Goal: Task Accomplishment & Management: Use online tool/utility

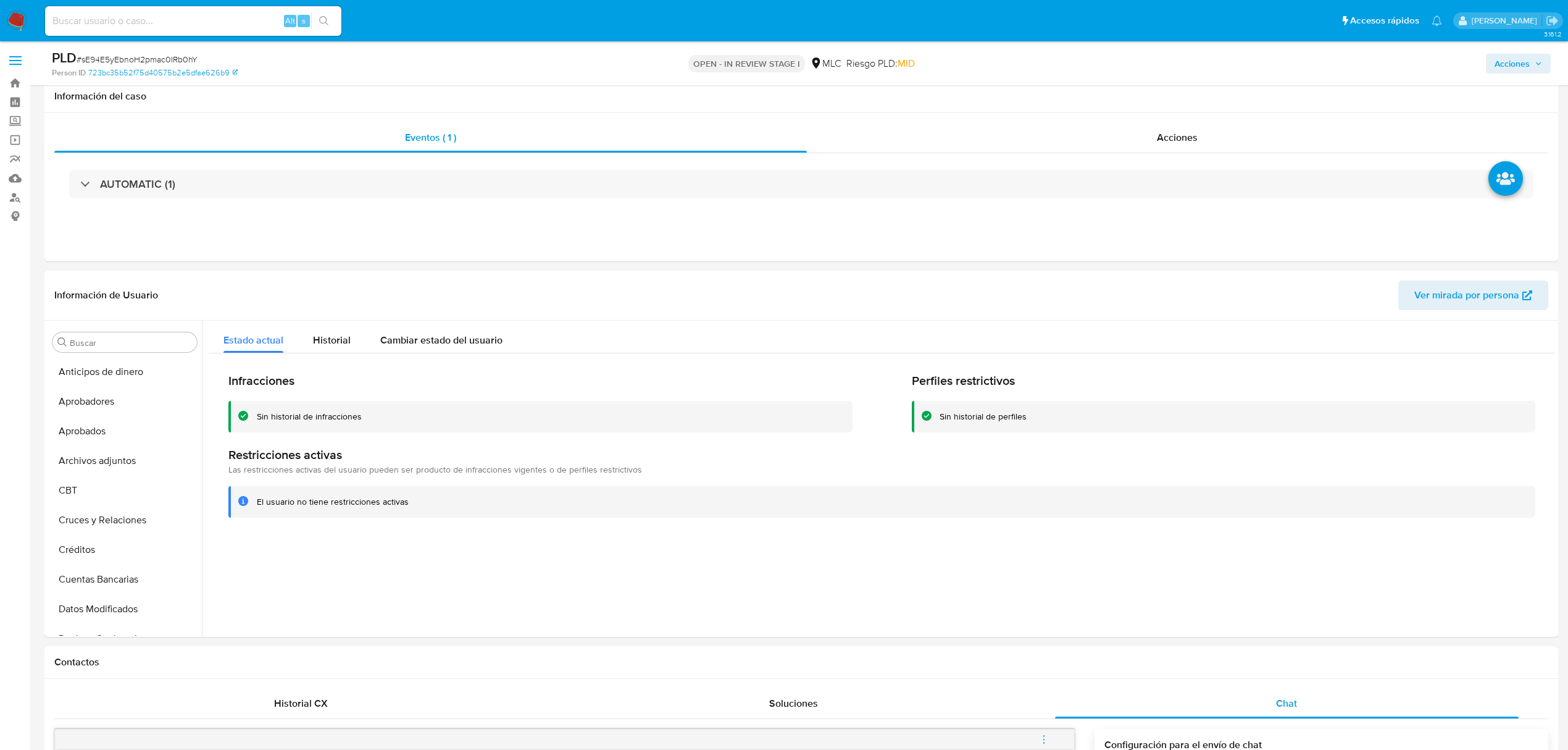
select select "10"
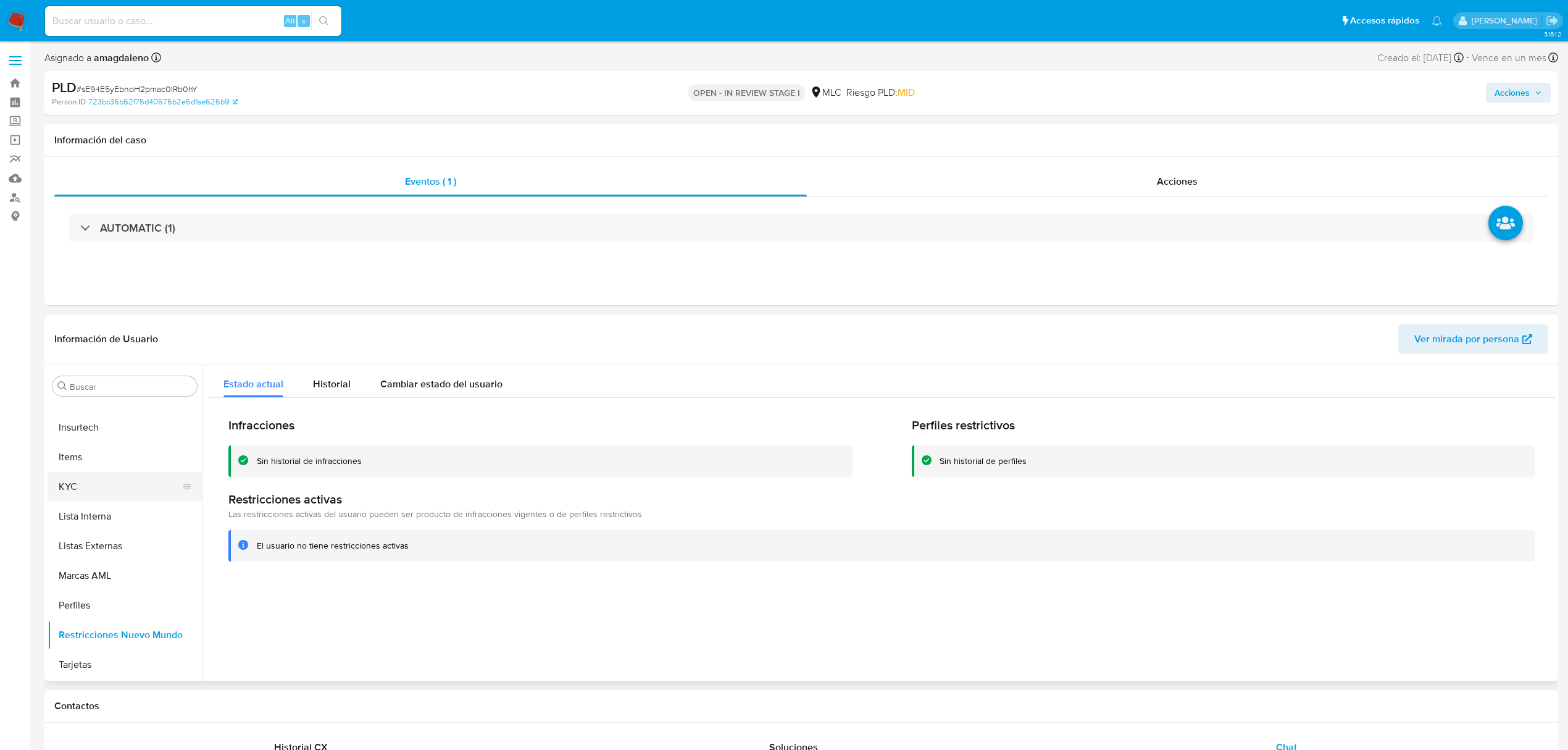
click at [134, 490] on button "KYC" at bounding box center [120, 487] width 144 height 30
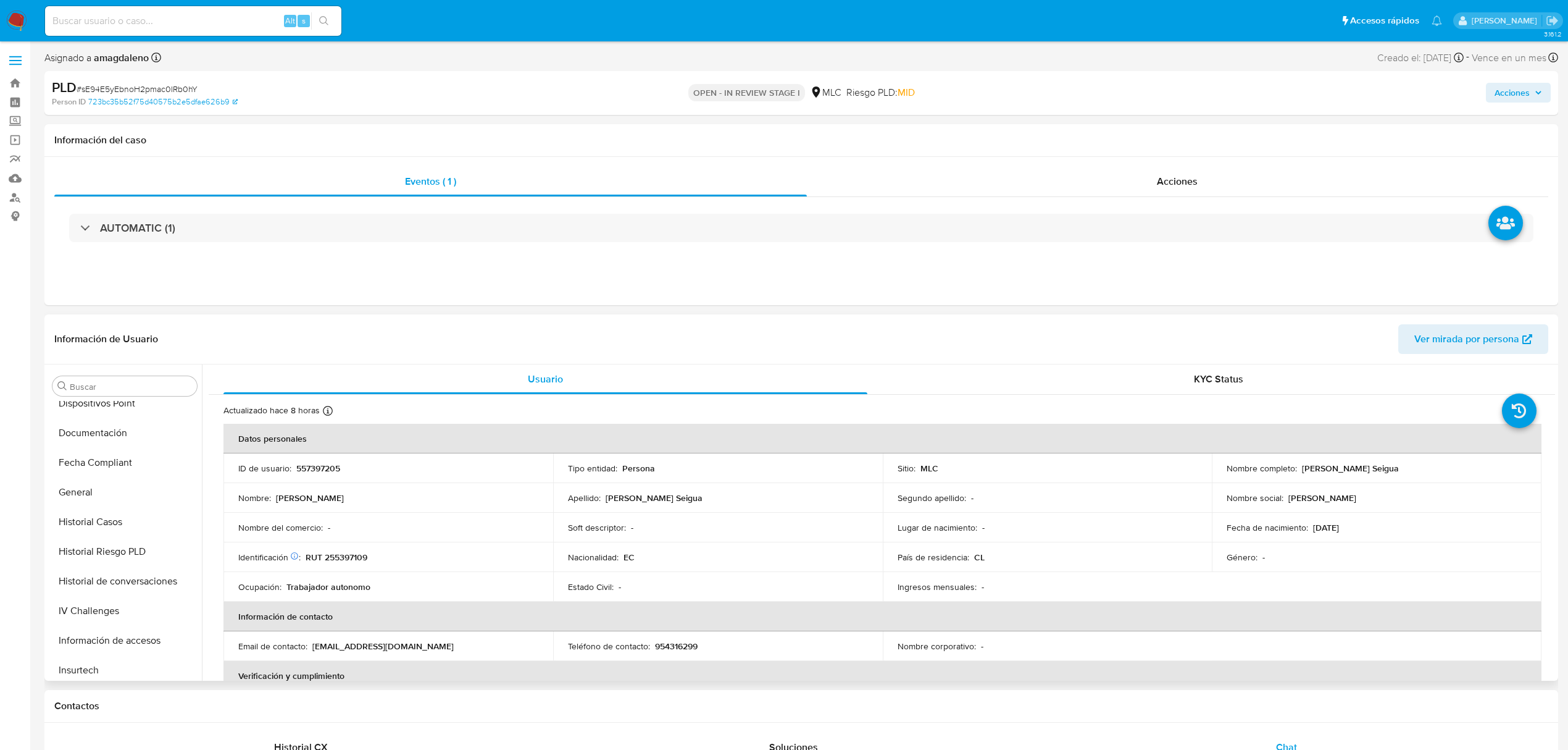
scroll to position [335, 0]
click at [114, 529] on button "Historial Casos" at bounding box center [120, 526] width 144 height 30
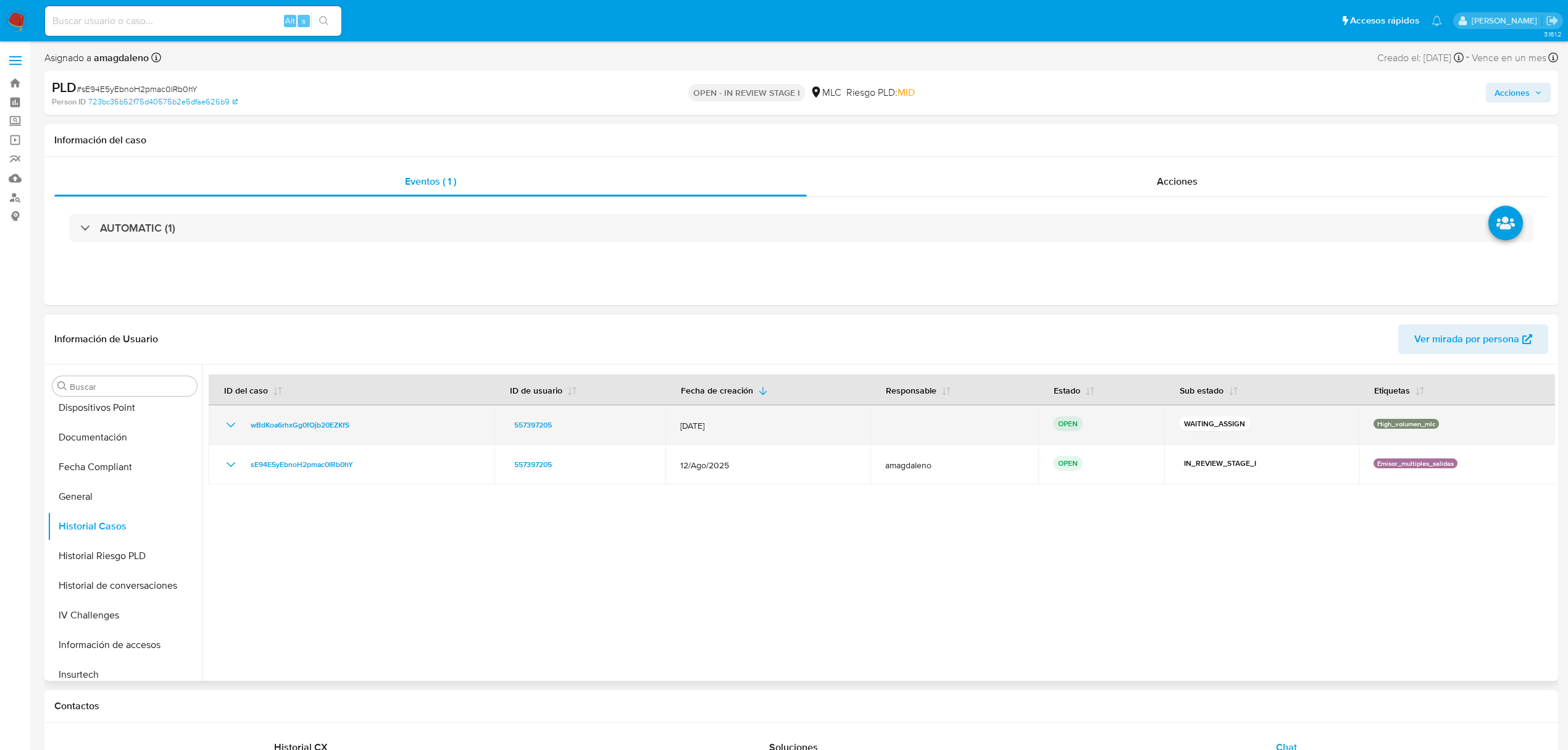
drag, startPoint x: 397, startPoint y: 428, endPoint x: 227, endPoint y: 430, distance: 170.0
click at [227, 430] on div "wBdKoa6rhxGg0fOjb20EZKfS" at bounding box center [351, 424] width 256 height 15
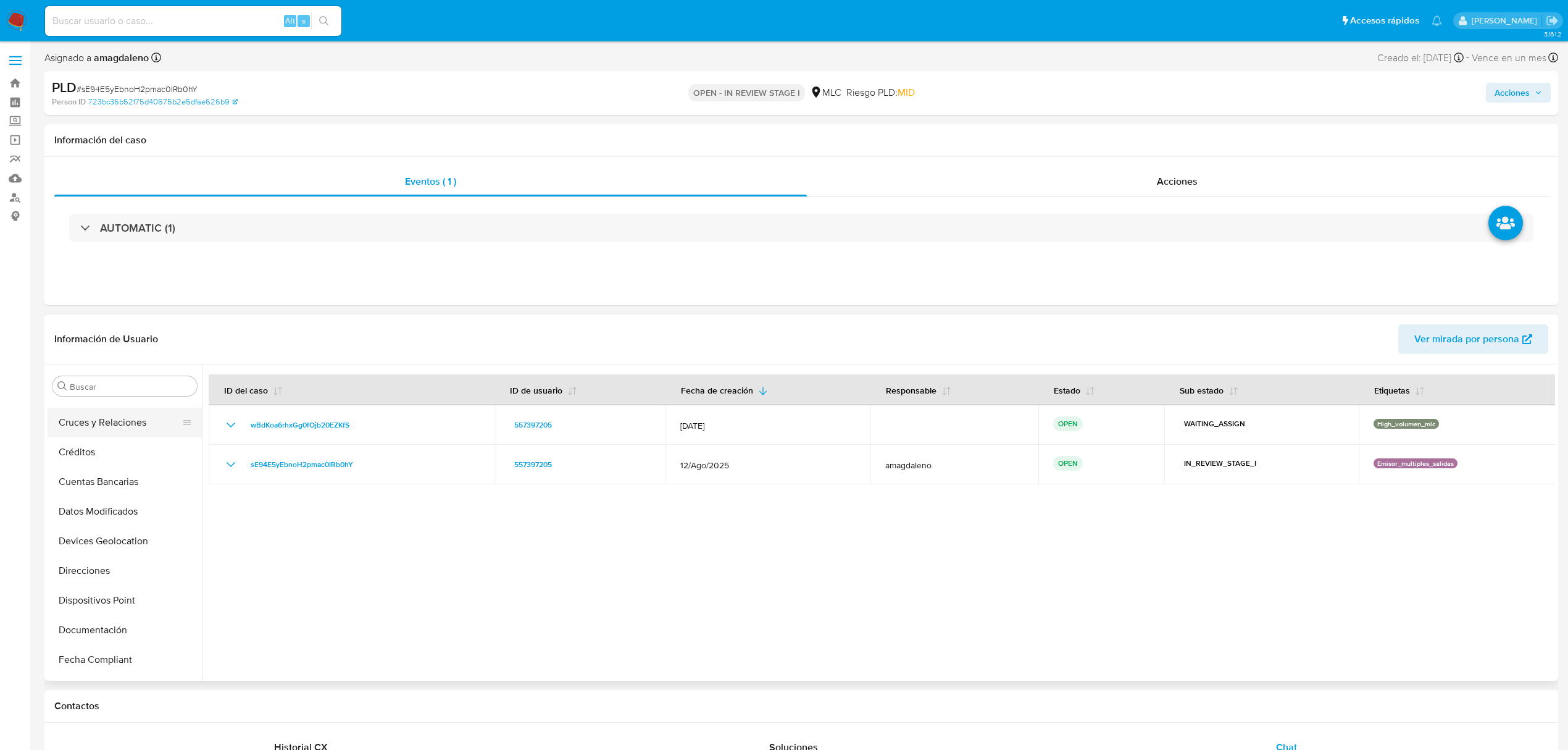
scroll to position [252, 0]
click at [127, 519] on button "Documentación" at bounding box center [120, 519] width 144 height 30
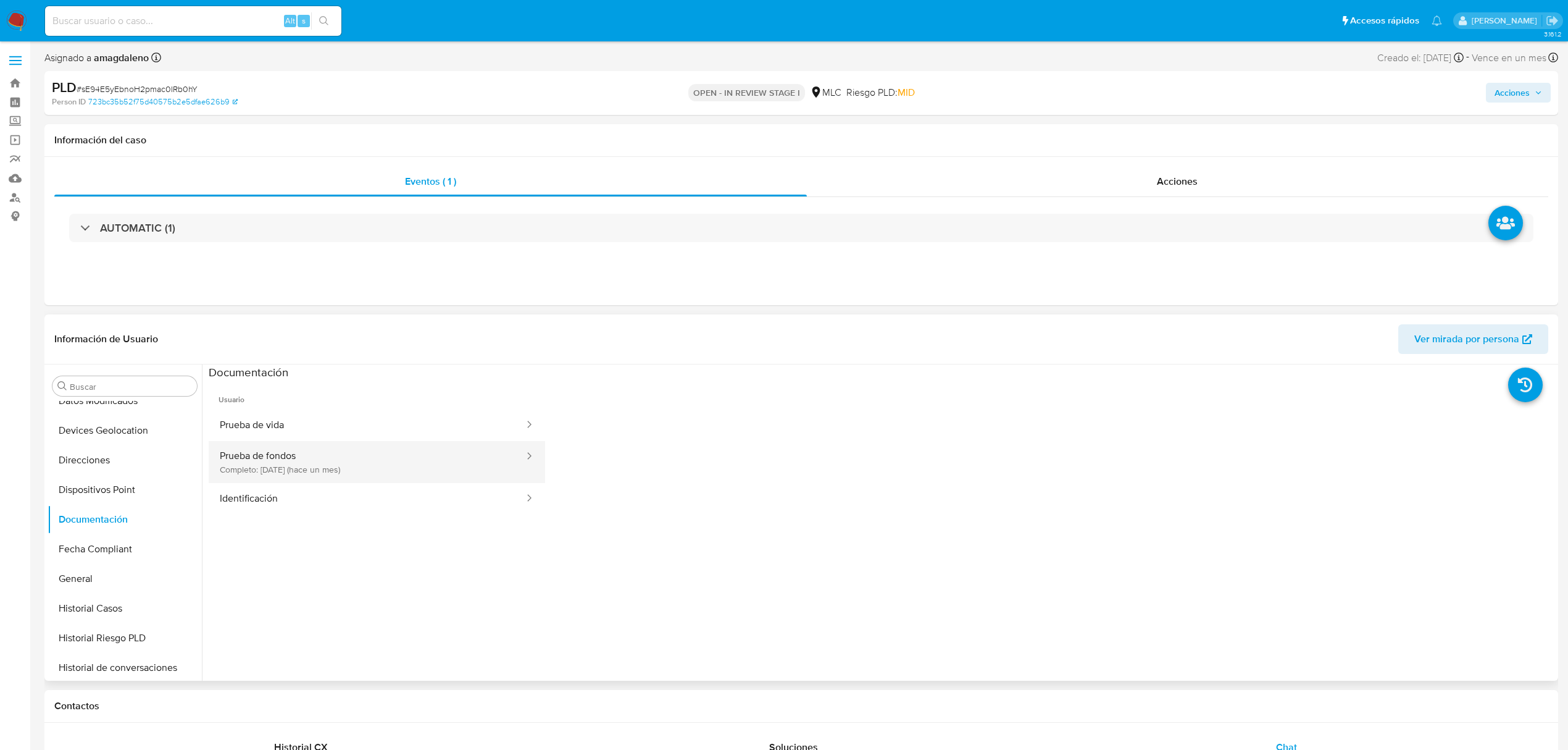
click at [348, 465] on button "Prueba de fondos Completo: 21/08/2025 (hace un mes)" at bounding box center [367, 462] width 317 height 42
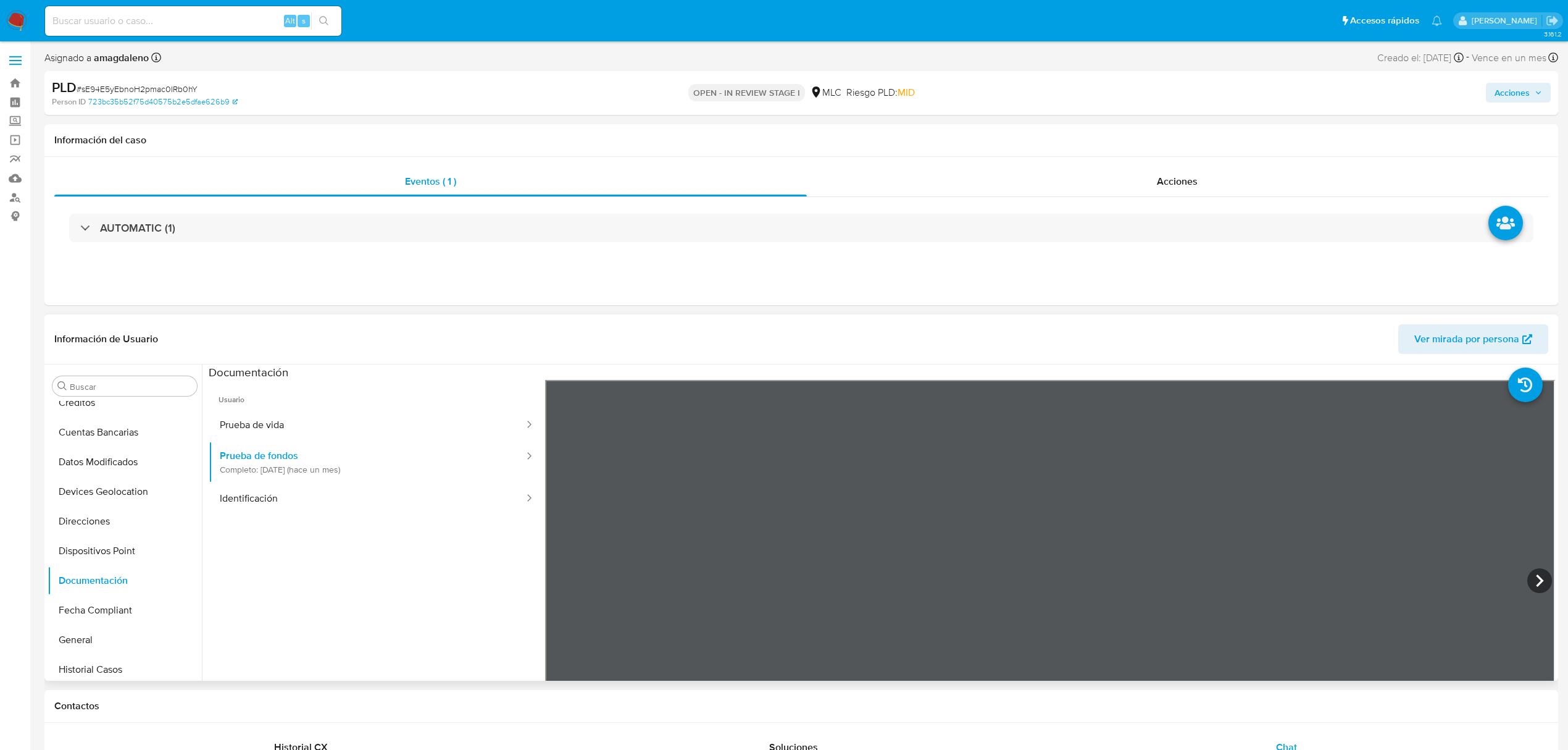
scroll to position [0, 0]
click at [98, 512] on button "Archivos adjuntos" at bounding box center [120, 504] width 144 height 30
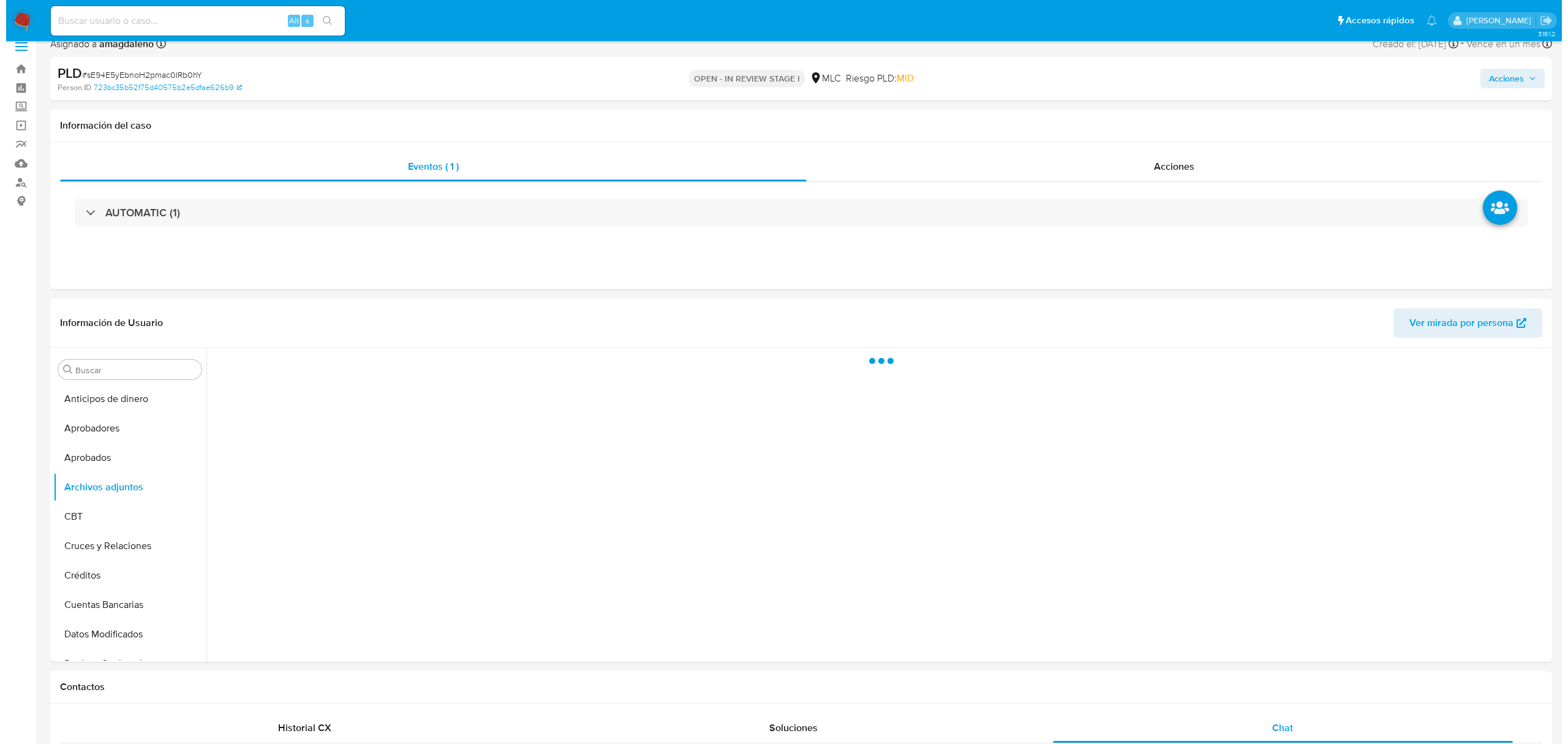
scroll to position [1, 0]
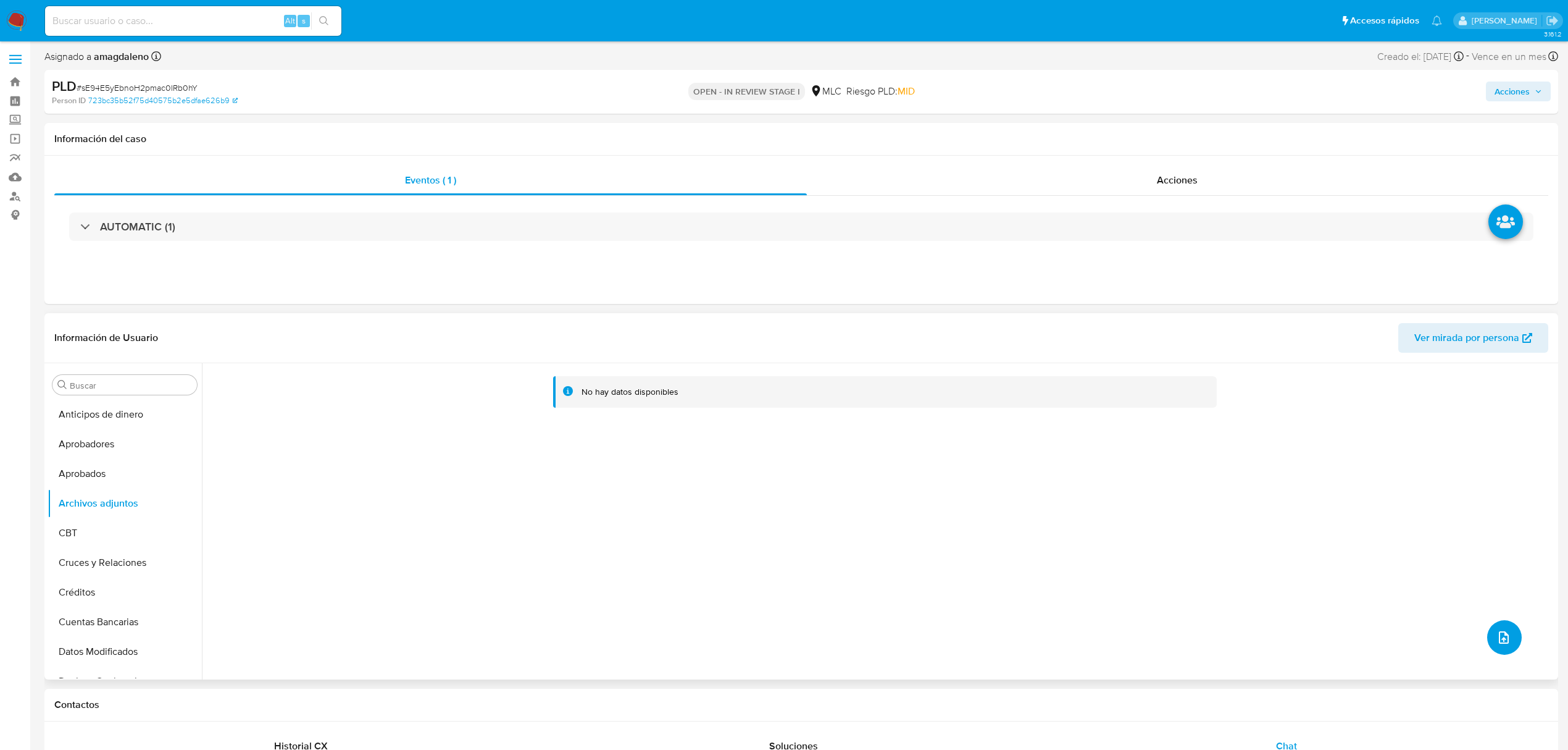
click at [1502, 647] on button "upload-file" at bounding box center [1504, 637] width 34 height 34
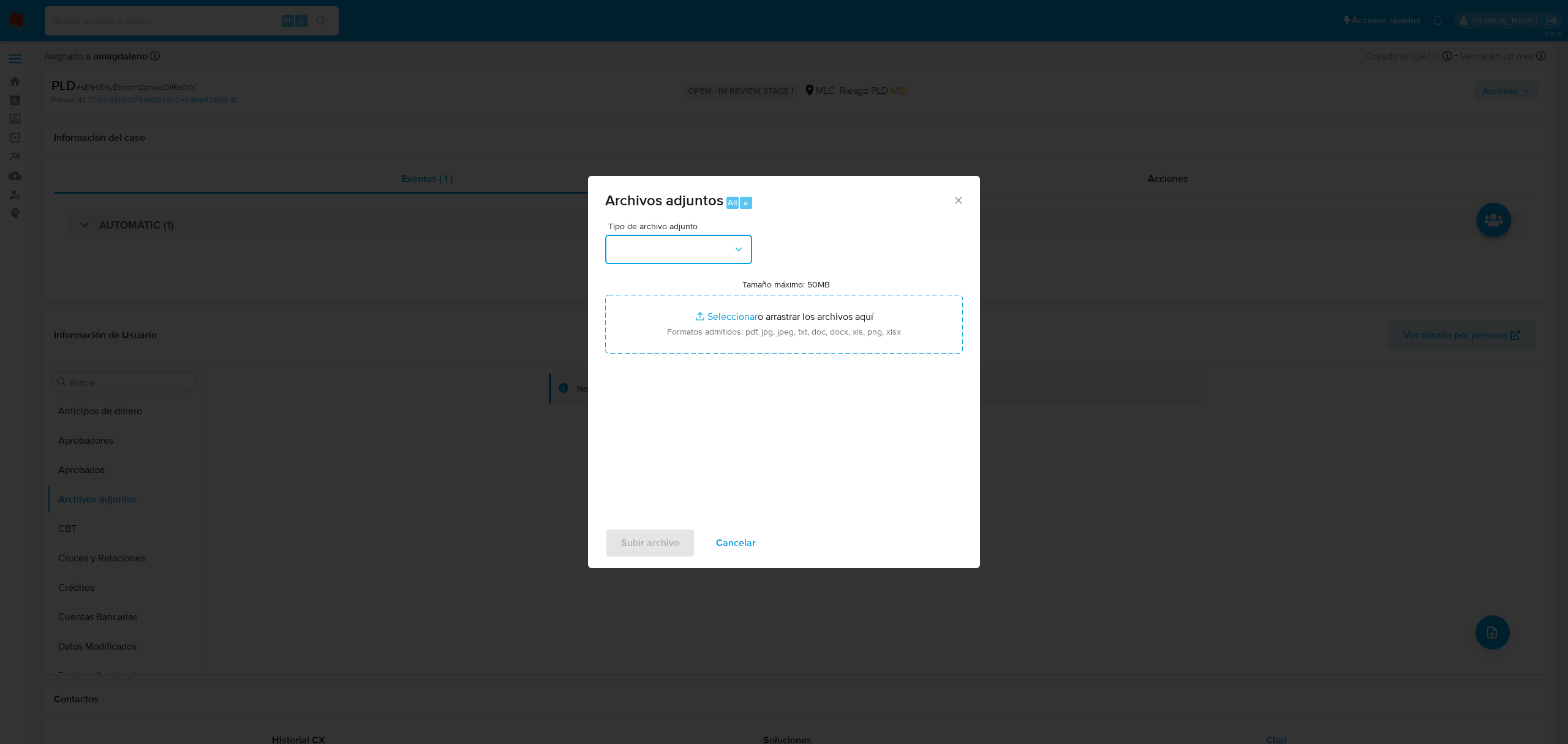
click at [714, 249] on button "button" at bounding box center [678, 250] width 147 height 30
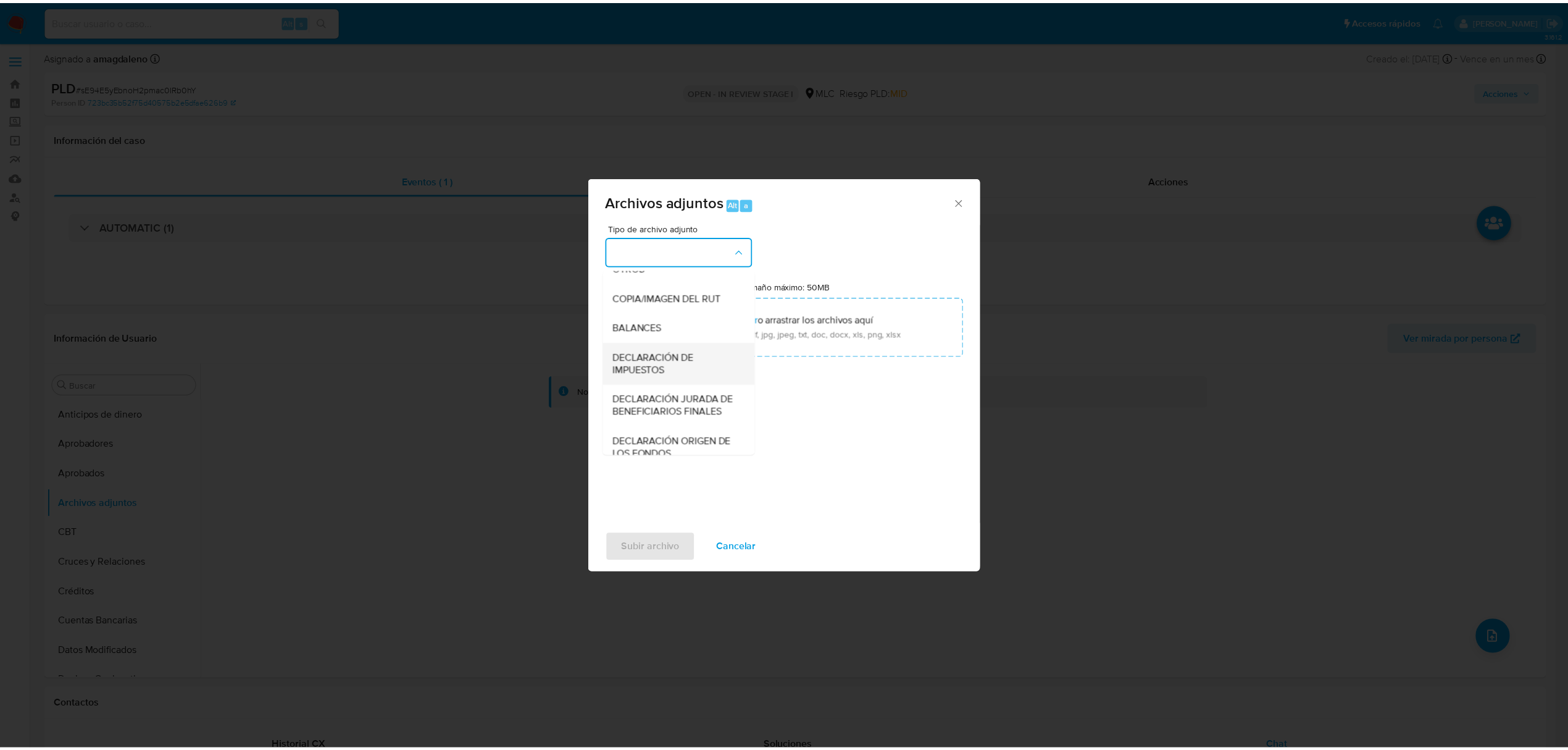
scroll to position [102, 0]
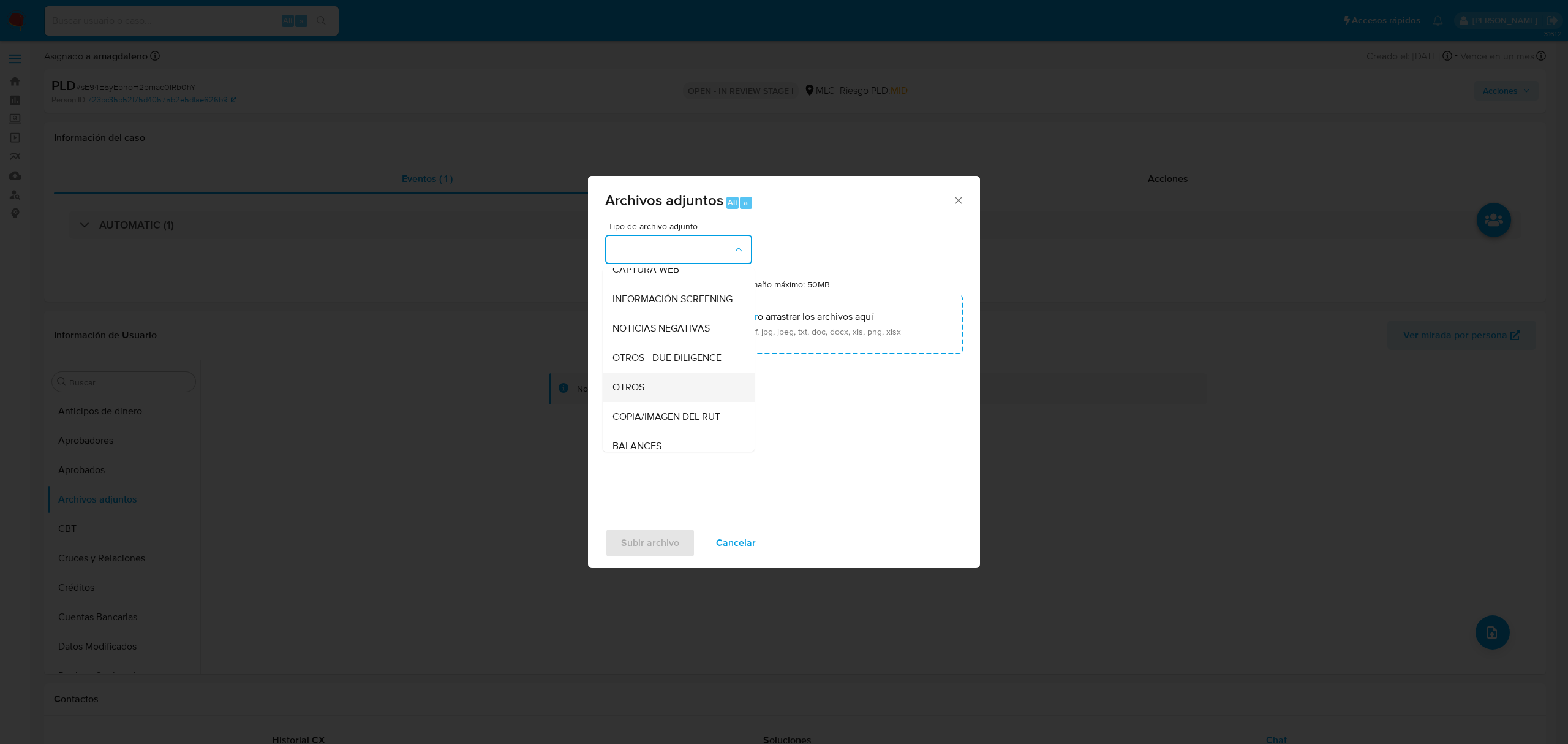
click at [650, 397] on div "OTROS" at bounding box center [675, 388] width 125 height 30
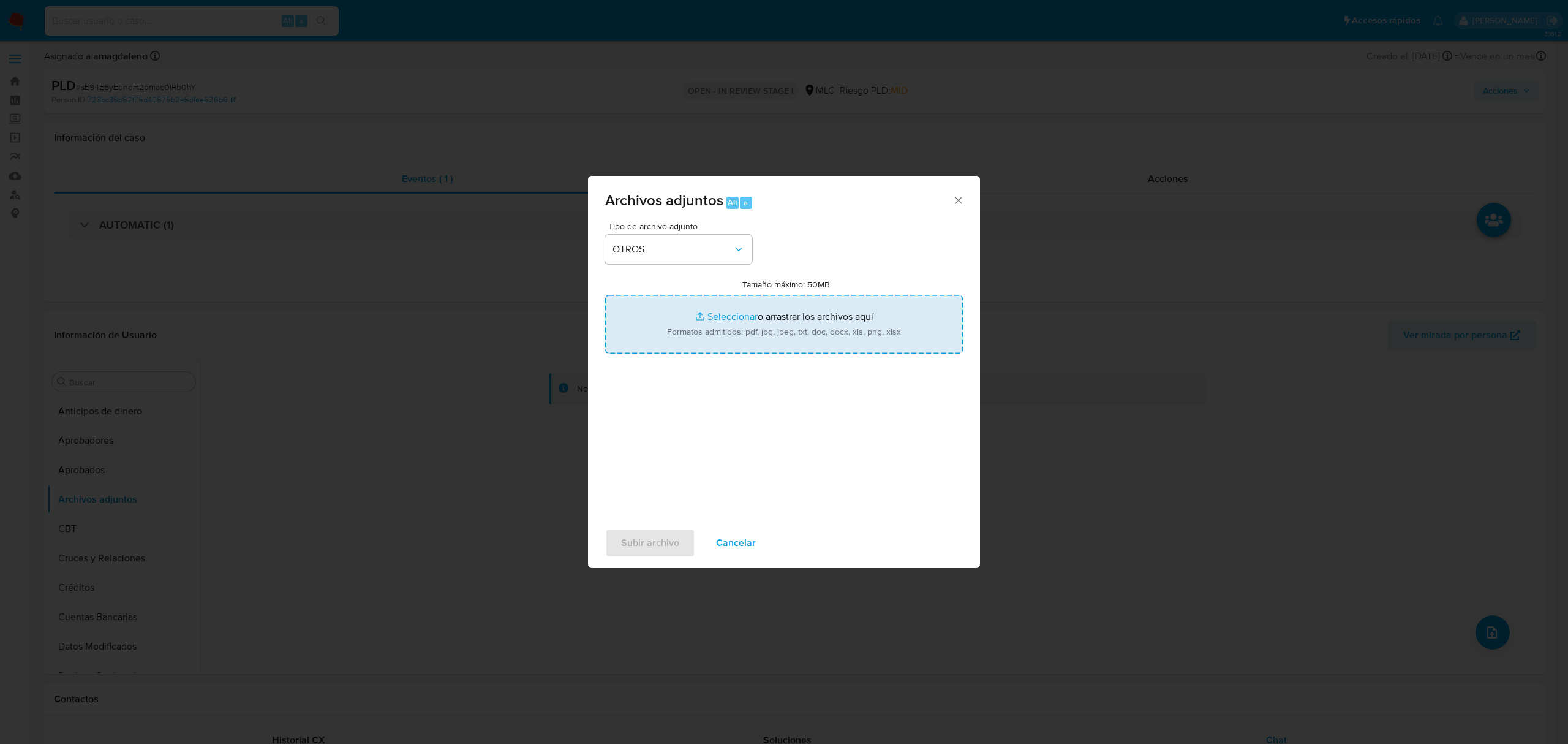
click at [716, 320] on input "Tamaño máximo: 50MB Seleccionar archivos" at bounding box center [784, 324] width 358 height 59
click at [735, 315] on input "Tamaño máximo: 50MB Seleccionar archivos" at bounding box center [784, 324] width 358 height 59
type input "C:\fakepath\557397205 - 25_09_2025.xlsx"
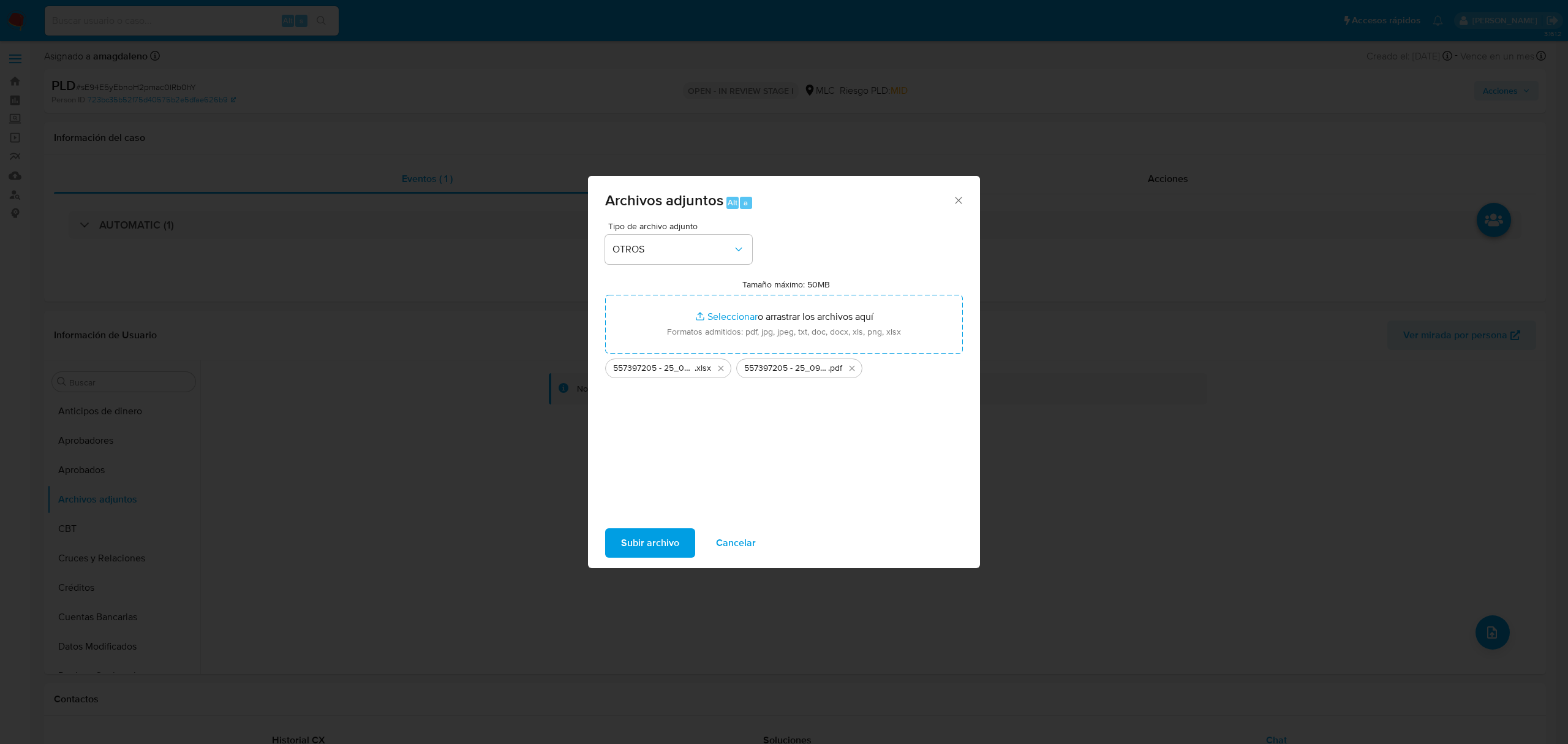
click at [648, 529] on span "Subir archivo" at bounding box center [650, 542] width 58 height 27
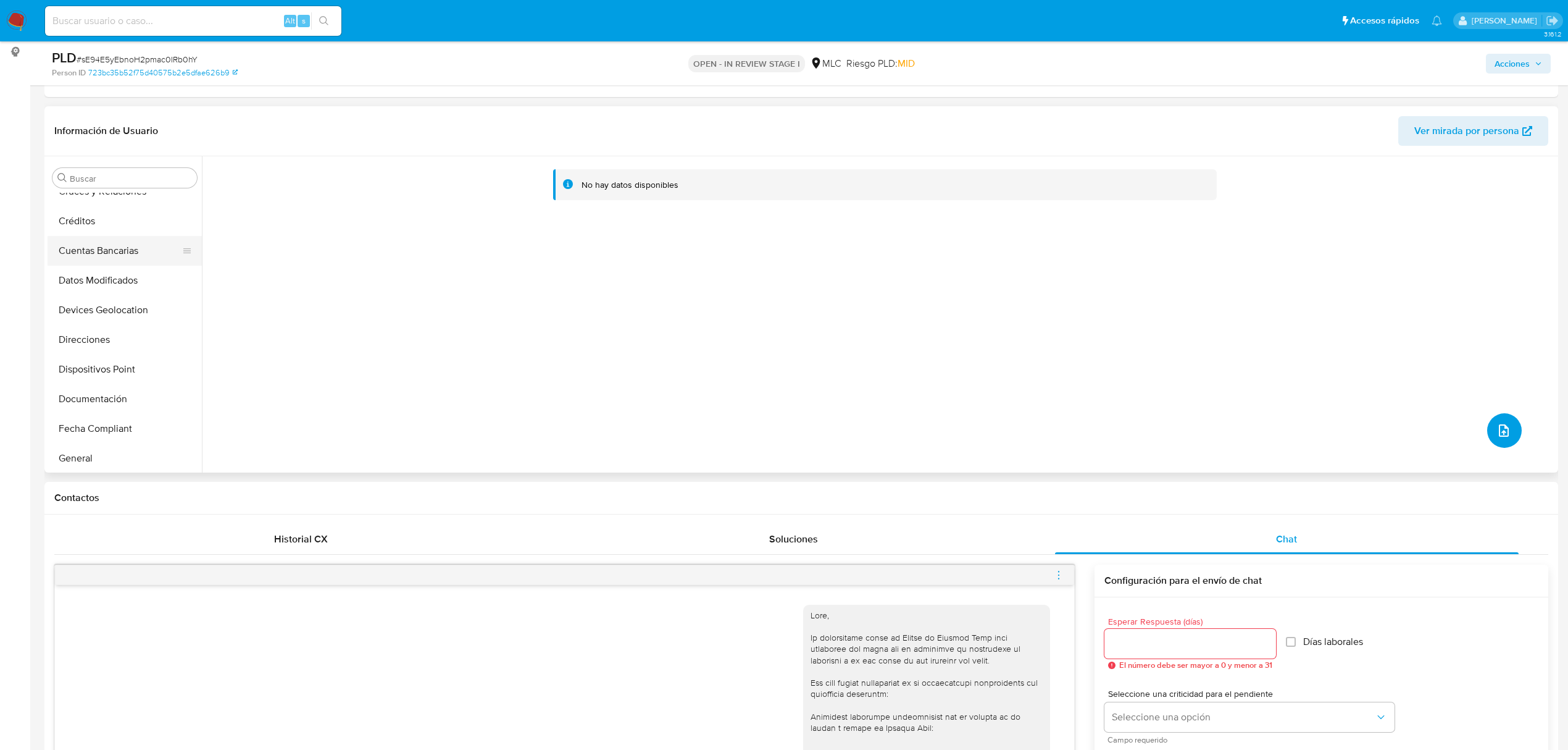
scroll to position [247, 0]
click at [131, 405] on button "Historial Casos" at bounding box center [120, 405] width 144 height 30
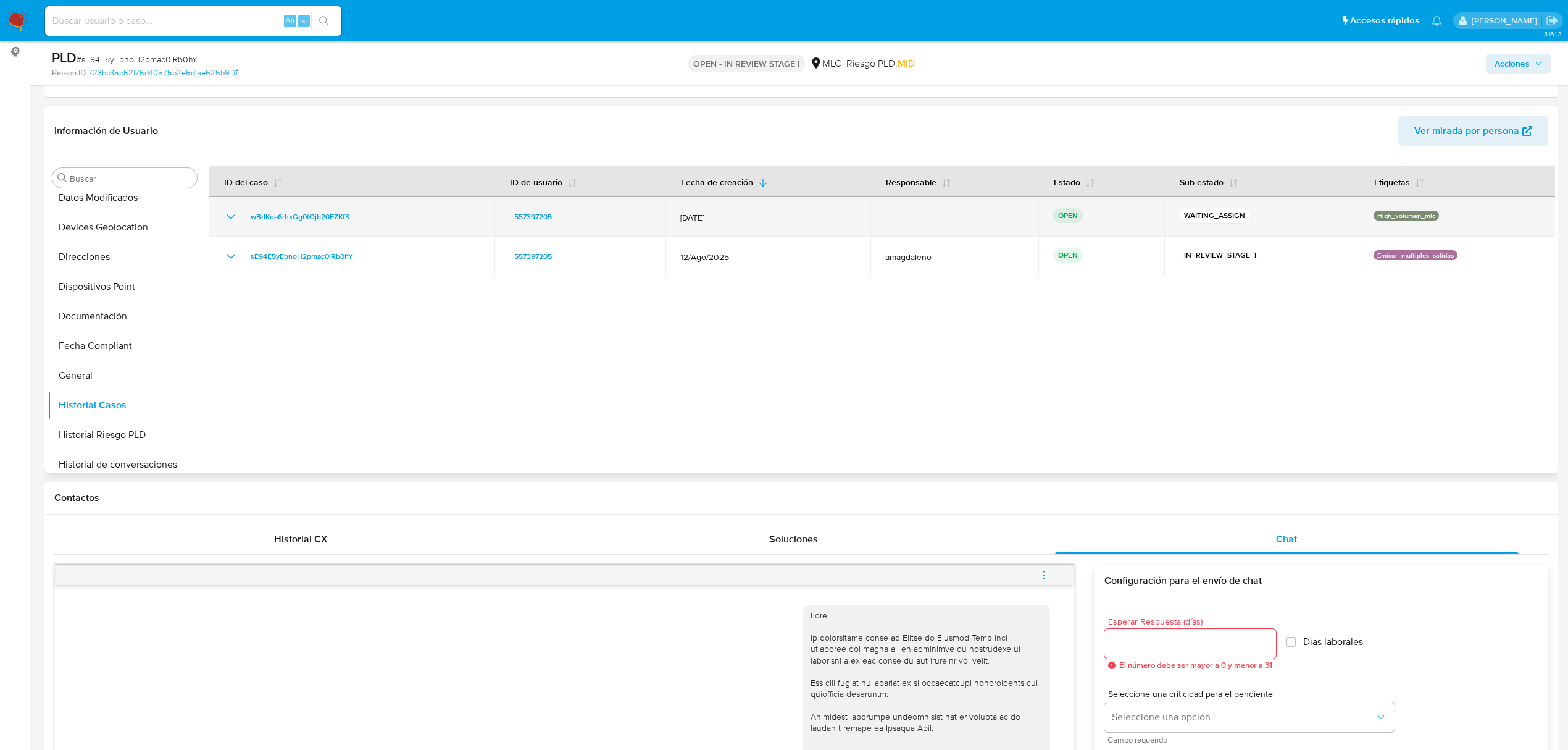
drag, startPoint x: 374, startPoint y: 223, endPoint x: 232, endPoint y: 220, distance: 142.0
click at [232, 220] on div "wBdKoa6rhxGg0fOjb20EZKfS" at bounding box center [351, 217] width 256 height 15
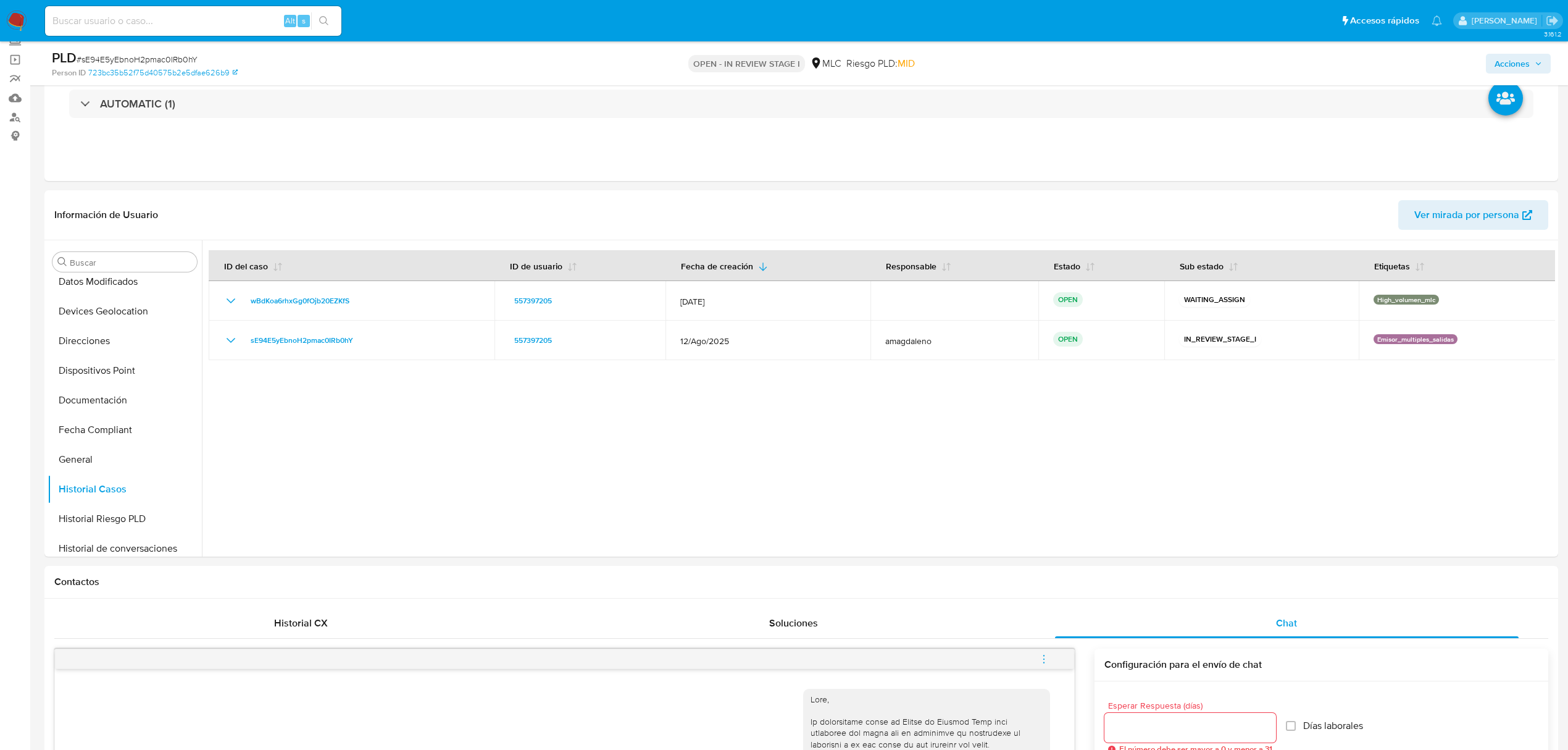
scroll to position [0, 0]
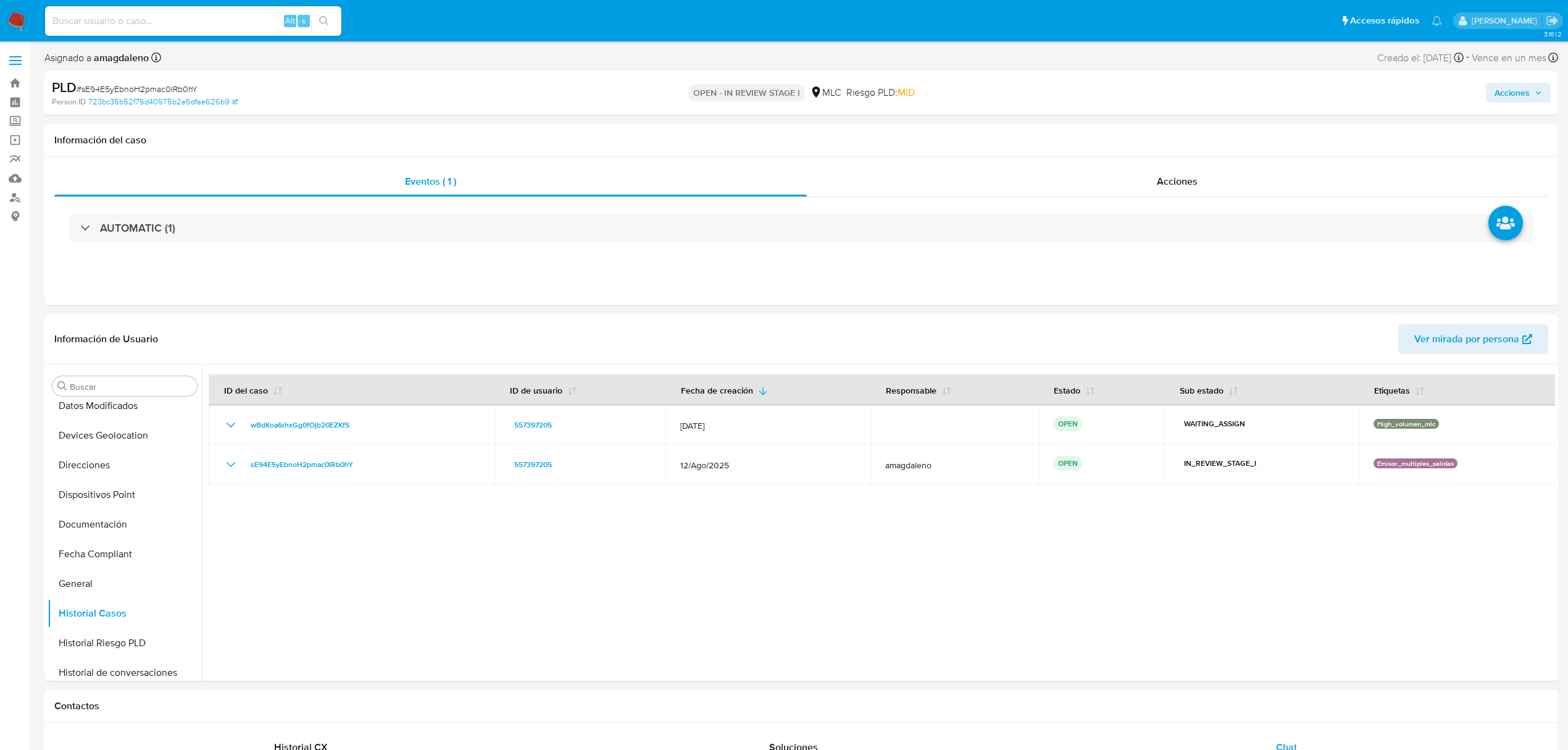
click at [1491, 84] on button "Acciones" at bounding box center [1519, 92] width 65 height 19
click at [1188, 140] on div "Resolución del caso Alt r" at bounding box center [1183, 132] width 118 height 32
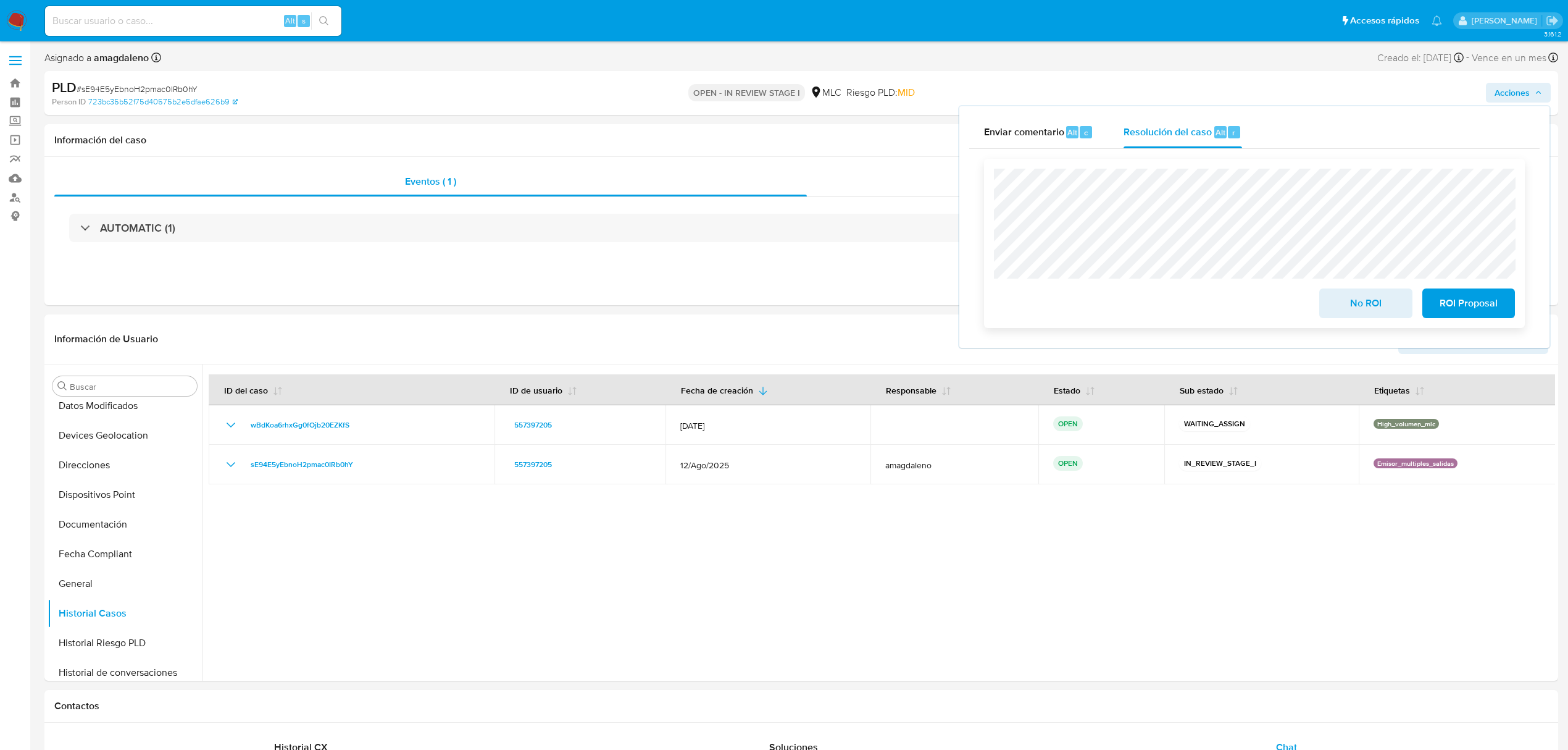
click at [1465, 304] on span "ROI Proposal" at bounding box center [1469, 303] width 61 height 27
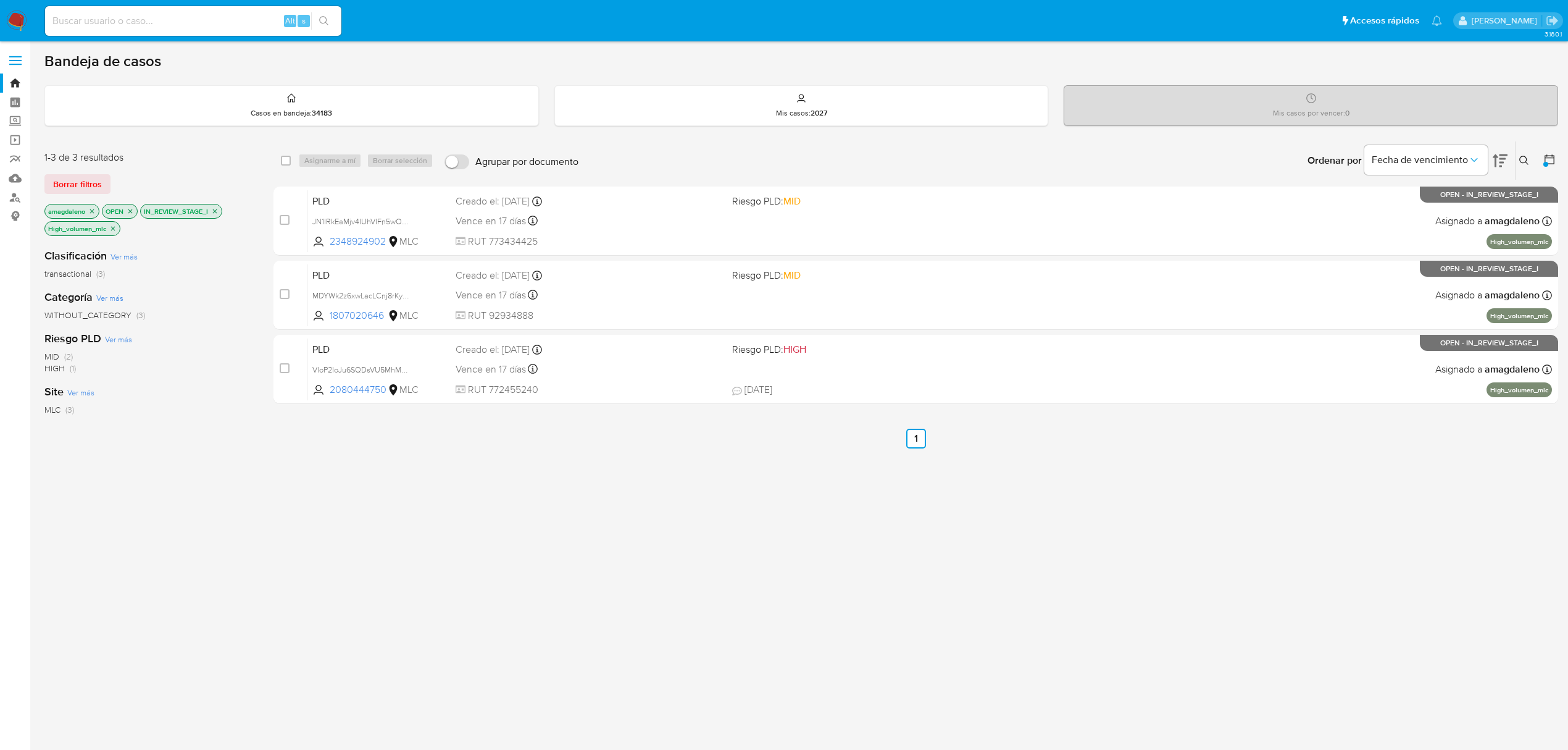
click at [1520, 159] on icon at bounding box center [1524, 160] width 10 height 10
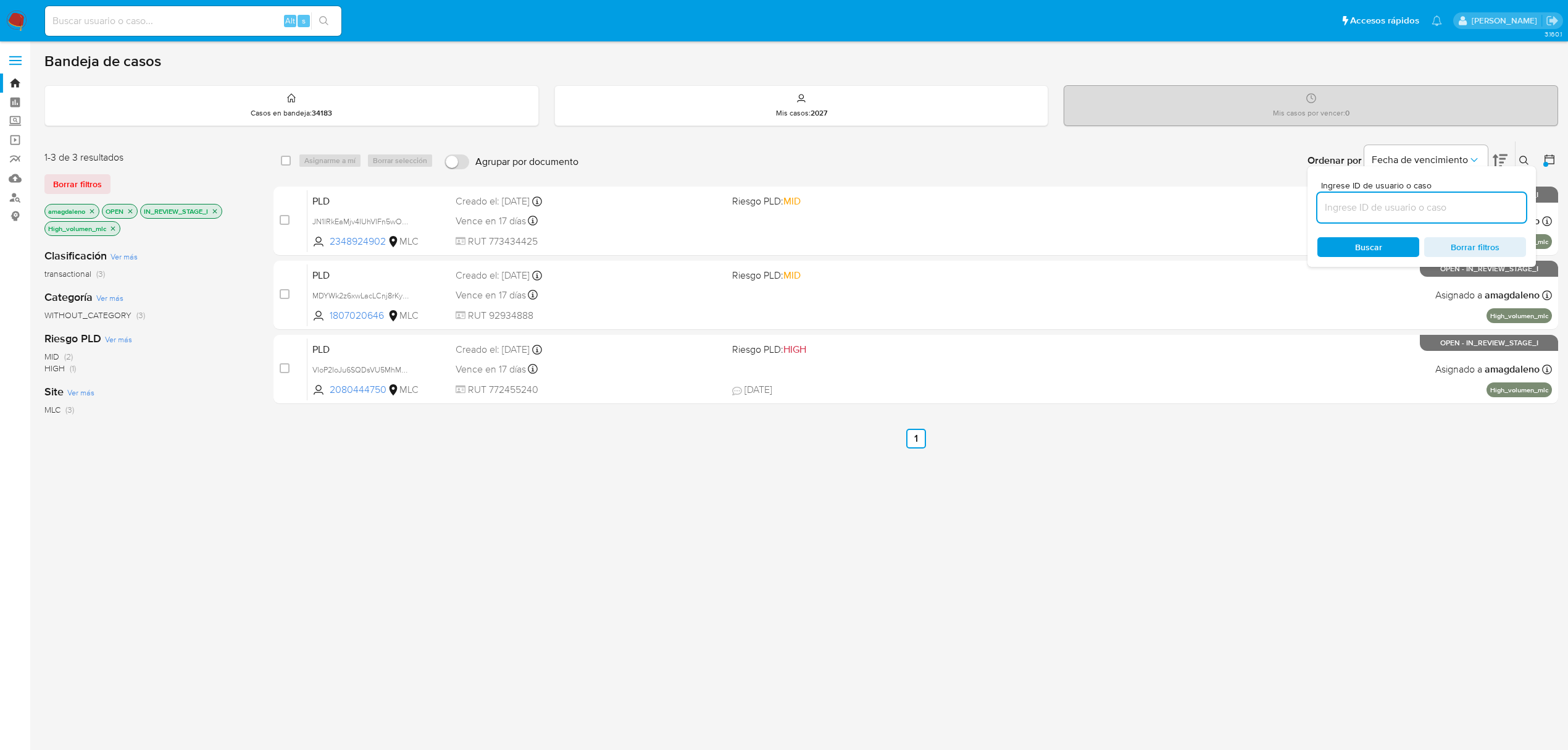
click at [1366, 202] on input at bounding box center [1421, 208] width 209 height 16
type input "wBdKoa6rhxGg0fOjb20EZKfS"
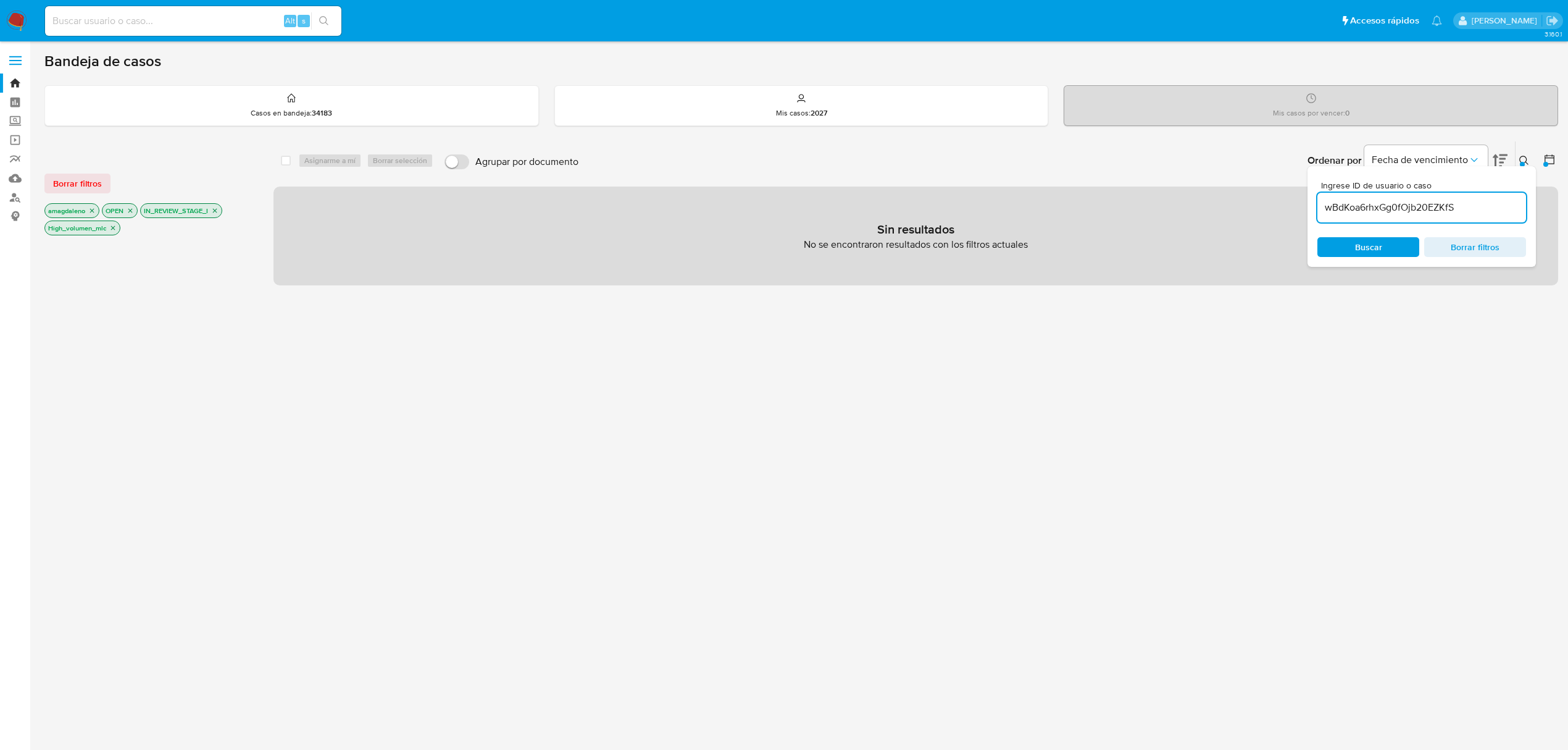
click at [217, 213] on icon "close-filter" at bounding box center [215, 210] width 7 height 7
click at [92, 213] on icon "close-filter" at bounding box center [92, 210] width 7 height 7
click at [150, 210] on icon "close-filter" at bounding box center [151, 210] width 7 height 7
click at [1554, 161] on icon at bounding box center [1550, 158] width 10 height 10
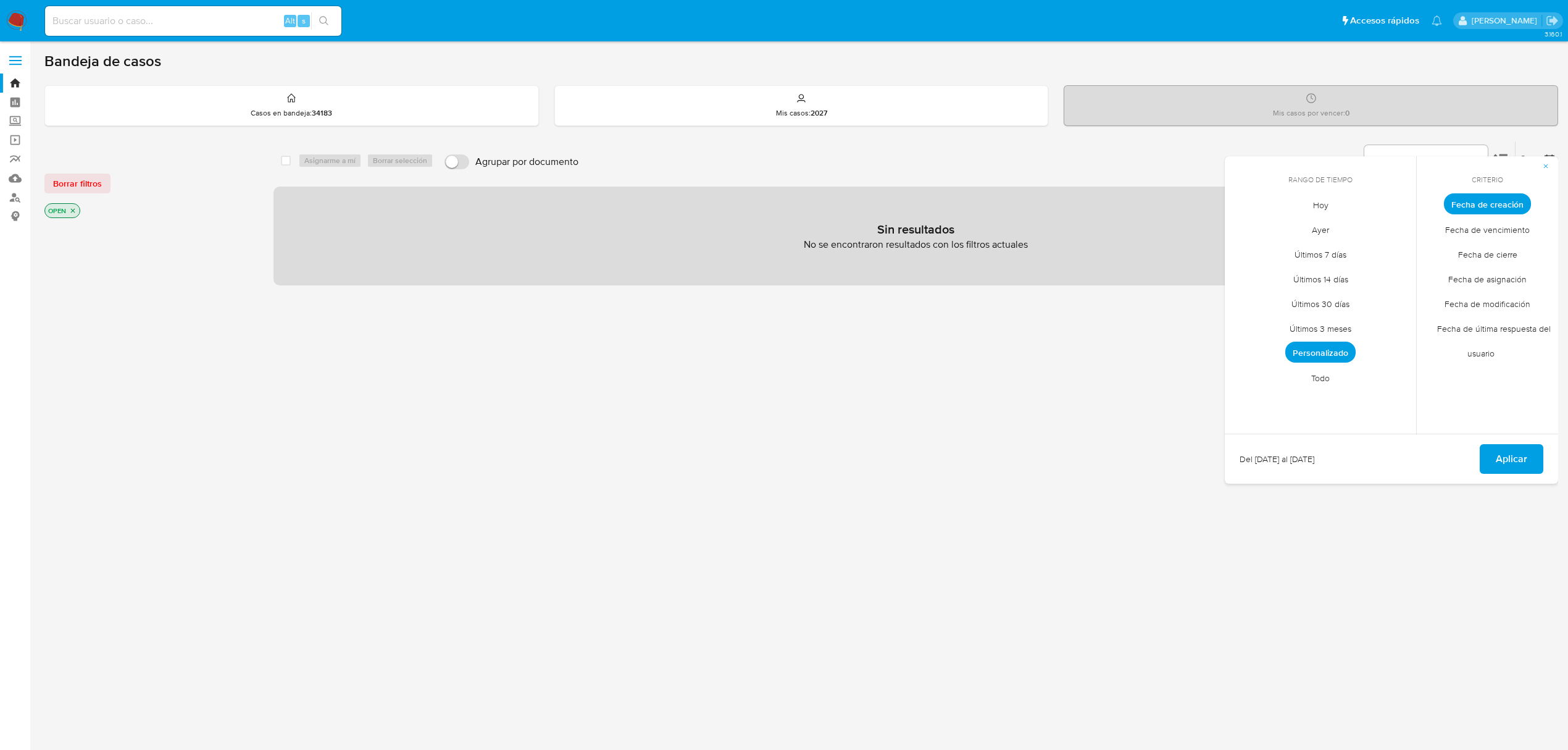
click at [1309, 376] on span "Todo" at bounding box center [1321, 378] width 45 height 26
click at [1525, 457] on span "Aplicar" at bounding box center [1512, 459] width 32 height 27
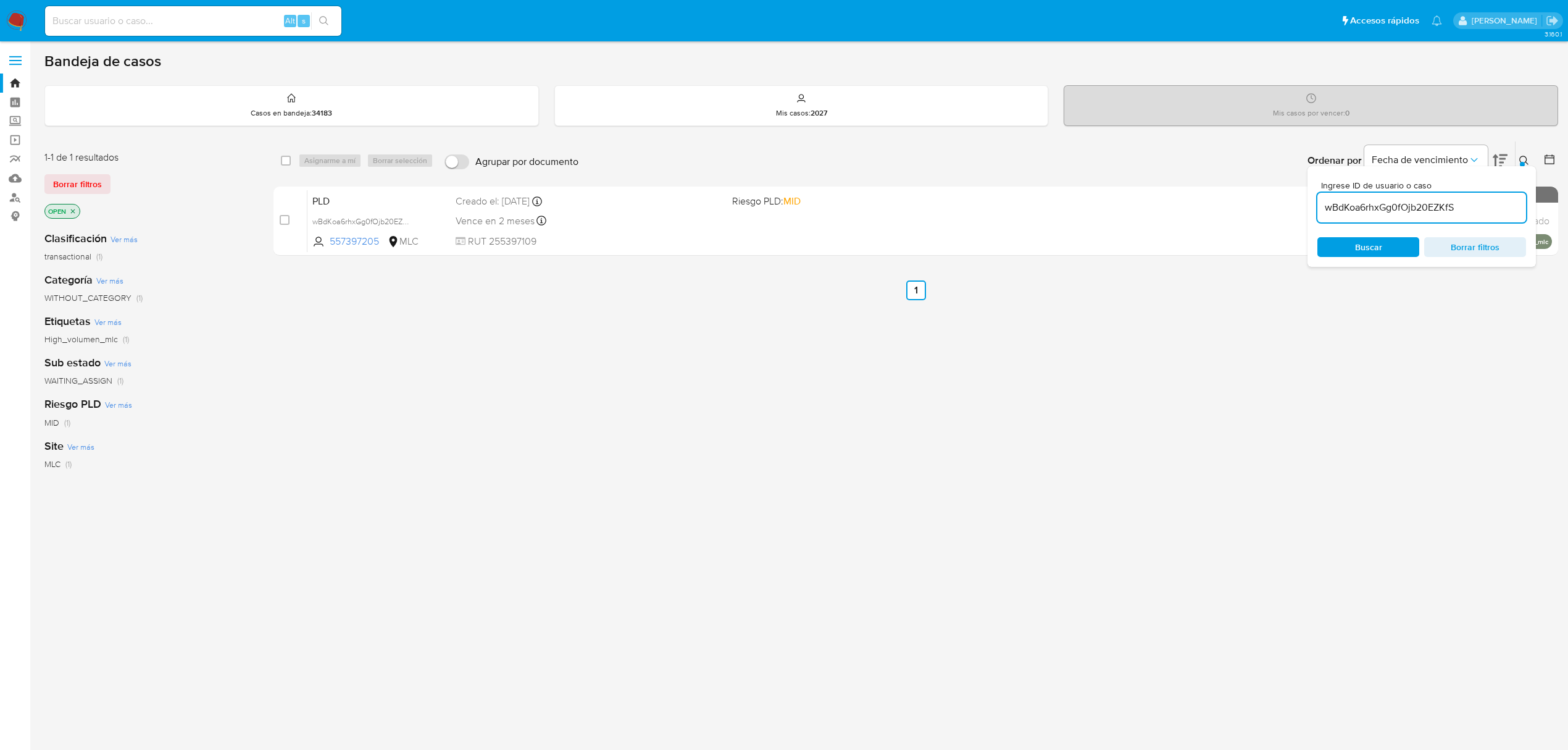
click at [1549, 156] on icon at bounding box center [1550, 158] width 10 height 10
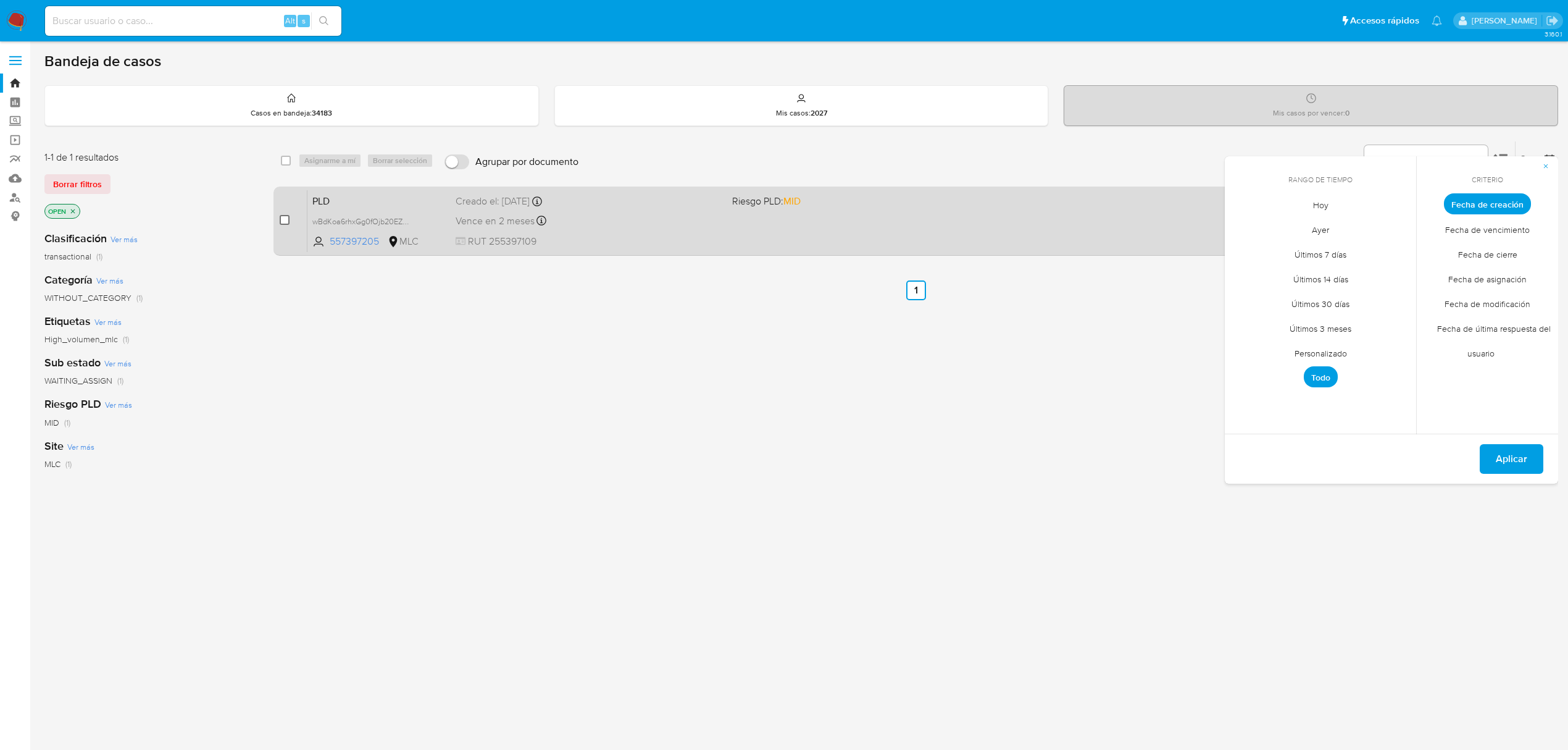
click at [284, 223] on input "checkbox" at bounding box center [284, 219] width 10 height 10
checkbox input "true"
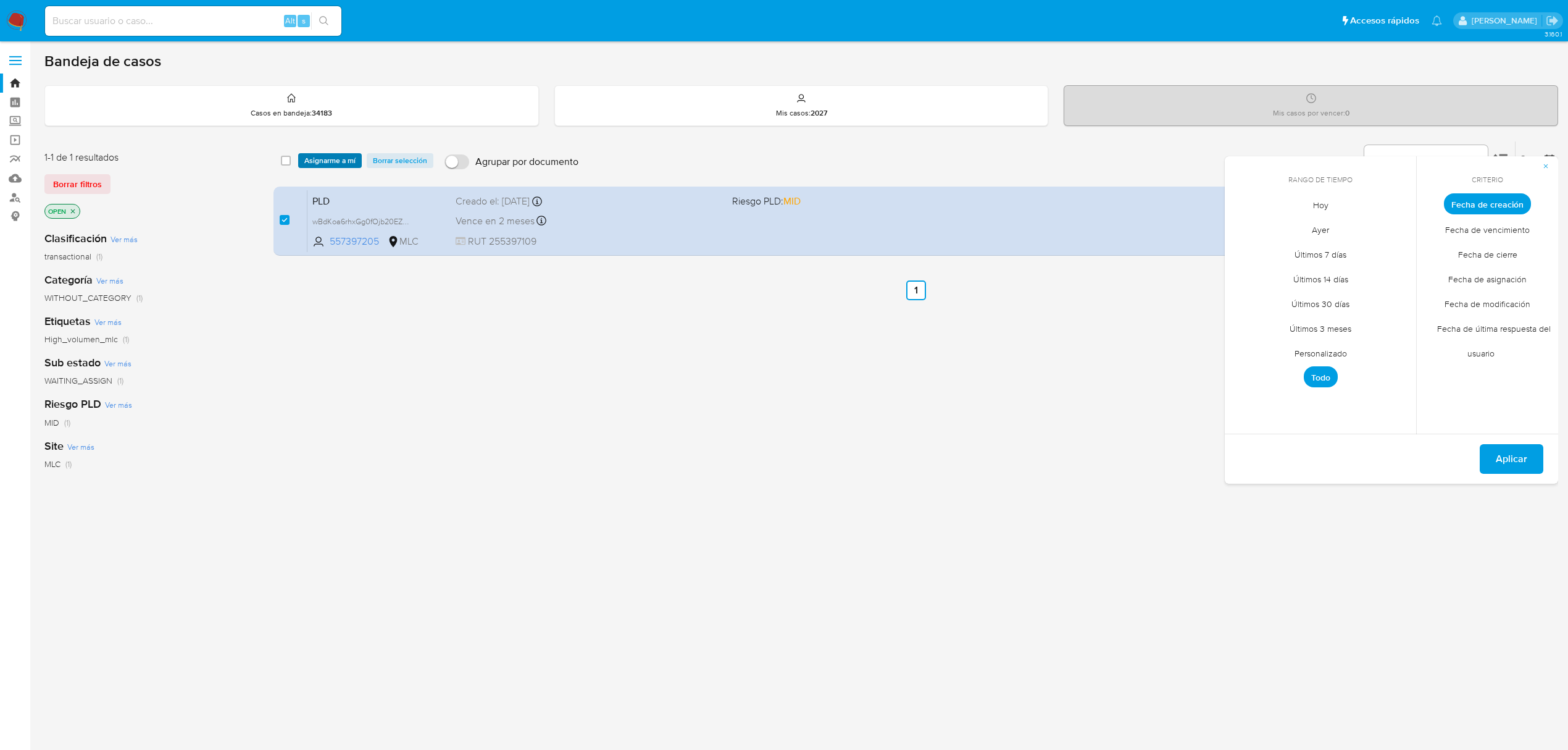
click at [316, 156] on span "Asignarme a mí" at bounding box center [330, 160] width 51 height 12
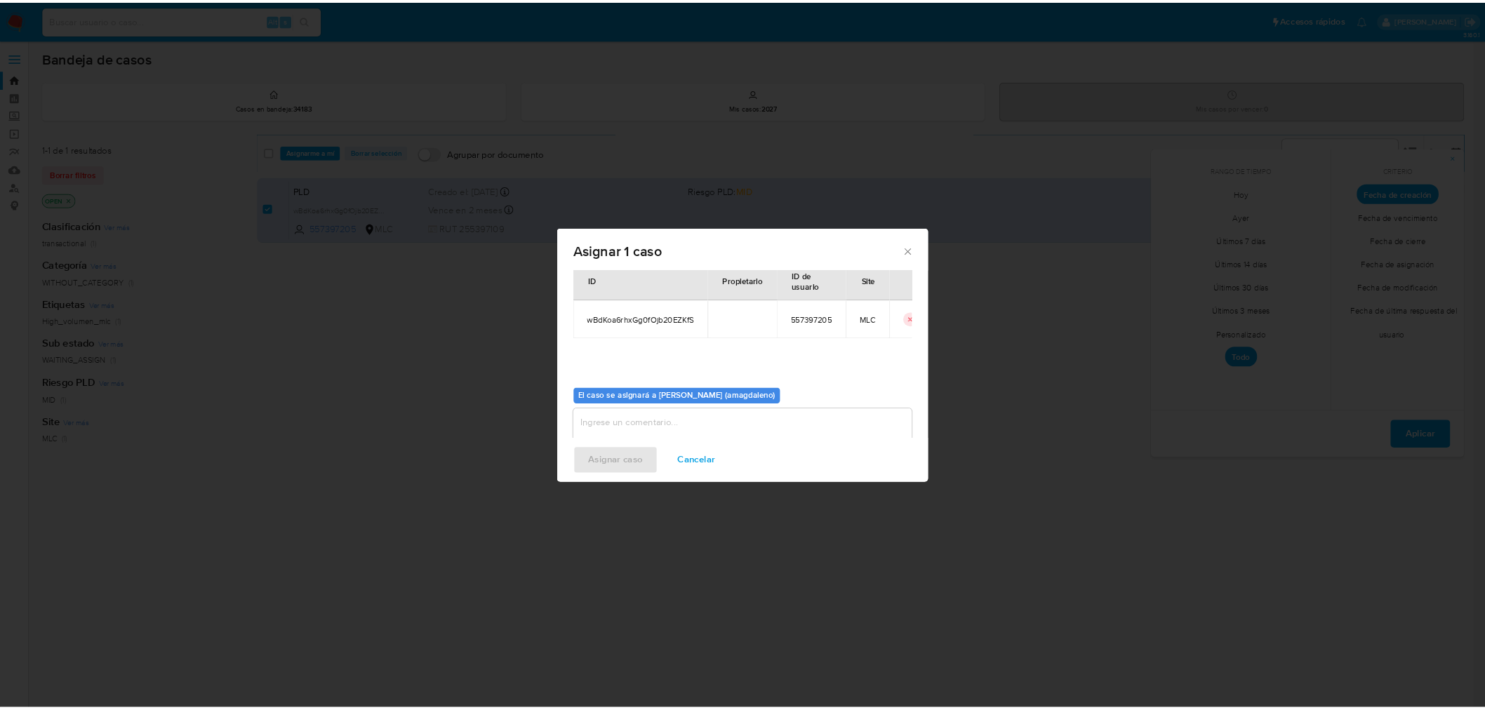
scroll to position [72, 0]
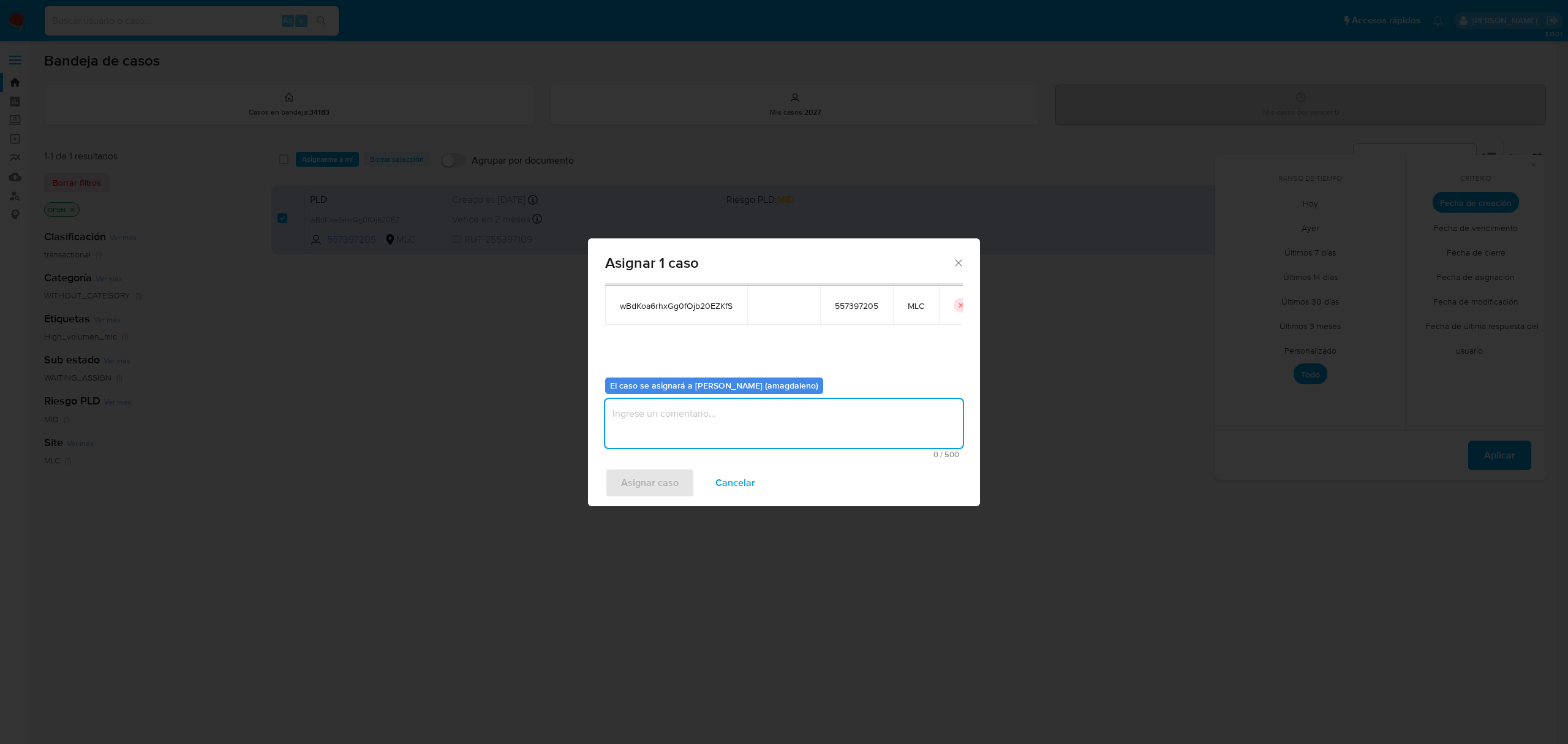
click at [740, 435] on textarea "assign-modal" at bounding box center [784, 424] width 358 height 49
type textarea "."
click at [672, 483] on span "Asignar caso" at bounding box center [650, 483] width 58 height 27
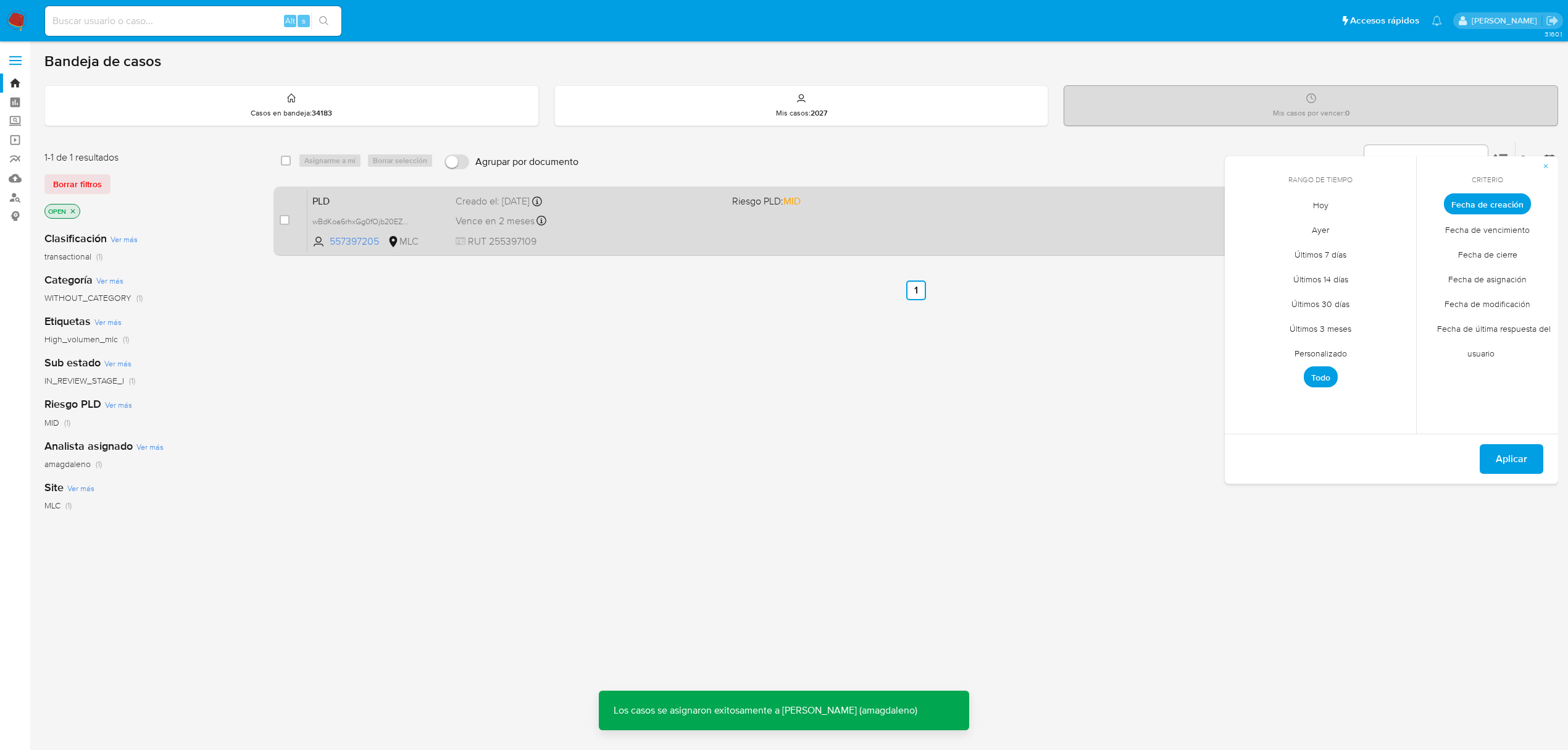
click at [631, 226] on div "Vence en 2 meses Vence el 11/12/2025 06:04:34" at bounding box center [589, 220] width 267 height 17
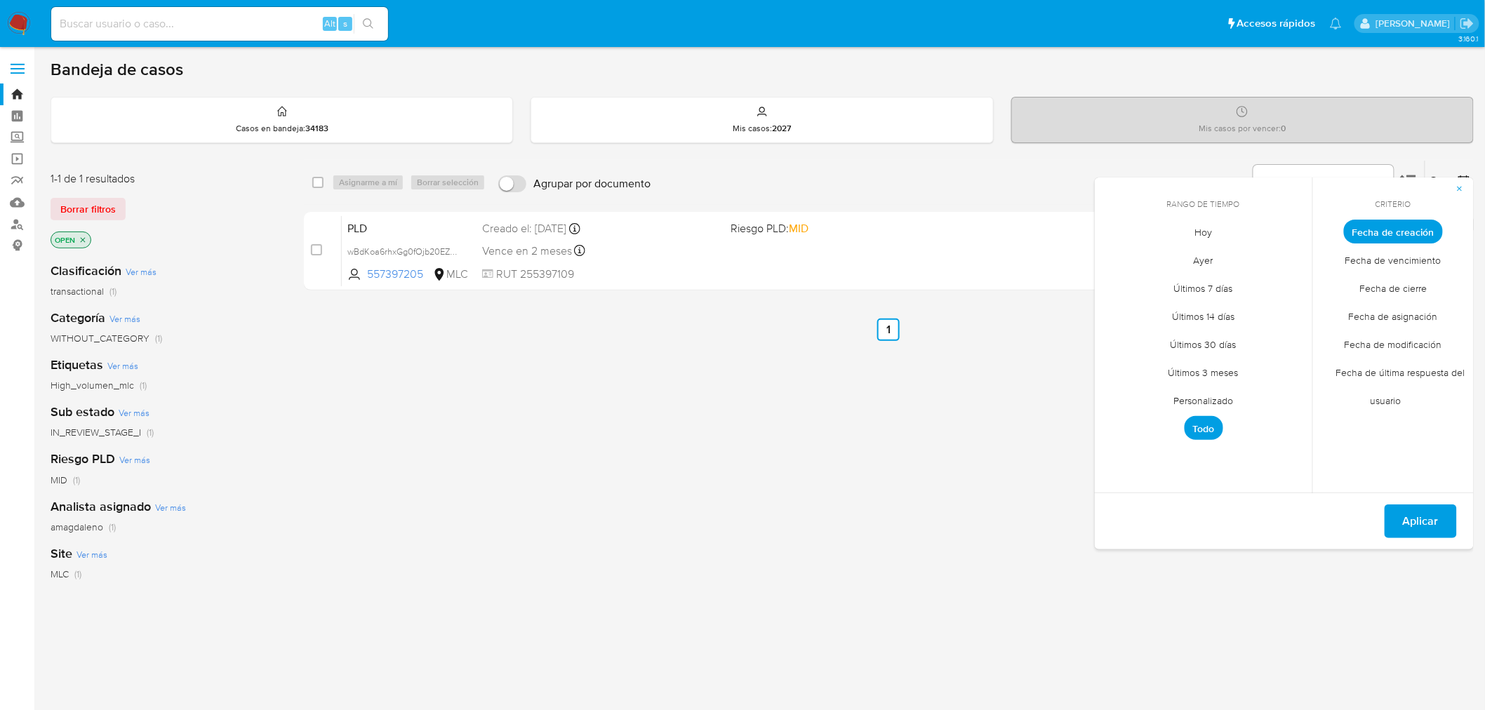
click at [938, 419] on div "select-all-cases-checkbox Asignarme a mí Borrar selección Agrupar por documento…" at bounding box center [889, 478] width 1170 height 636
click at [267, 457] on div "Riesgo PLD Ver más MID (1)" at bounding box center [166, 469] width 231 height 36
click at [87, 236] on icon "close-filter" at bounding box center [83, 240] width 8 height 8
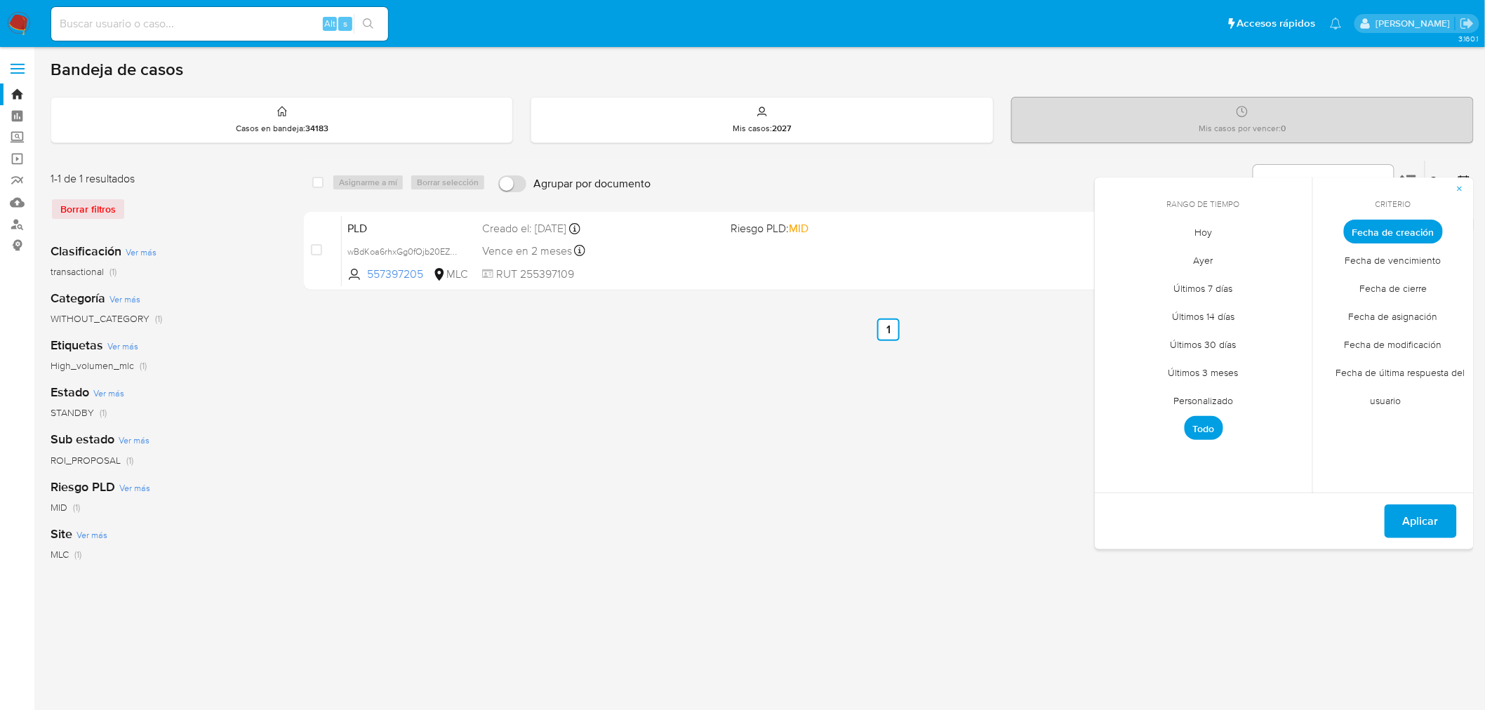
click at [1206, 403] on span "Personalizado" at bounding box center [1203, 401] width 89 height 29
click at [1117, 261] on icon "Mes anterior" at bounding box center [1116, 258] width 6 height 10
click at [1289, 307] on button "1" at bounding box center [1287, 309] width 22 height 22
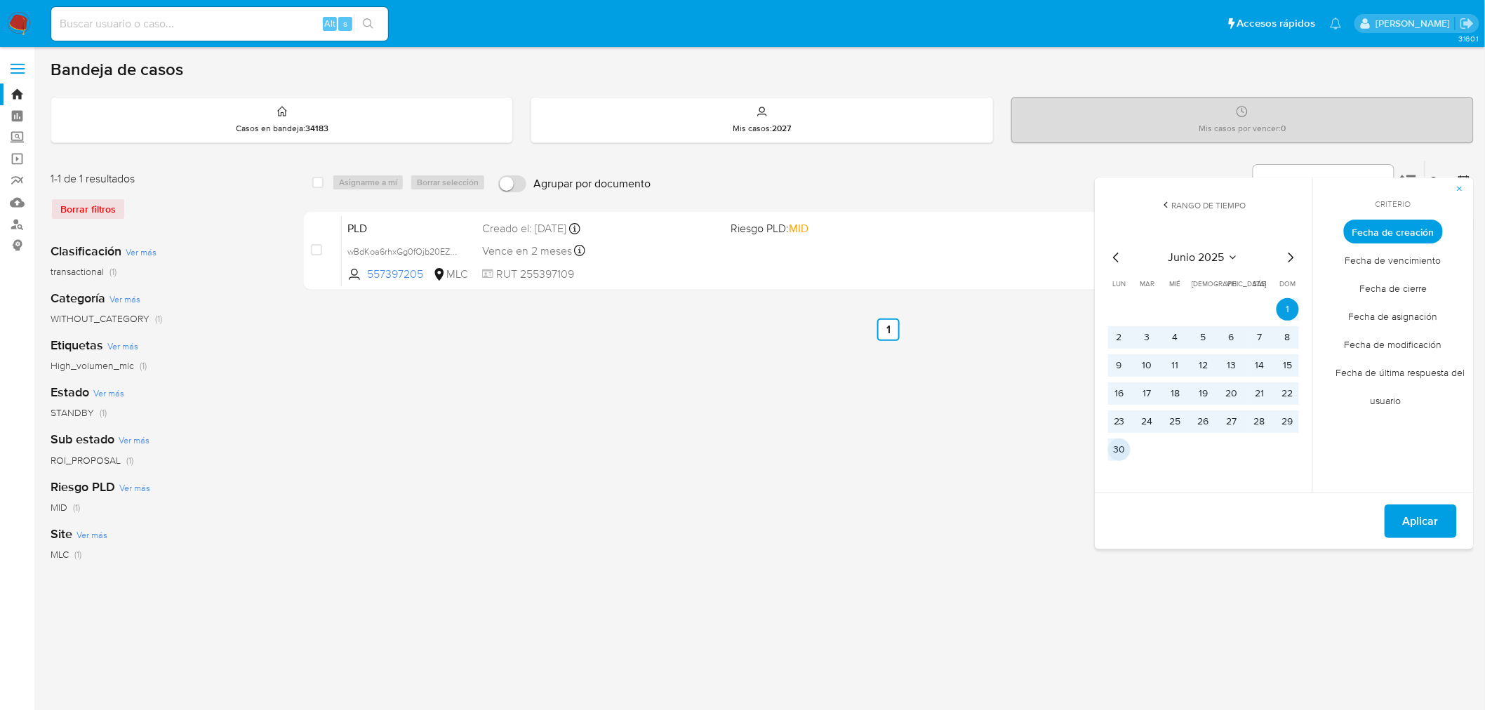
click at [1126, 448] on button "30" at bounding box center [1119, 450] width 22 height 22
click at [1436, 527] on span "Aplicar" at bounding box center [1421, 521] width 36 height 31
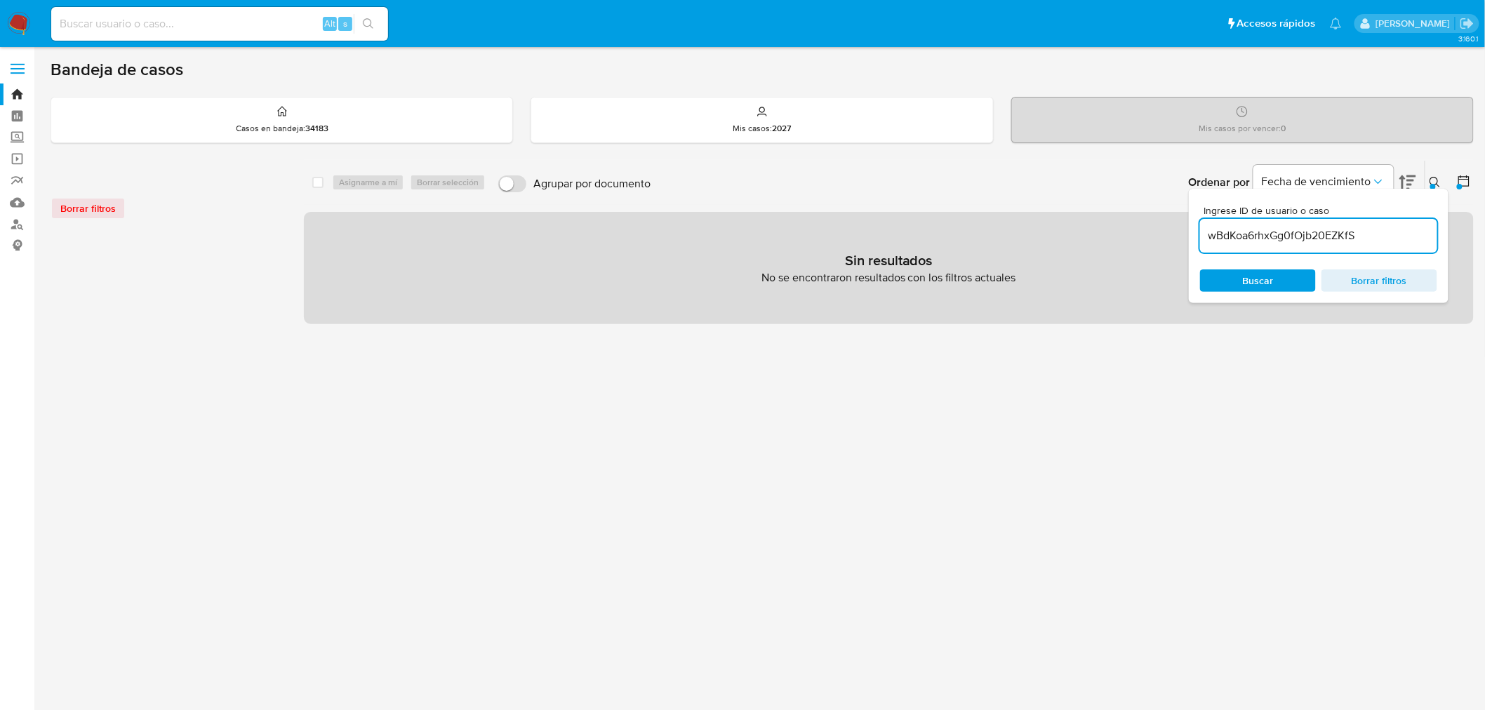
click at [1432, 179] on icon at bounding box center [1434, 182] width 11 height 11
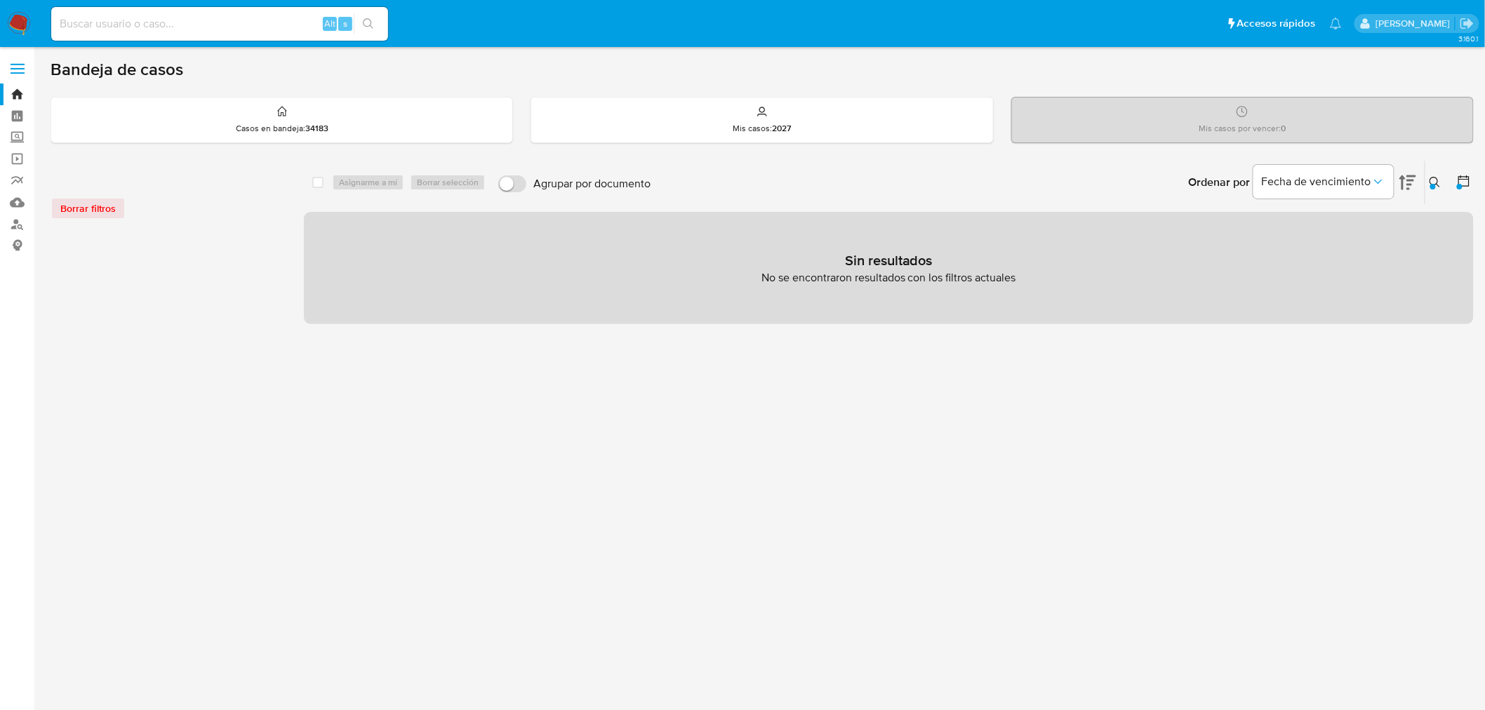
click at [1436, 186] on icon at bounding box center [1434, 182] width 11 height 11
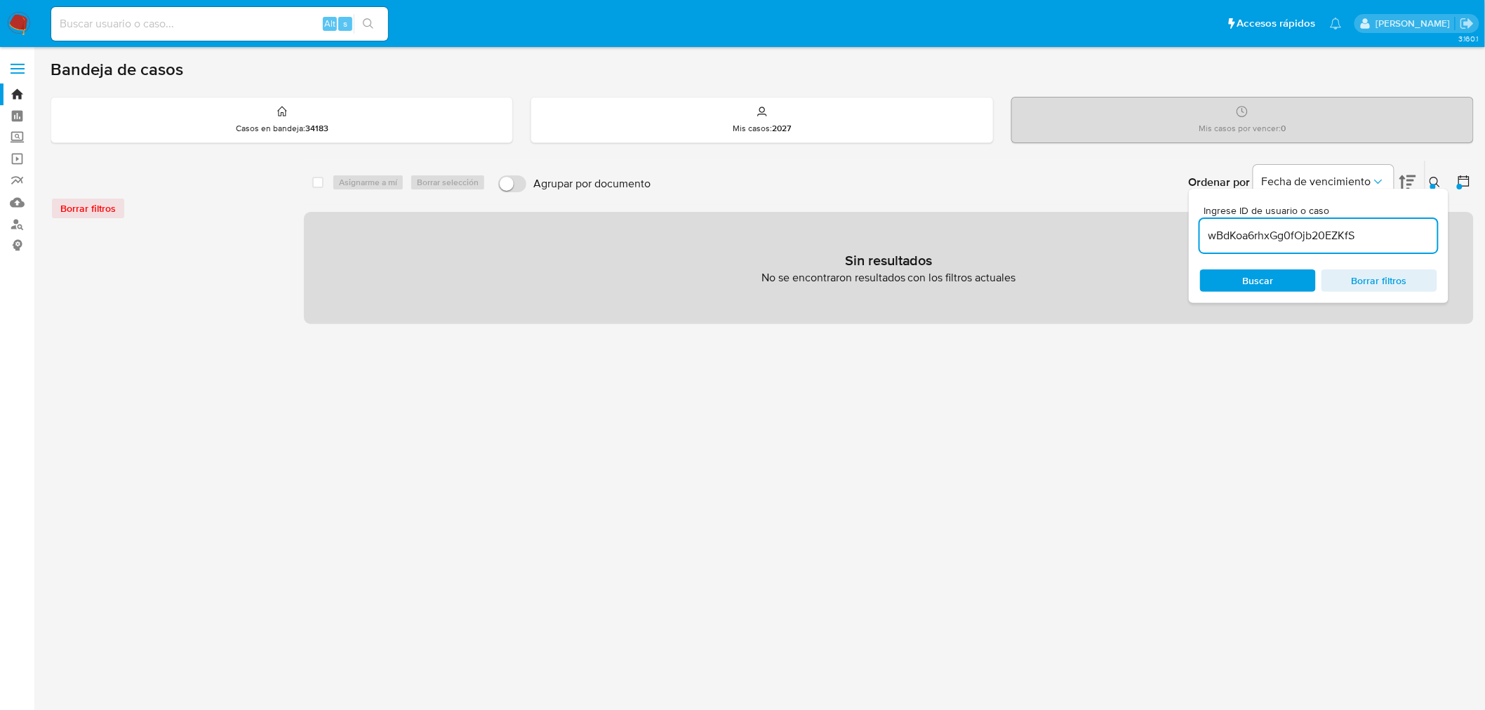
click at [1387, 240] on input "wBdKoa6rhxGg0fOjb20EZKfS" at bounding box center [1318, 236] width 237 height 18
click at [1376, 279] on span "Borrar filtros" at bounding box center [1379, 281] width 96 height 20
click at [907, 382] on div "select-all-cases-checkbox Asignarme a mí Borrar selección Agrupar por documento…" at bounding box center [889, 467] width 1170 height 615
click at [1441, 178] on icon at bounding box center [1434, 182] width 11 height 11
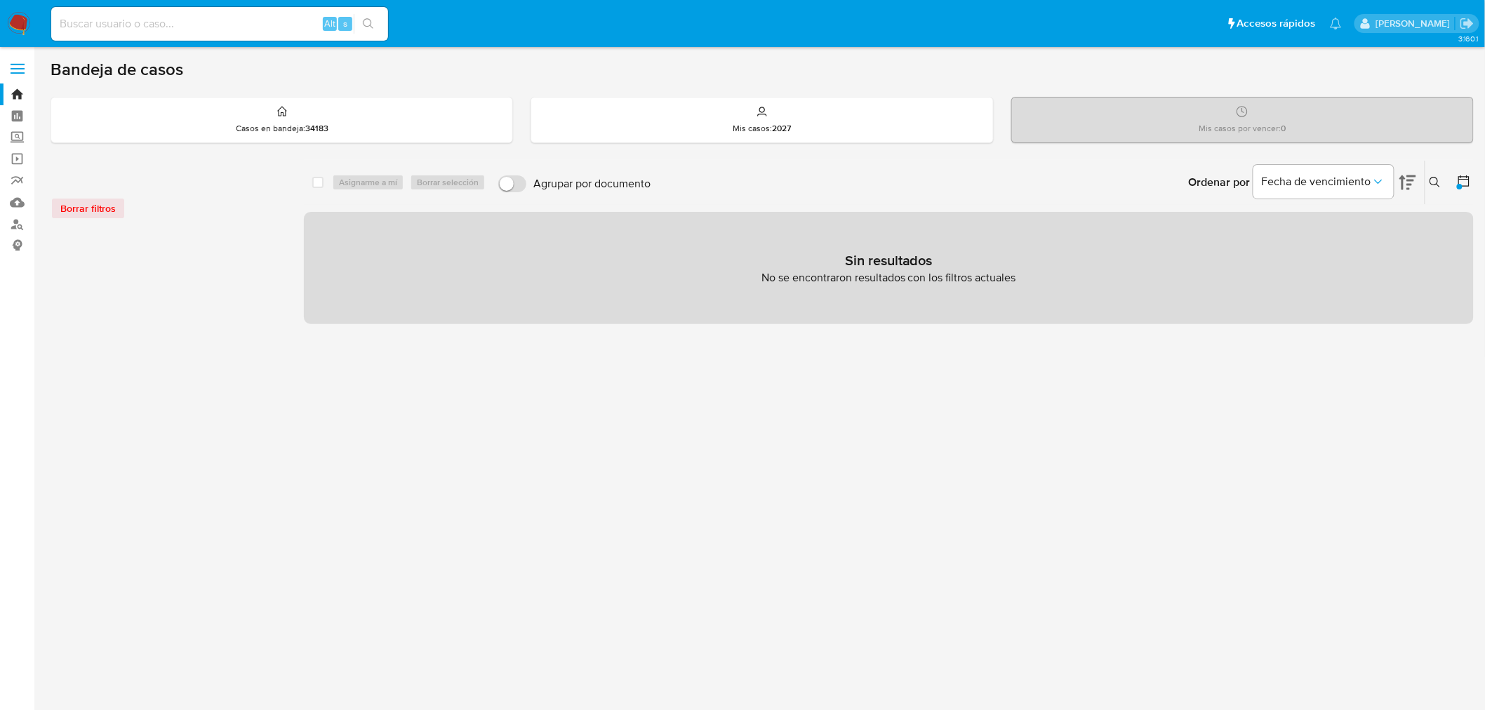
click at [1437, 178] on icon at bounding box center [1434, 182] width 11 height 11
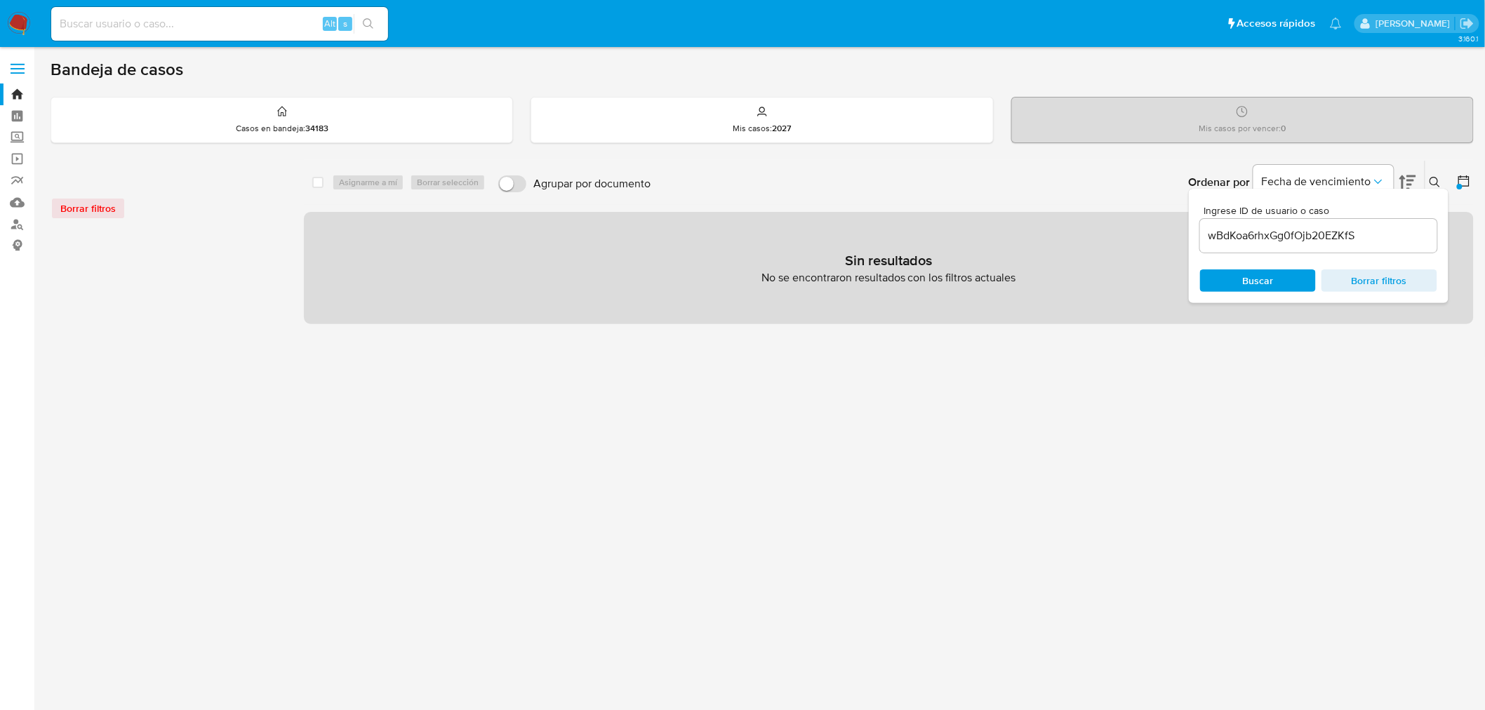
click at [1437, 178] on icon at bounding box center [1434, 182] width 11 height 11
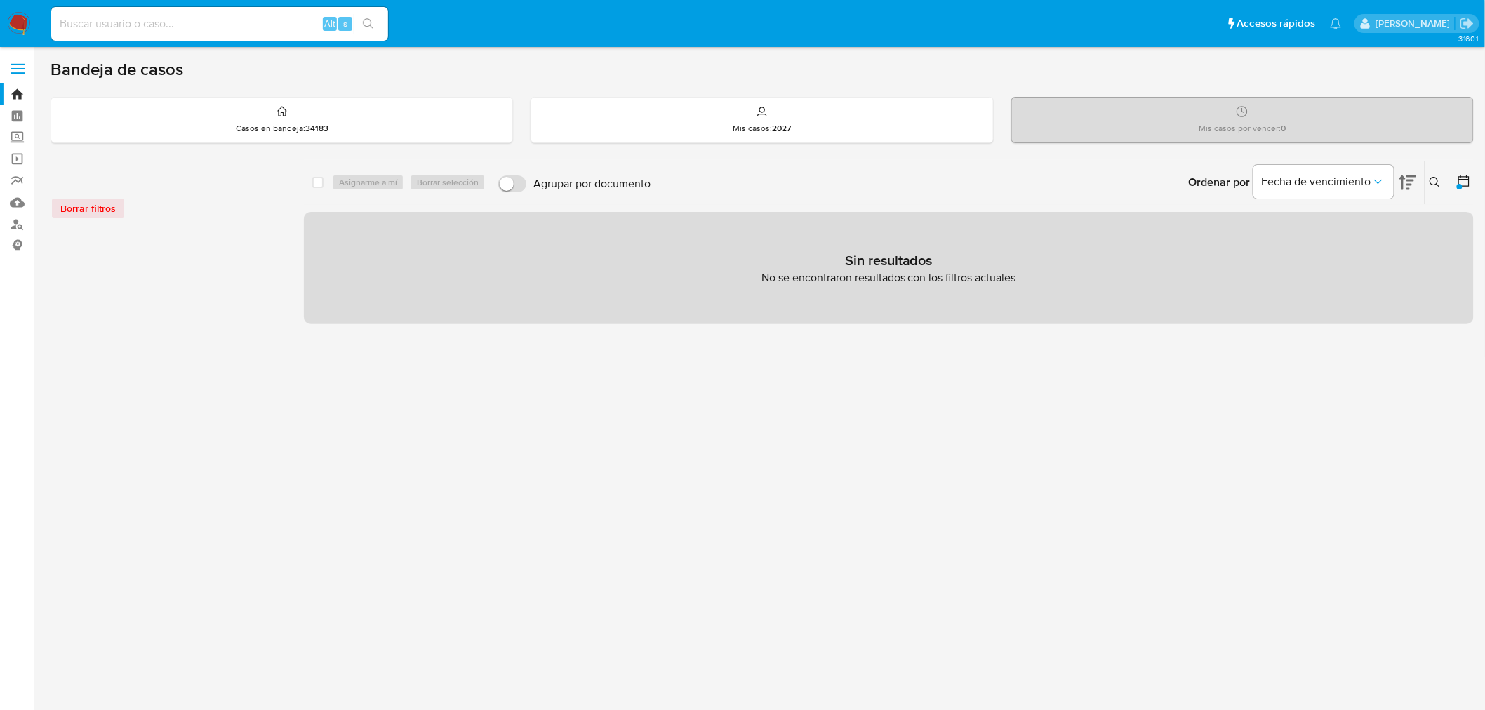
click at [1469, 179] on icon at bounding box center [1463, 180] width 11 height 11
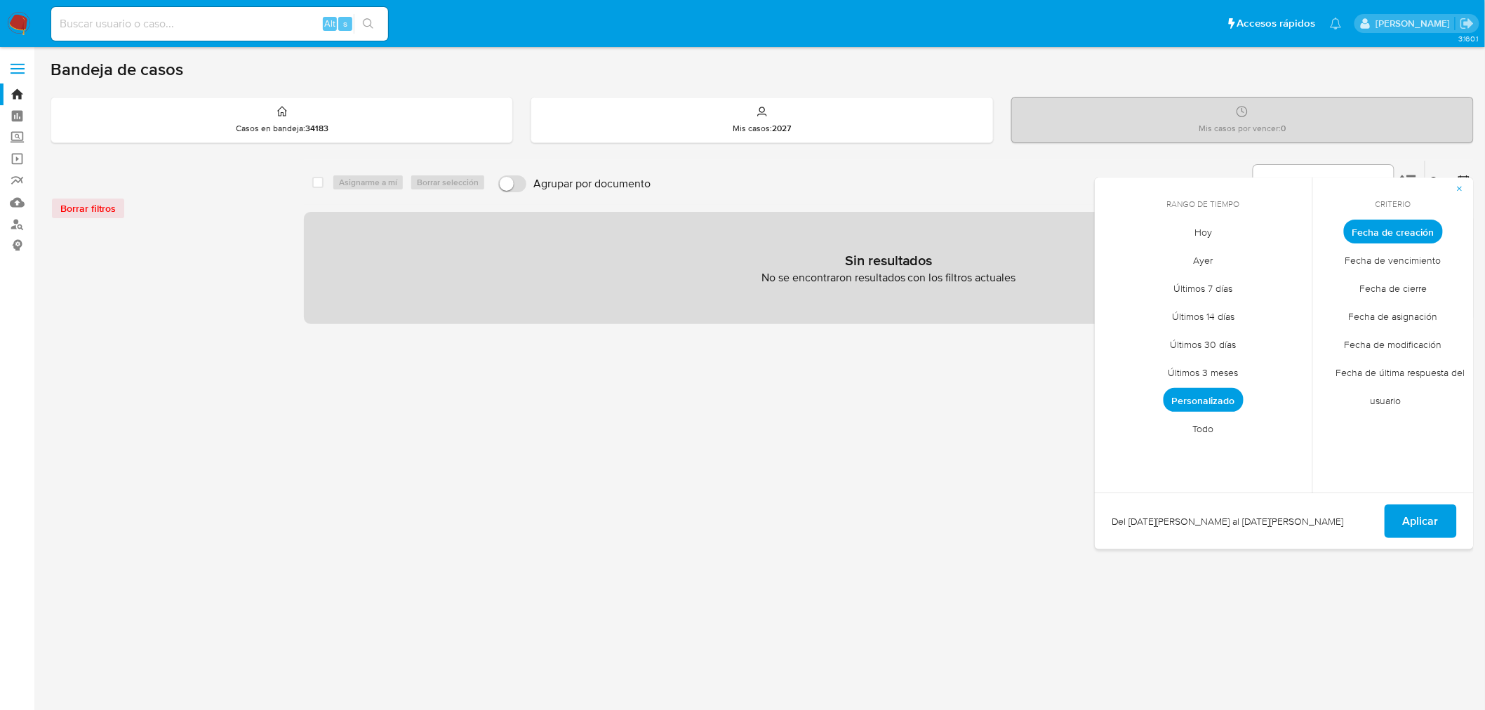
click at [1422, 232] on span "Fecha de creación" at bounding box center [1393, 232] width 99 height 24
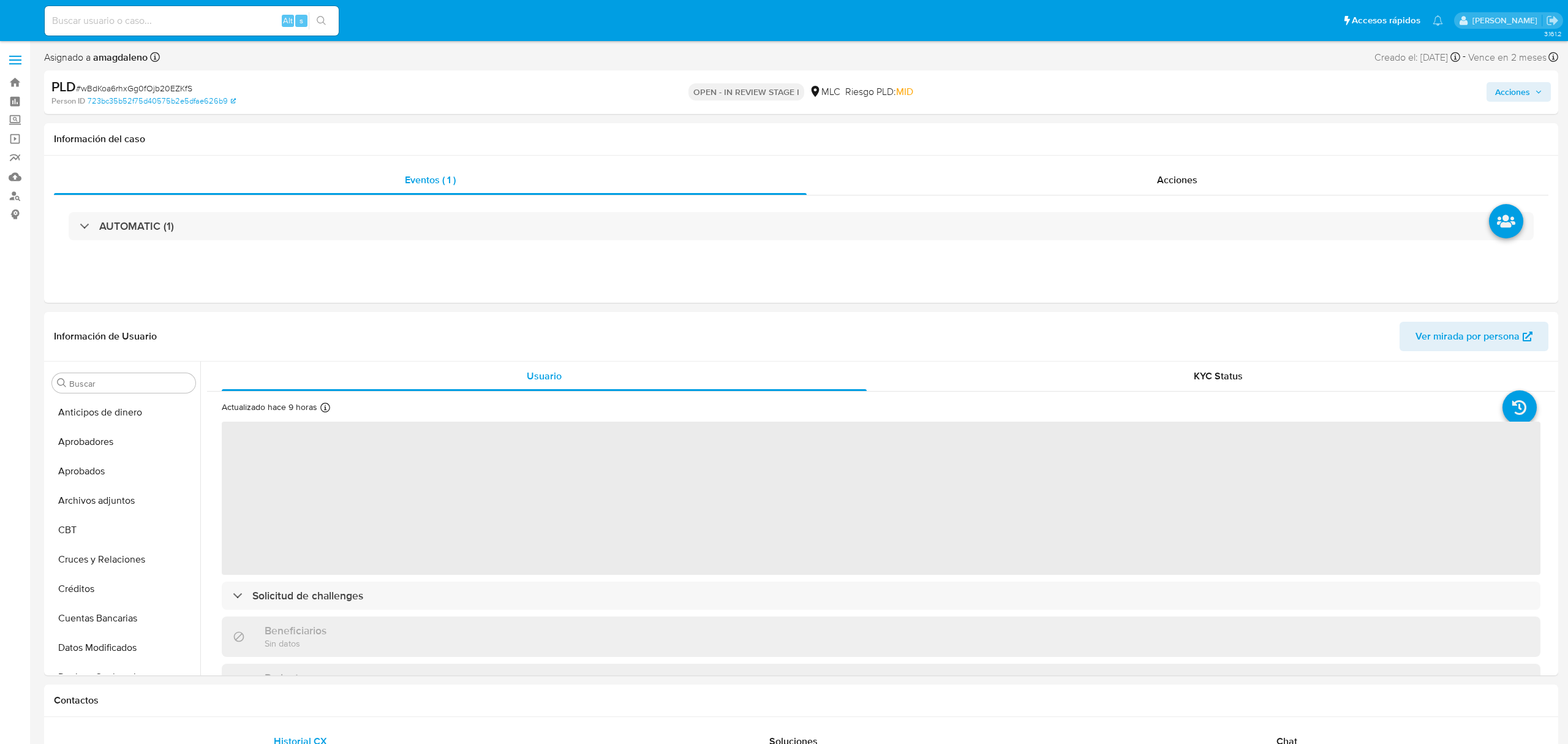
select select "10"
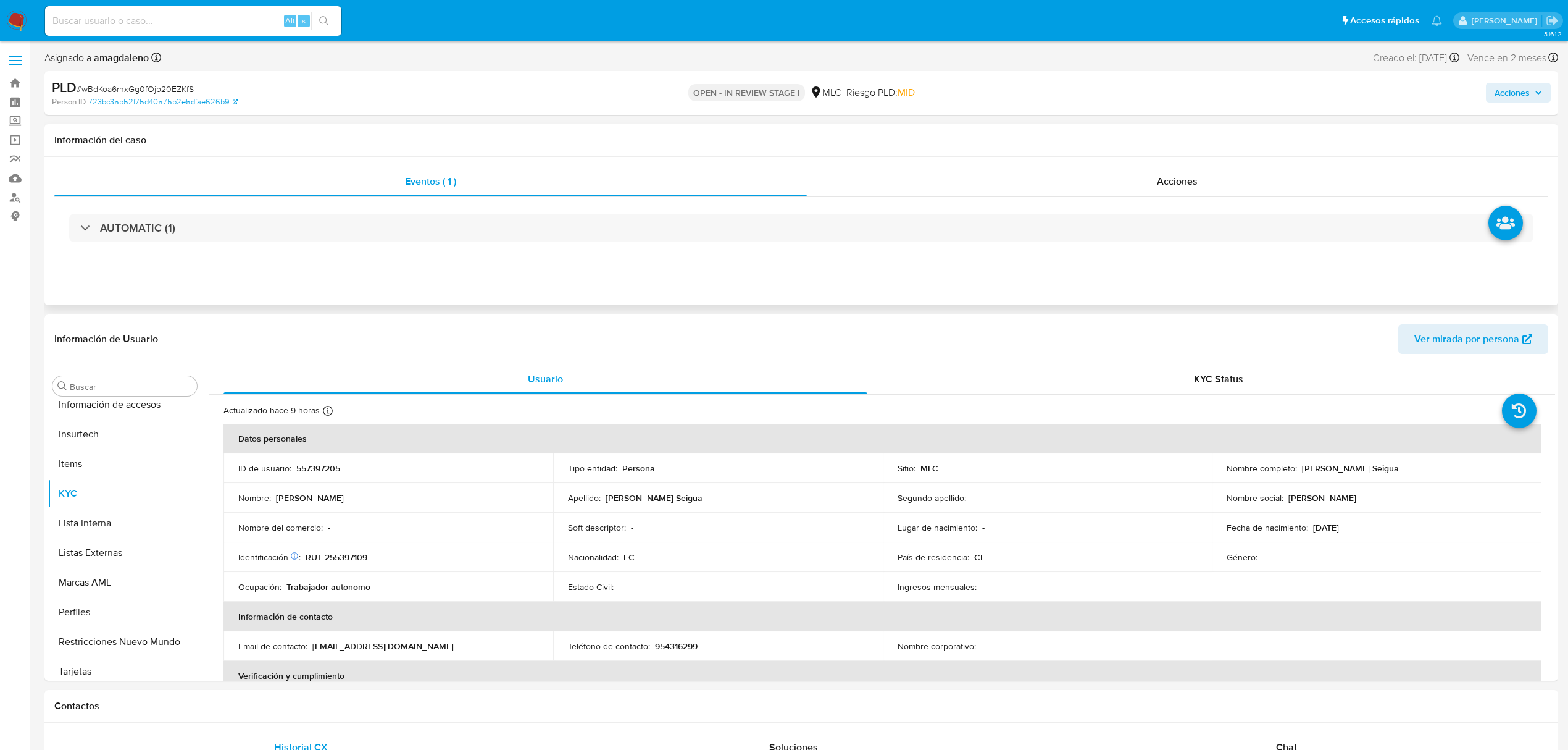
scroll to position [581, 0]
click at [1527, 90] on span "Acciones" at bounding box center [1513, 92] width 35 height 19
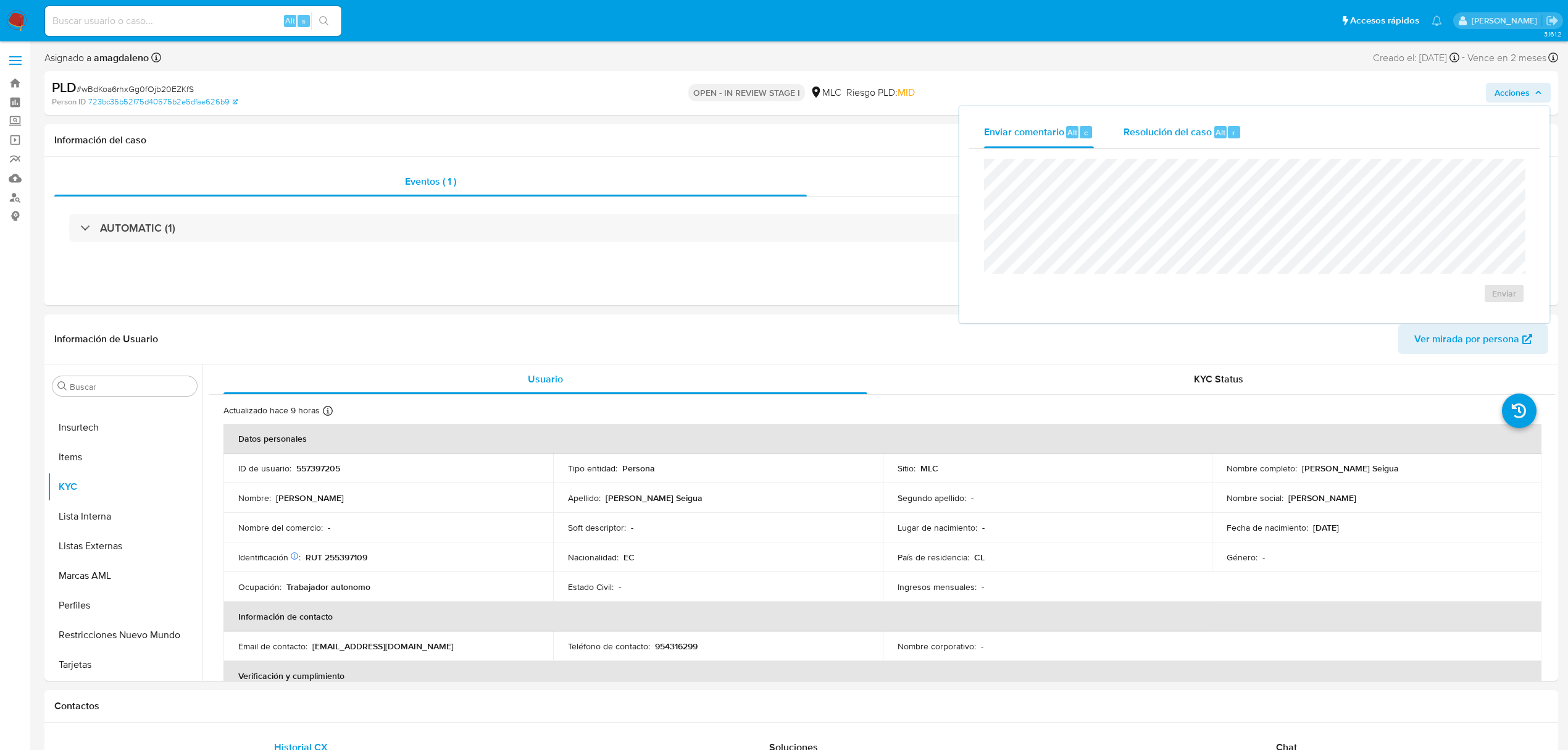
click at [1181, 134] on span "Resolución del caso" at bounding box center [1168, 132] width 88 height 14
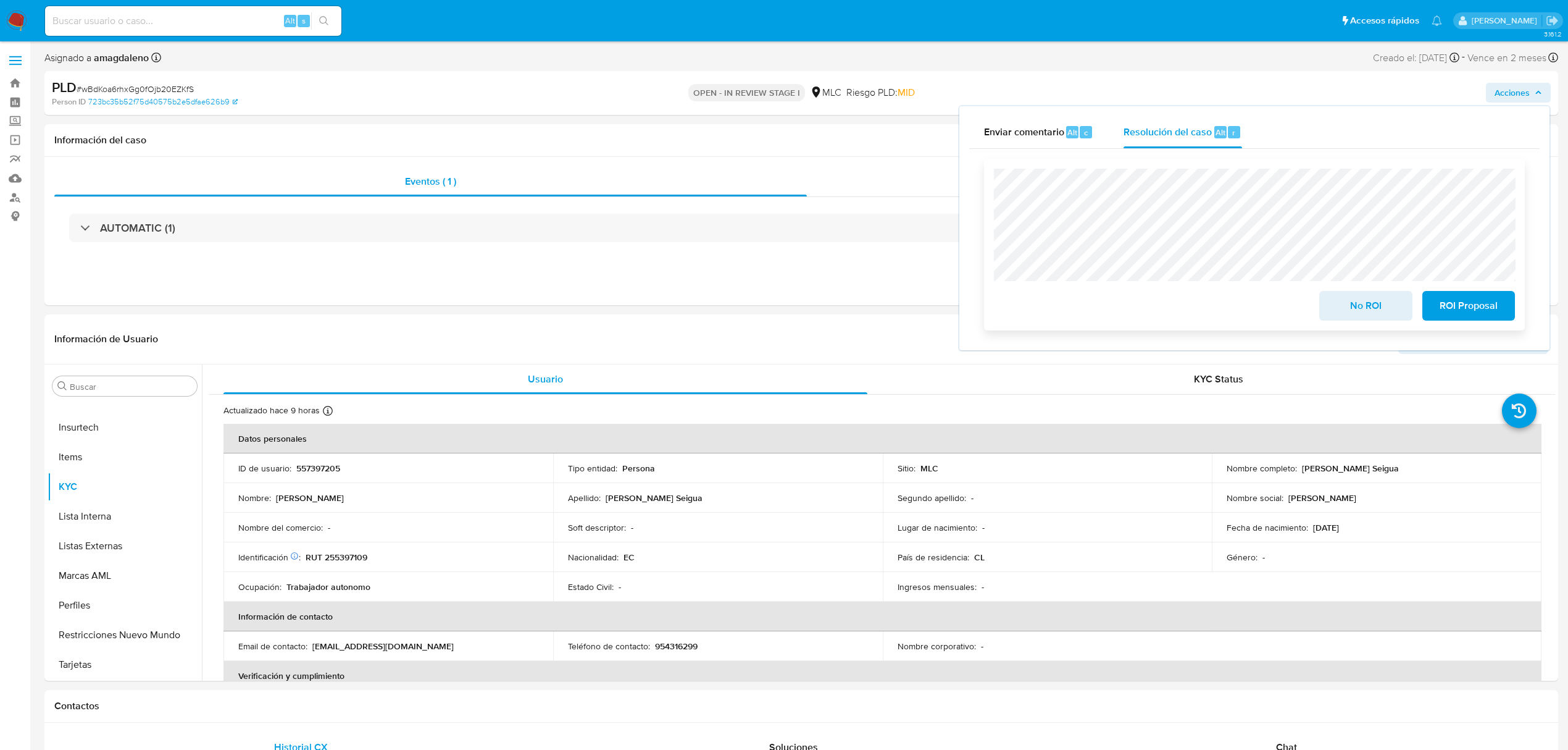
click at [1448, 312] on span "ROI Proposal" at bounding box center [1469, 305] width 61 height 27
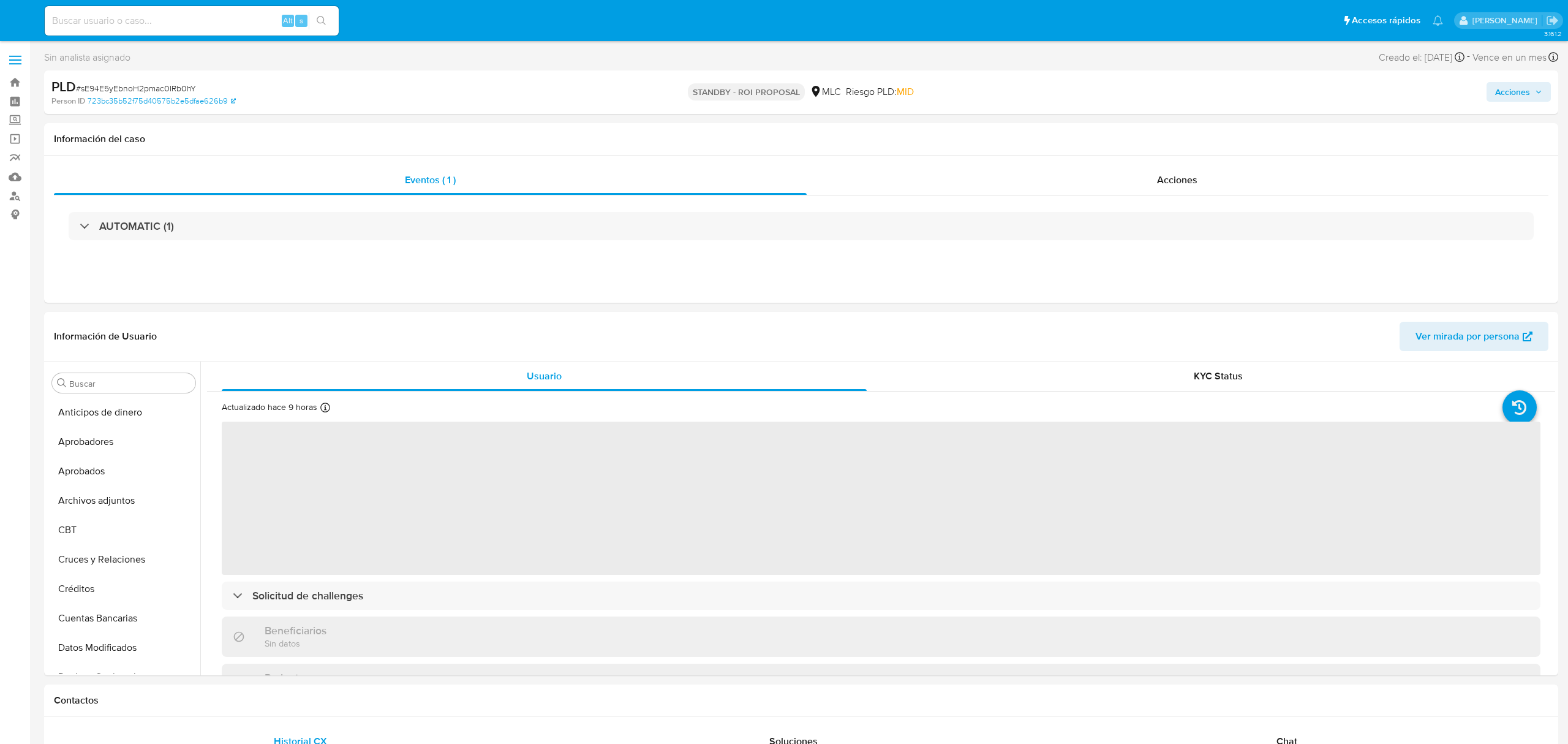
select select "10"
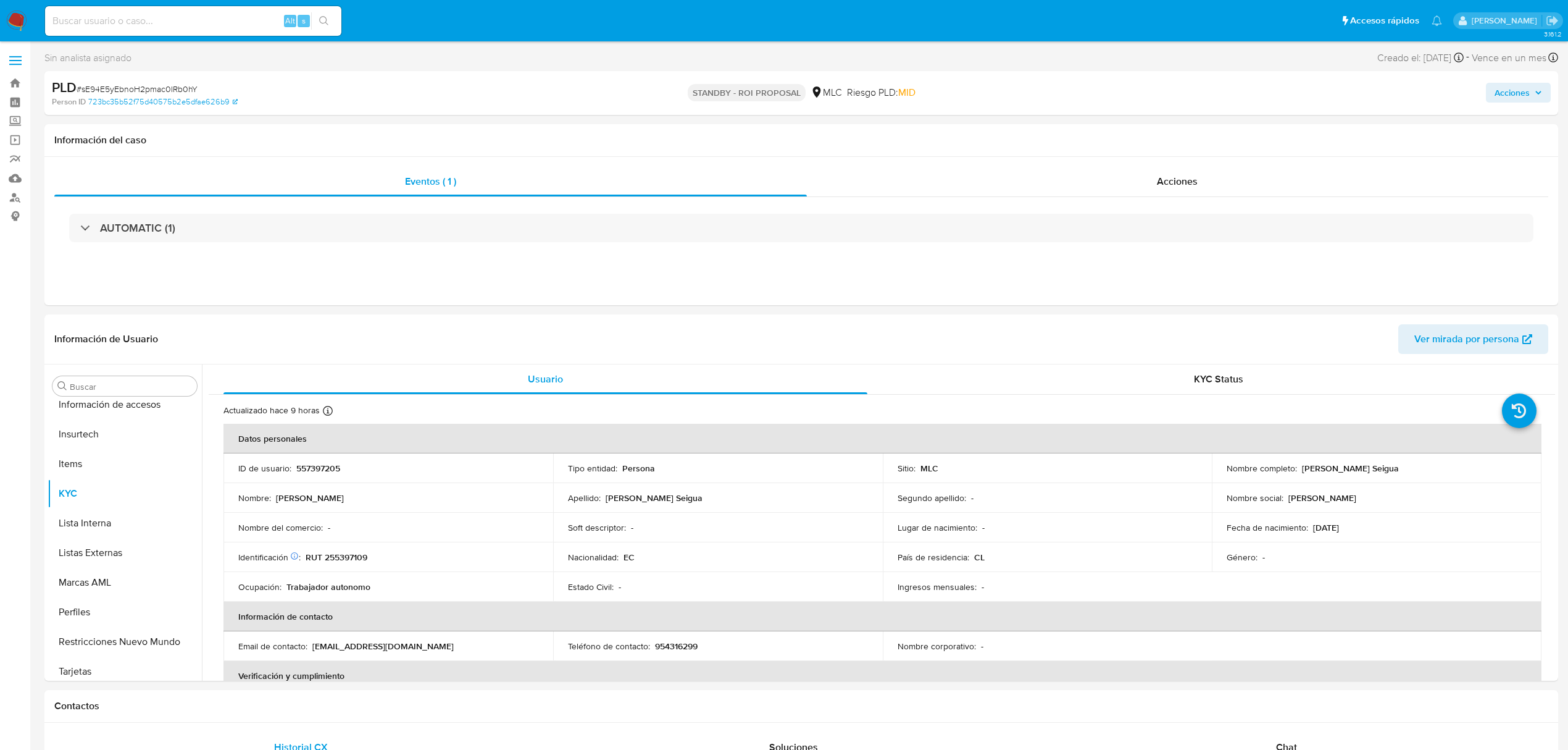
scroll to position [581, 0]
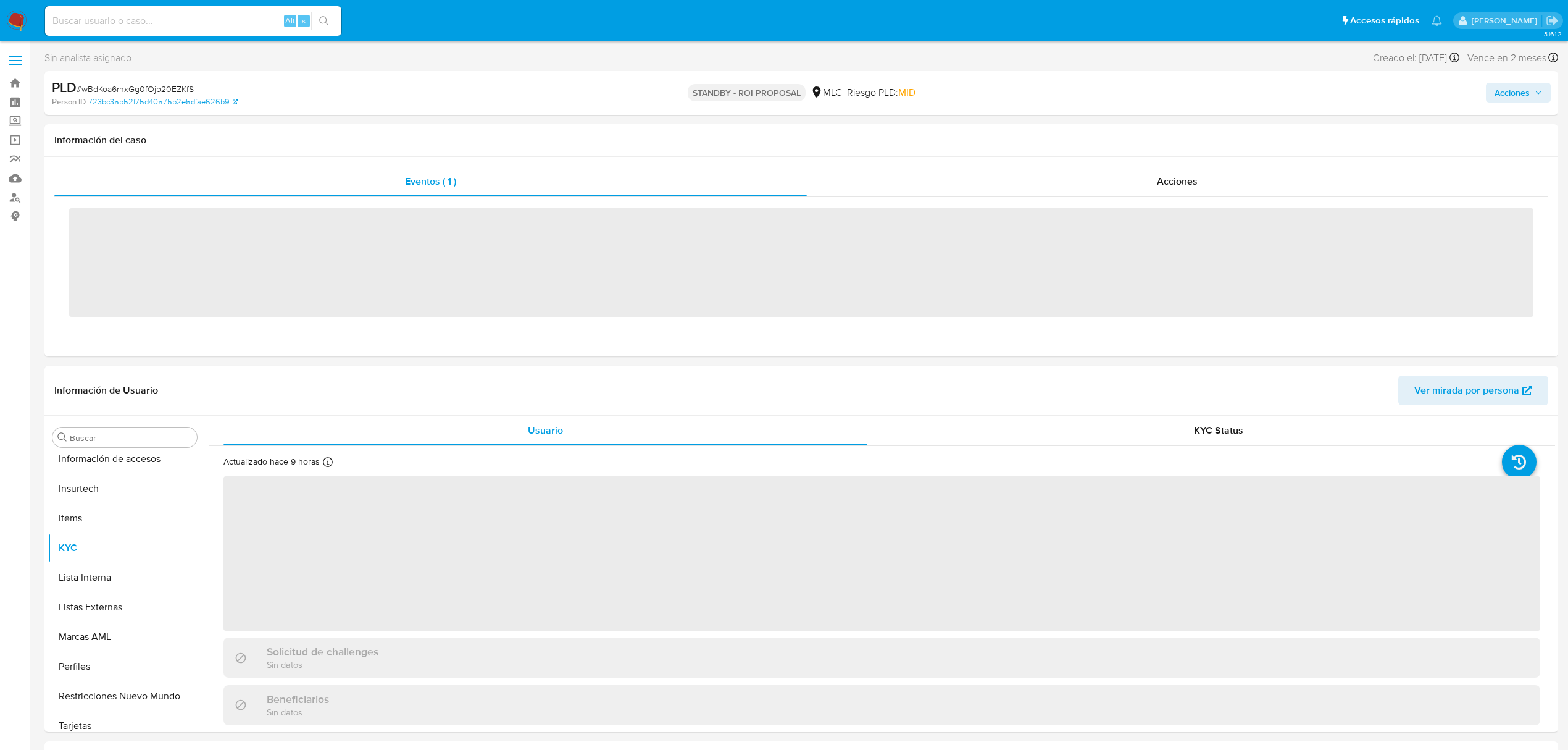
scroll to position [581, 0]
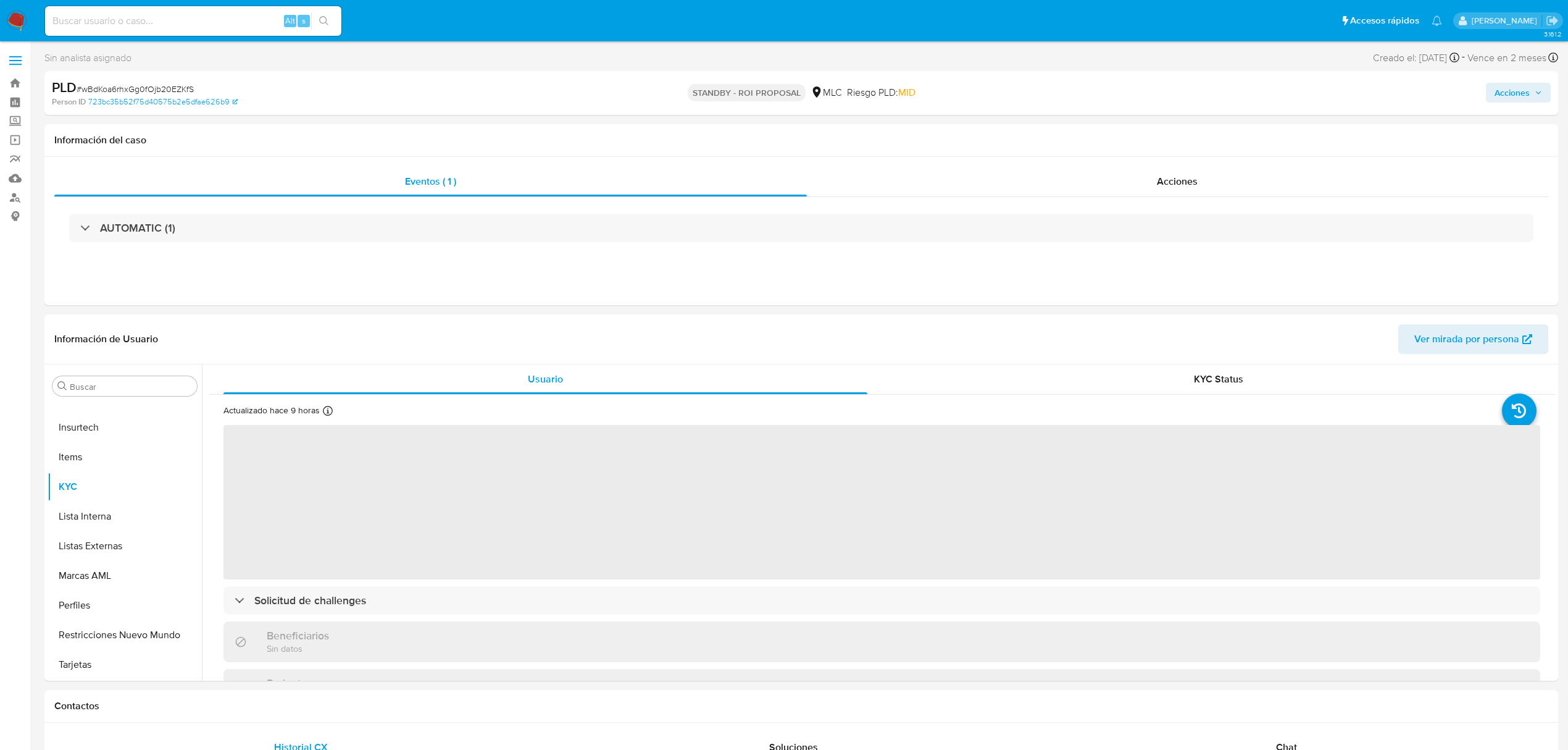
select select "10"
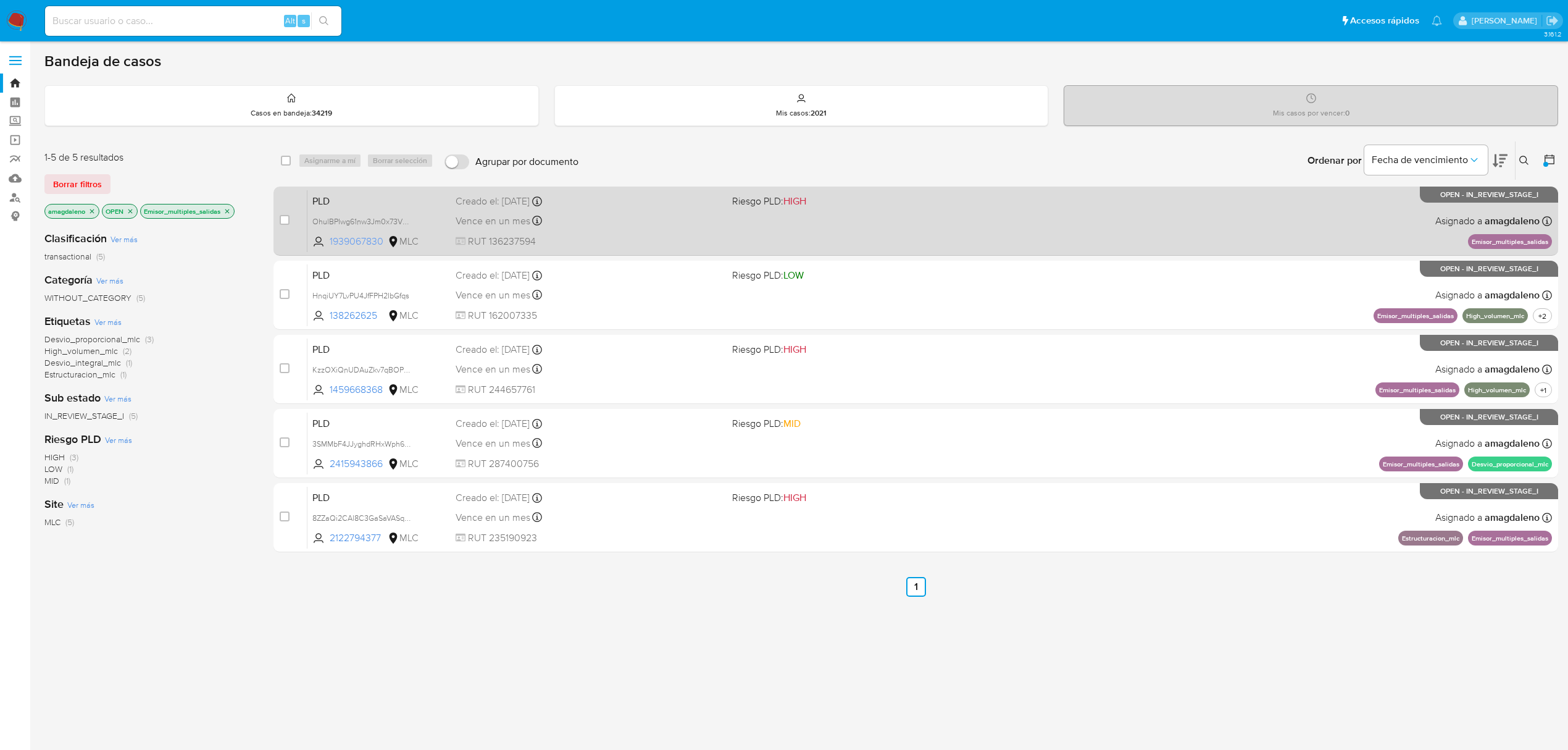
click at [364, 241] on span "1939067830" at bounding box center [357, 241] width 55 height 13
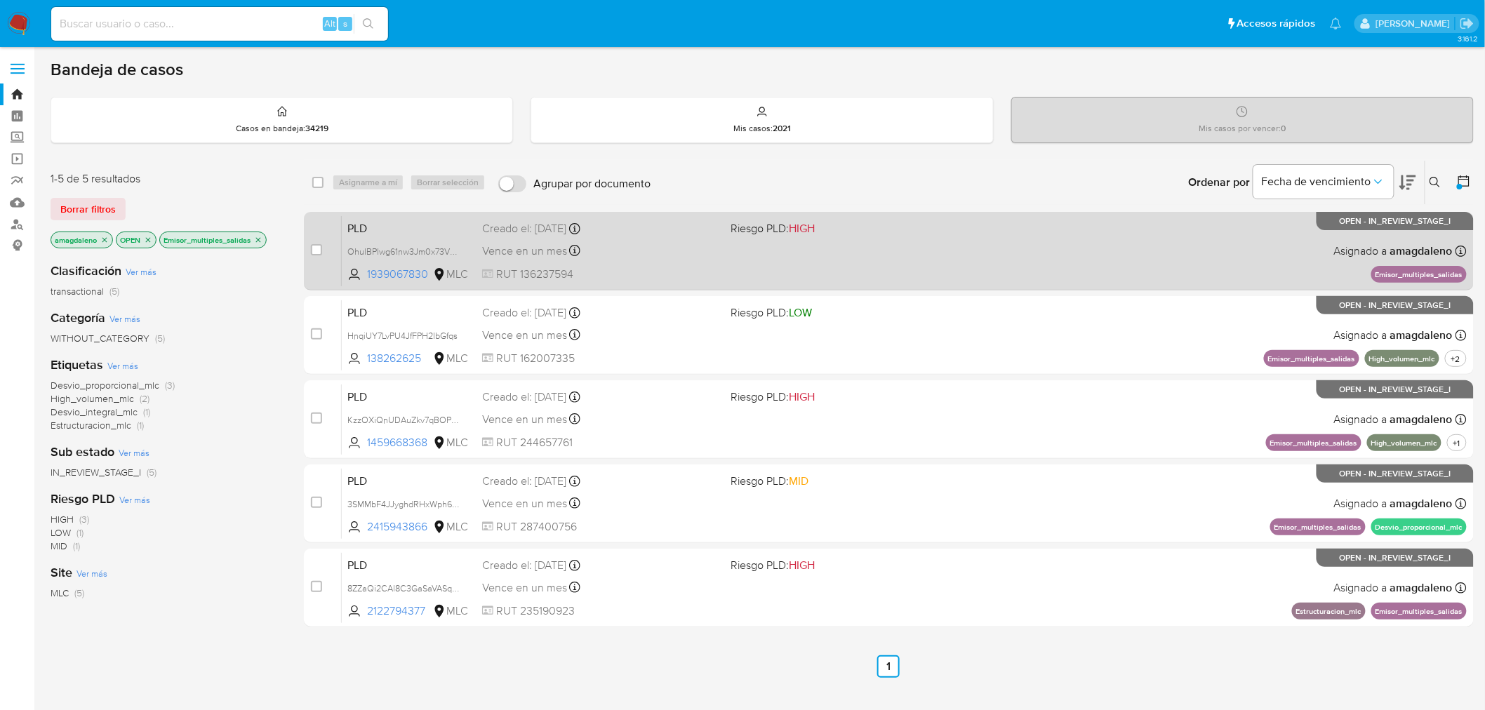
click at [663, 260] on div "PLD OhulBPIwg61nw3Jm0x73VLup 1939067830 MLC Riesgo PLD: HIGH Creado el: 12/08/2…" at bounding box center [904, 250] width 1125 height 71
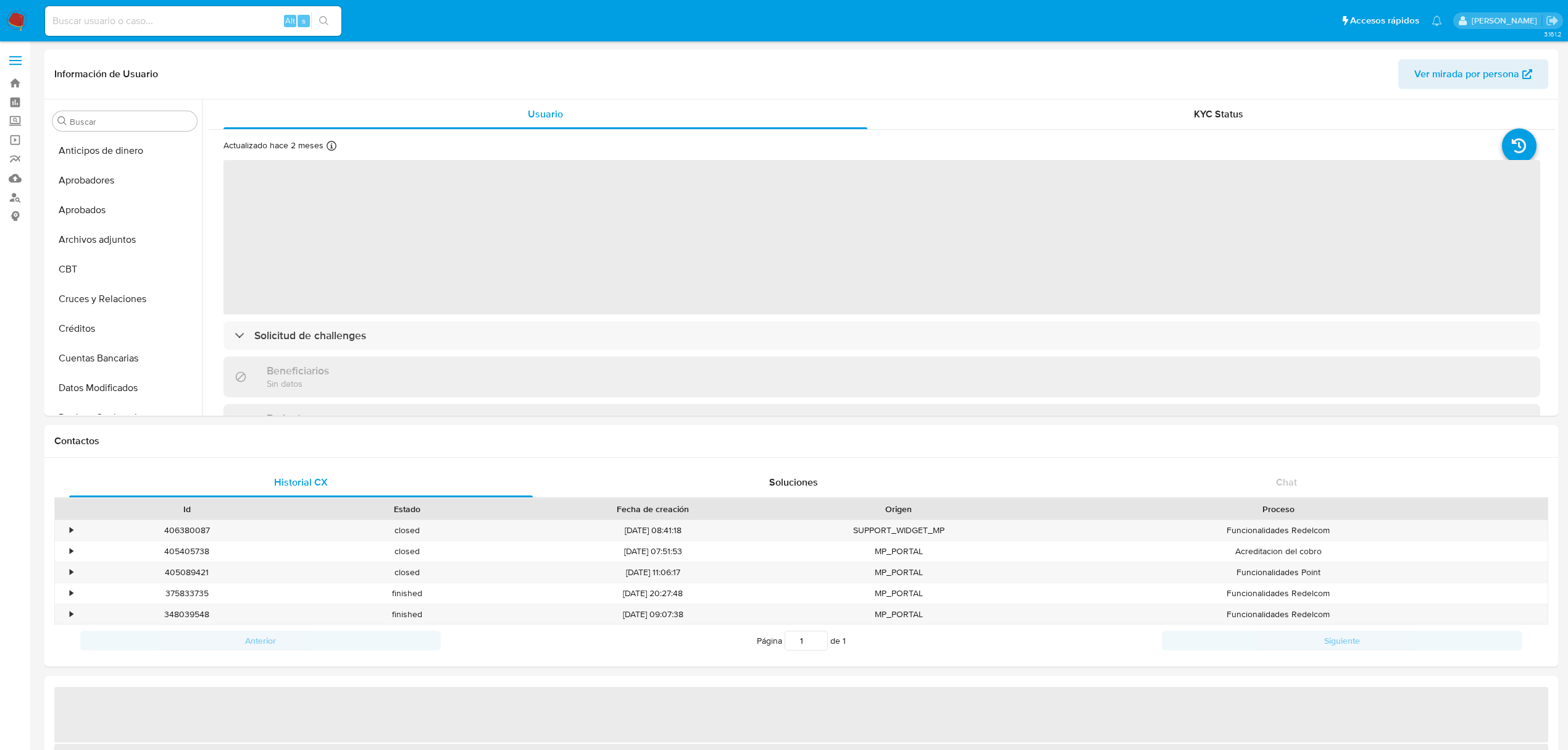
select select "10"
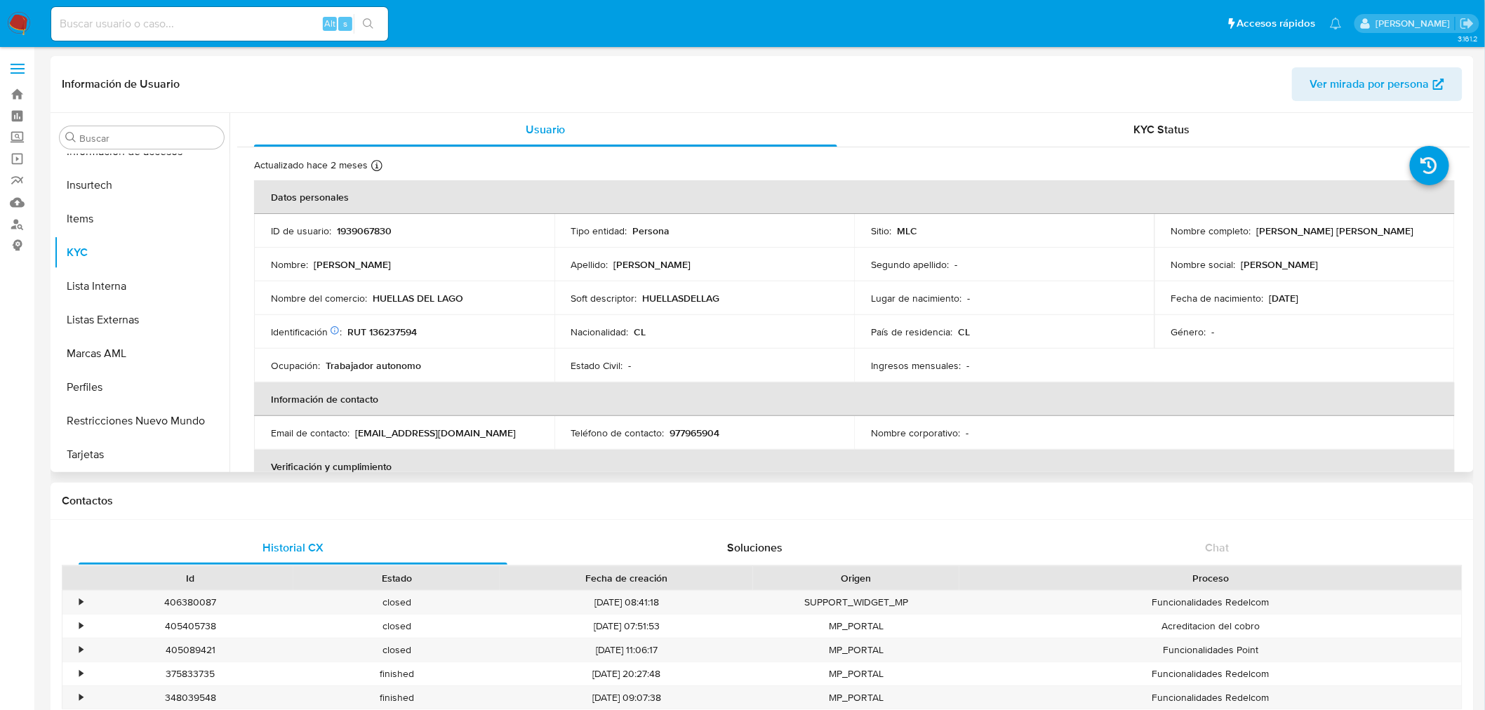
scroll to position [660, 0]
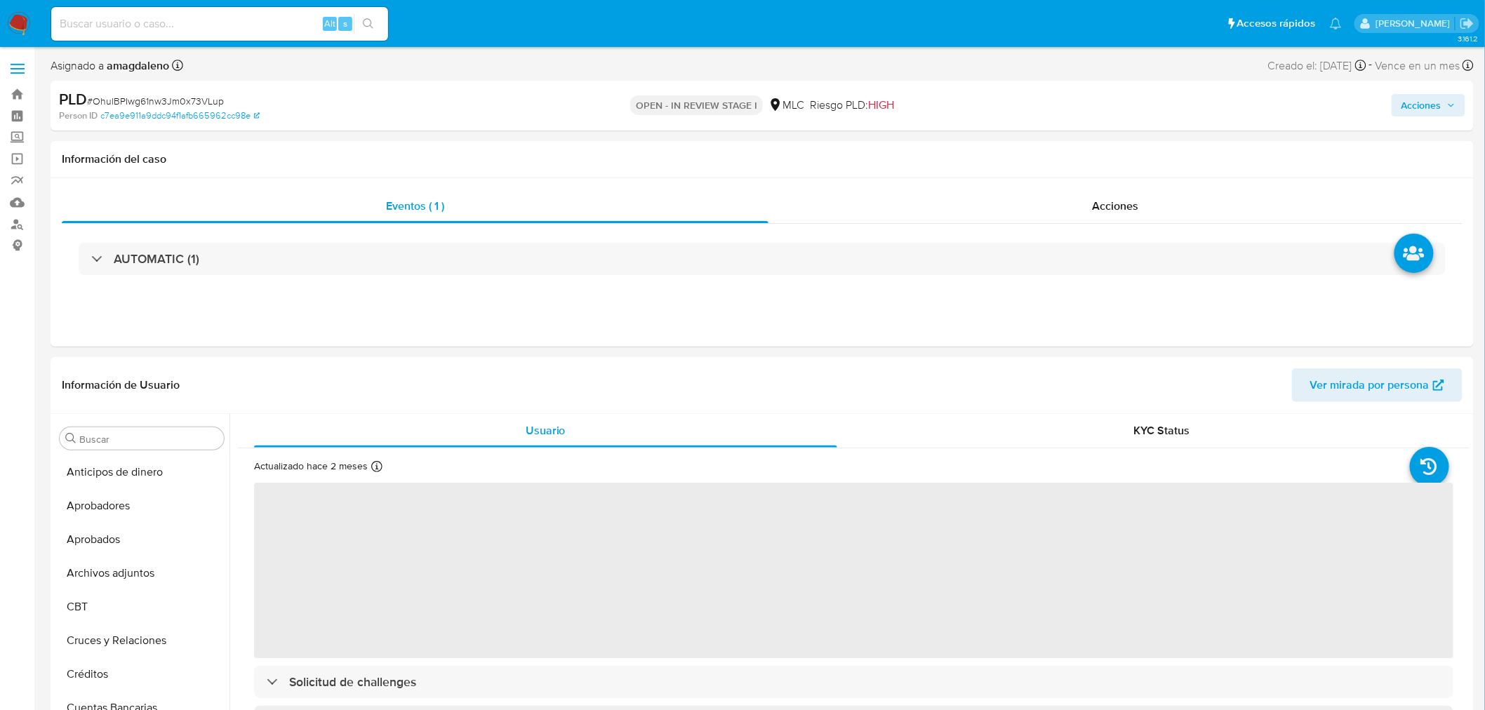
select select "10"
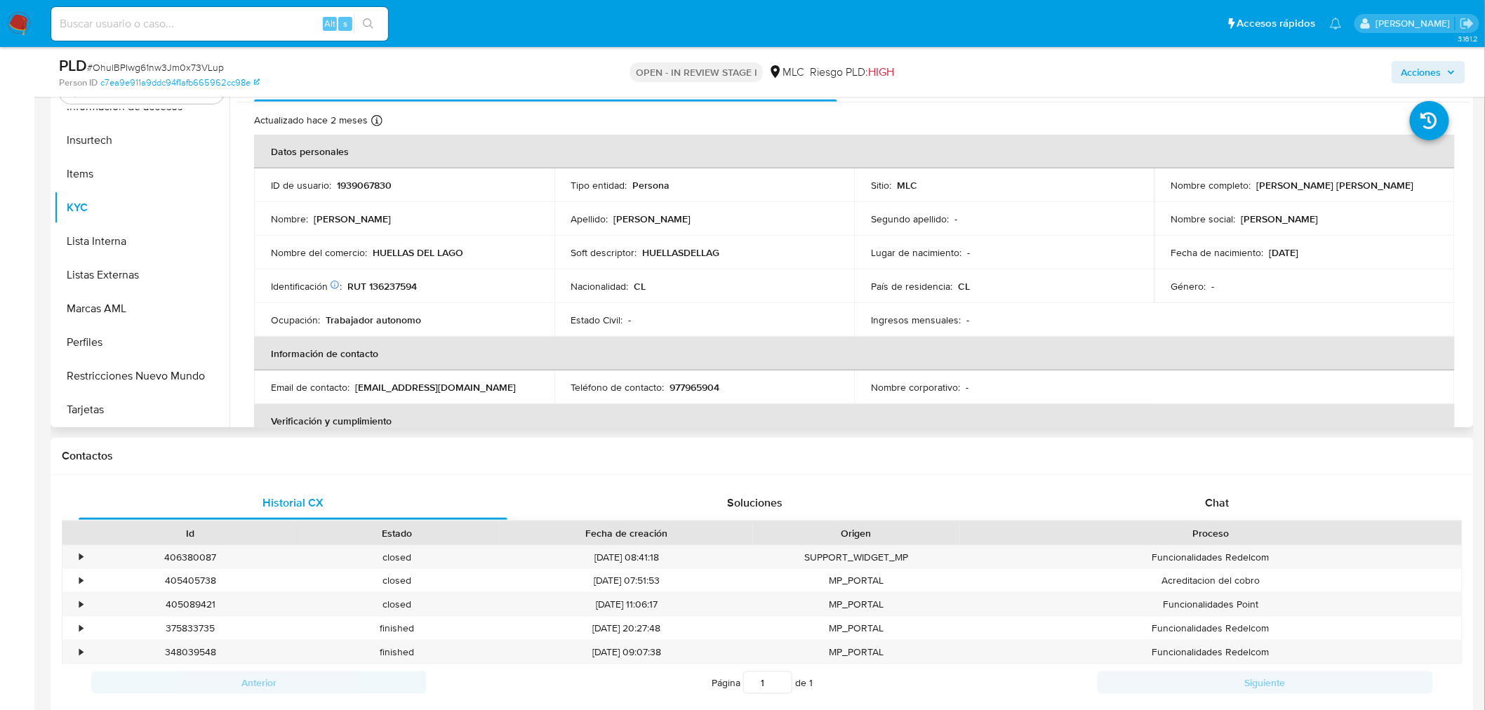
click at [398, 285] on p "RUT 136237594" at bounding box center [381, 286] width 69 height 13
copy p "136237594"
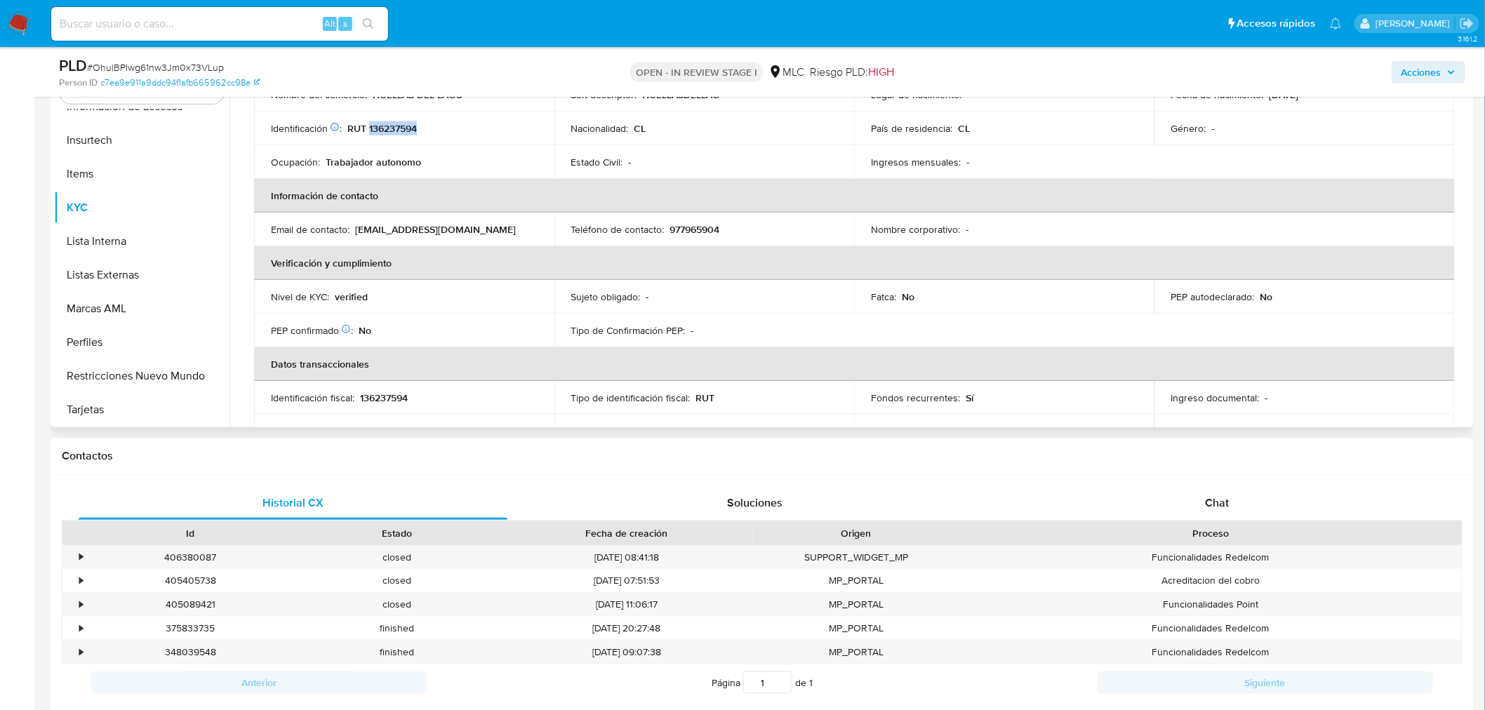
scroll to position [58, 0]
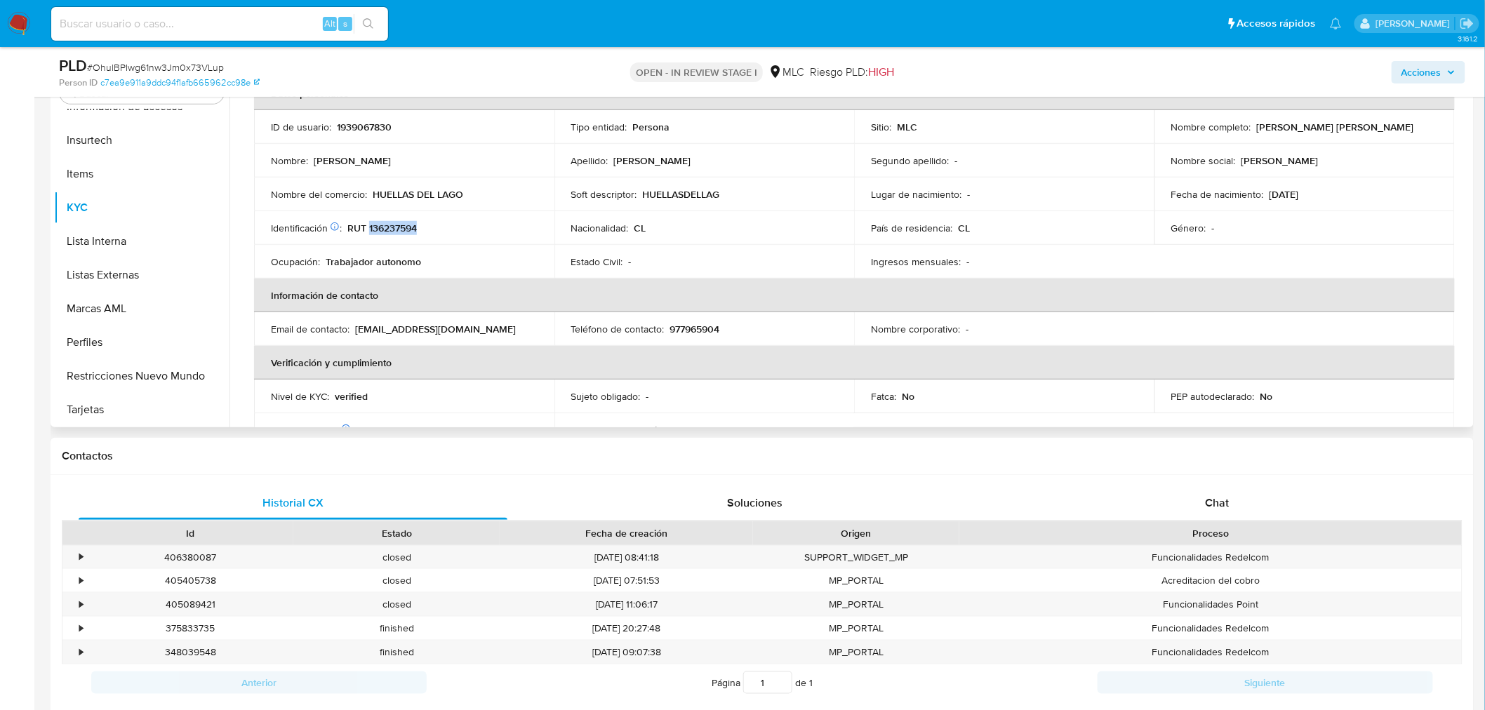
click at [401, 223] on p "RUT 136237594" at bounding box center [381, 228] width 69 height 13
click at [397, 236] on td "Identificación Nº de serie: 533627696 : RUT 136237594" at bounding box center [404, 228] width 300 height 34
click at [399, 228] on p "RUT 136237594" at bounding box center [381, 228] width 69 height 13
copy p "136237594"
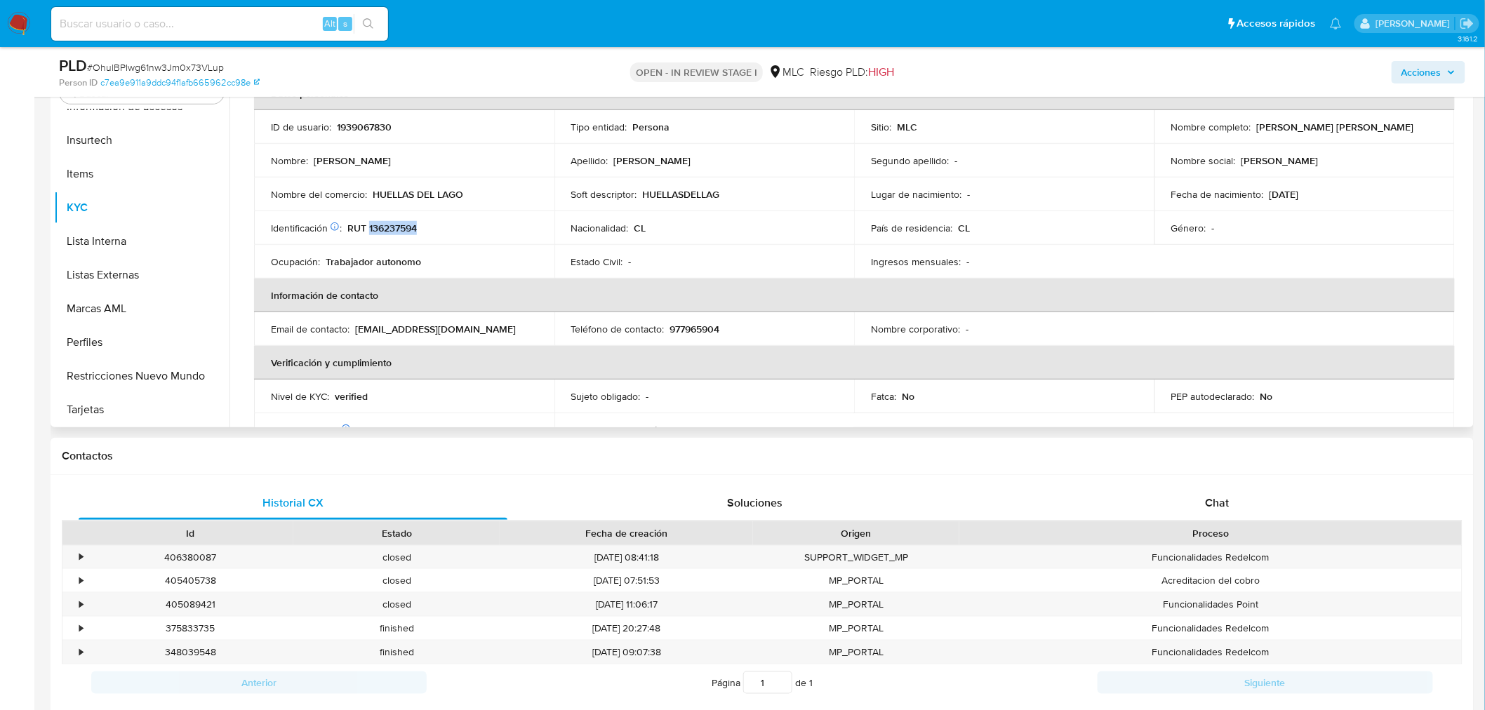
click at [405, 229] on p "RUT 136237594" at bounding box center [381, 228] width 69 height 13
click at [155, 186] on button "Cruces y Relaciones" at bounding box center [136, 181] width 164 height 34
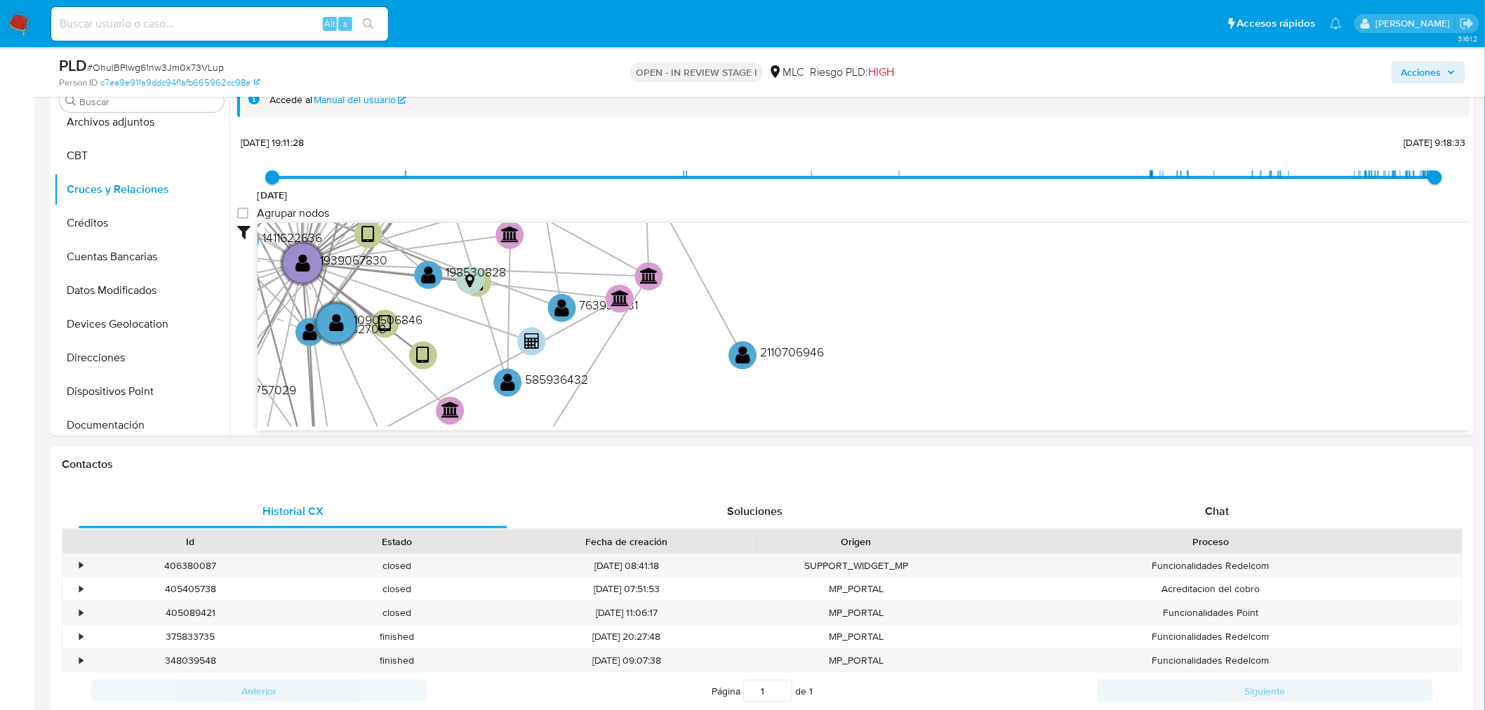
scroll to position [262, 0]
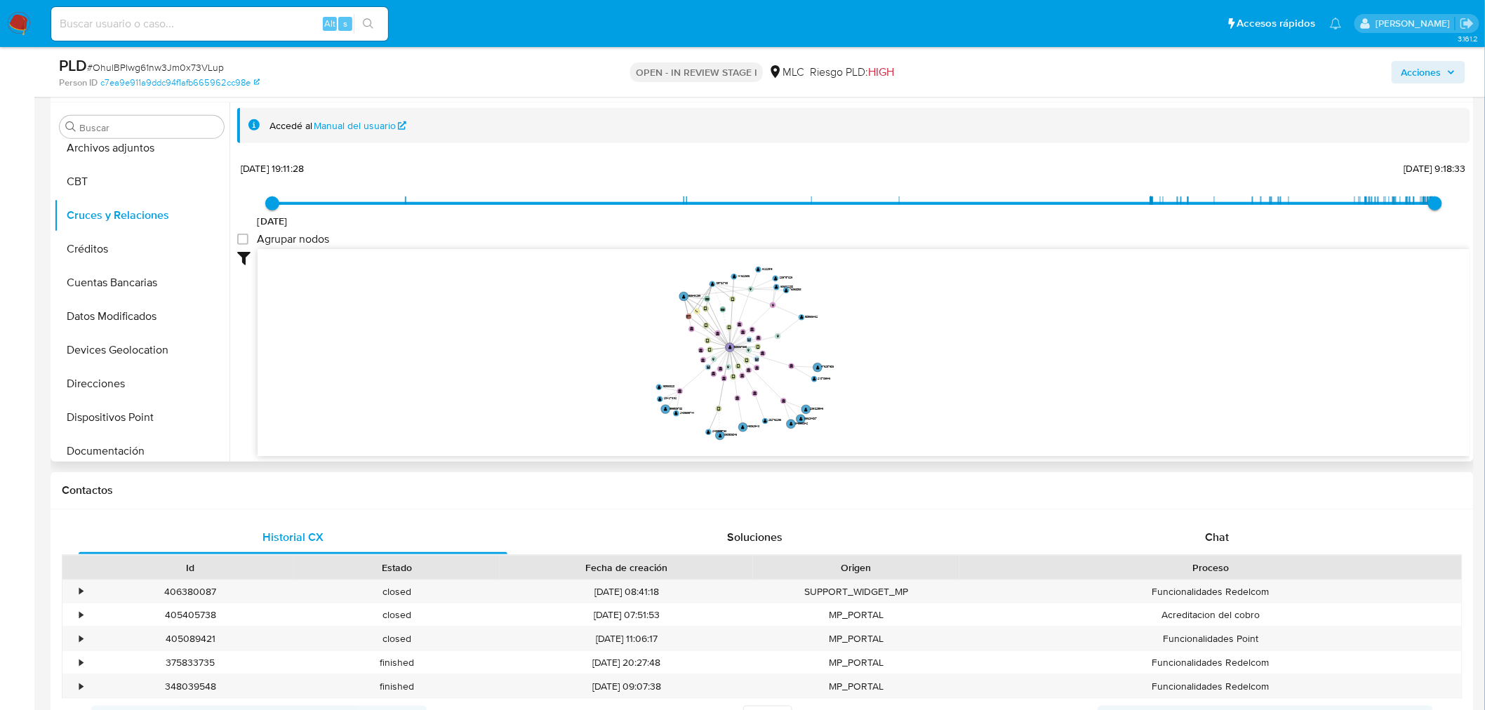
drag, startPoint x: 1043, startPoint y: 349, endPoint x: 931, endPoint y: 375, distance: 114.4
click at [931, 375] on icon "device-672f5fa1dc9c9115917ddc7d  user-1939067830  1939067830 device-66fcb7cbe…" at bounding box center [864, 351] width 1213 height 204
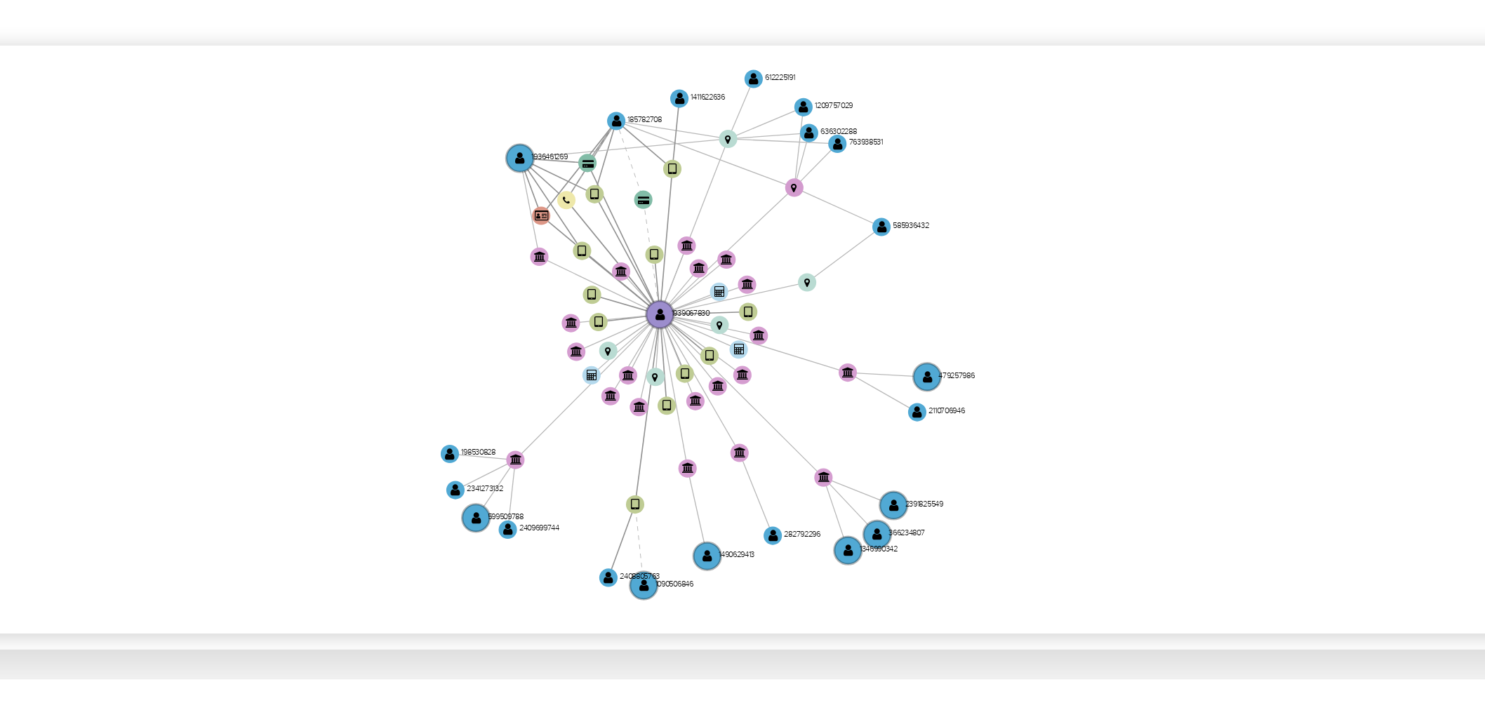
click at [841, 423] on icon "device-672f5fa1dc9c9115917ddc7d  user-1939067830  1939067830 device-66fcb7cbe…" at bounding box center [864, 351] width 1213 height 204
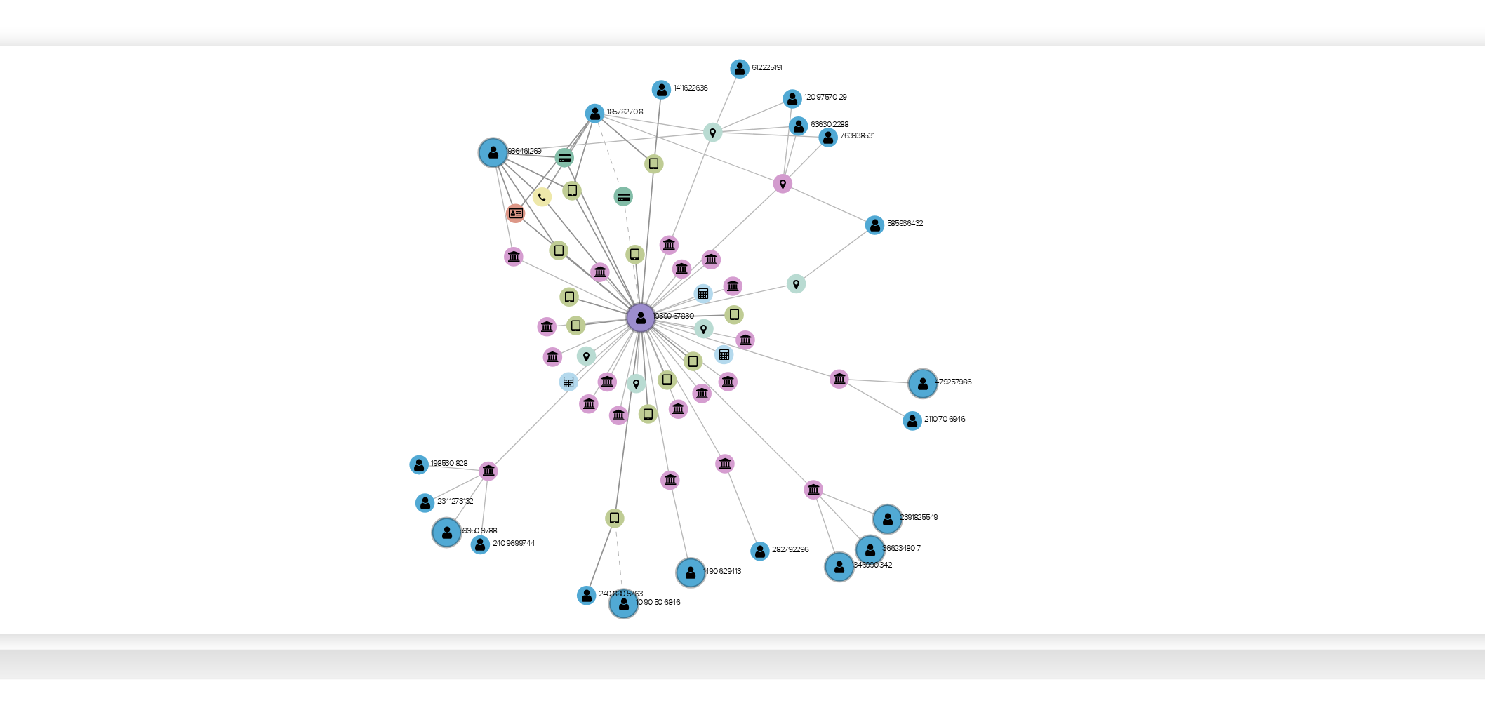
click at [841, 429] on icon "device-672f5fa1dc9c9115917ddc7d  user-1939067830  1939067830 device-66fcb7cbe…" at bounding box center [864, 351] width 1213 height 204
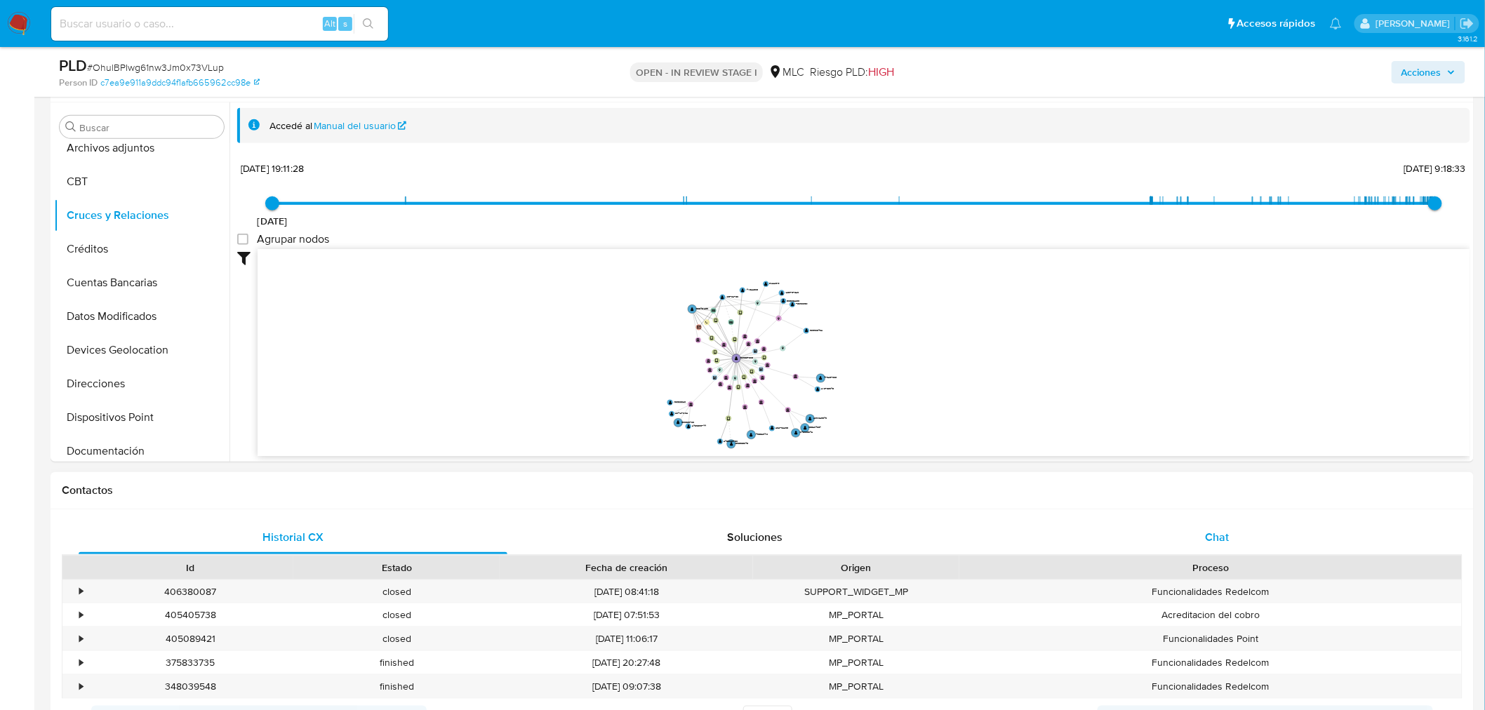
click at [1236, 525] on div "Chat" at bounding box center [1217, 538] width 429 height 34
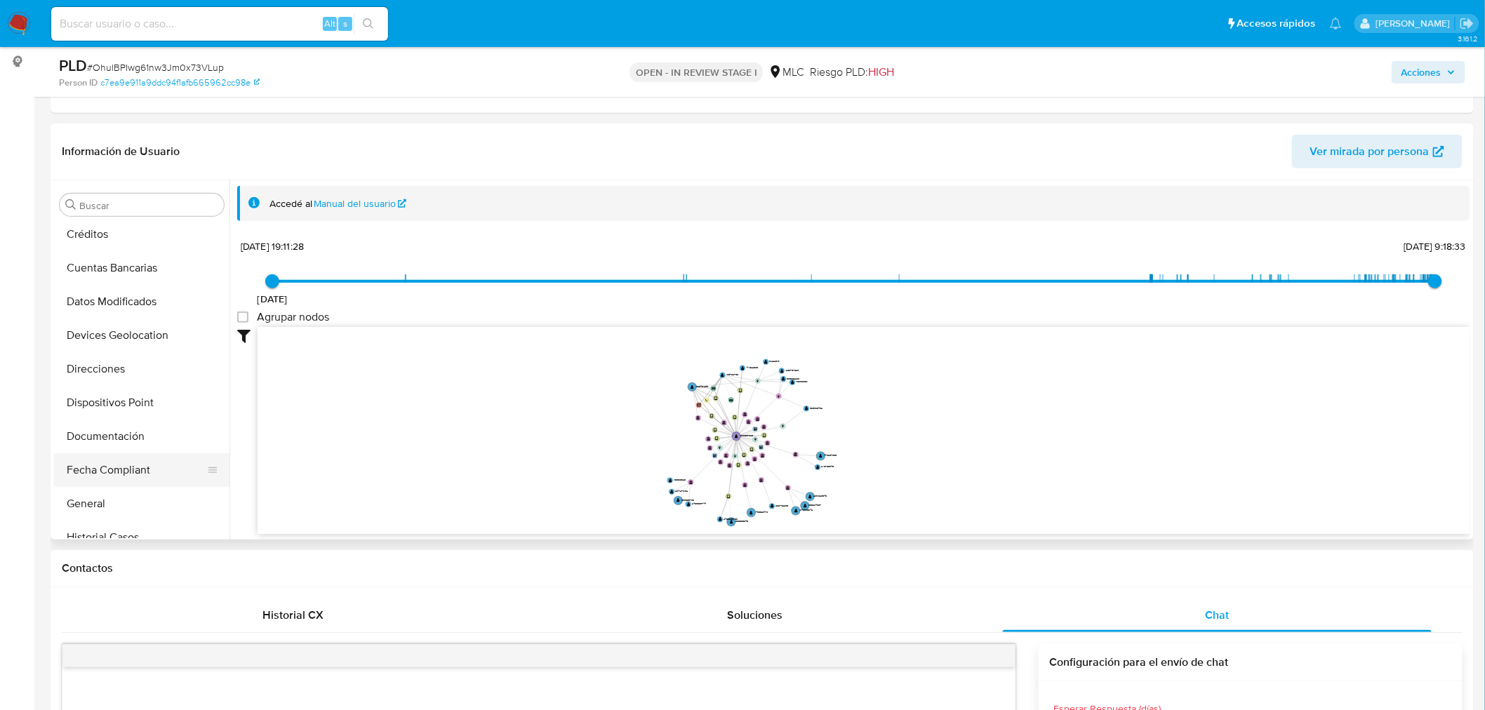
scroll to position [234, 0]
click at [117, 407] on button "Documentación" at bounding box center [136, 409] width 164 height 34
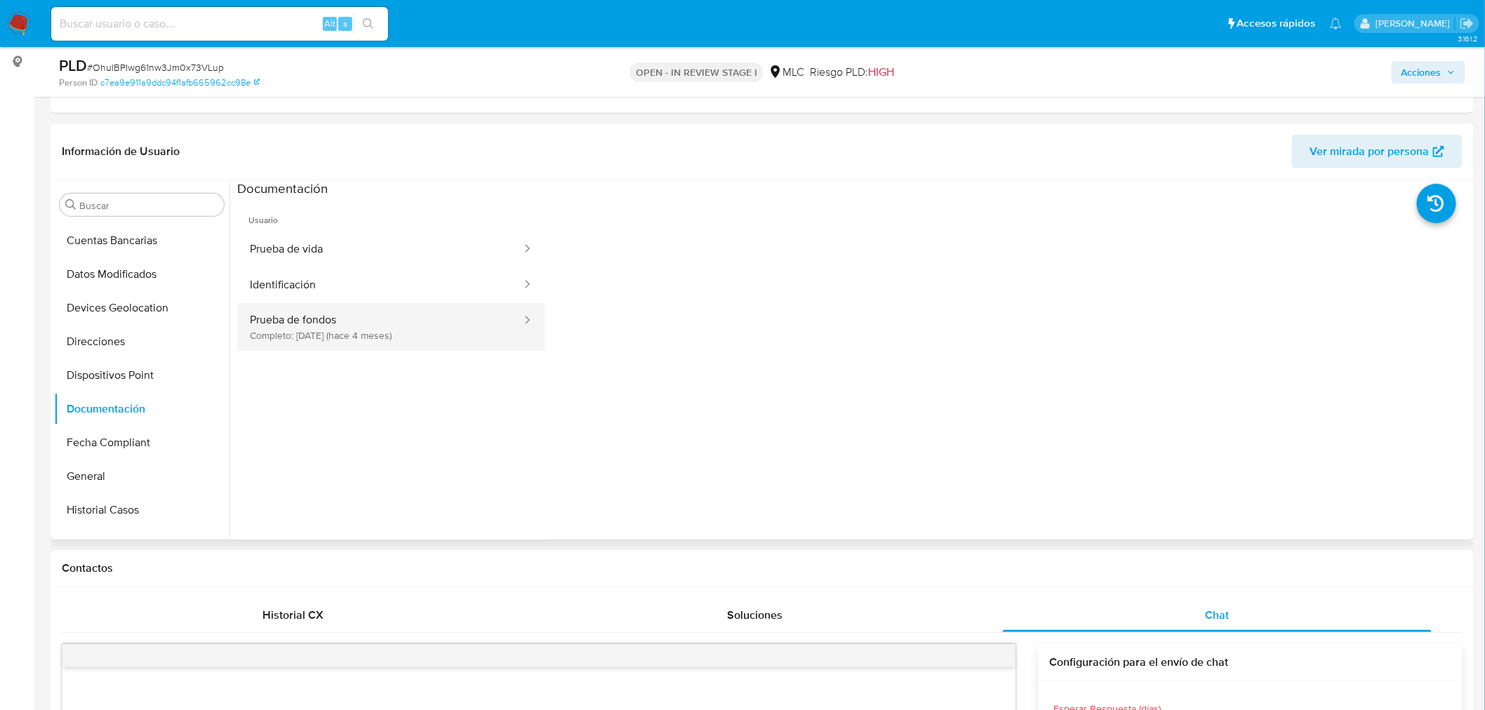
click at [342, 335] on button "Prueba de fondos Completo: 07/06/2025 (hace 4 meses)" at bounding box center [380, 327] width 286 height 48
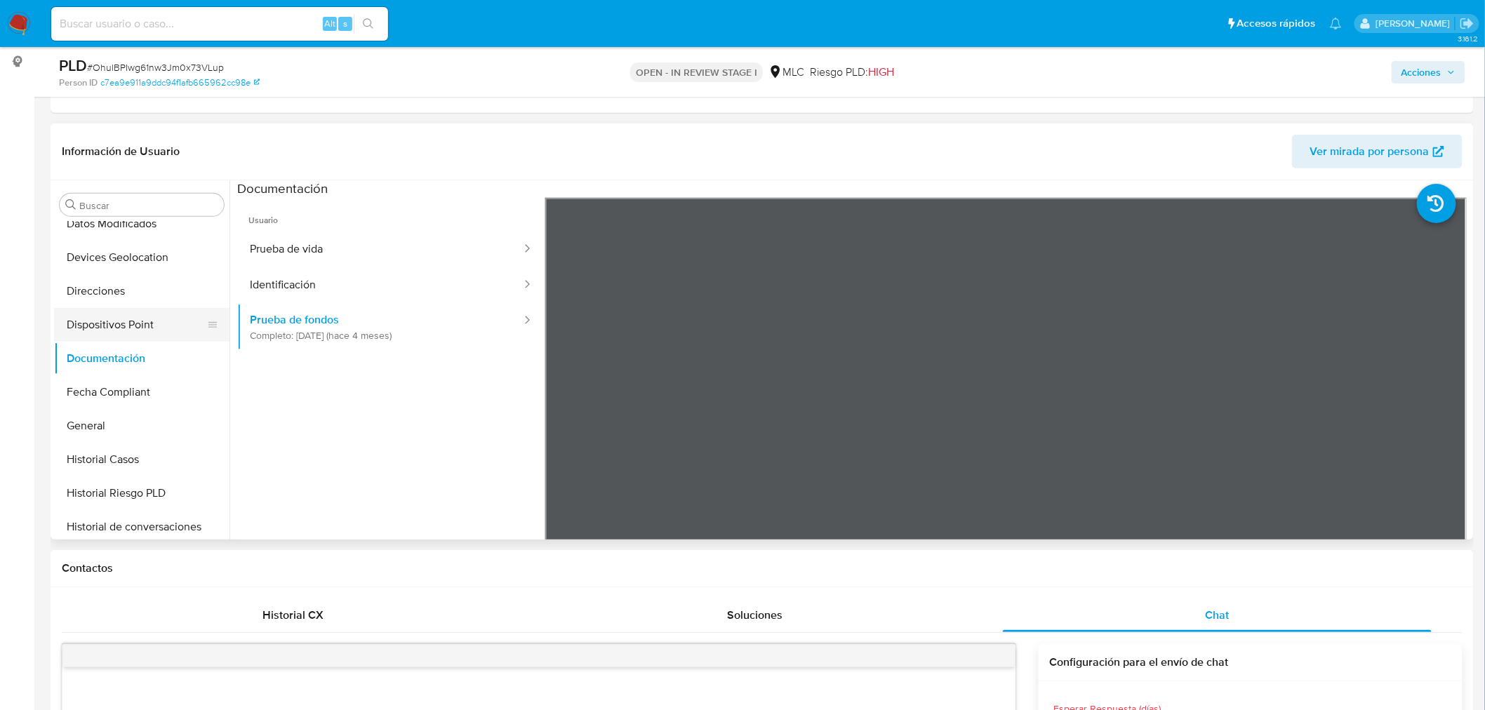
scroll to position [312, 0]
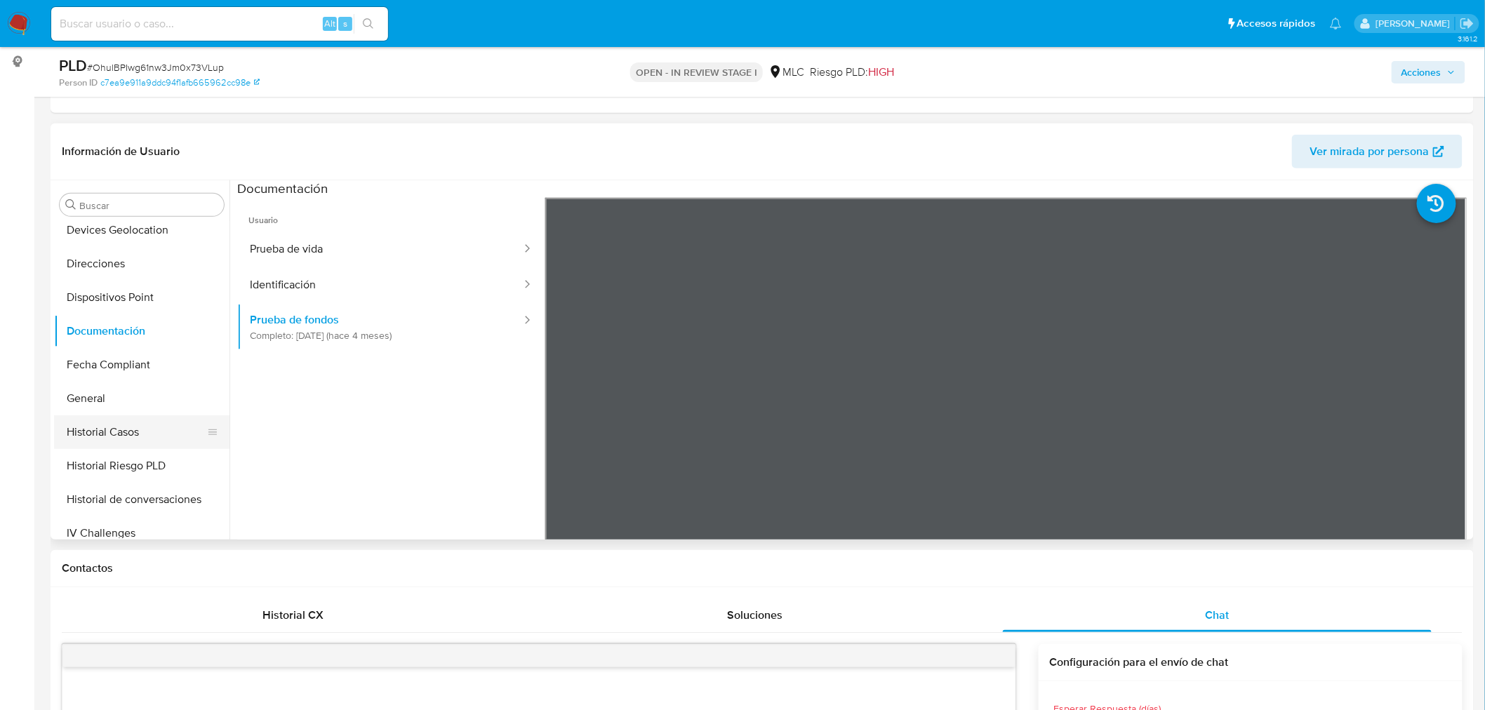
click at [108, 437] on button "Historial Casos" at bounding box center [136, 432] width 164 height 34
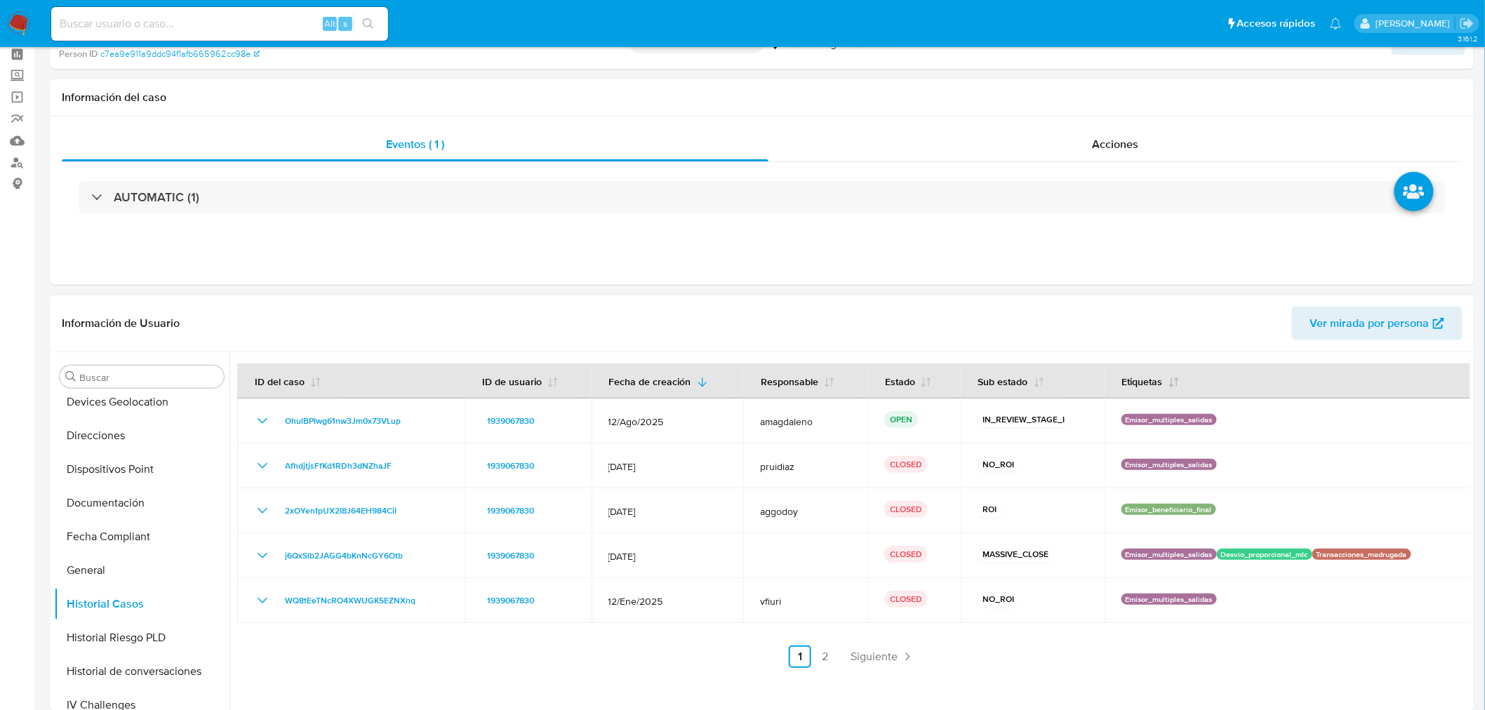
scroll to position [0, 0]
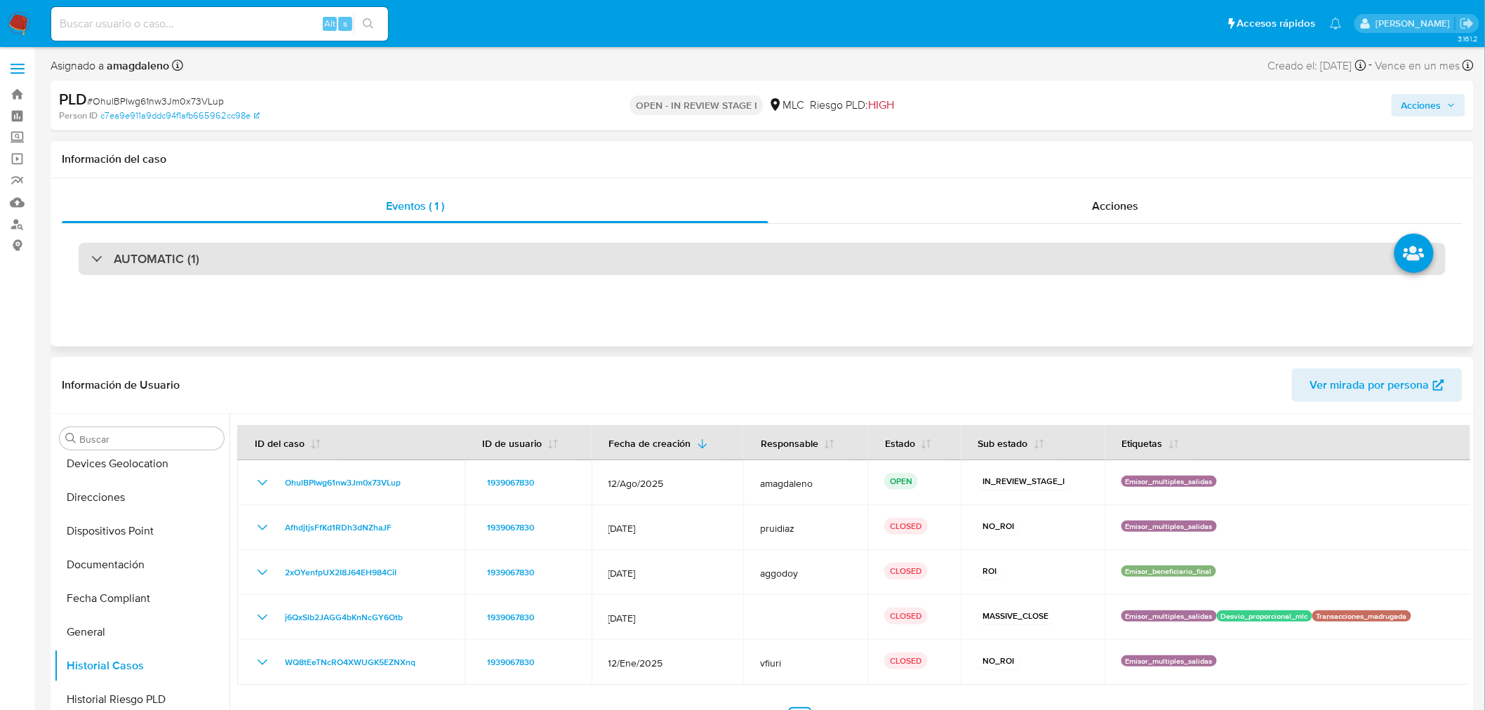
click at [811, 253] on div "AUTOMATIC (1)" at bounding box center [762, 259] width 1367 height 32
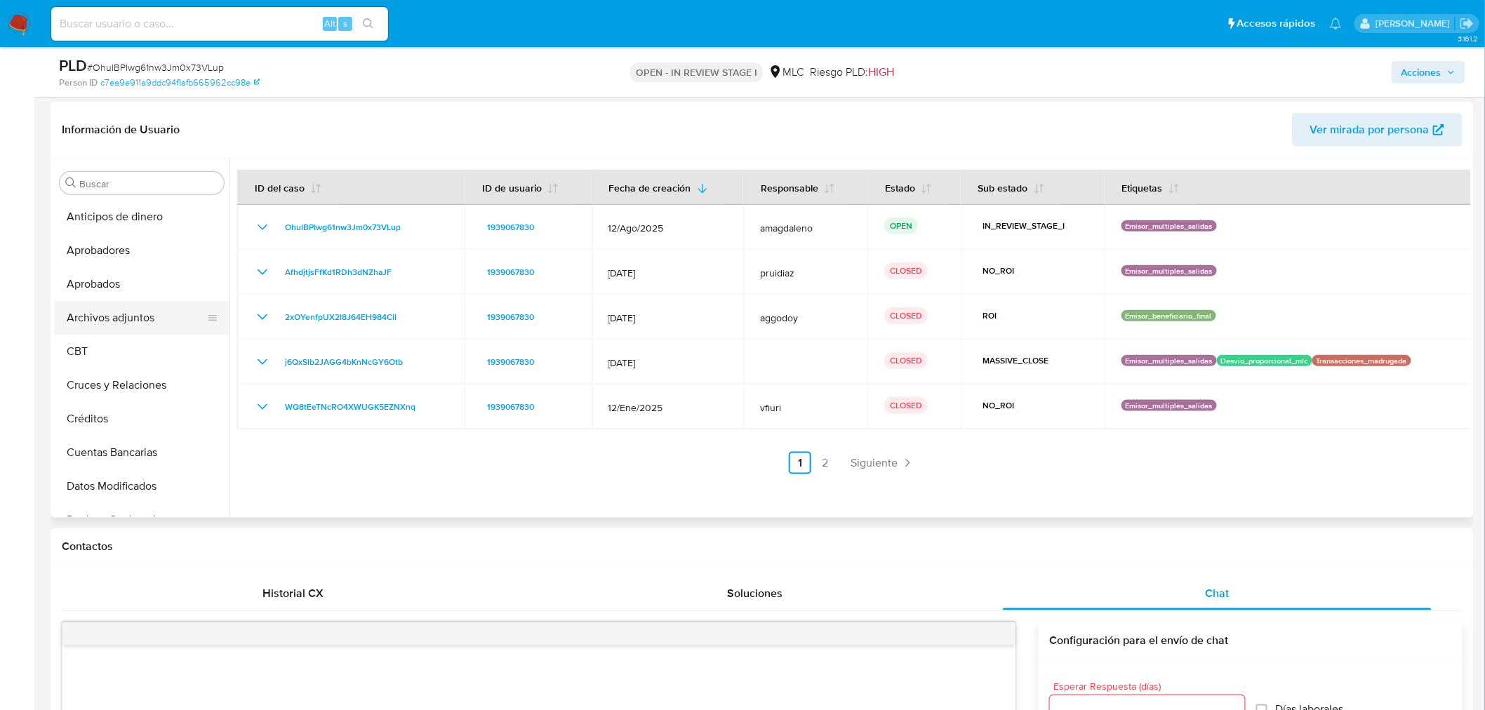
click at [133, 314] on button "Archivos adjuntos" at bounding box center [136, 318] width 164 height 34
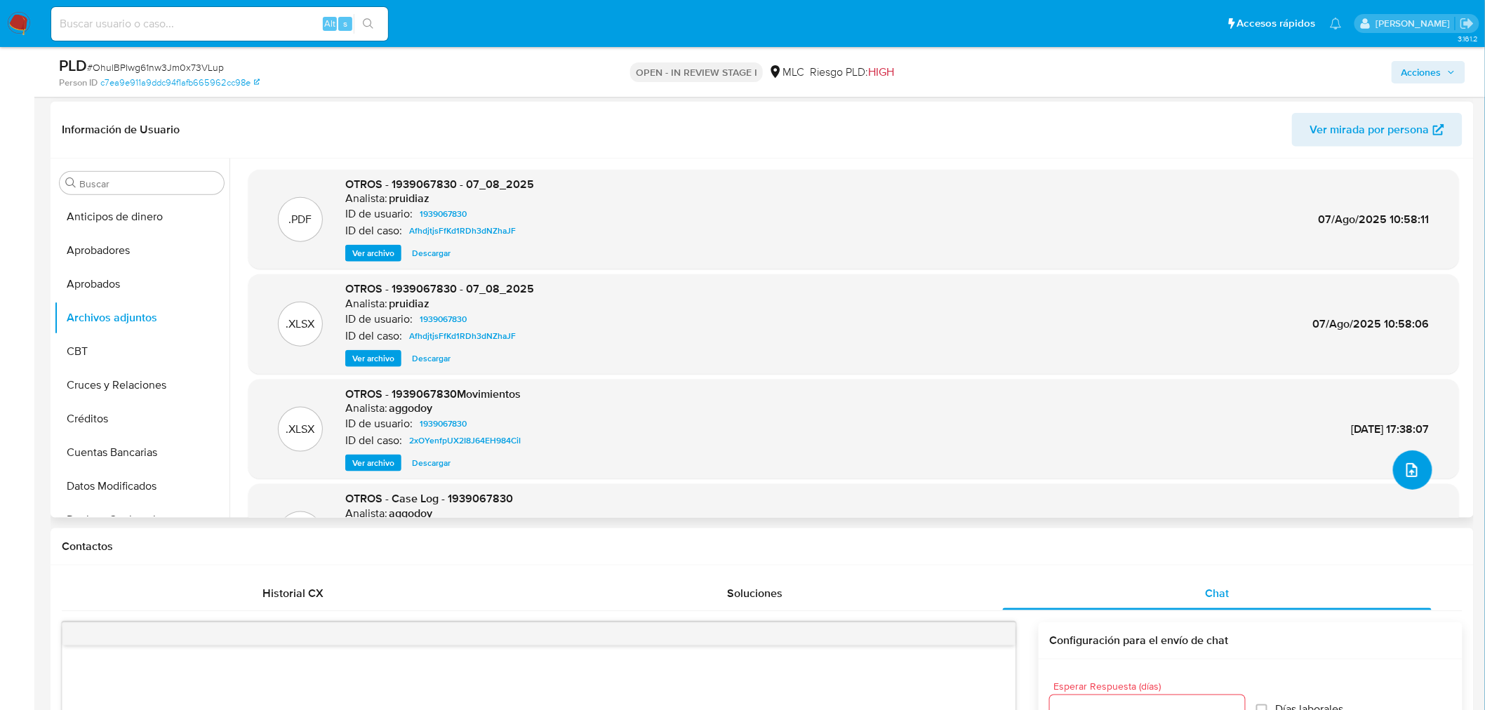
click at [1396, 468] on button "upload-file" at bounding box center [1412, 470] width 39 height 39
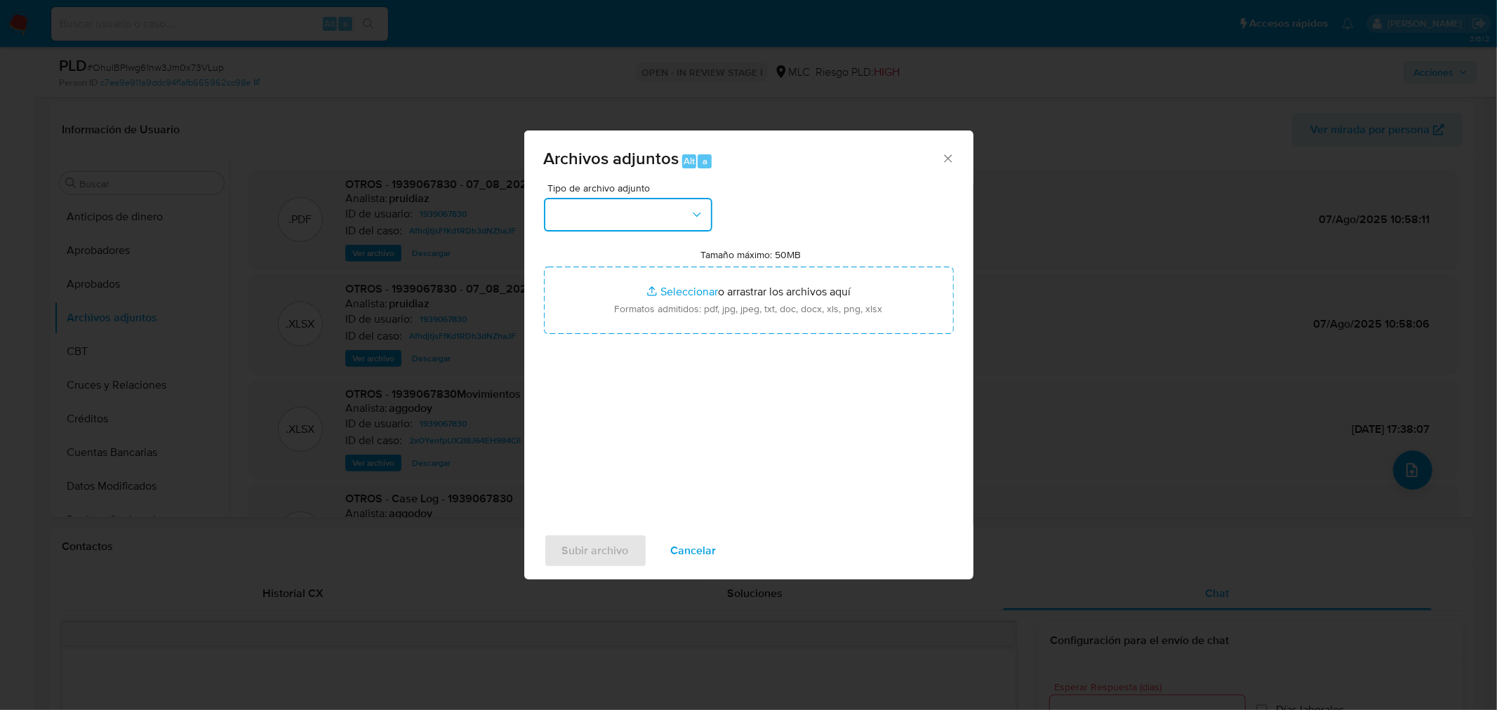
click at [592, 204] on button "button" at bounding box center [628, 215] width 168 height 34
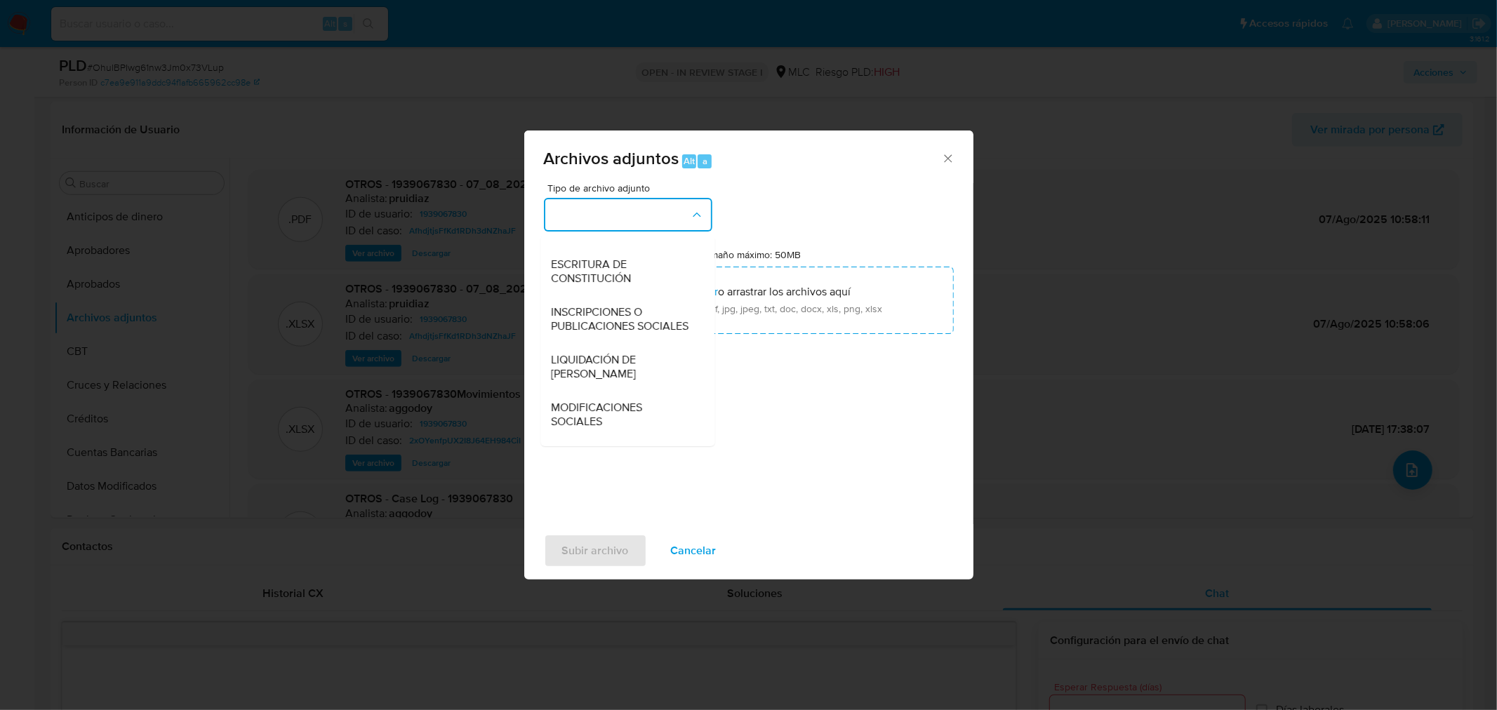
scroll to position [467, 0]
click at [773, 204] on div "Tipo de archivo adjunto CAPTURA BUREAU CAPTURA DOWJONES CAPTURA GOOGLE CAPTURA …" at bounding box center [749, 348] width 410 height 331
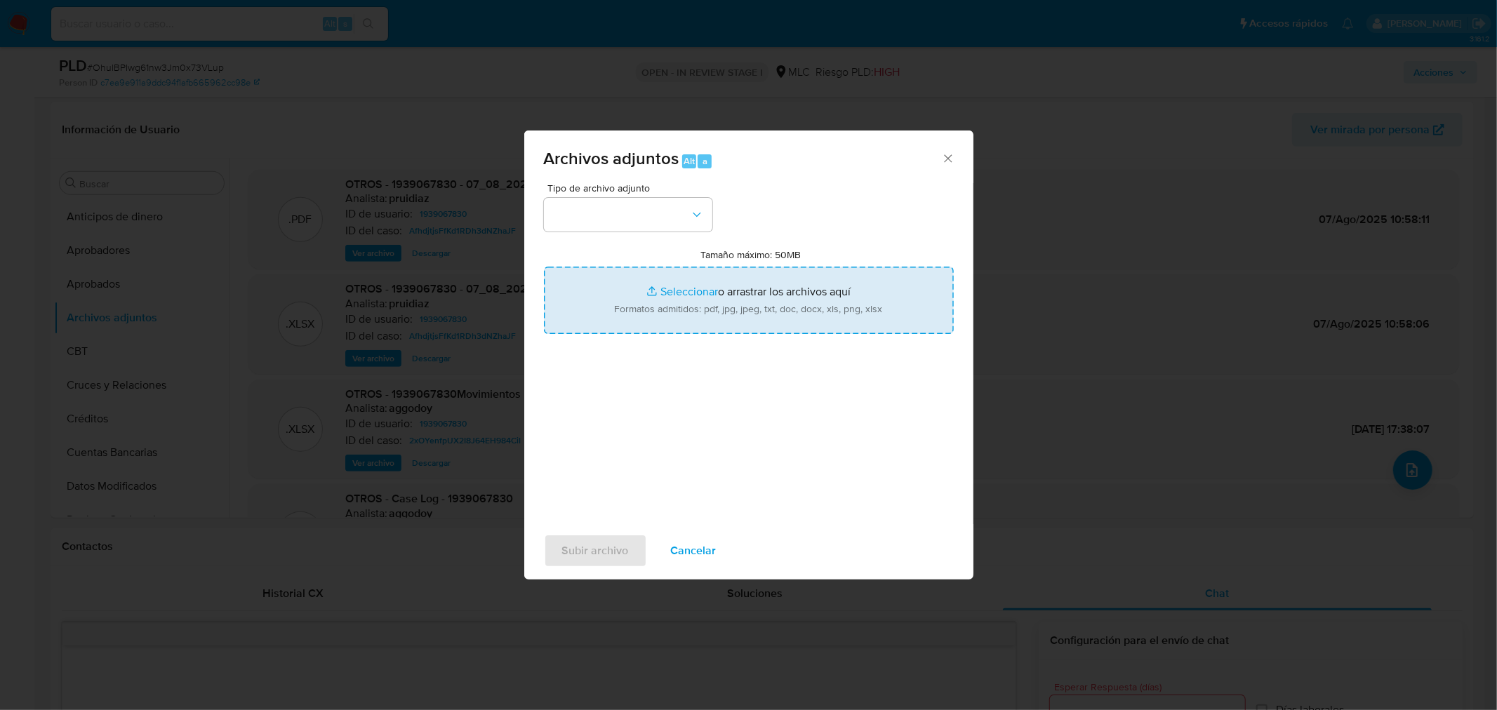
click at [709, 291] on input "Tamaño máximo: 50MB Seleccionar archivos" at bounding box center [749, 300] width 410 height 67
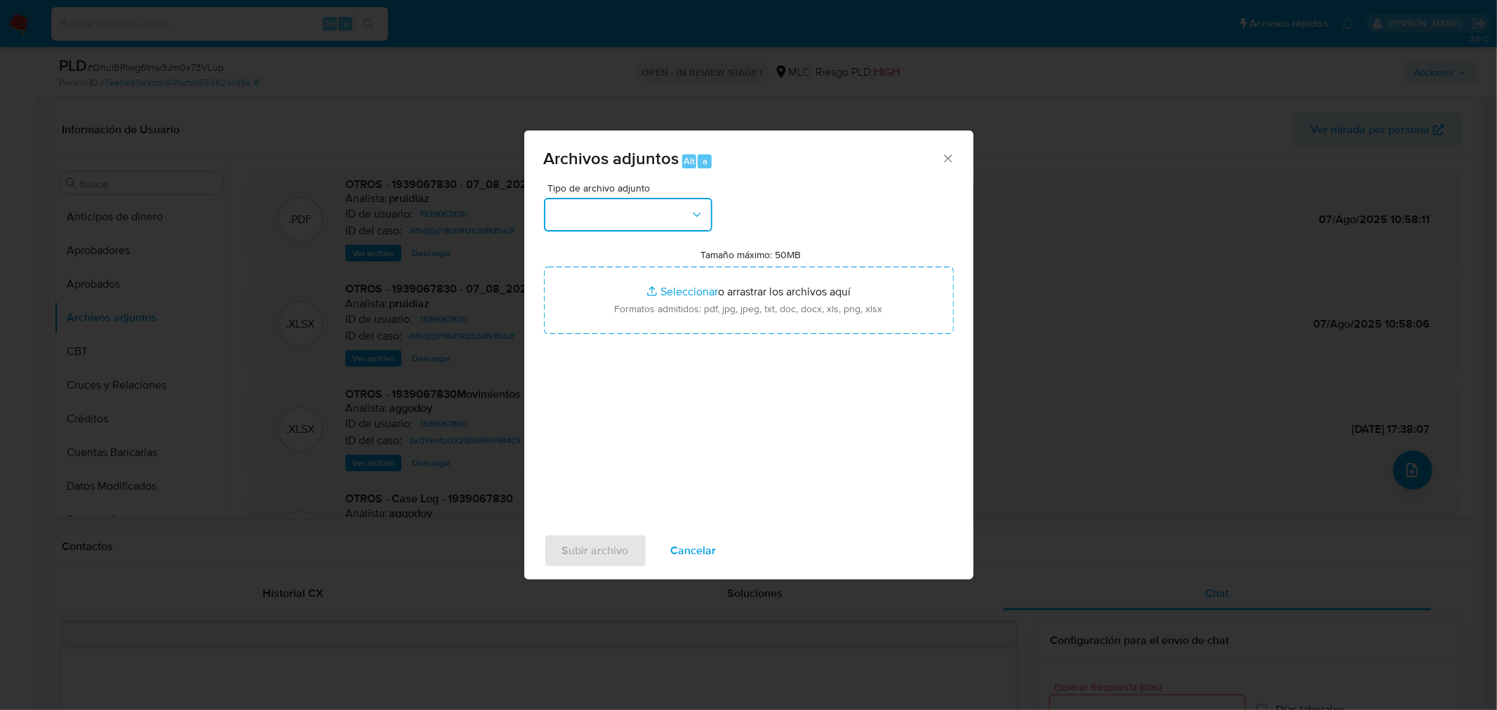
click at [655, 223] on button "button" at bounding box center [628, 215] width 168 height 34
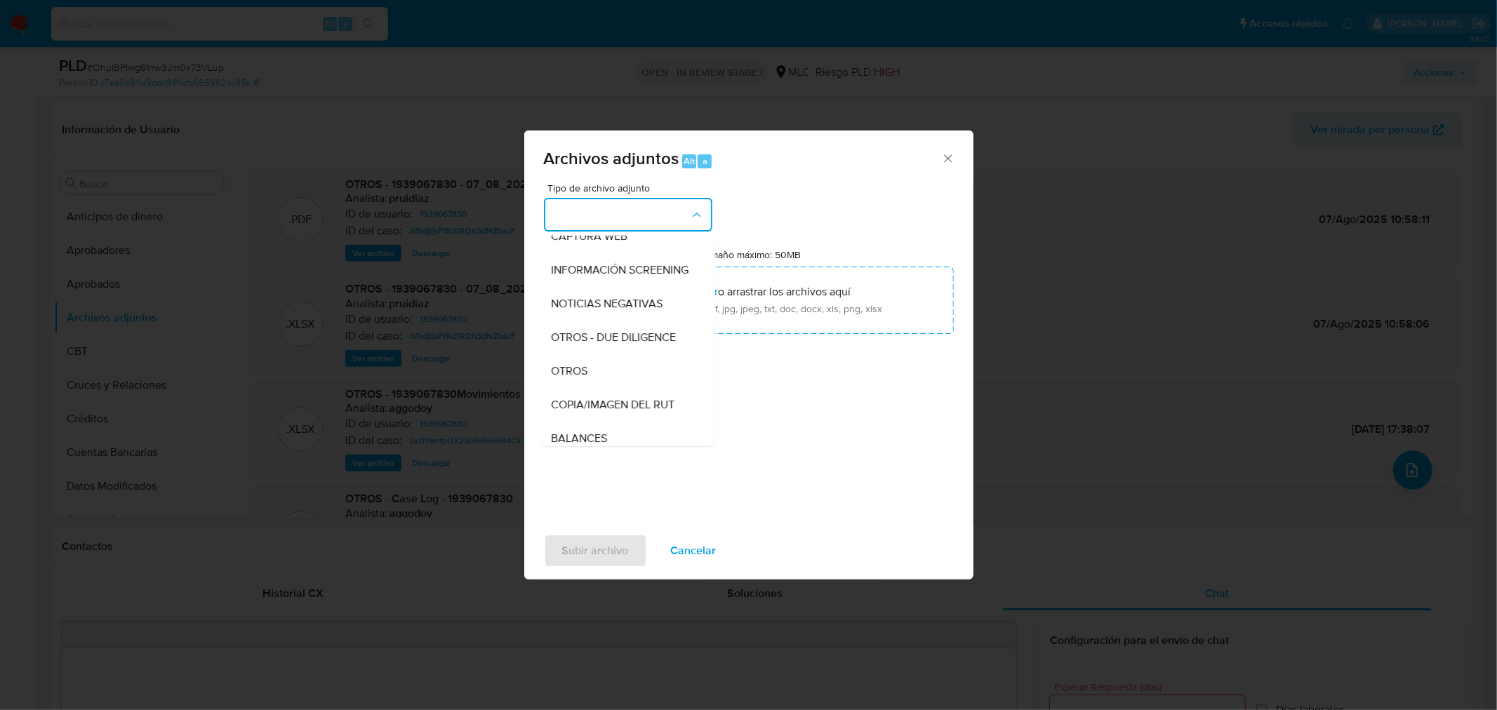
scroll to position [116, 0]
click at [618, 389] on div "OTROS" at bounding box center [623, 372] width 143 height 34
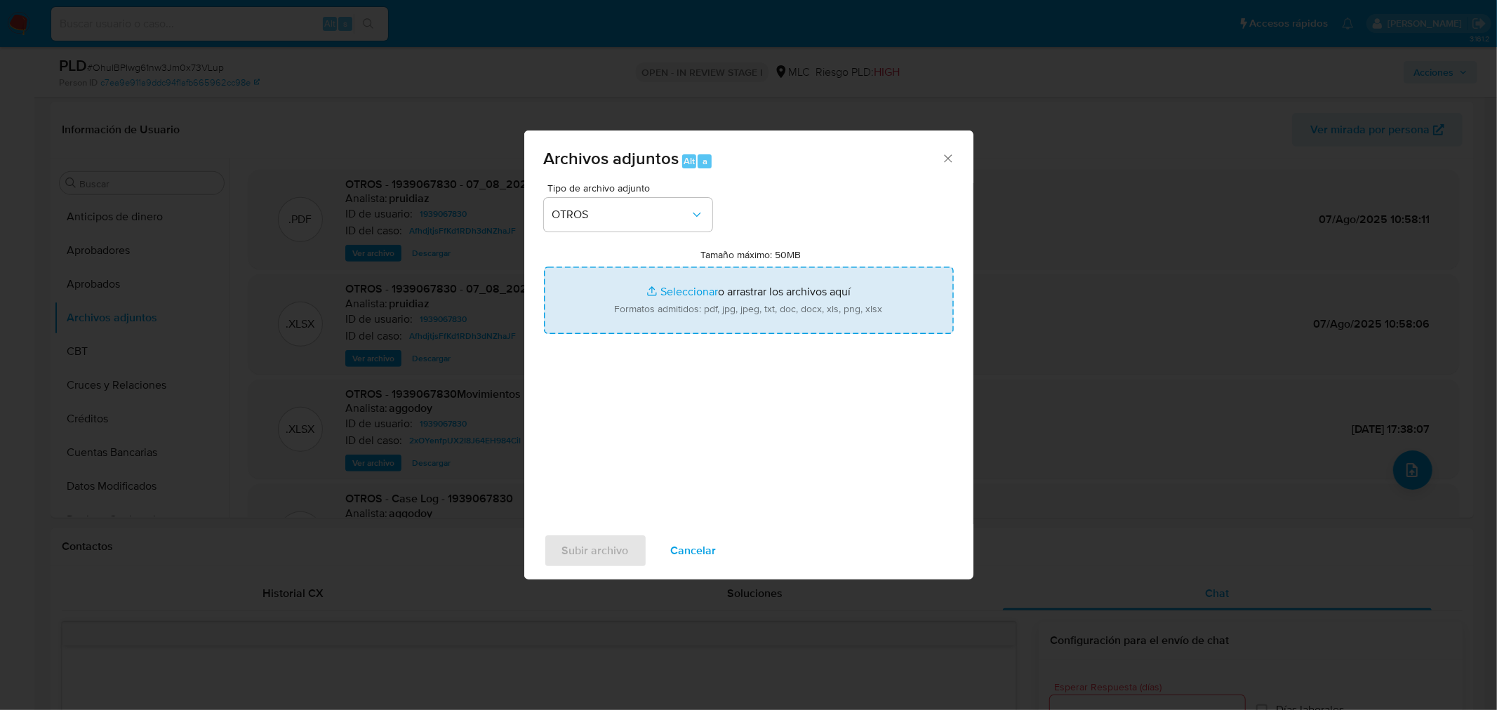
click at [709, 288] on input "Tamaño máximo: 50MB Seleccionar archivos" at bounding box center [749, 300] width 410 height 67
click at [676, 295] on input "Tamaño máximo: 50MB Seleccionar archivos" at bounding box center [749, 300] width 410 height 67
click at [689, 298] on input "Tamaño máximo: 50MB Seleccionar archivos" at bounding box center [749, 300] width 410 height 67
click at [662, 296] on input "Tamaño máximo: 50MB Seleccionar archivos" at bounding box center [749, 300] width 410 height 67
click at [674, 295] on input "Tamaño máximo: 50MB Seleccionar archivos" at bounding box center [749, 300] width 410 height 67
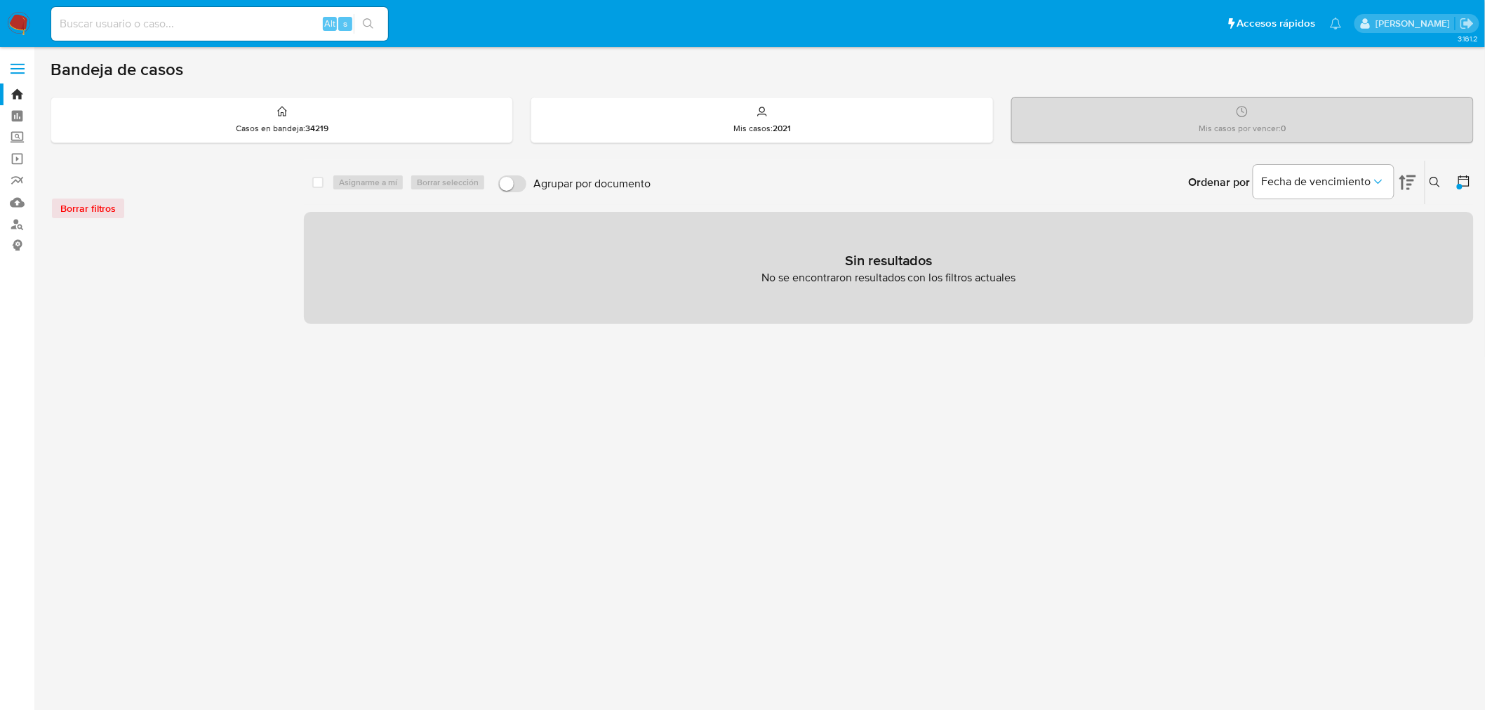
click at [1469, 181] on icon at bounding box center [1463, 180] width 11 height 11
click at [1460, 181] on icon at bounding box center [1464, 181] width 14 height 14
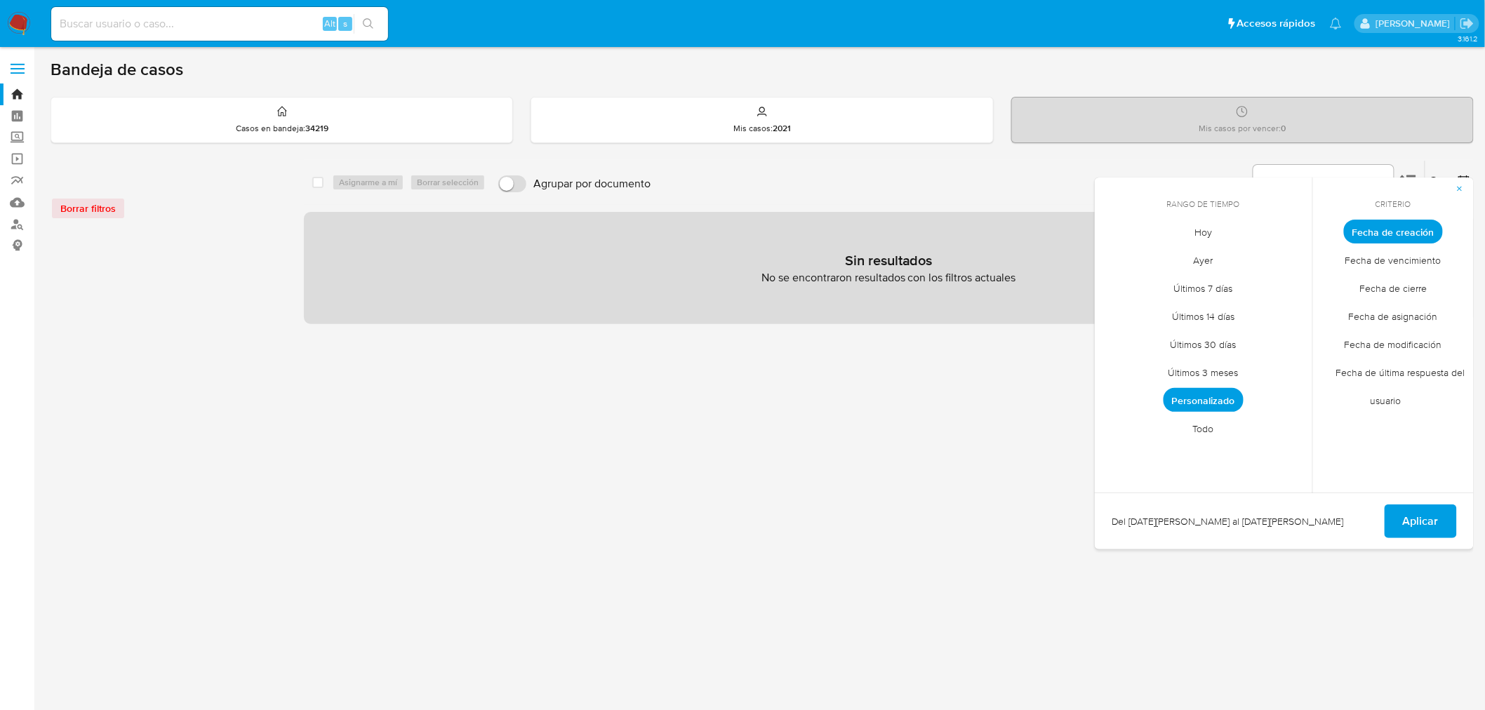
click at [1179, 403] on span "Personalizado" at bounding box center [1203, 400] width 80 height 24
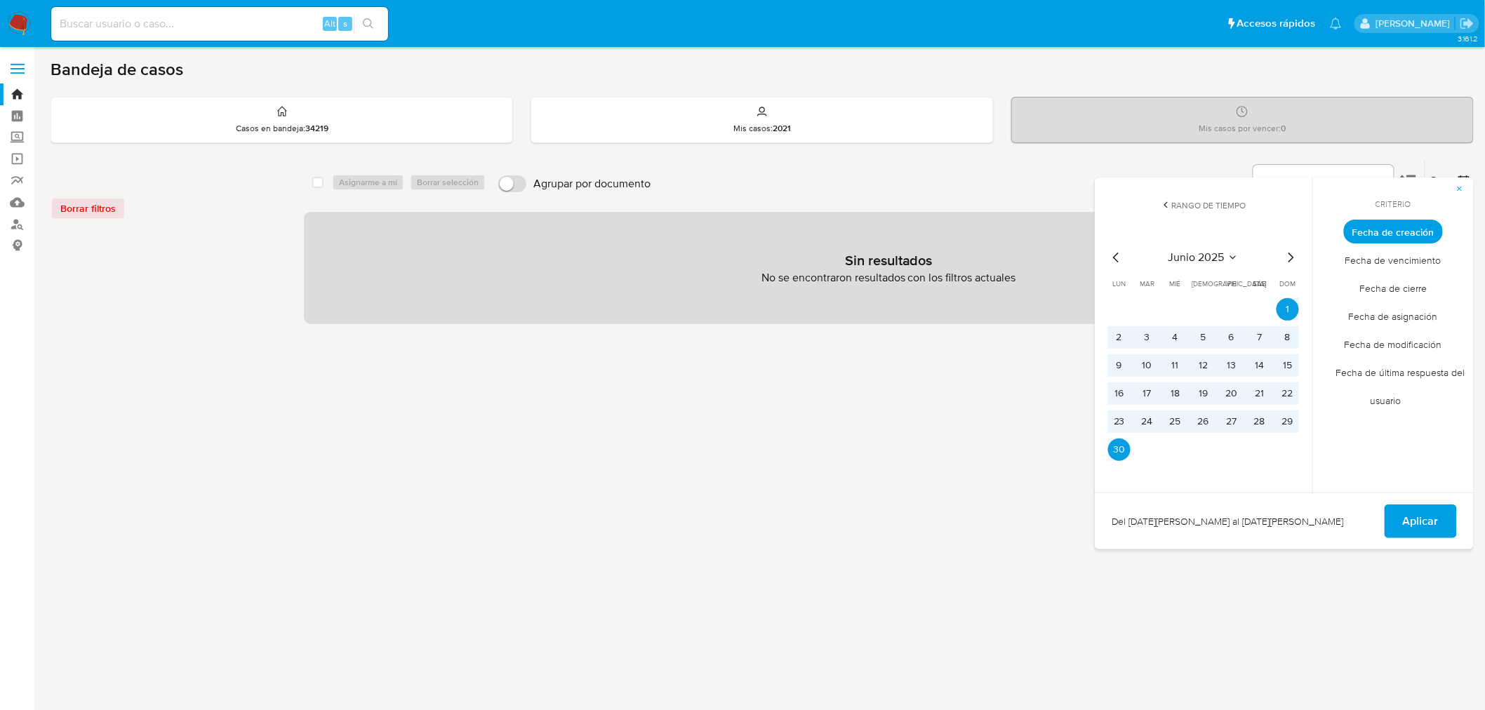
click at [1288, 251] on icon "Mes siguiente" at bounding box center [1290, 257] width 17 height 17
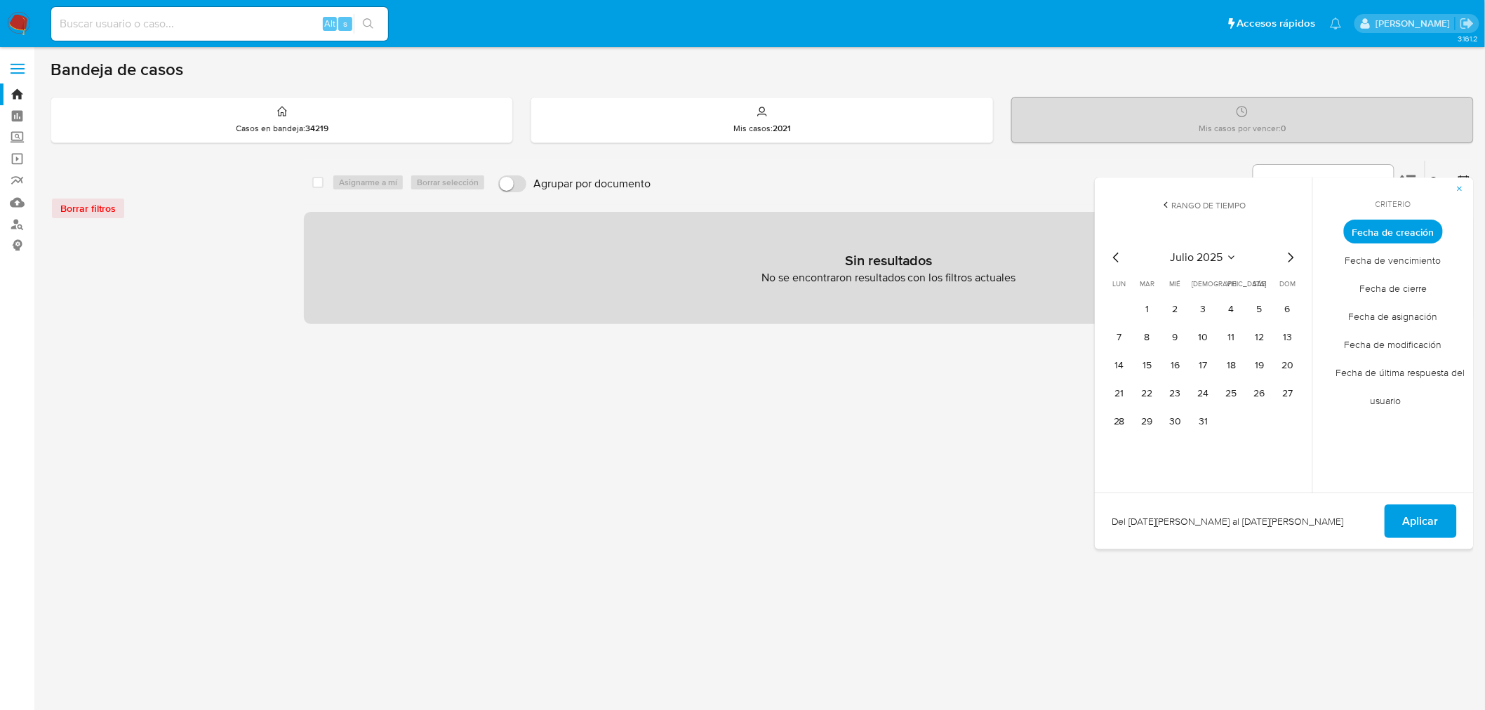
drag, startPoint x: 1152, startPoint y: 310, endPoint x: 1163, endPoint y: 316, distance: 12.3
click at [1153, 310] on button "1" at bounding box center [1147, 309] width 22 height 22
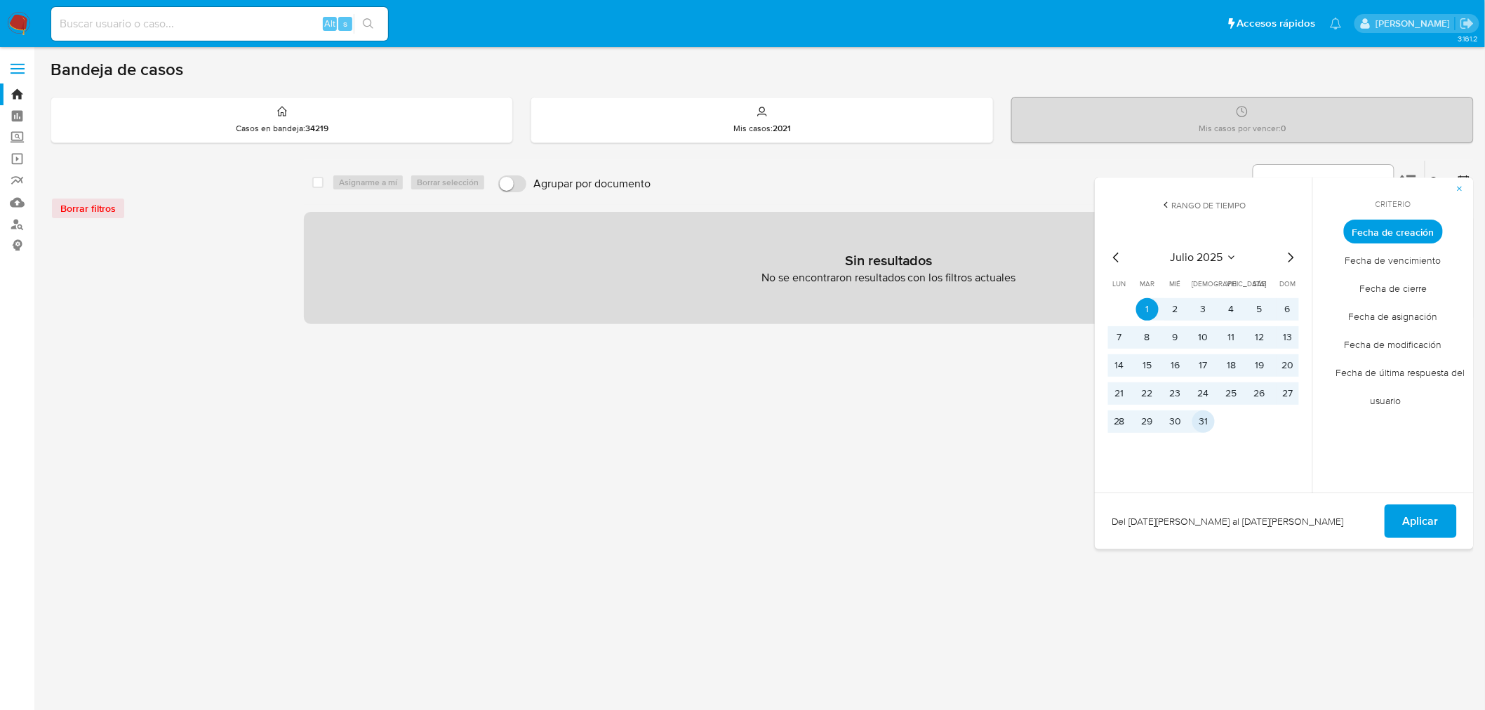
click at [1208, 418] on button "31" at bounding box center [1203, 422] width 22 height 22
click at [1419, 523] on span "Aplicar" at bounding box center [1421, 521] width 36 height 31
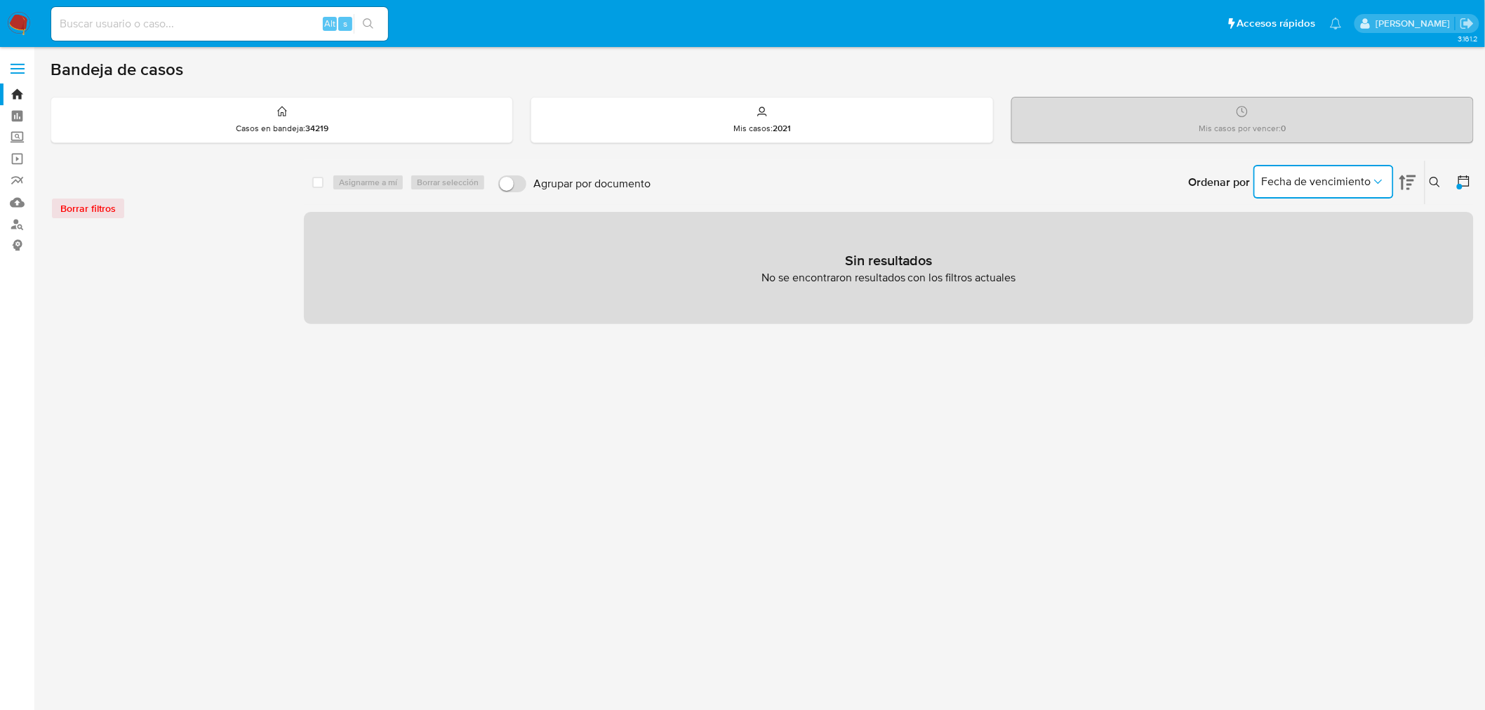
click at [1346, 187] on span "Fecha de vencimiento" at bounding box center [1316, 182] width 109 height 14
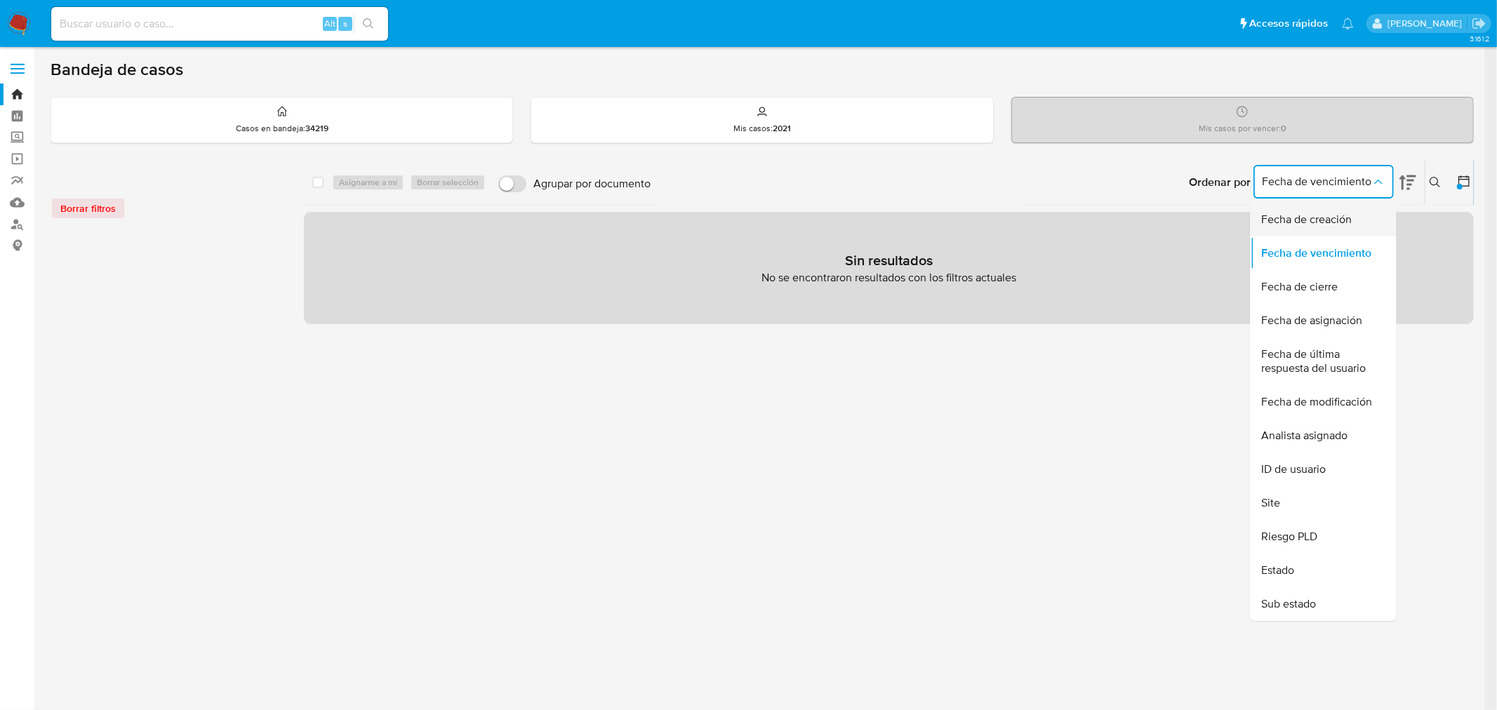
click at [1349, 220] on span "Fecha de creación" at bounding box center [1307, 220] width 91 height 14
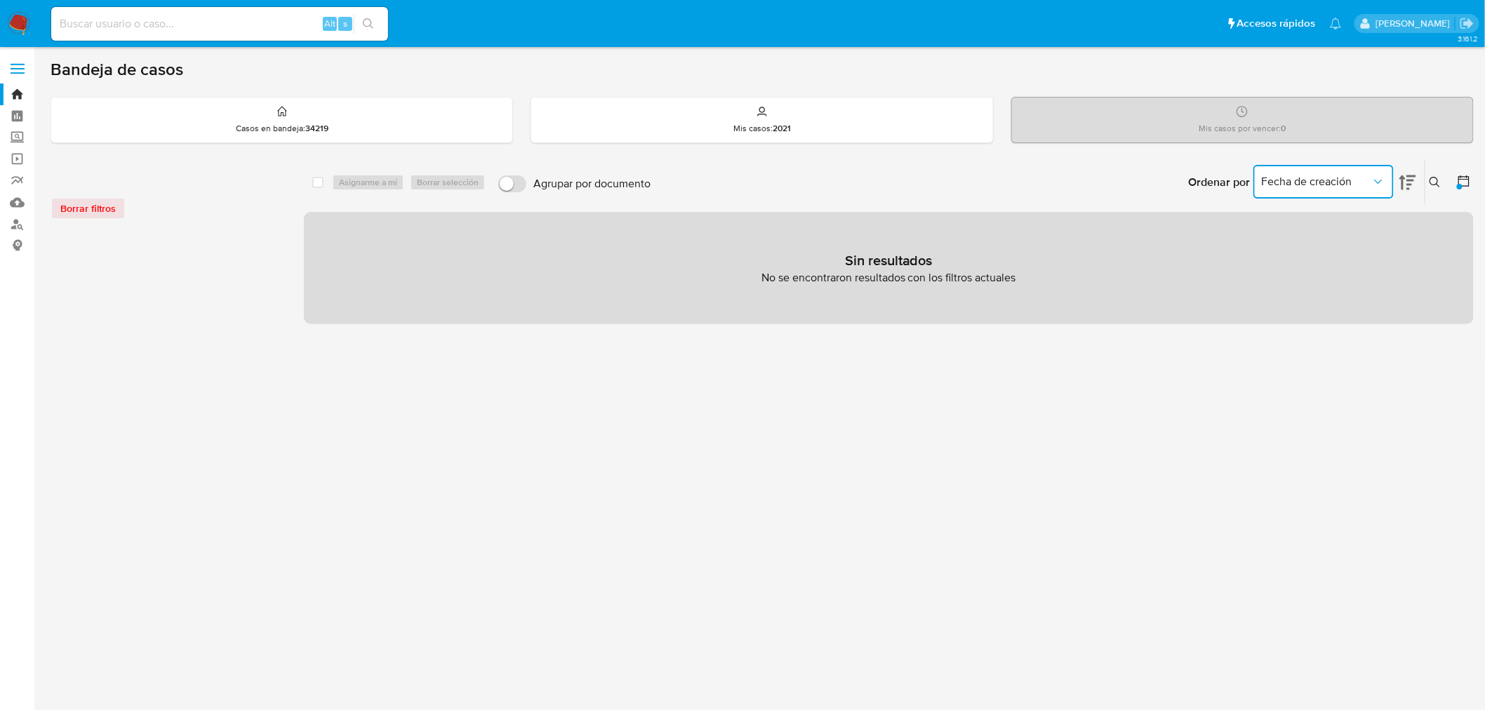
click at [1342, 185] on span "Fecha de creación" at bounding box center [1316, 182] width 109 height 14
click at [1469, 185] on div at bounding box center [1472, 187] width 6 height 6
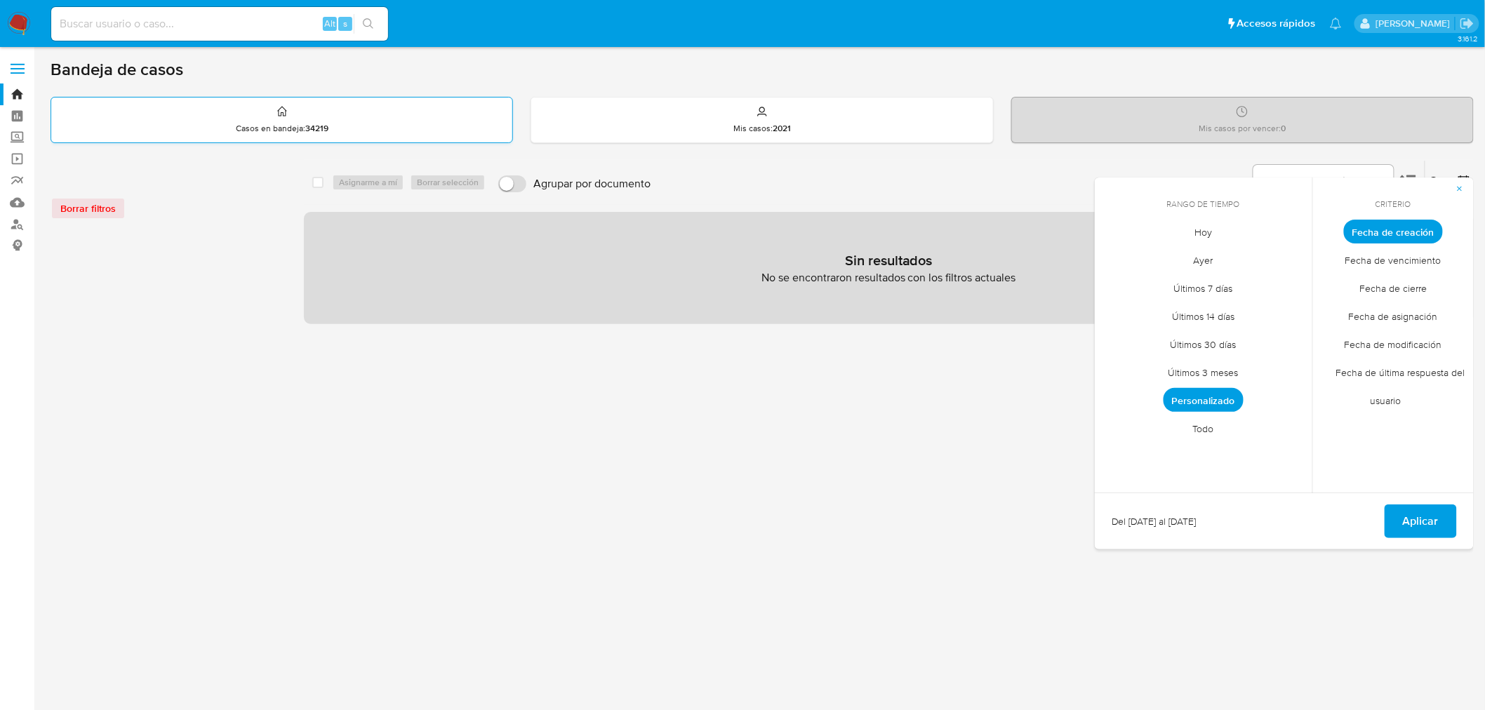
click at [351, 116] on div "Casos en bandeja : 34219" at bounding box center [281, 120] width 461 height 45
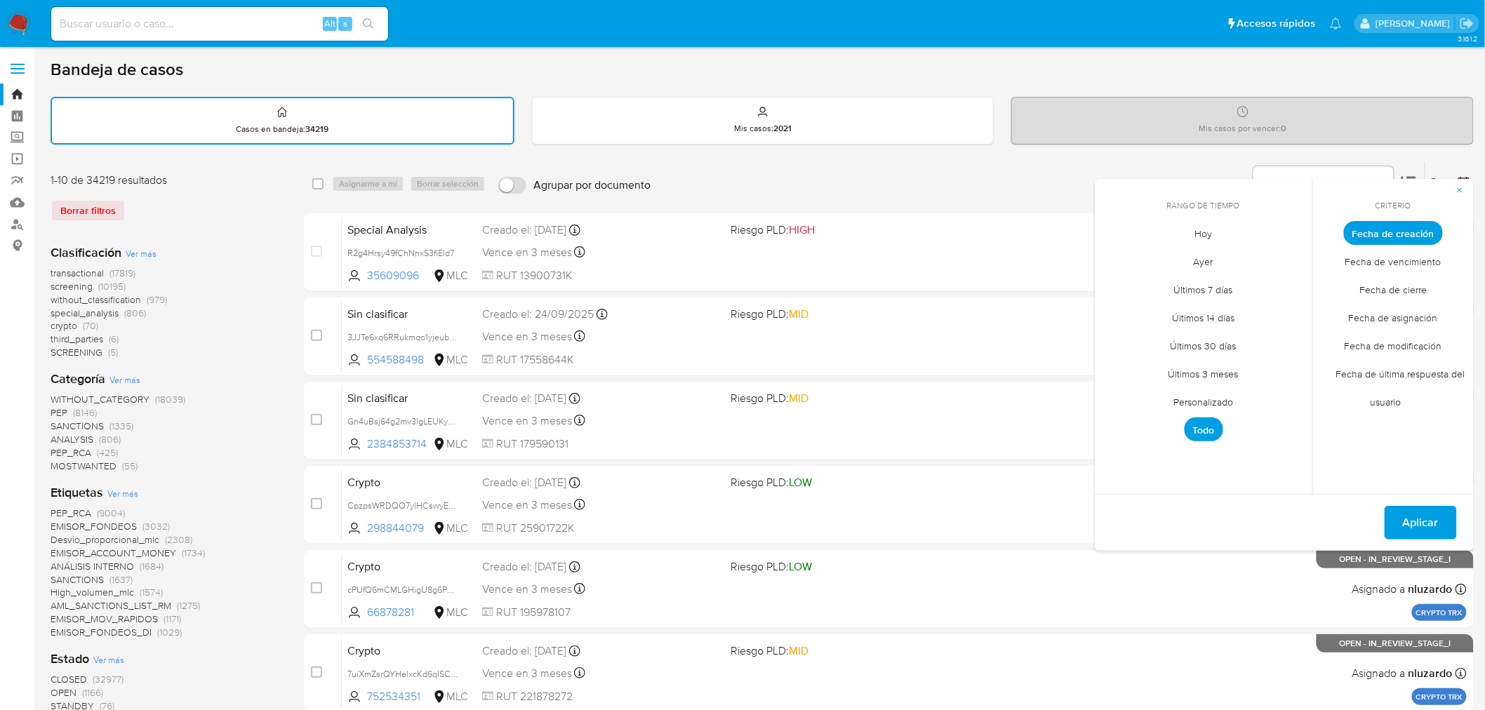
click at [1207, 399] on span "Personalizado" at bounding box center [1203, 402] width 89 height 29
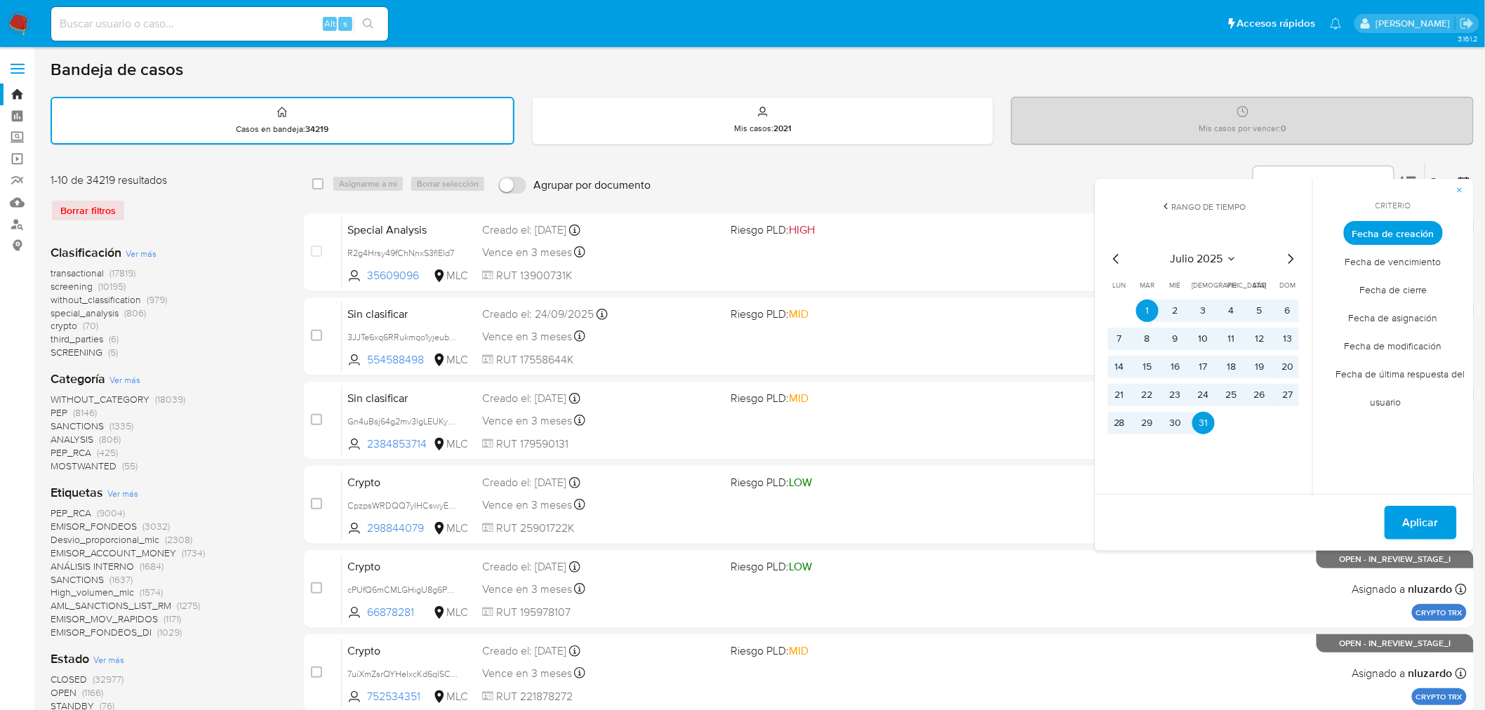
click at [1426, 514] on span "Aplicar" at bounding box center [1421, 522] width 36 height 31
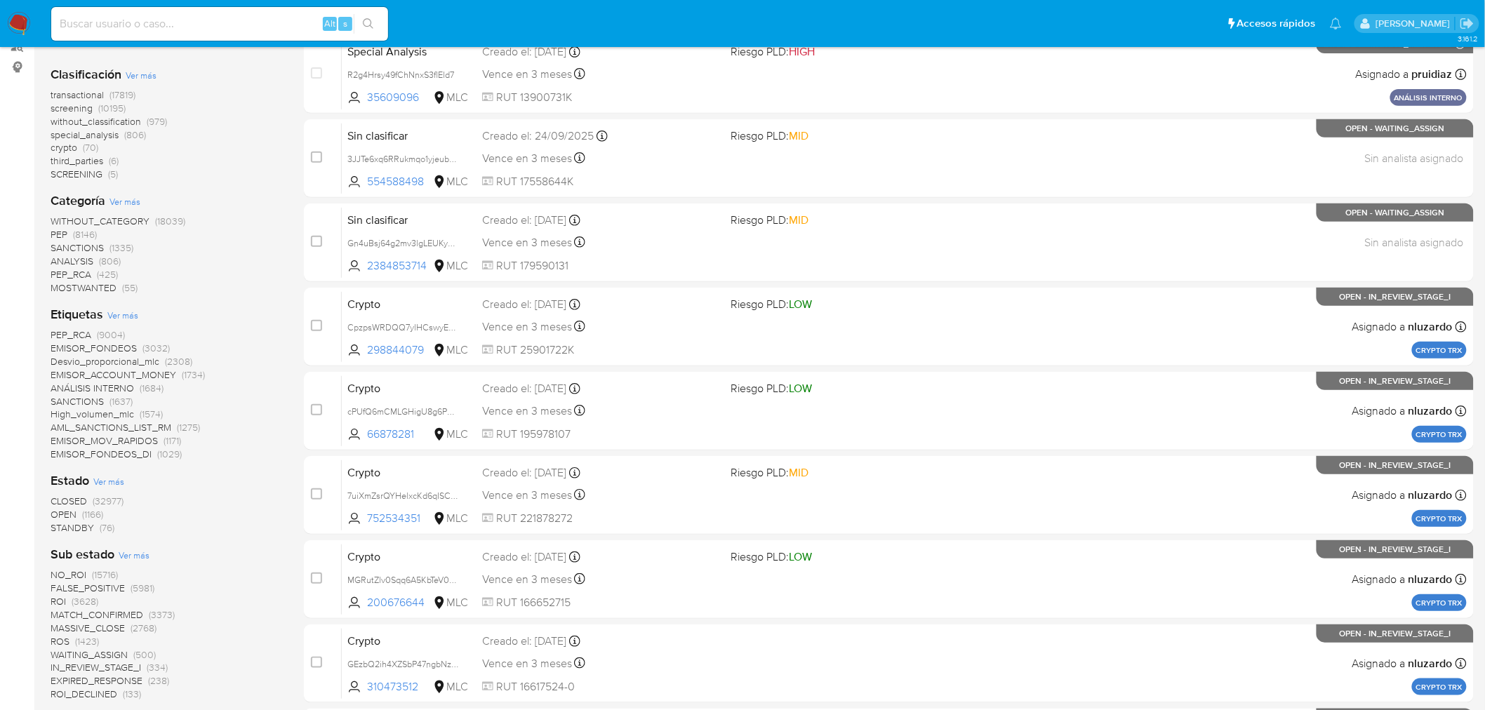
scroll to position [234, 0]
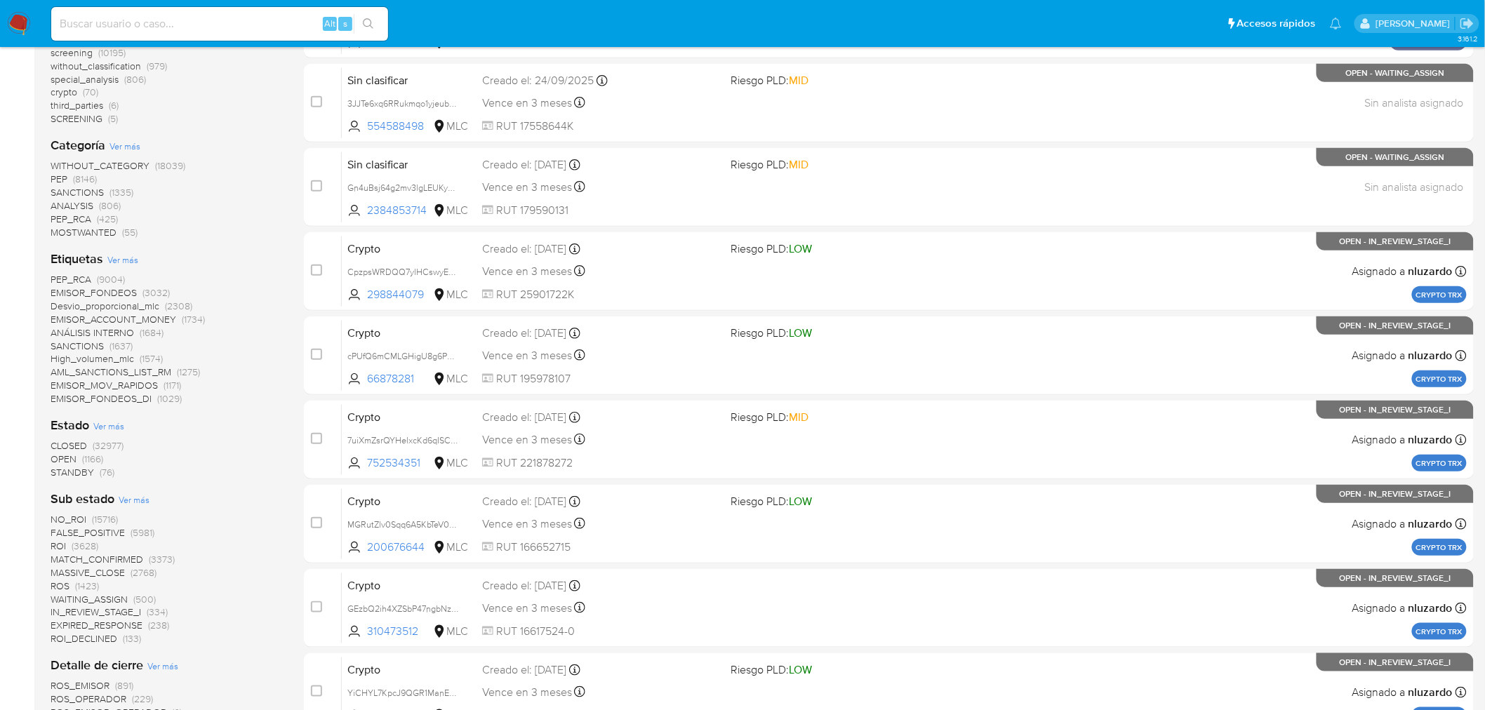
click at [60, 459] on span "OPEN" at bounding box center [64, 459] width 26 height 14
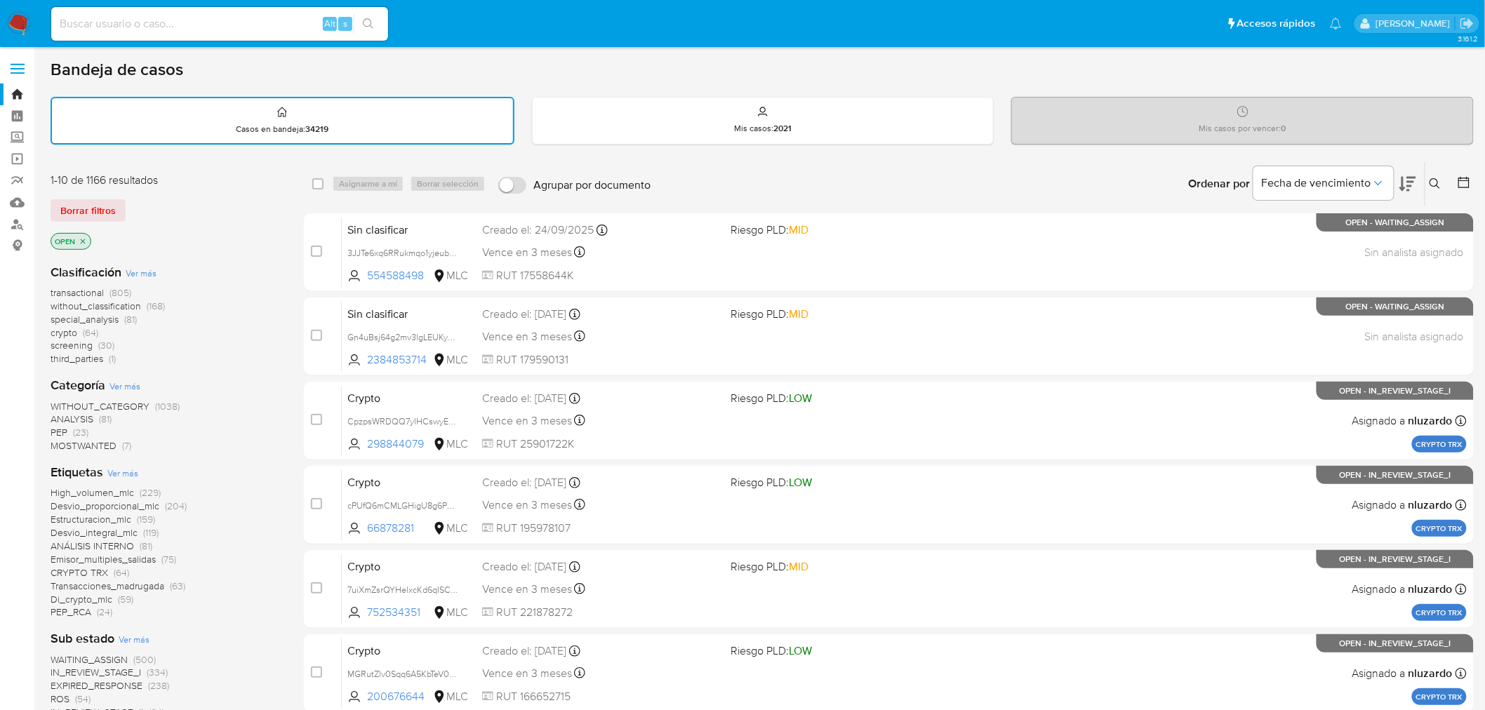
click at [1455, 175] on div at bounding box center [1460, 184] width 25 height 44
click at [1465, 189] on button at bounding box center [1465, 183] width 17 height 17
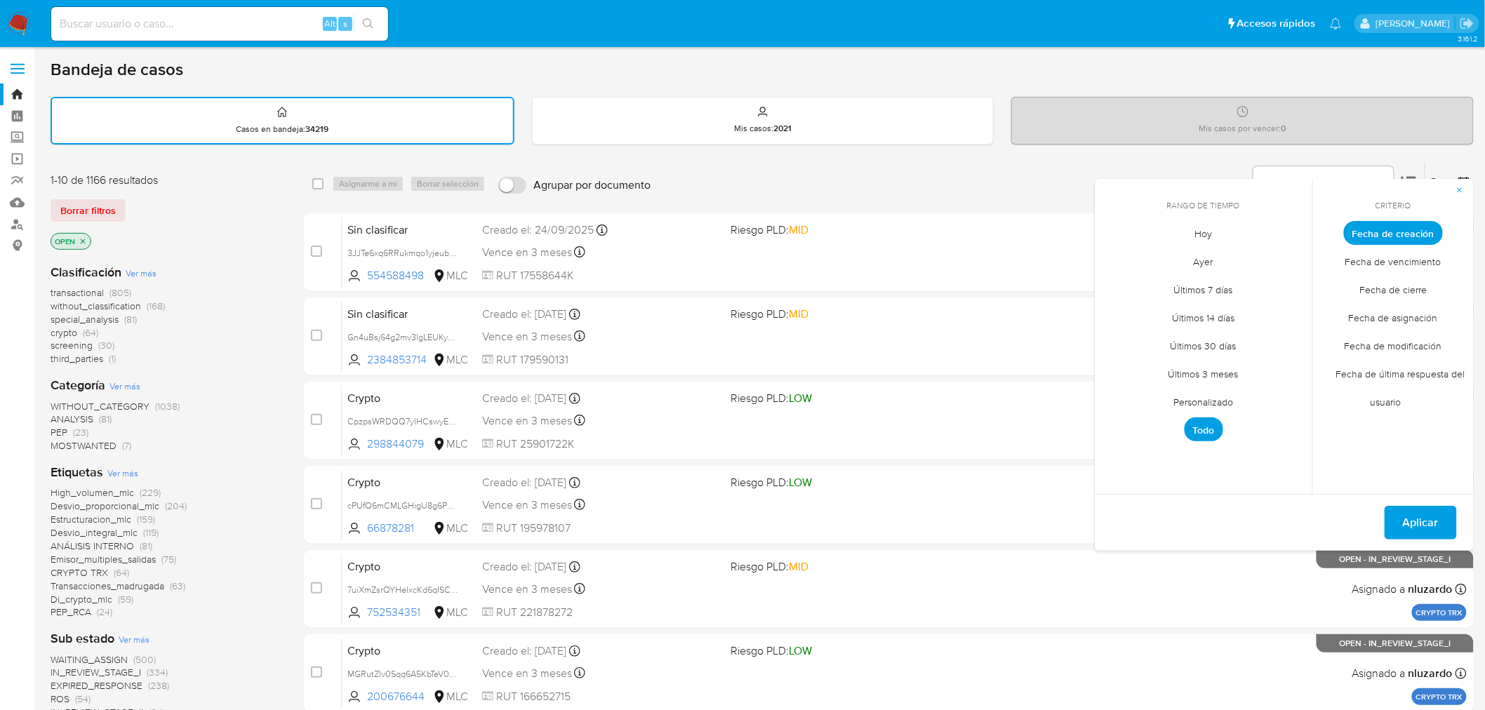
click at [1194, 400] on span "Personalizado" at bounding box center [1203, 402] width 89 height 29
click at [1114, 257] on icon "Mes anterior" at bounding box center [1116, 259] width 6 height 10
click at [1147, 313] on button "1" at bounding box center [1147, 311] width 22 height 22
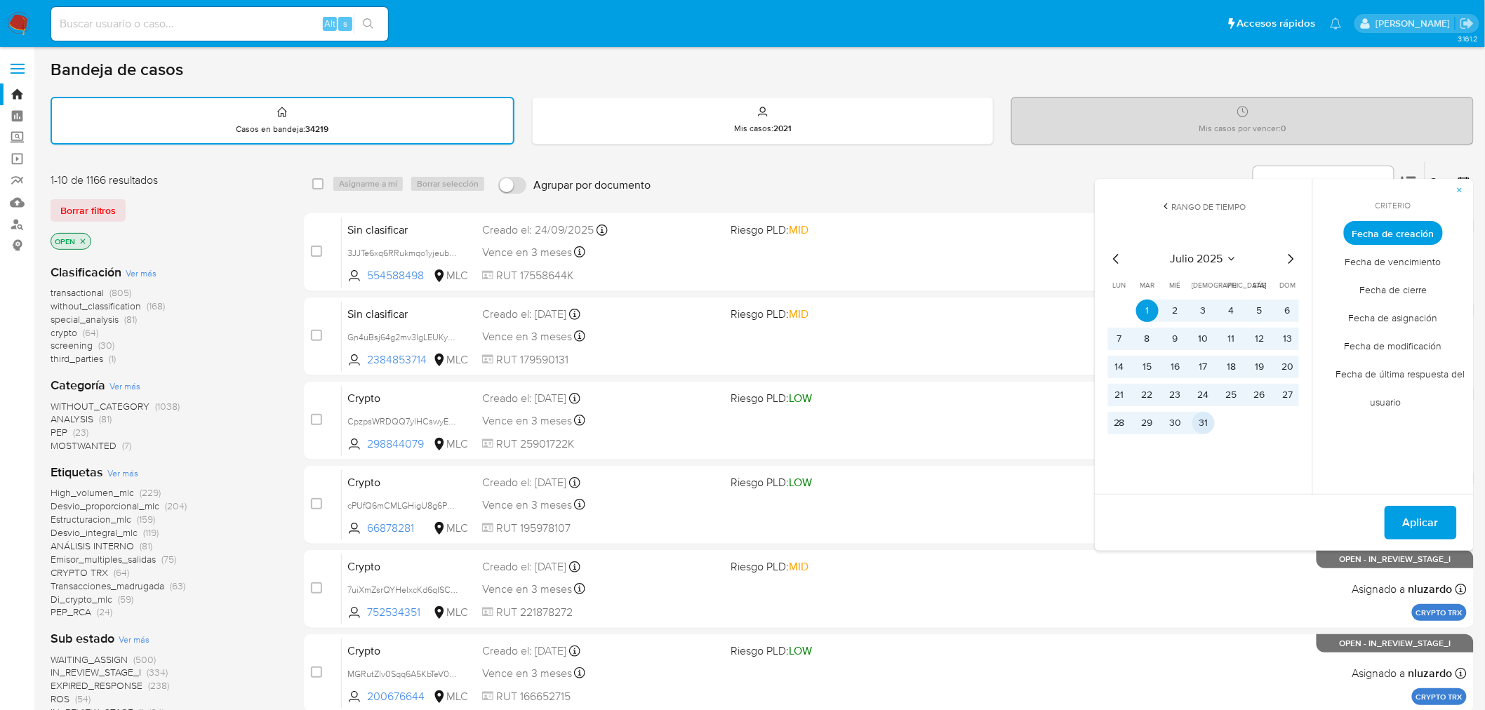
click at [1203, 417] on button "31" at bounding box center [1203, 423] width 22 height 22
click at [1439, 518] on span "Aplicar" at bounding box center [1421, 522] width 36 height 31
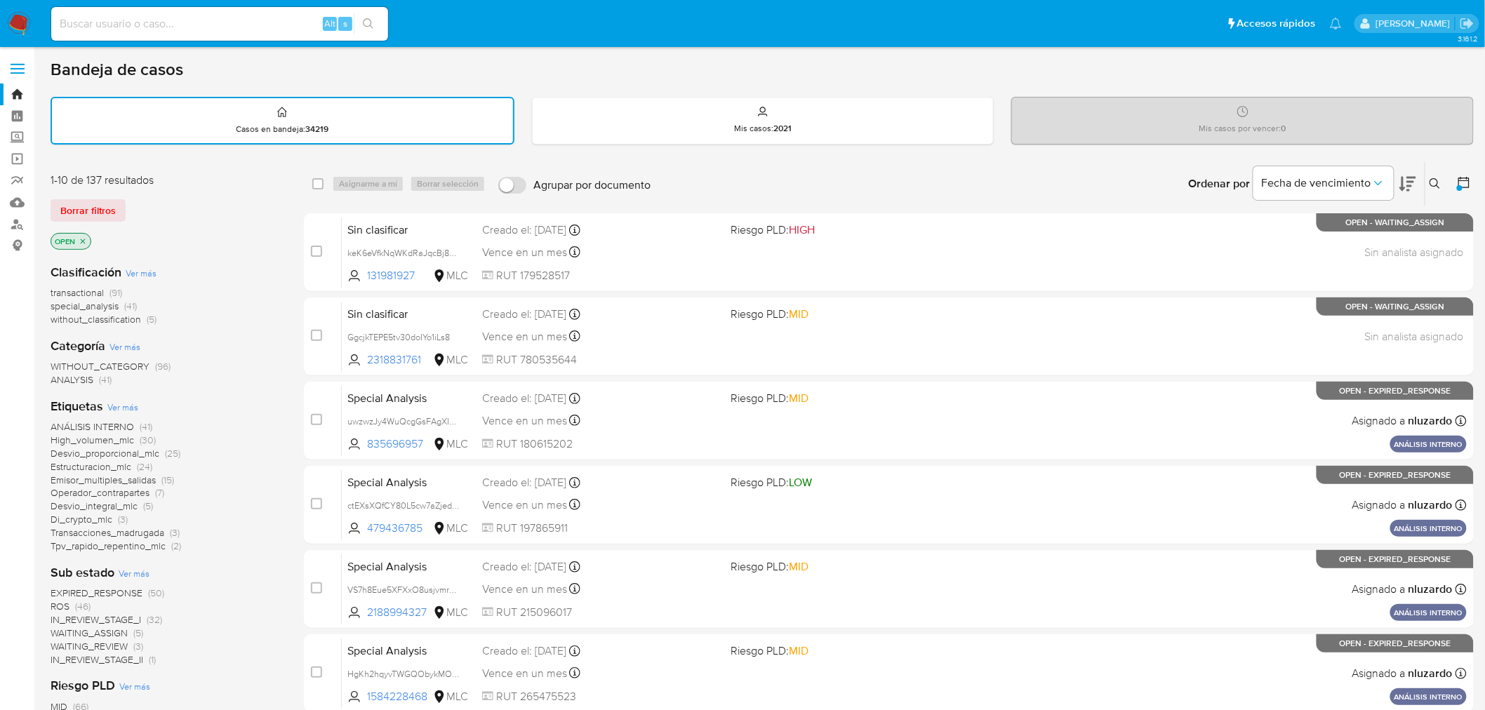
click at [86, 291] on span "transactional" at bounding box center [77, 293] width 53 height 14
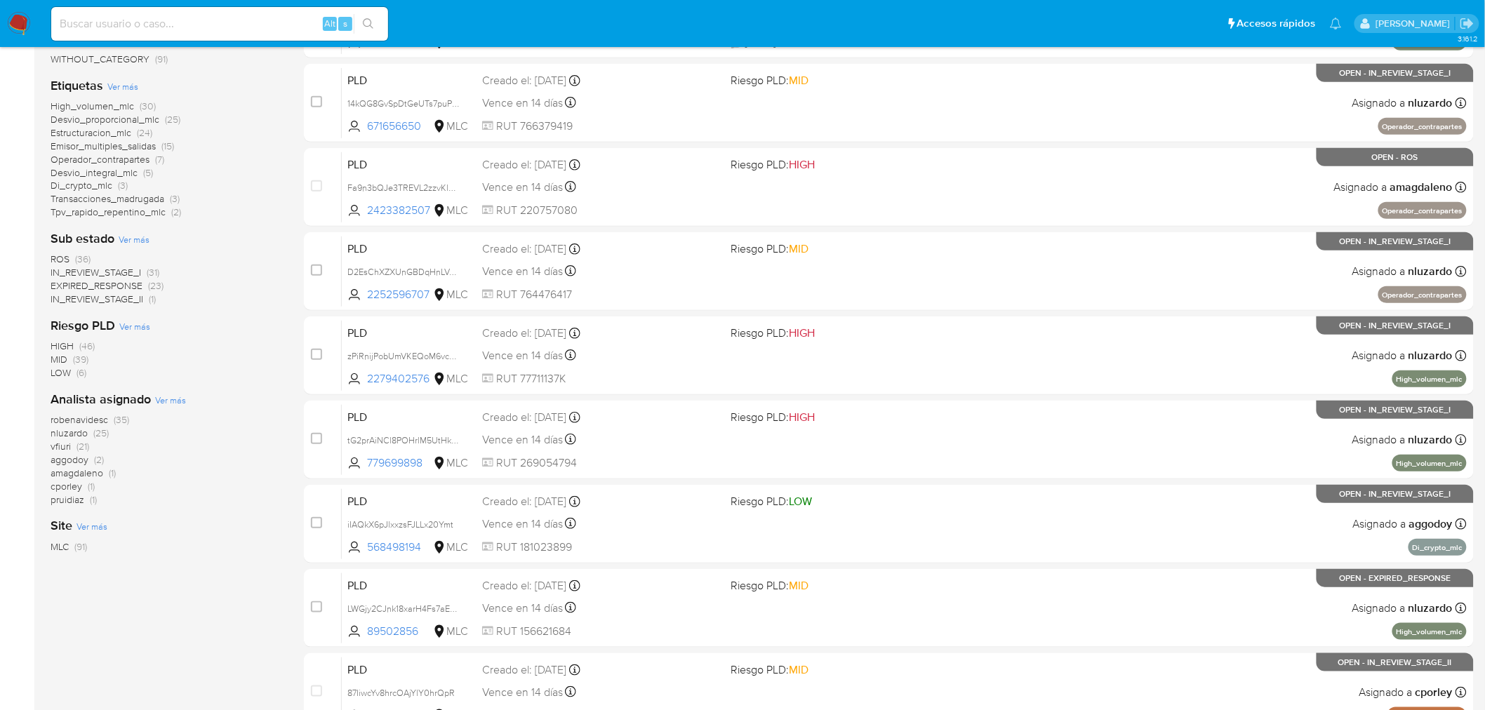
scroll to position [156, 0]
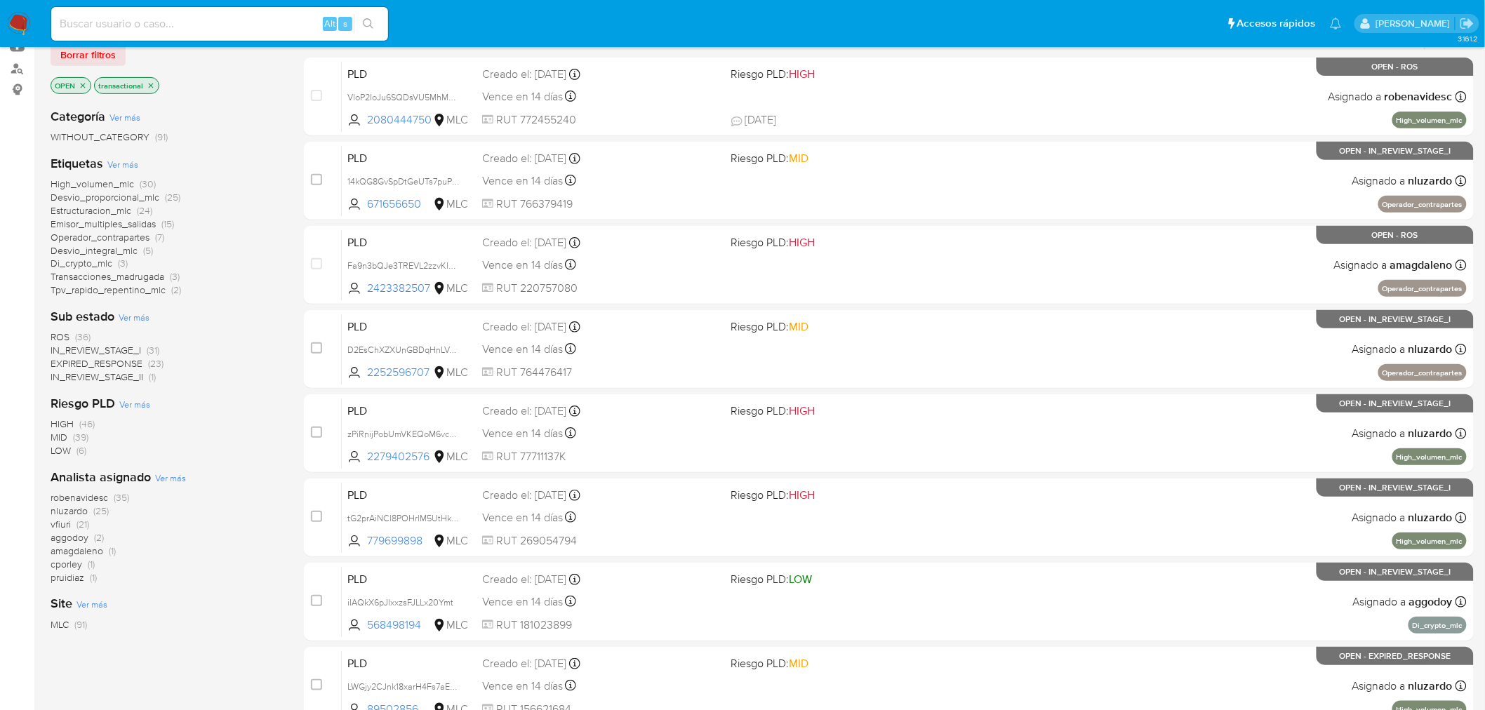
click at [85, 85] on icon "close-filter" at bounding box center [83, 85] width 5 height 5
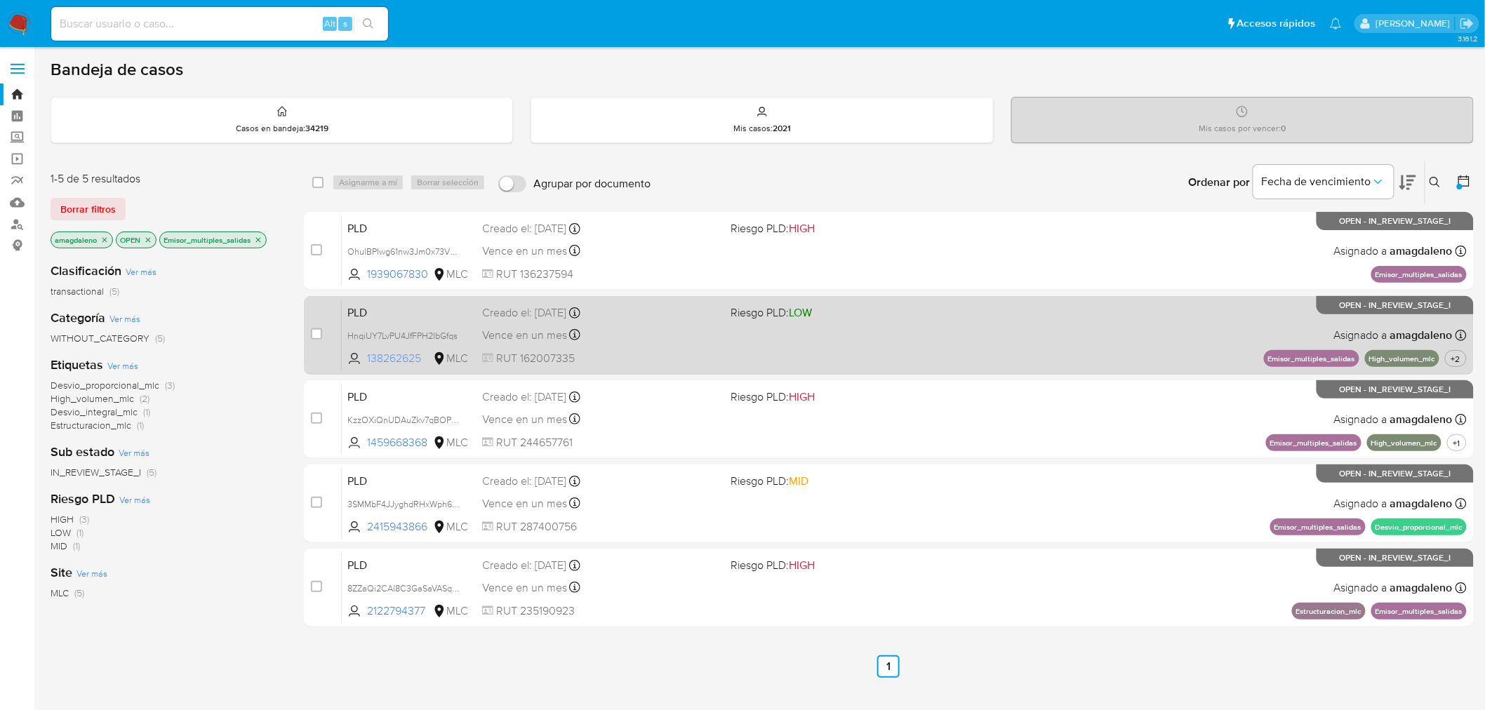
click at [380, 362] on span "138262625" at bounding box center [398, 358] width 63 height 15
click at [644, 352] on span "RUT 162007335" at bounding box center [601, 358] width 238 height 15
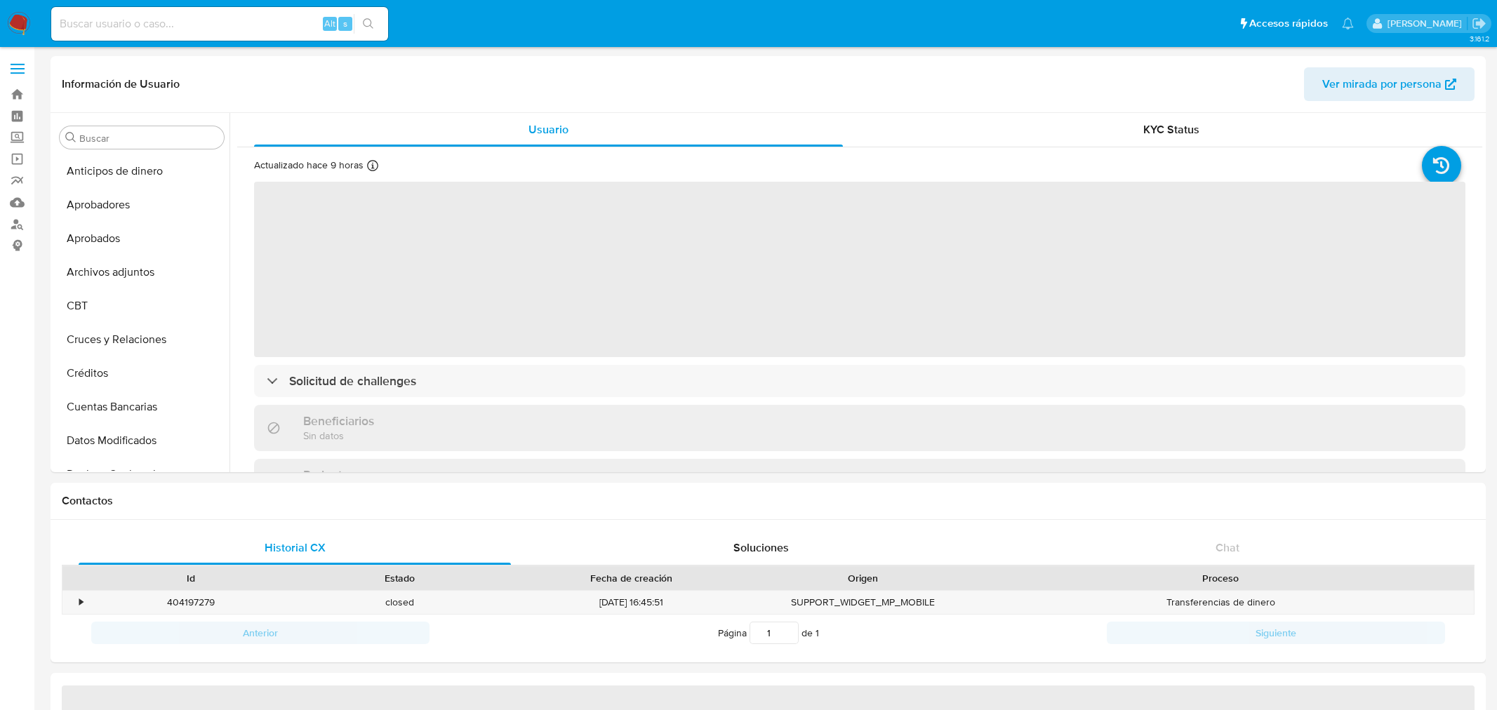
select select "10"
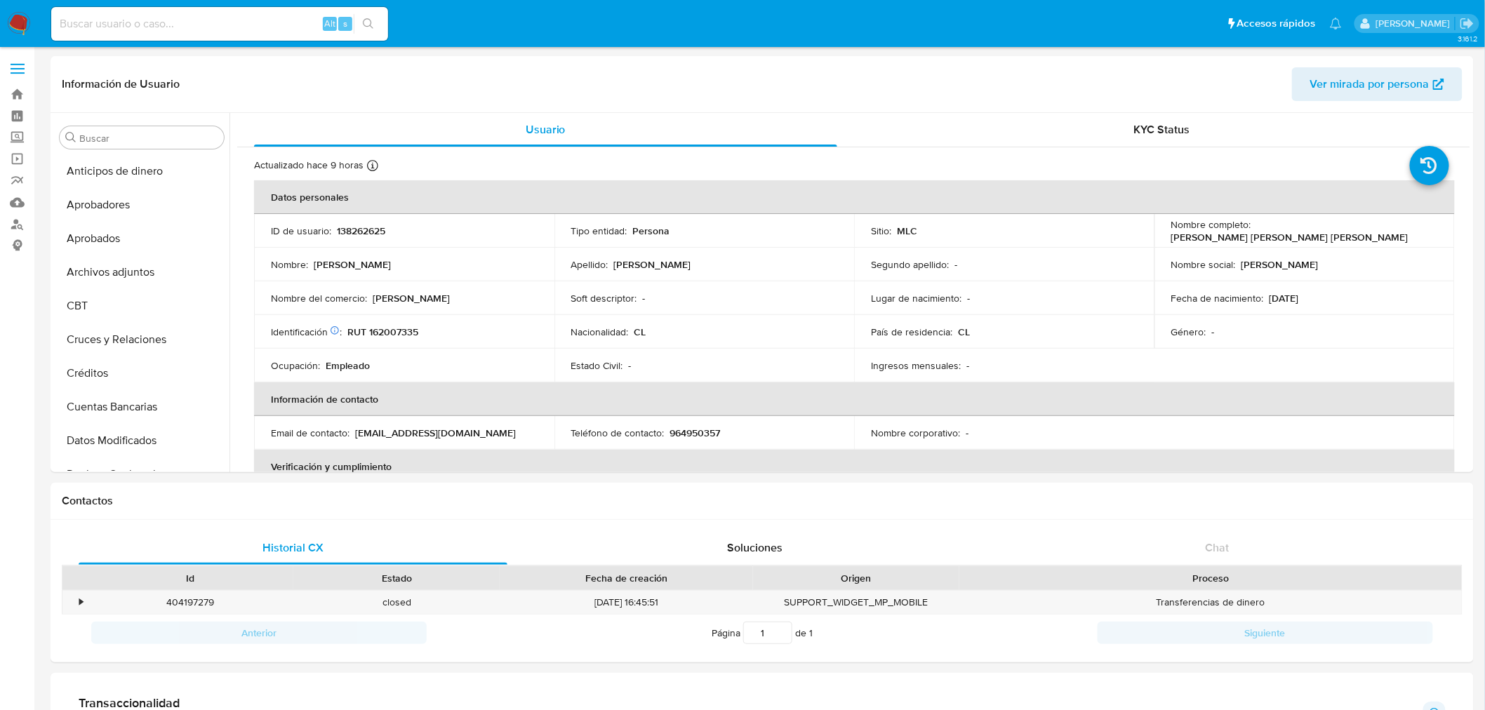
scroll to position [660, 0]
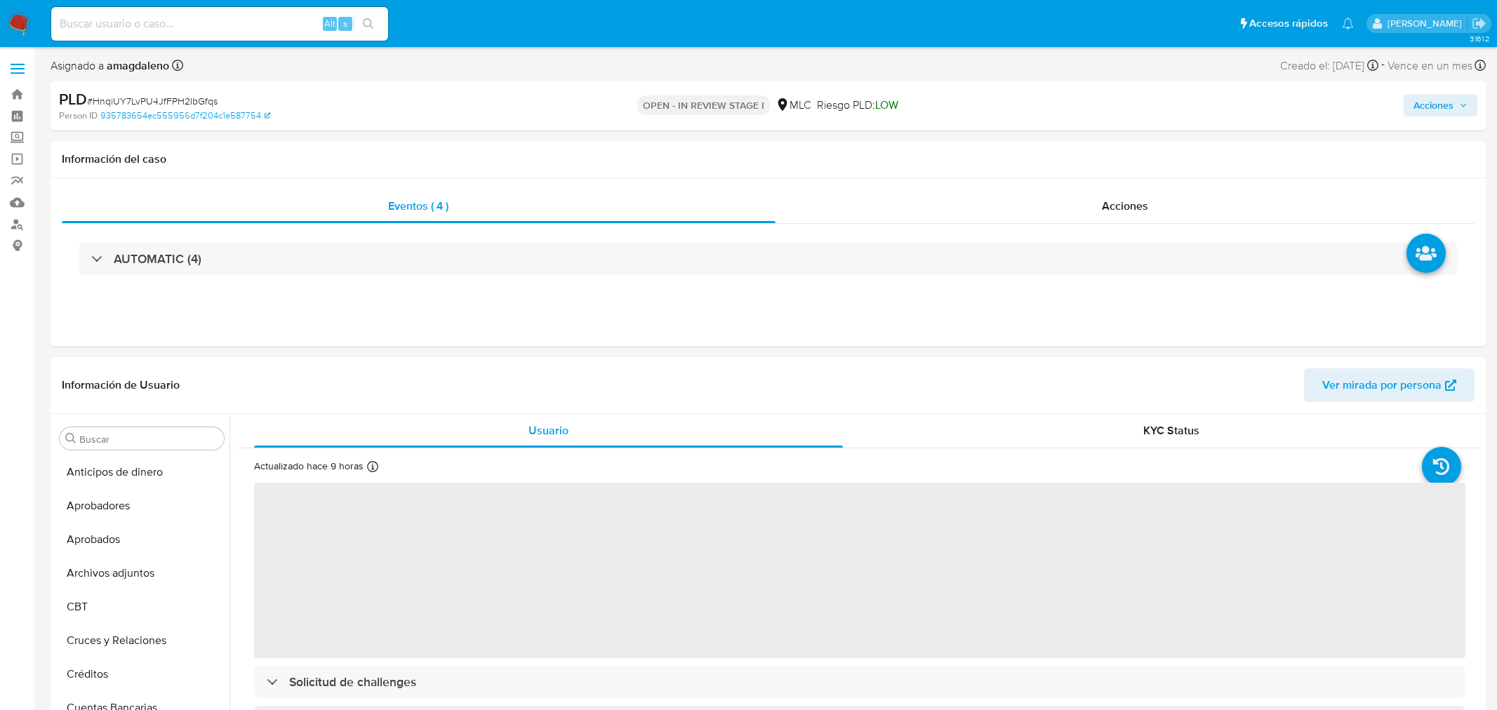
select select "10"
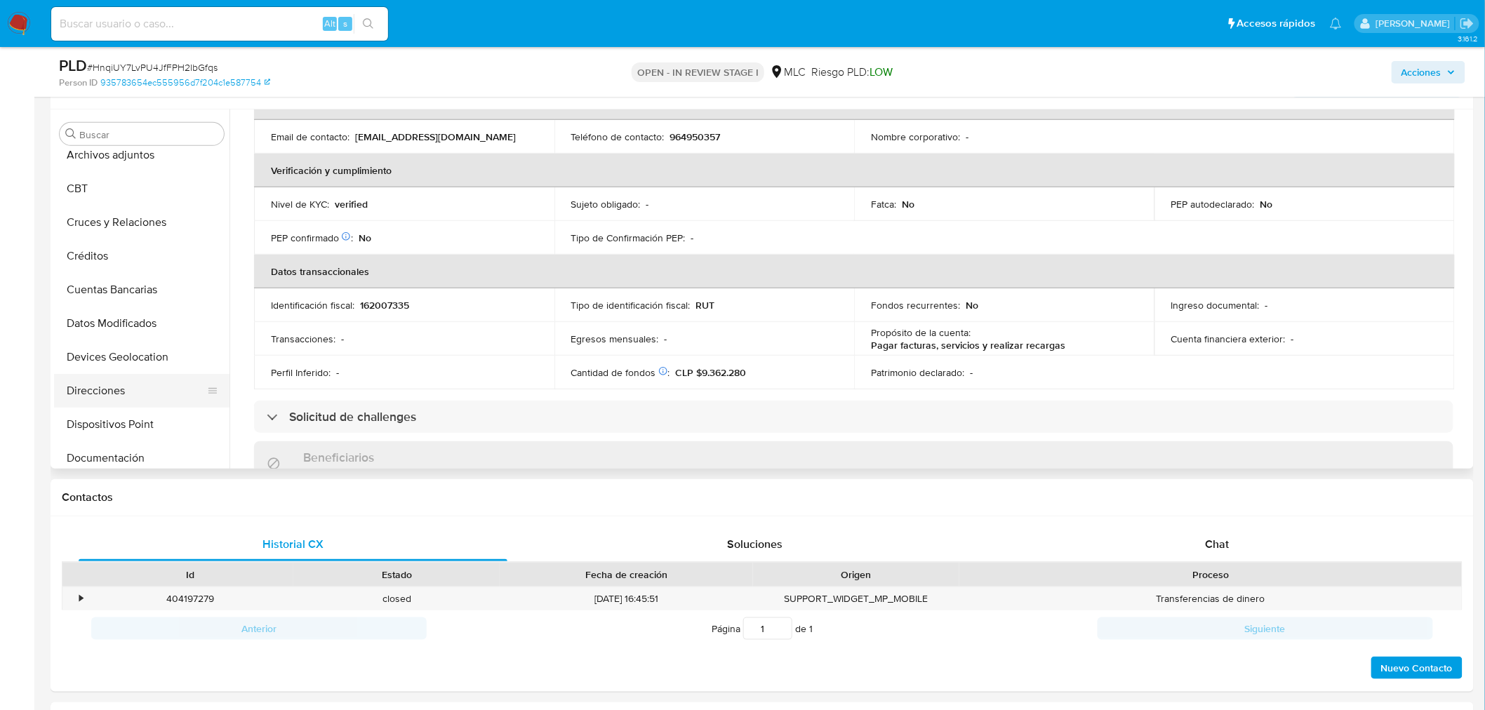
scroll to position [192, 0]
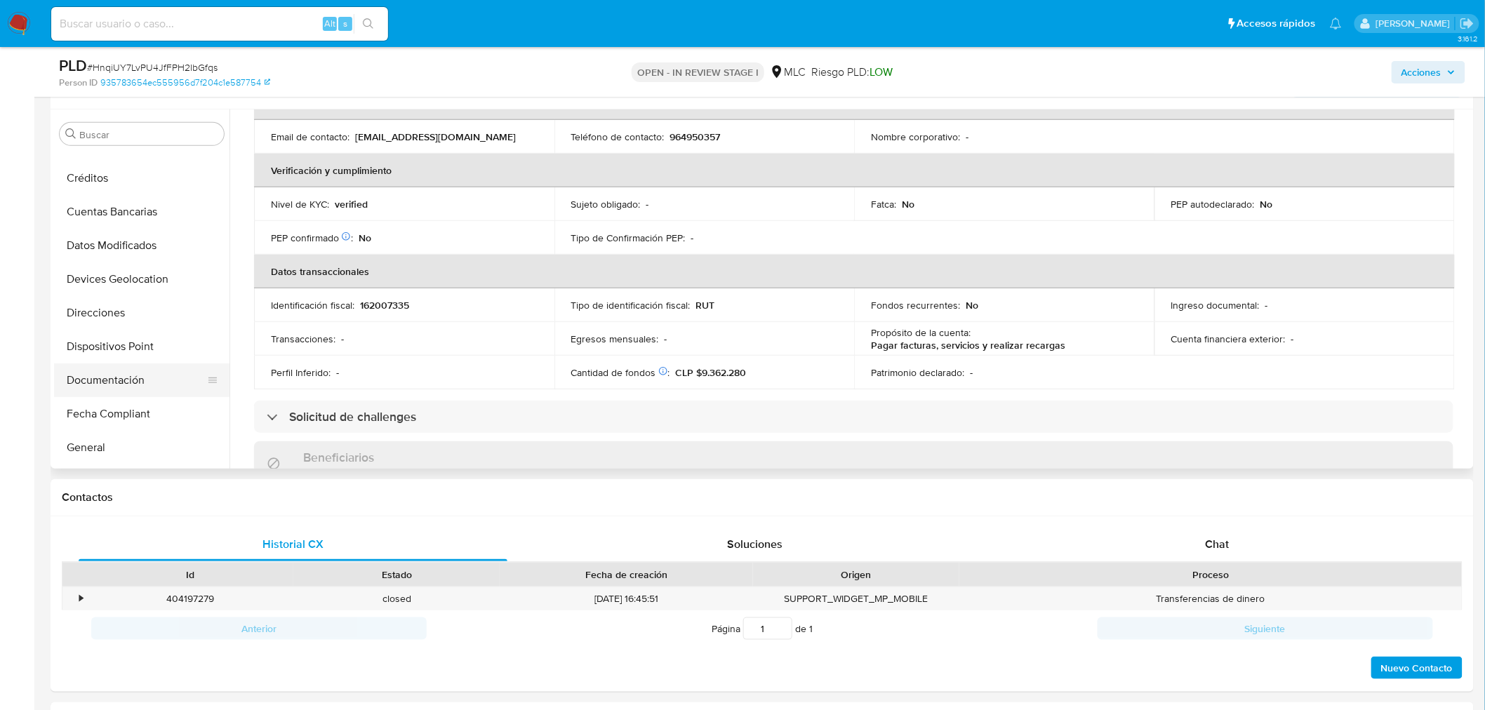
click at [139, 380] on button "Documentación" at bounding box center [136, 380] width 164 height 34
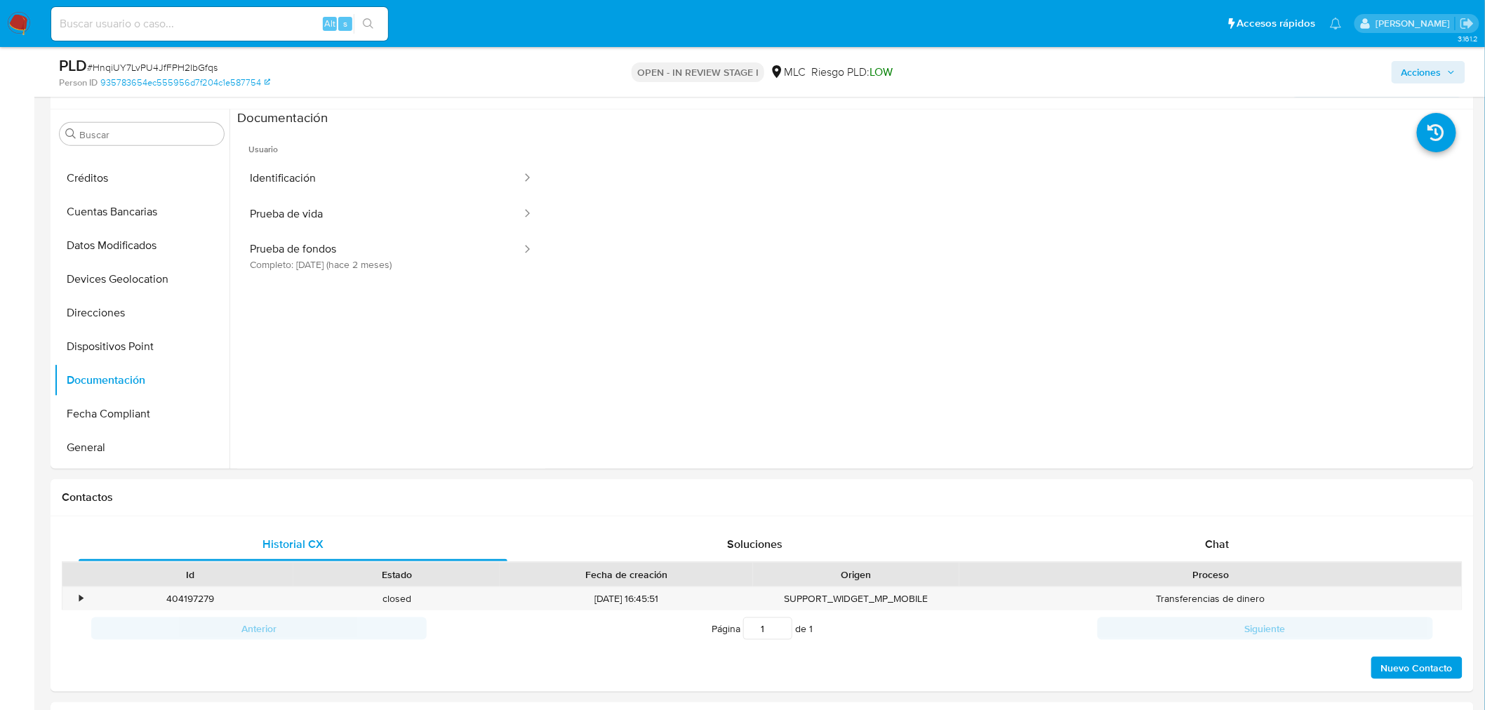
scroll to position [177, 0]
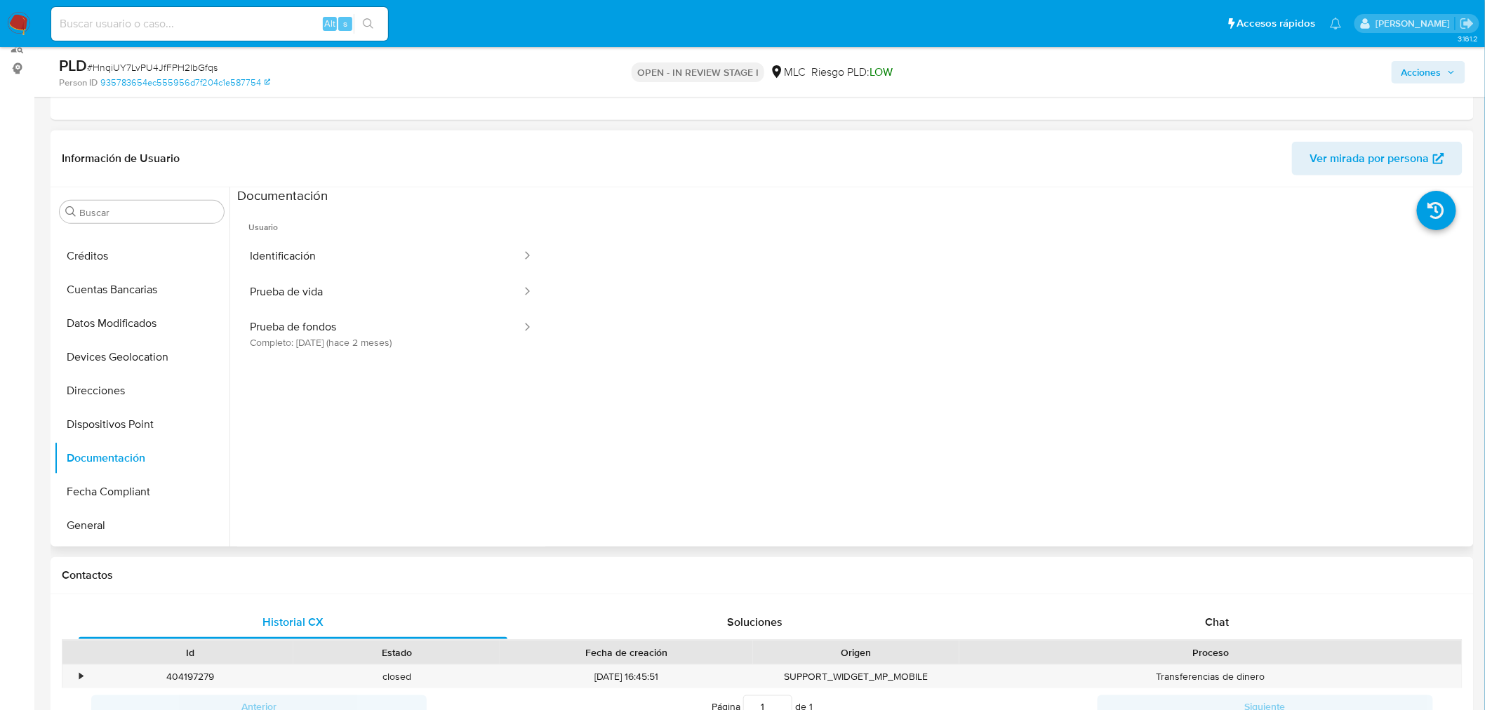
click at [372, 363] on ul "Usuario Identificación Prueba de vida Prueba de fondos Completo: 08/08/2025 (ha…" at bounding box center [391, 407] width 308 height 404
click at [372, 345] on button "Prueba de fondos Completo: 08/08/2025 (hace 2 meses)" at bounding box center [380, 334] width 286 height 48
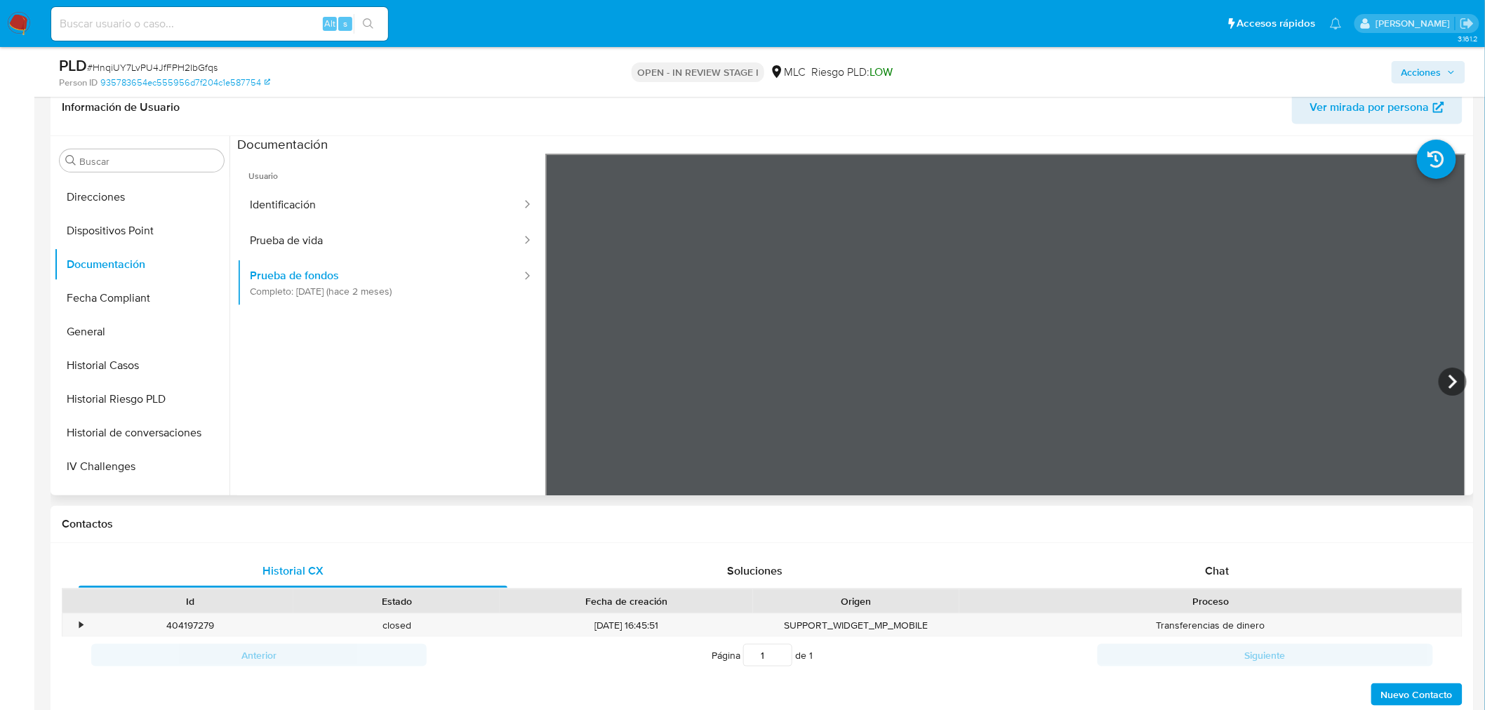
scroll to position [580, 0]
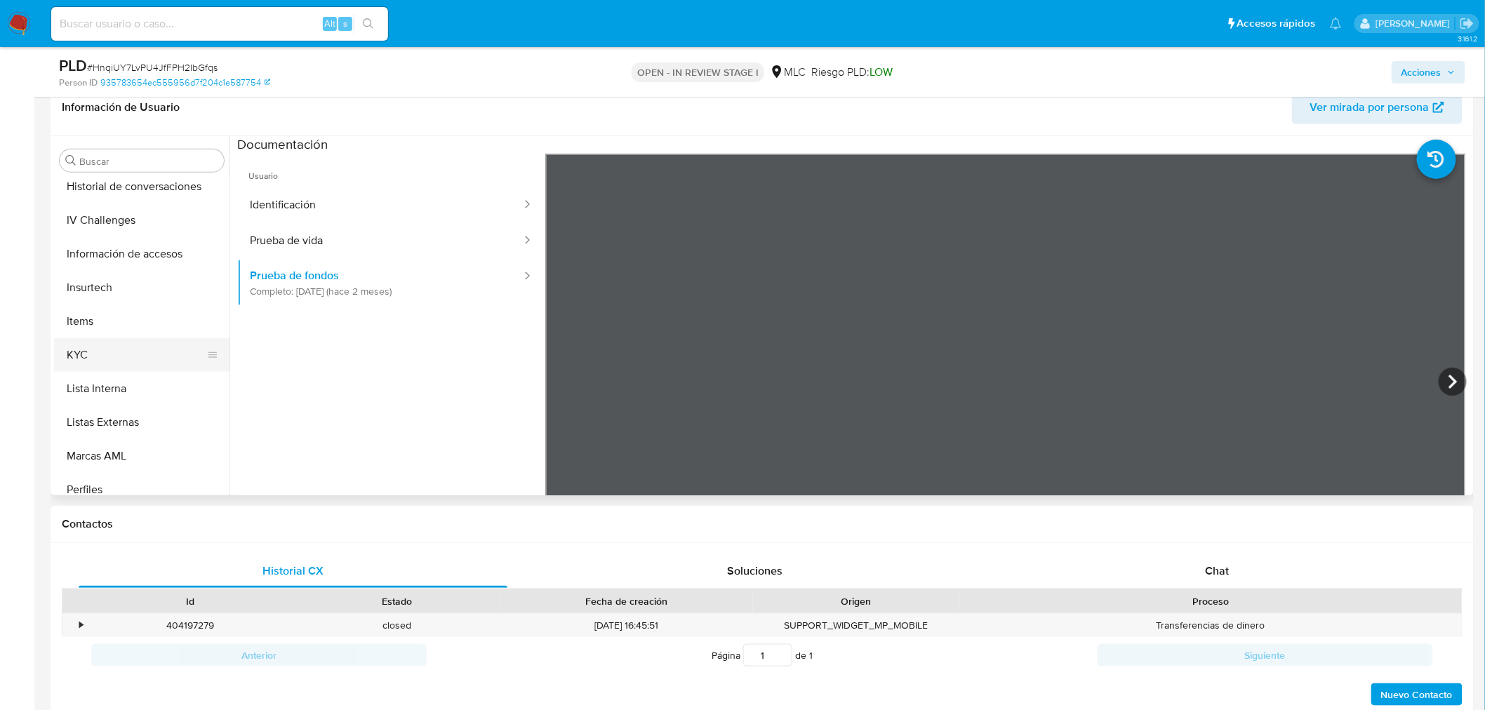
click at [106, 361] on button "KYC" at bounding box center [136, 355] width 164 height 34
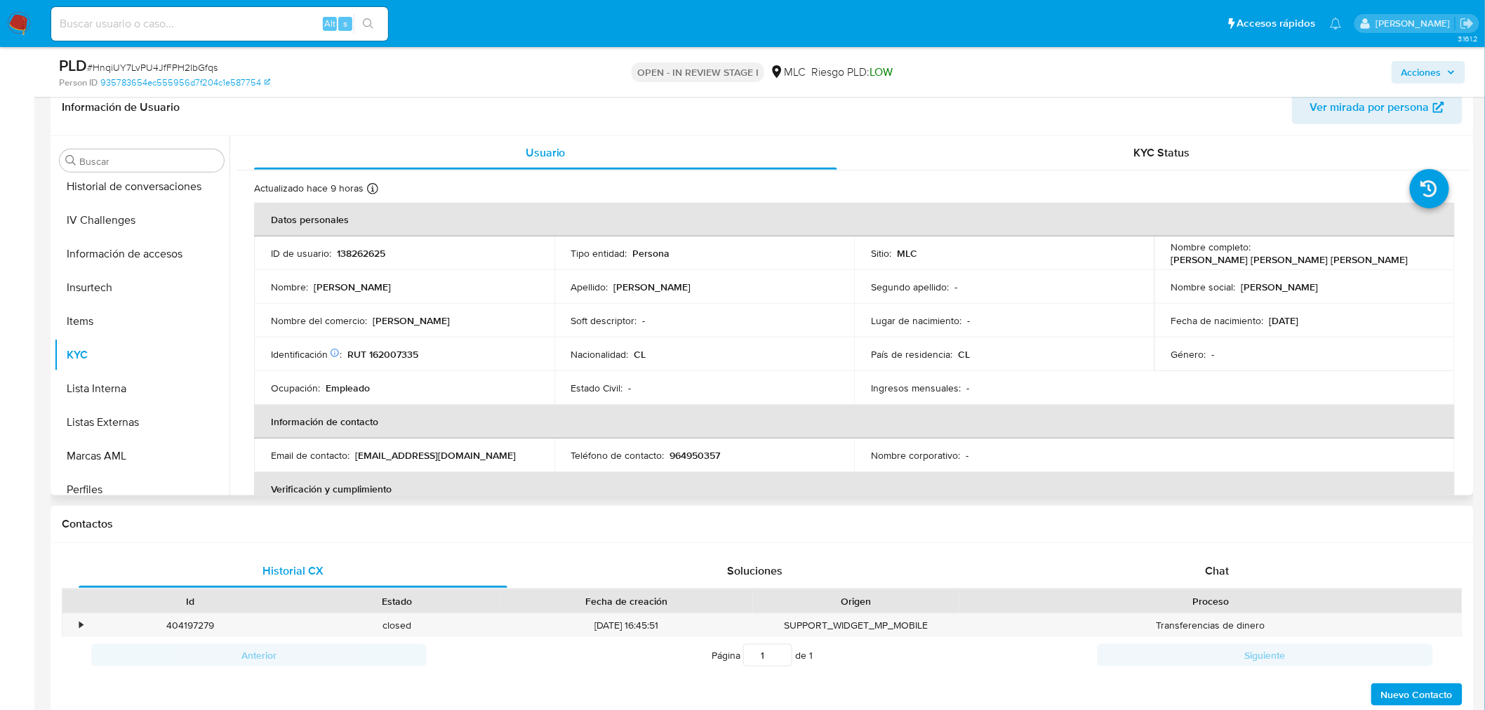
click at [378, 351] on p "RUT 162007335" at bounding box center [382, 354] width 71 height 13
copy p "162007335"
click at [114, 312] on button "Cruces y Relaciones" at bounding box center [136, 328] width 164 height 34
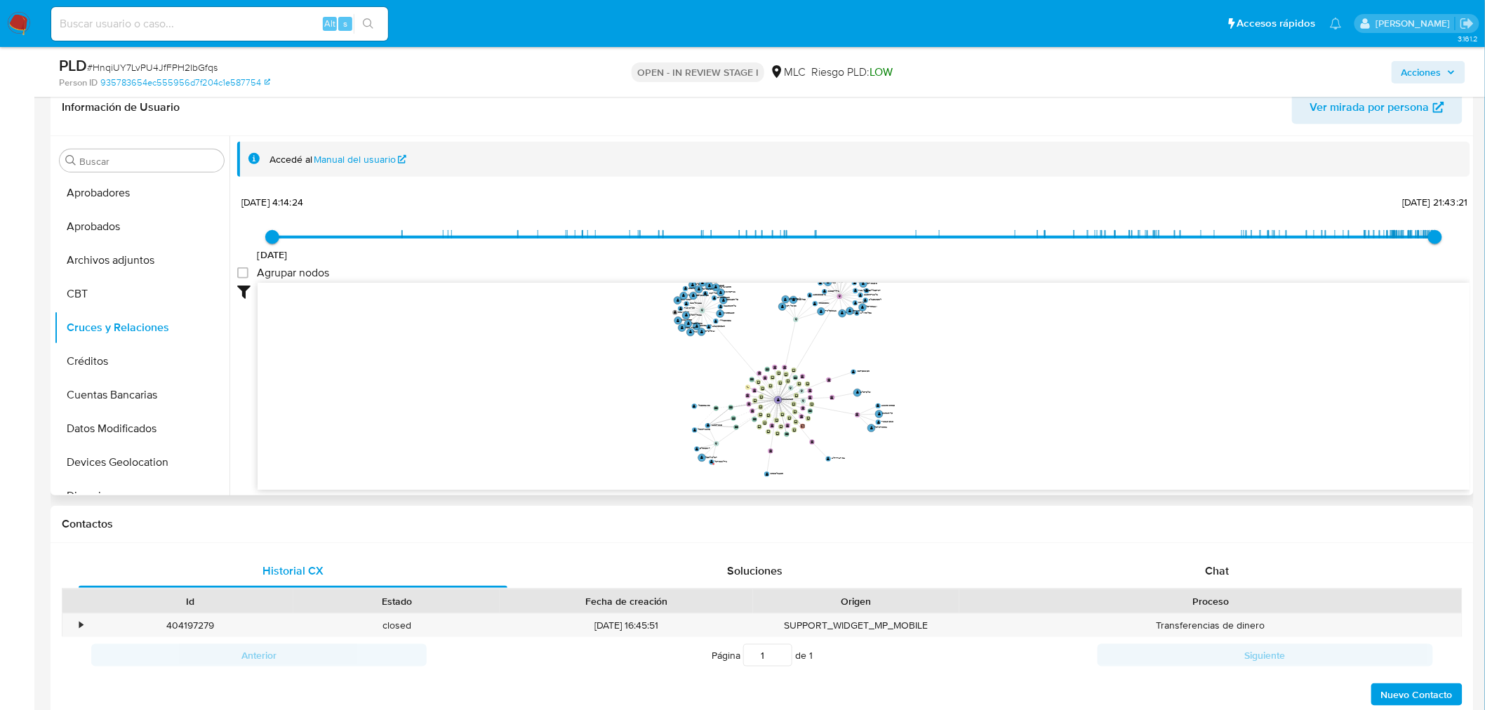
drag, startPoint x: 1008, startPoint y: 323, endPoint x: 990, endPoint y: 344, distance: 26.9
click at [990, 344] on icon "user-138262625  138262625 device-61cd0e8108813b0019e8ee19  device-66a3ec9ac78…" at bounding box center [864, 385] width 1213 height 204
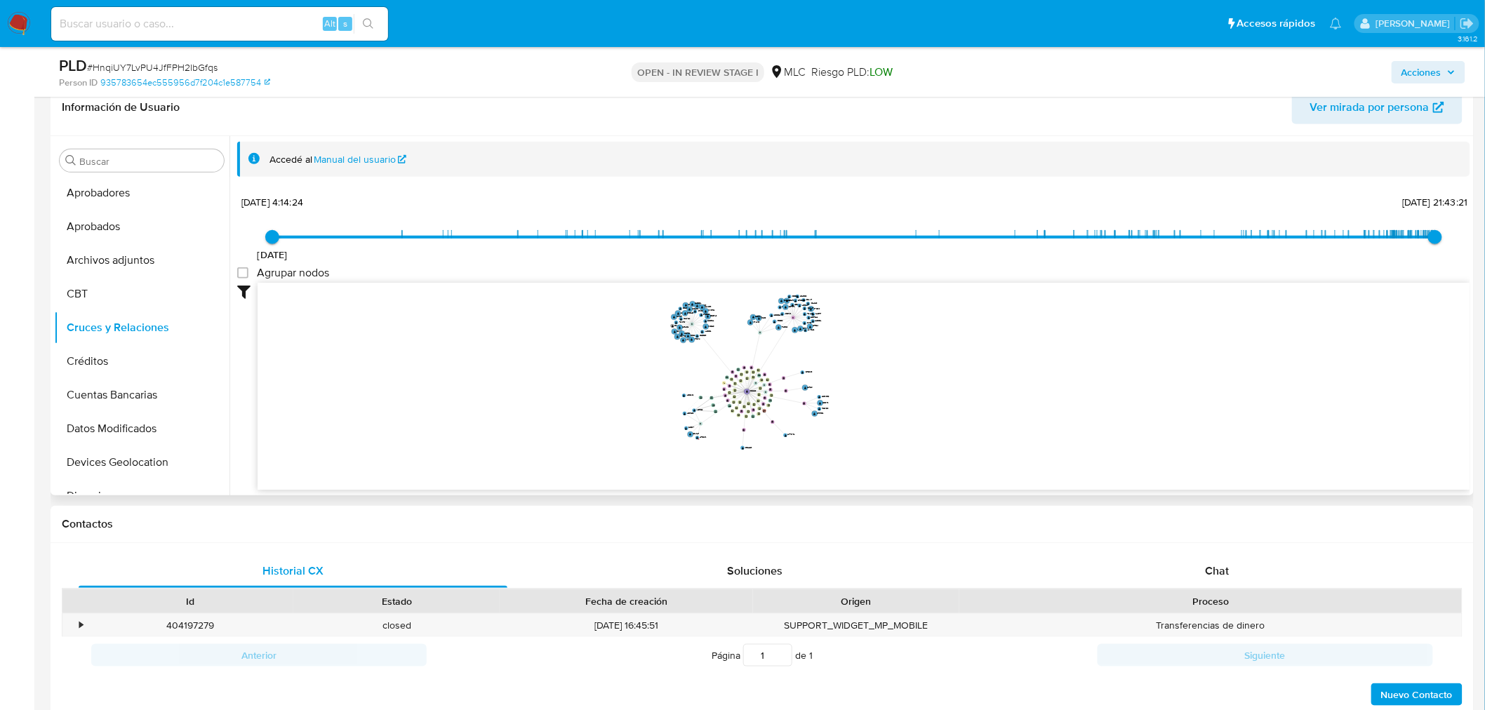
drag, startPoint x: 990, startPoint y: 341, endPoint x: 902, endPoint y: 351, distance: 88.3
click at [902, 351] on icon "user-138262625  138262625 device-61cd0e8108813b0019e8ee19  device-66a3ec9ac78…" at bounding box center [864, 385] width 1213 height 204
drag, startPoint x: 926, startPoint y: 376, endPoint x: 950, endPoint y: 371, distance: 24.5
click at [950, 371] on icon "user-138262625  138262625 device-61cd0e8108813b0019e8ee19  device-66a3ec9ac78…" at bounding box center [864, 385] width 1213 height 204
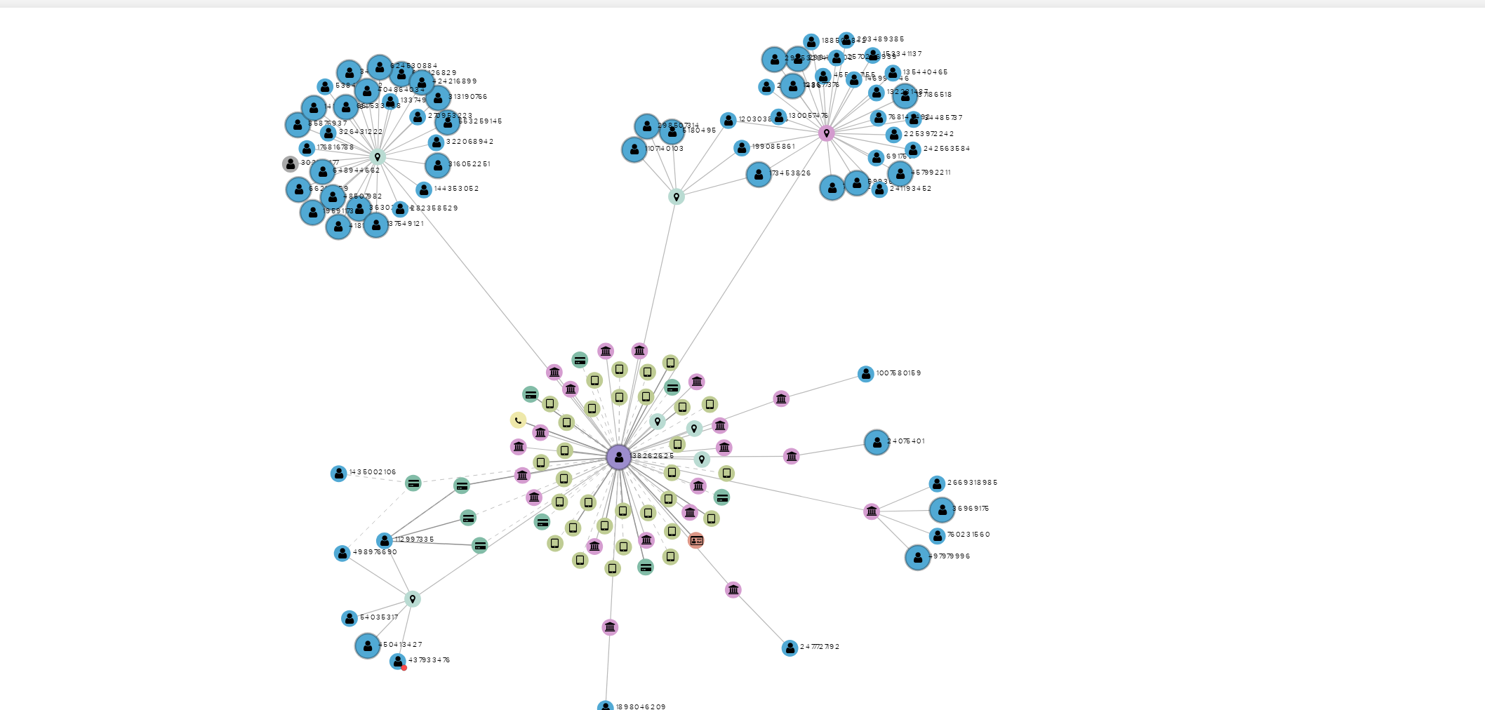
scroll to position [228, 0]
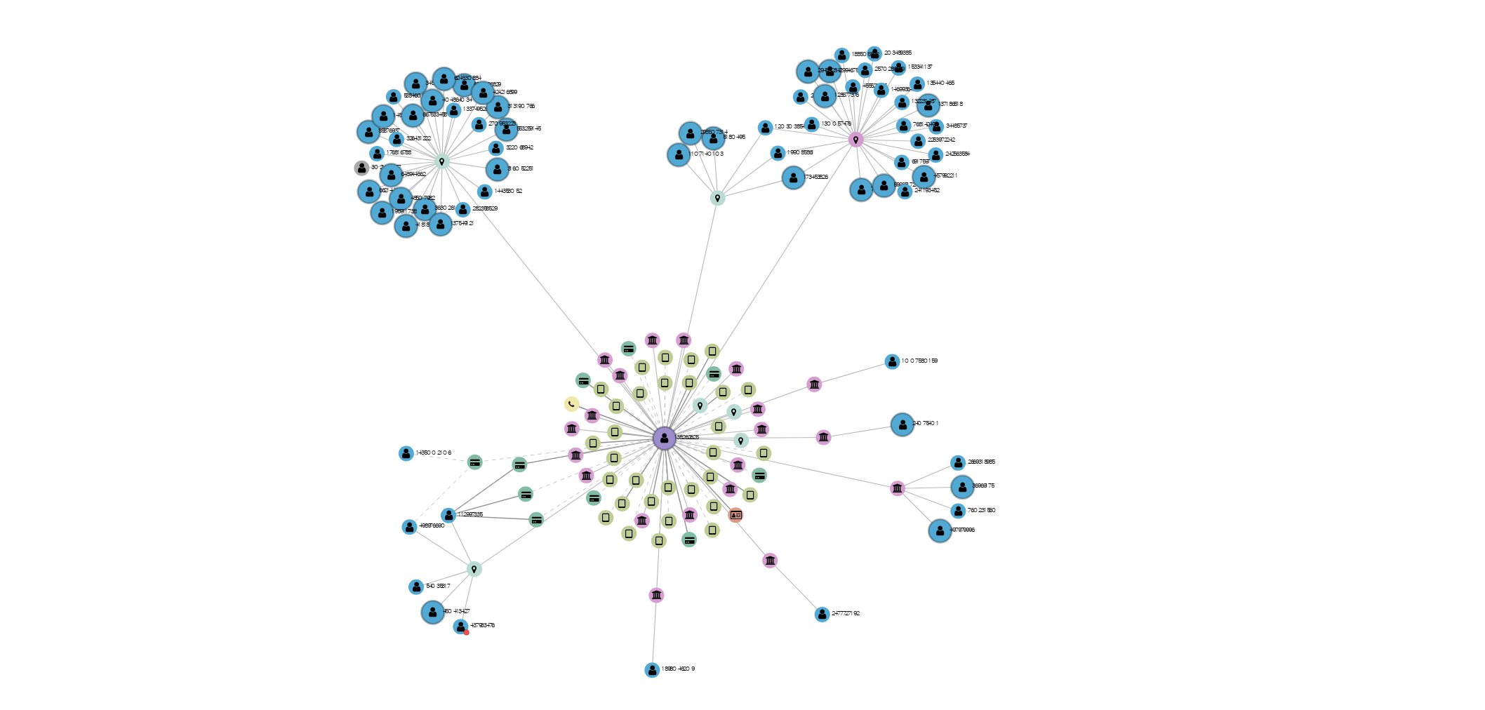
drag, startPoint x: 887, startPoint y: 393, endPoint x: 888, endPoint y: 404, distance: 11.3
click at [888, 404] on icon "user-138262625  138262625 device-61cd0e8108813b0019e8ee19  device-66a3ec9ac78…" at bounding box center [864, 385] width 1213 height 204
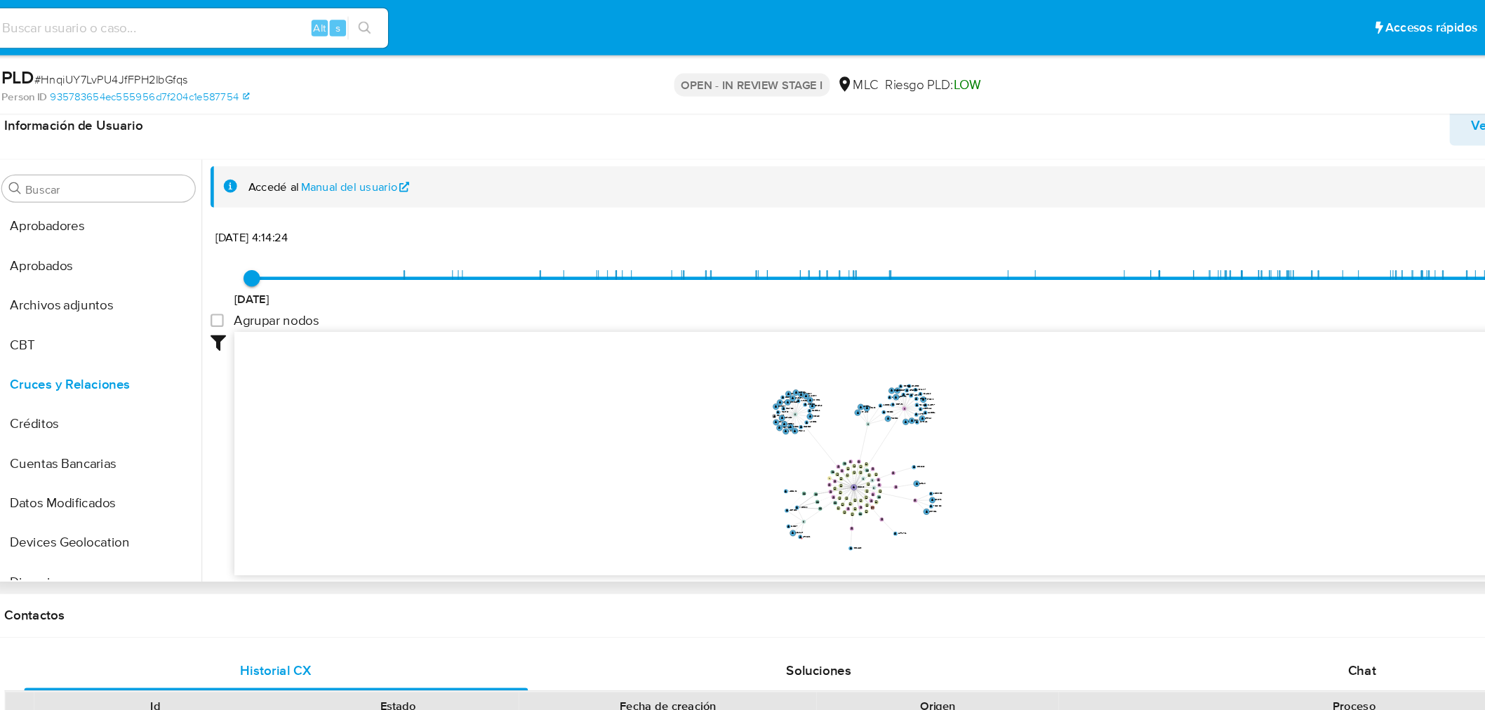
drag, startPoint x: 1206, startPoint y: 563, endPoint x: 1280, endPoint y: 211, distance: 359.2
click at [1206, 563] on span "Chat" at bounding box center [1218, 571] width 24 height 16
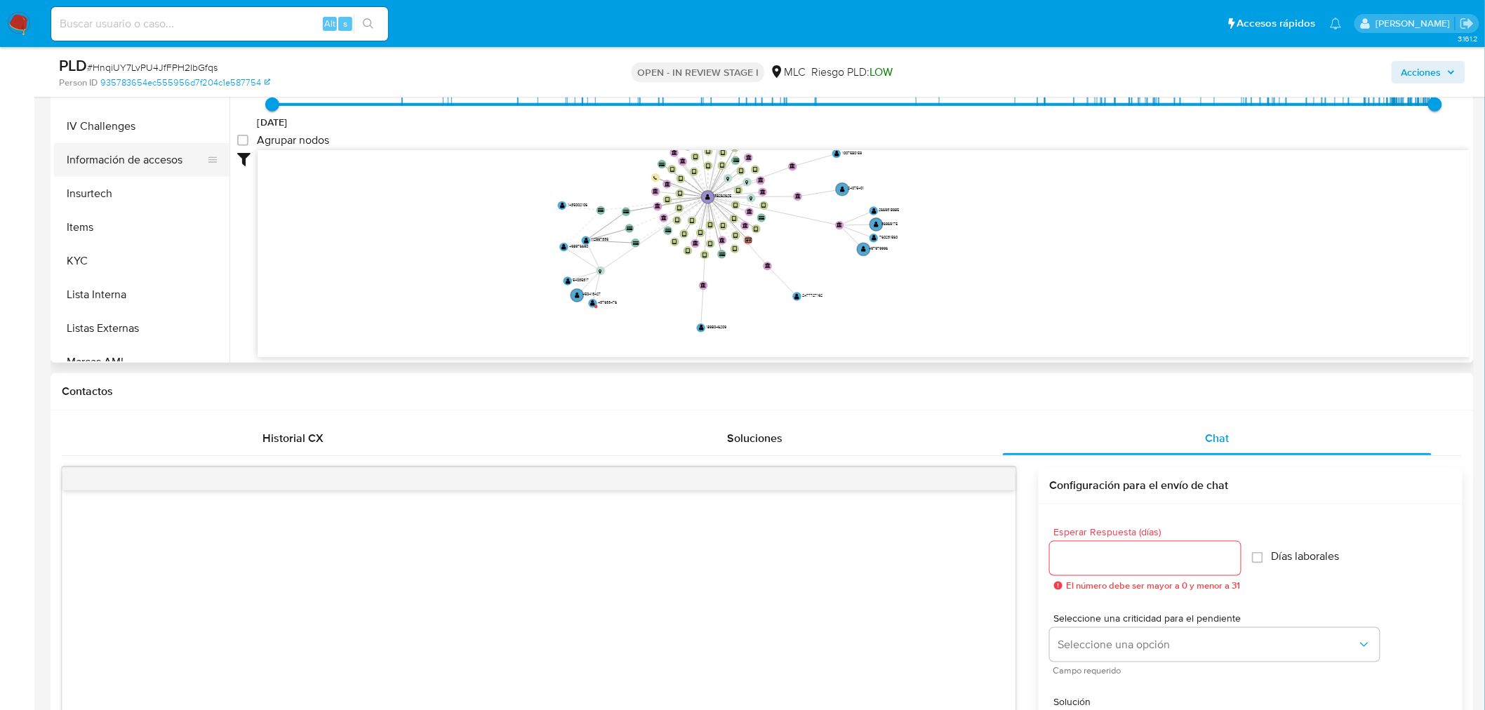
scroll to position [658, 0]
click at [108, 135] on button "KYC" at bounding box center [136, 145] width 164 height 34
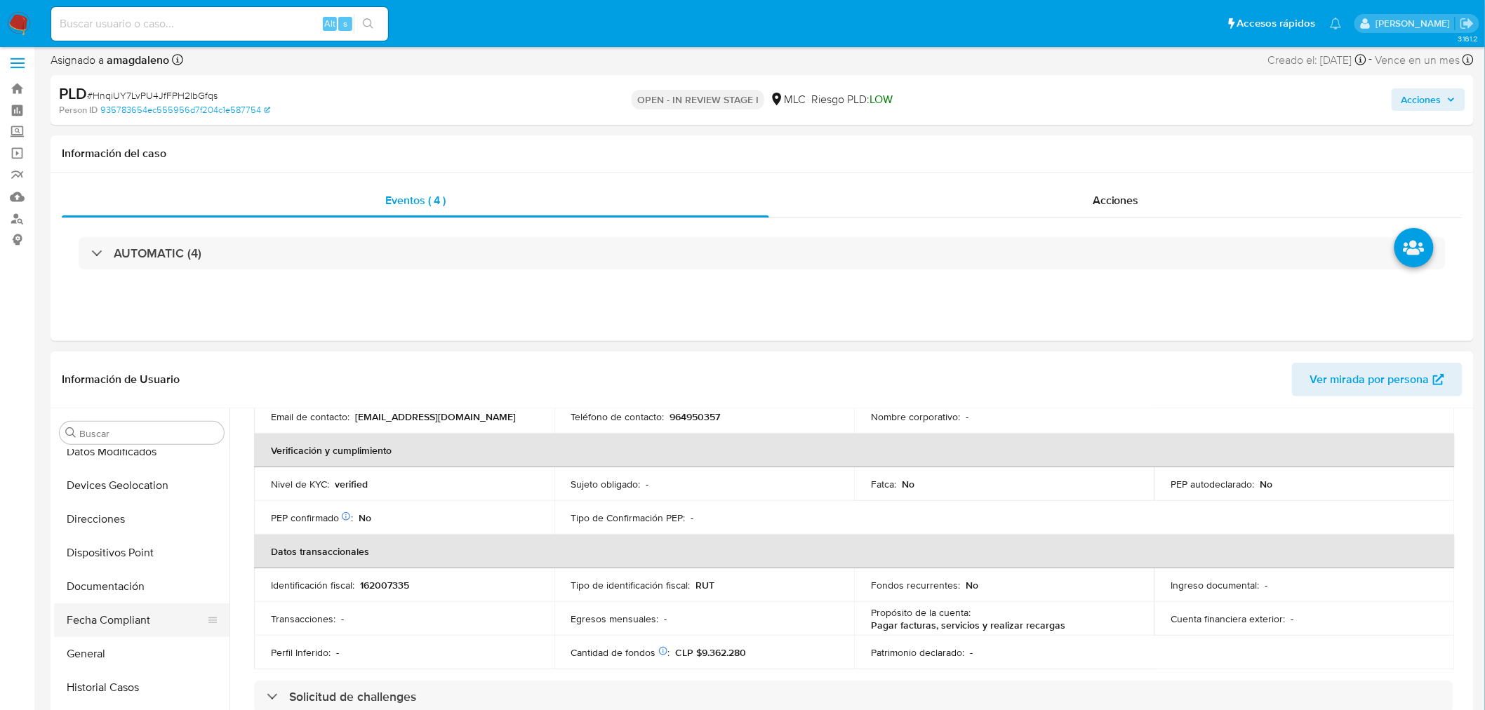
scroll to position [312, 0]
click at [135, 558] on button "Documentación" at bounding box center [136, 559] width 164 height 34
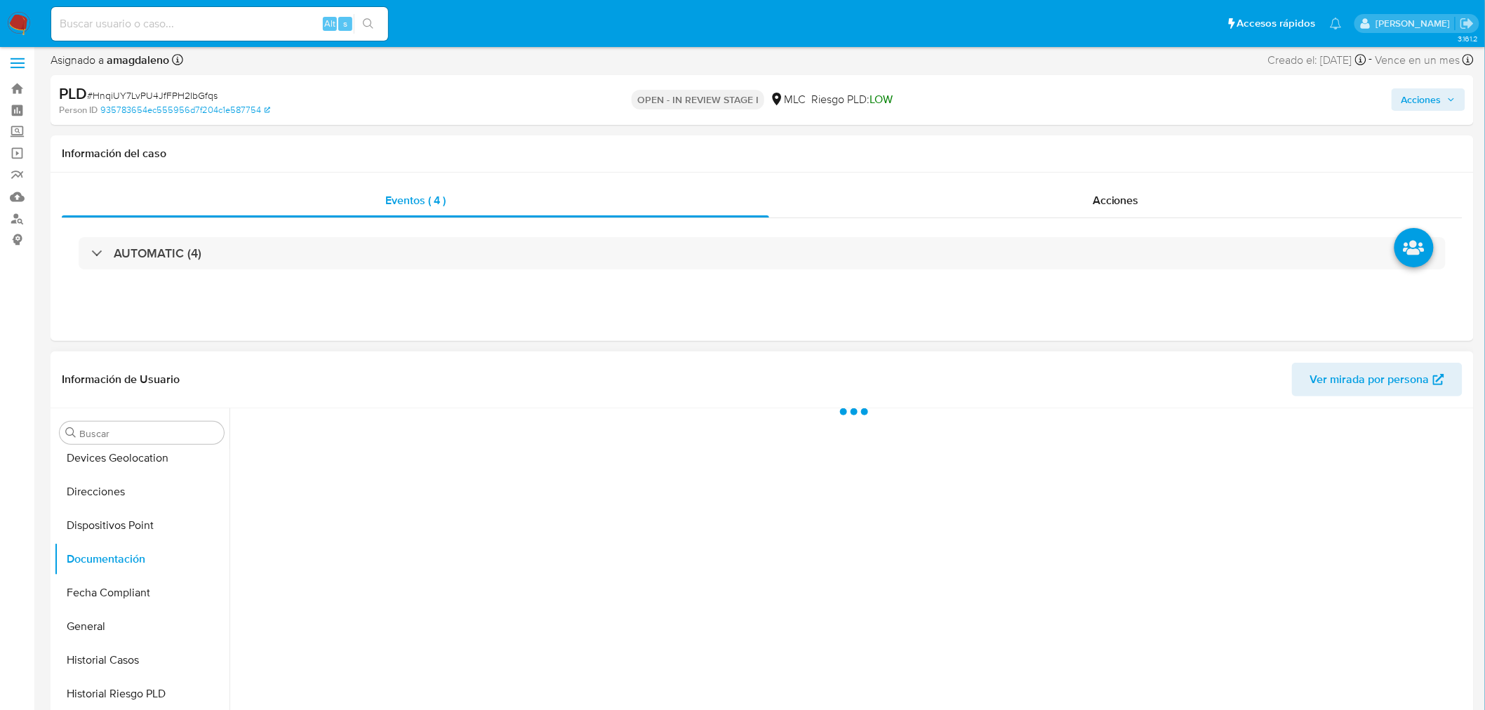
scroll to position [0, 0]
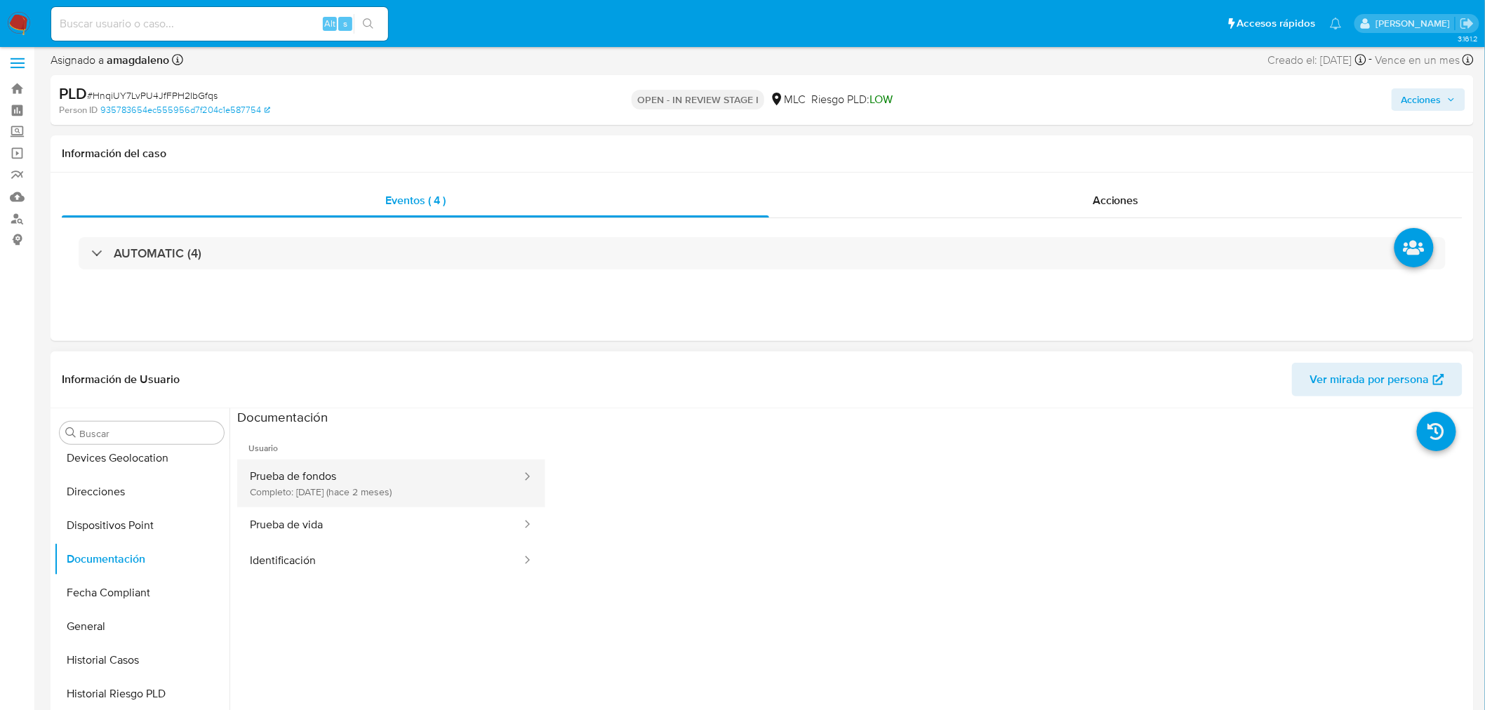
click at [323, 488] on button "Prueba de fondos Completo: 08/08/2025 (hace 2 meses)" at bounding box center [380, 484] width 286 height 48
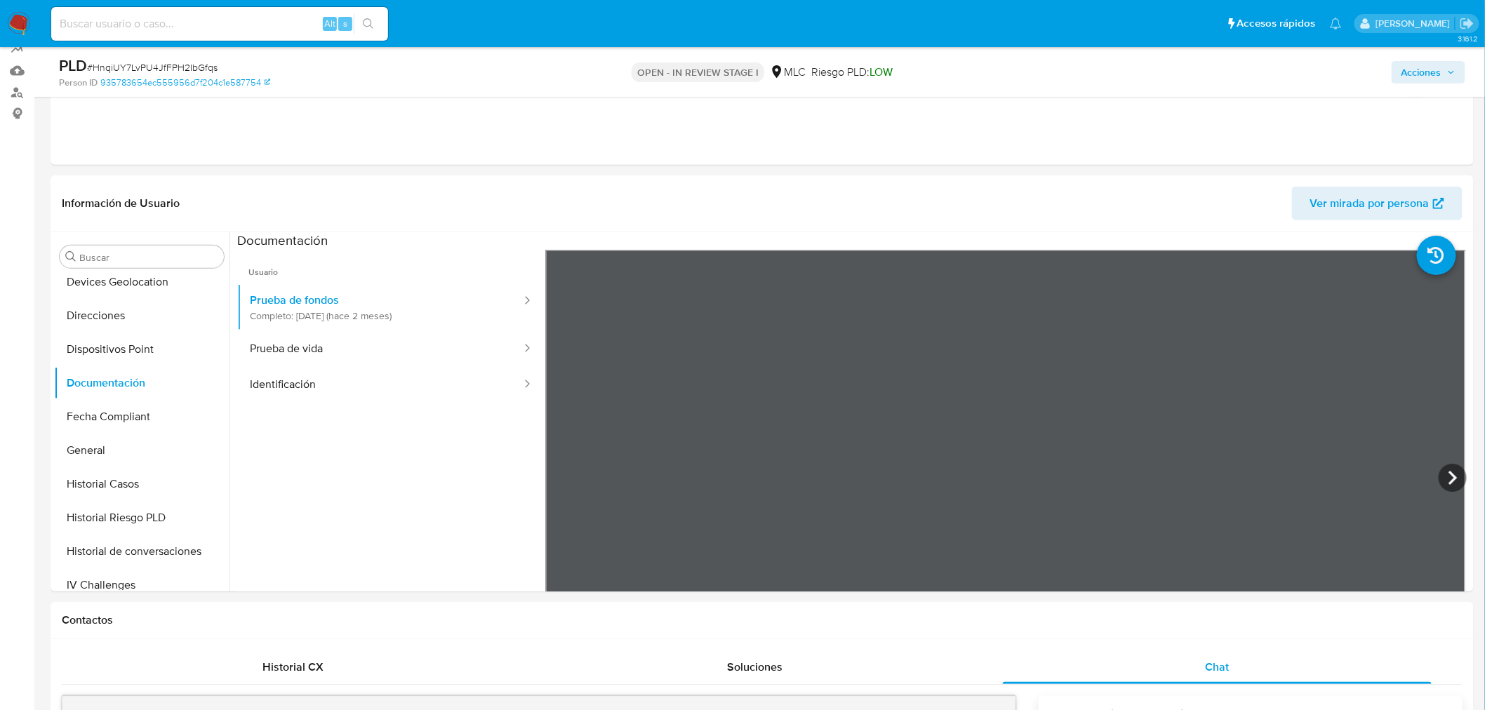
scroll to position [178, 0]
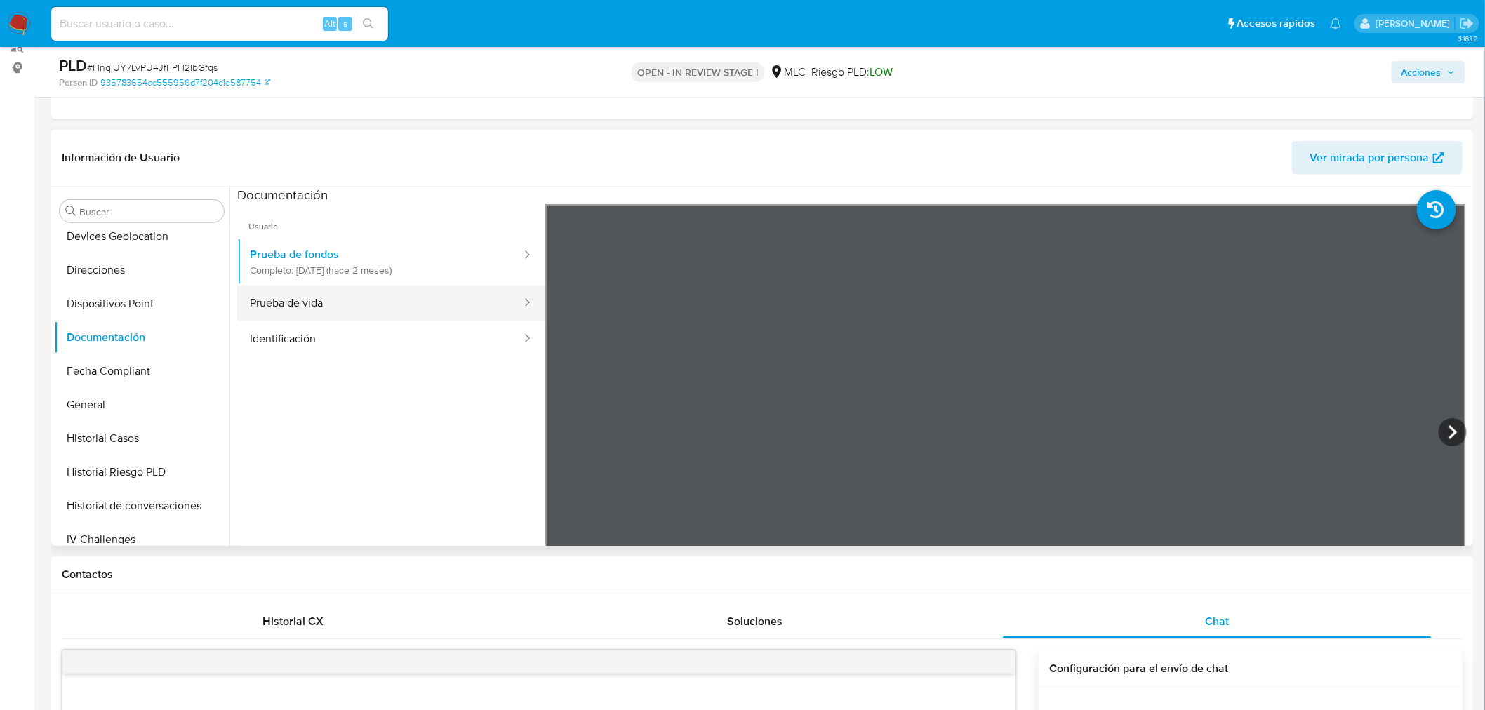
click at [328, 297] on button "Prueba de vida" at bounding box center [380, 304] width 286 height 36
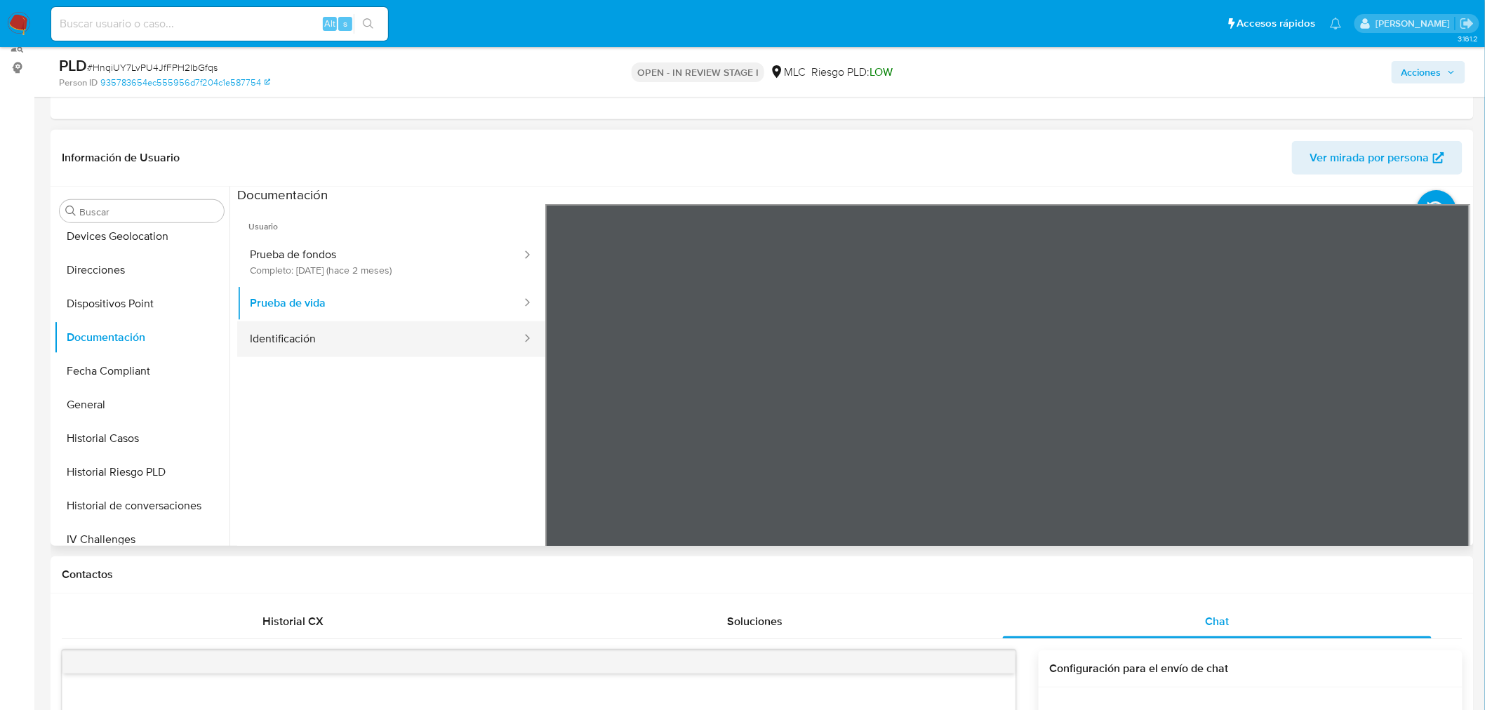
click at [346, 347] on button "Identificación" at bounding box center [380, 339] width 286 height 36
click at [1449, 434] on icon at bounding box center [1452, 432] width 8 height 14
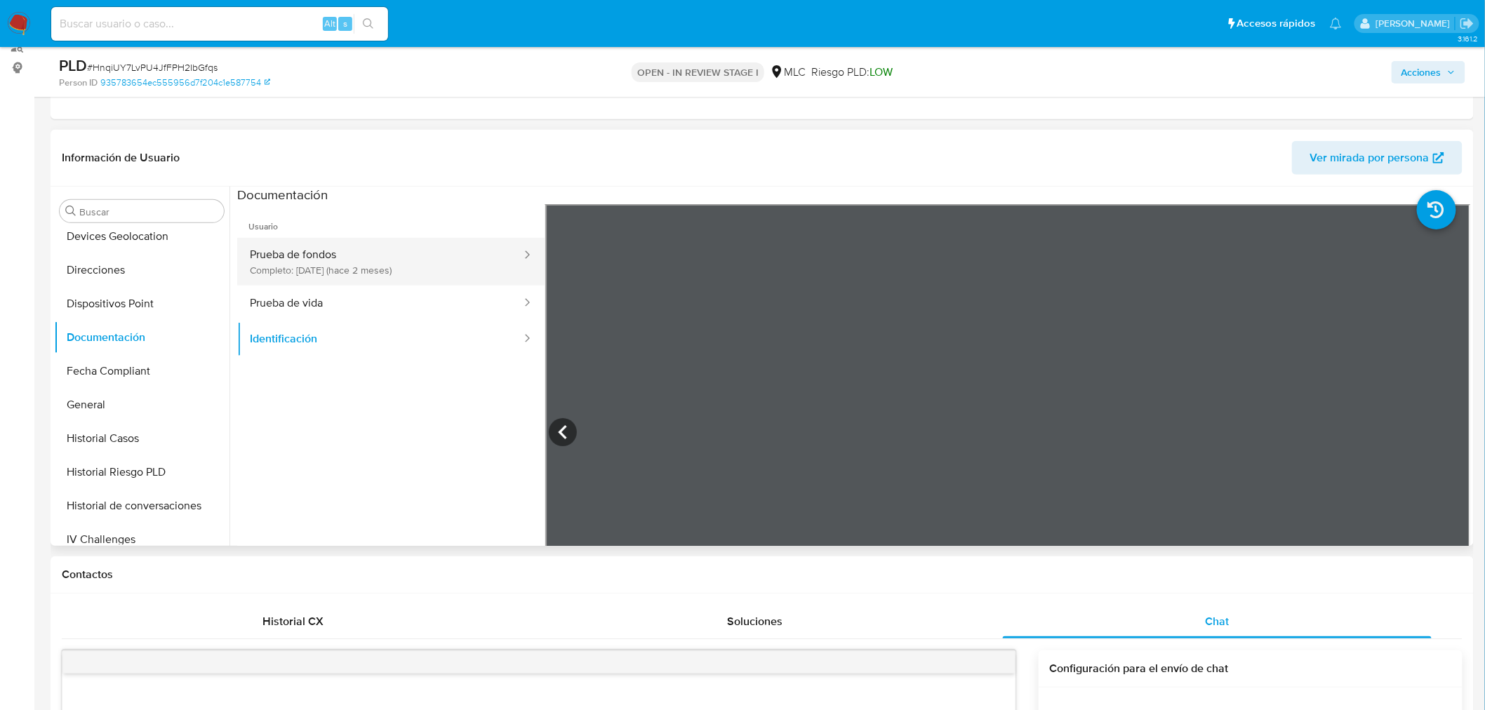
click at [354, 258] on button "Prueba de fondos Completo: 08/08/2025 (hace 2 meses)" at bounding box center [380, 262] width 286 height 48
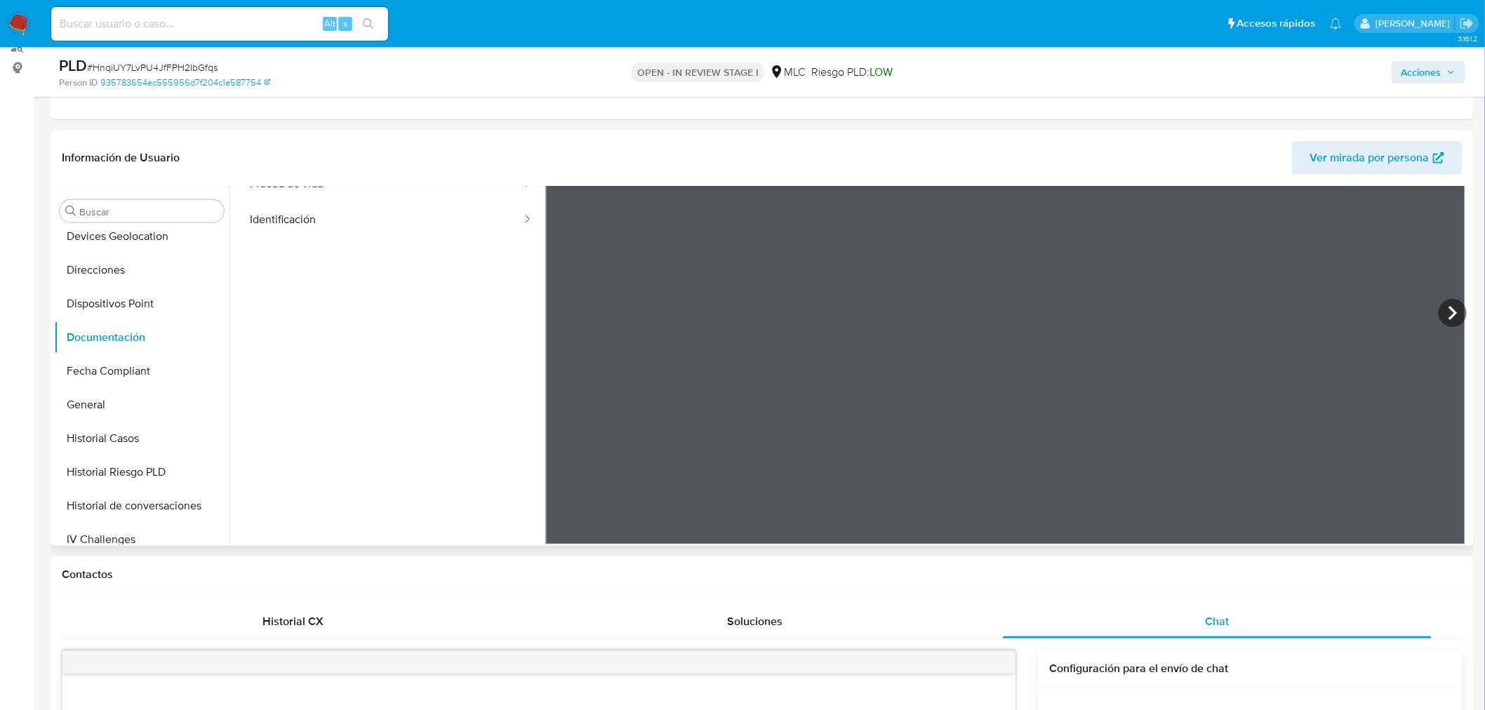
scroll to position [121, 0]
click at [1439, 311] on icon at bounding box center [1453, 311] width 28 height 28
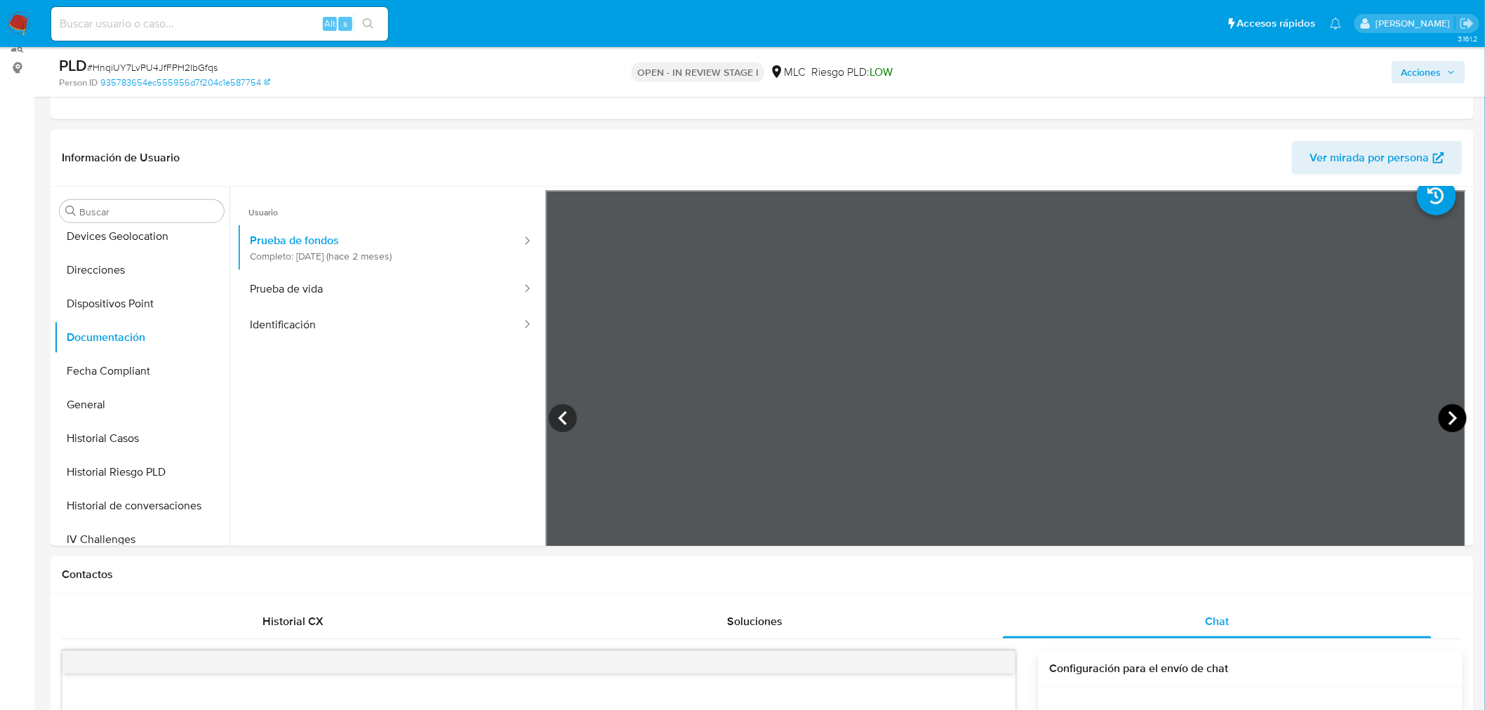
scroll to position [0, 0]
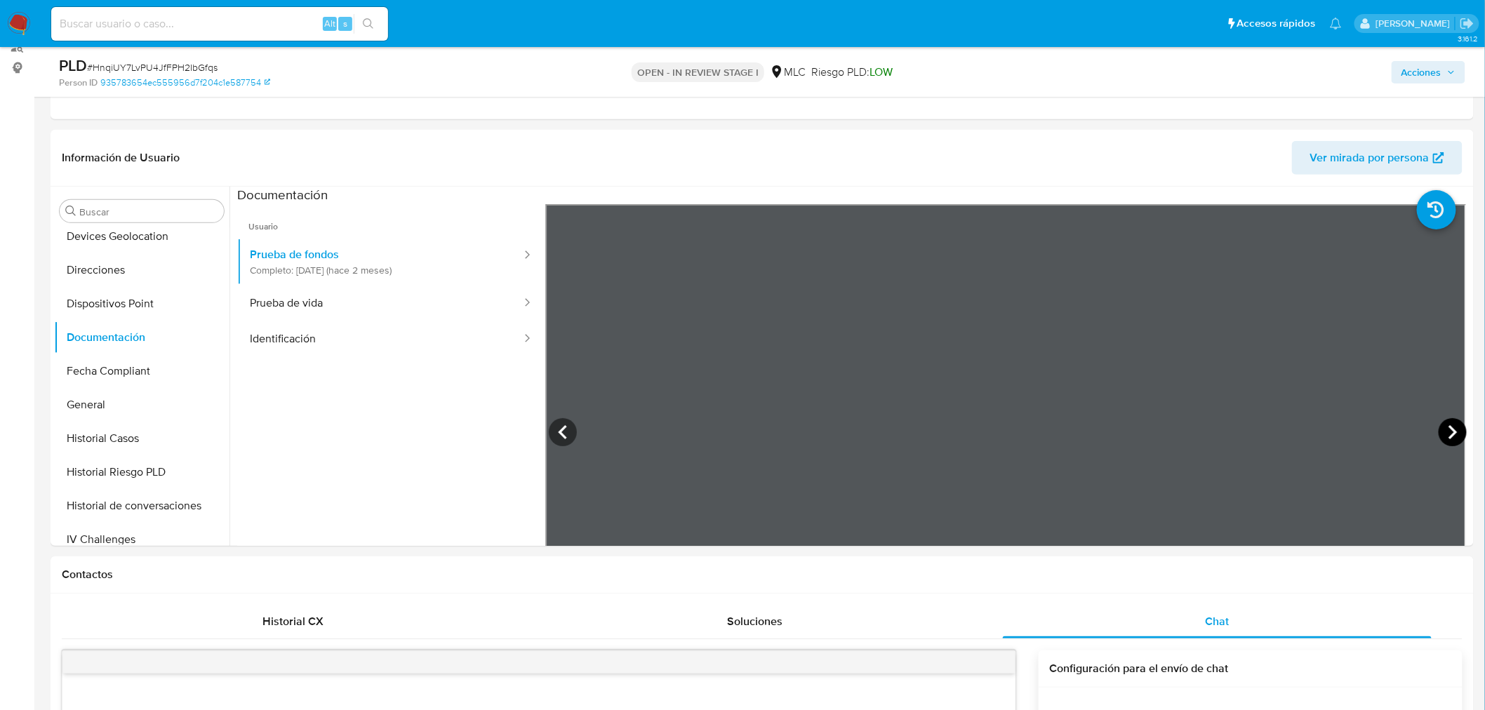
click at [1441, 432] on icon at bounding box center [1453, 432] width 28 height 28
click at [564, 433] on icon at bounding box center [563, 432] width 28 height 28
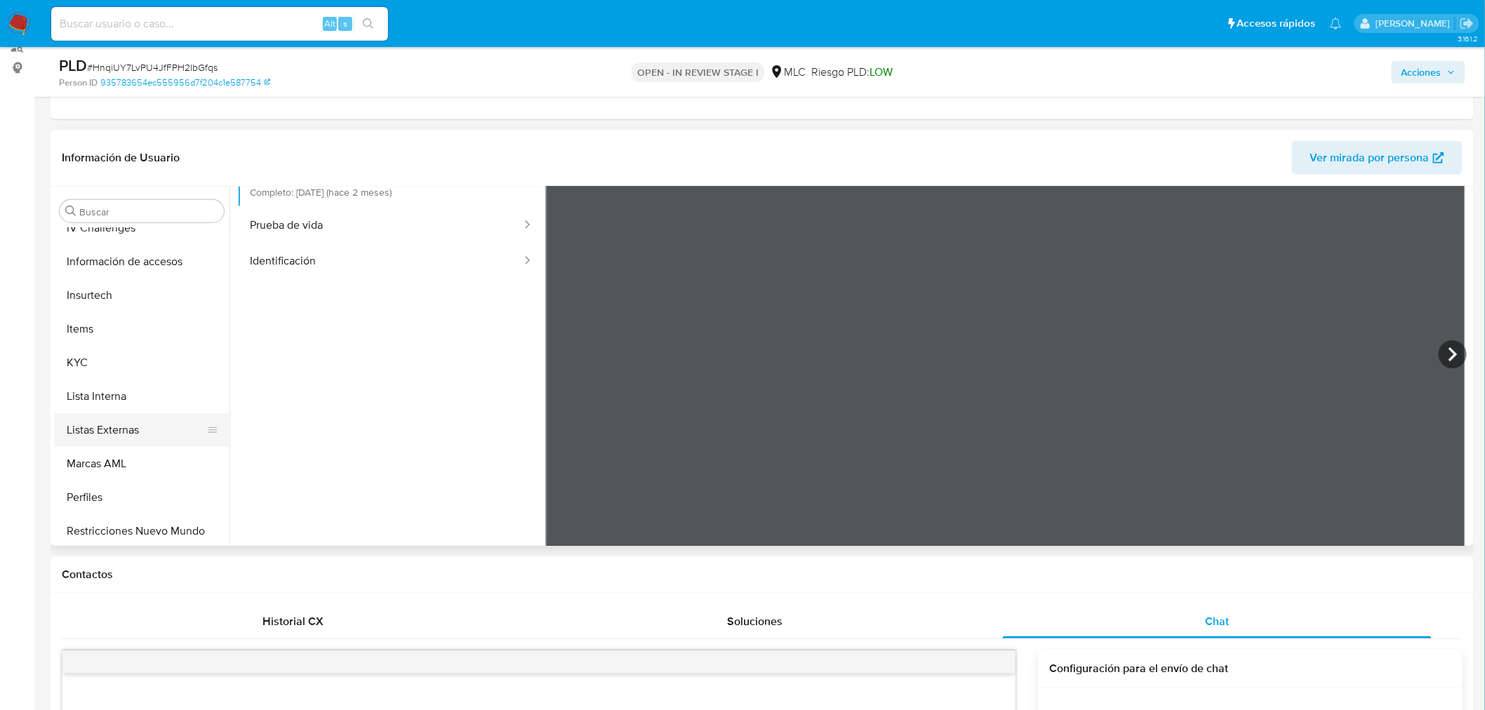
scroll to position [660, 0]
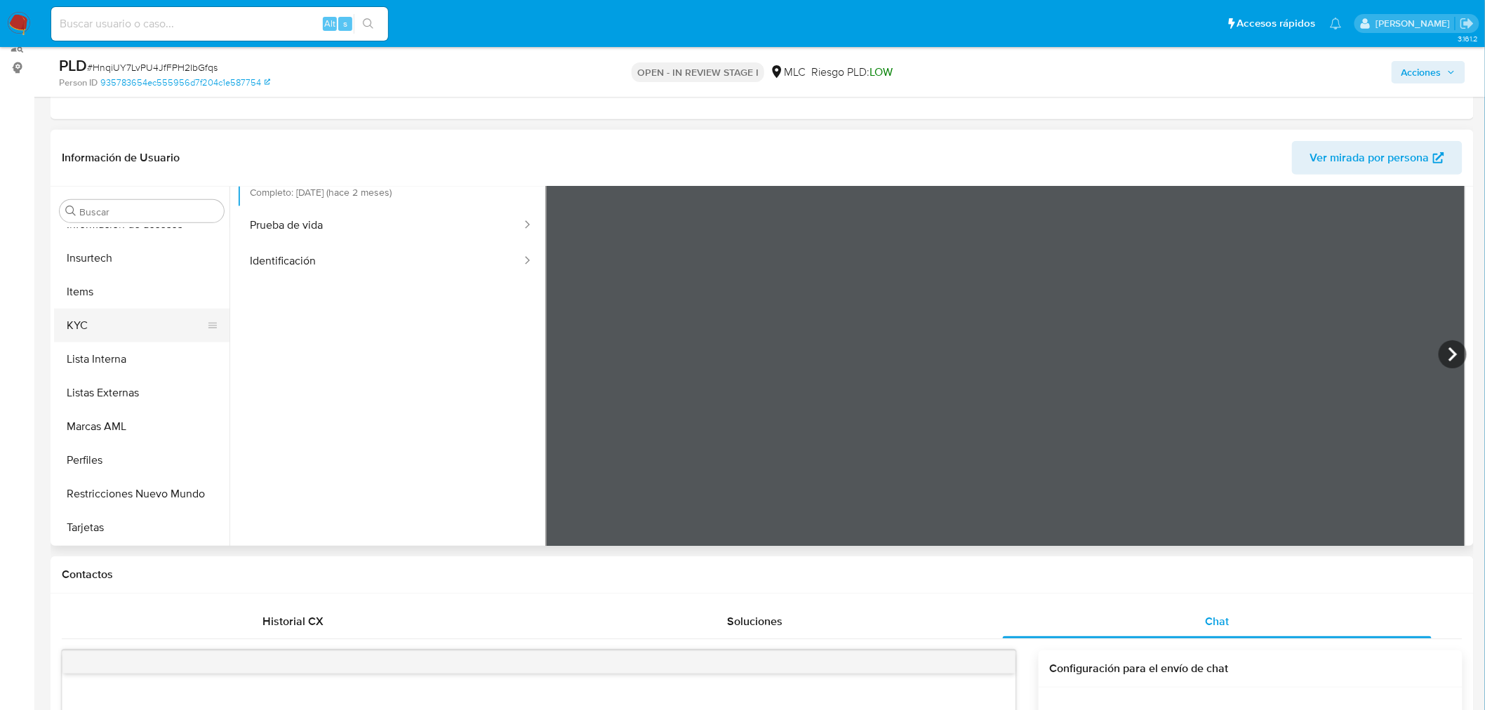
click at [95, 309] on button "KYC" at bounding box center [136, 326] width 164 height 34
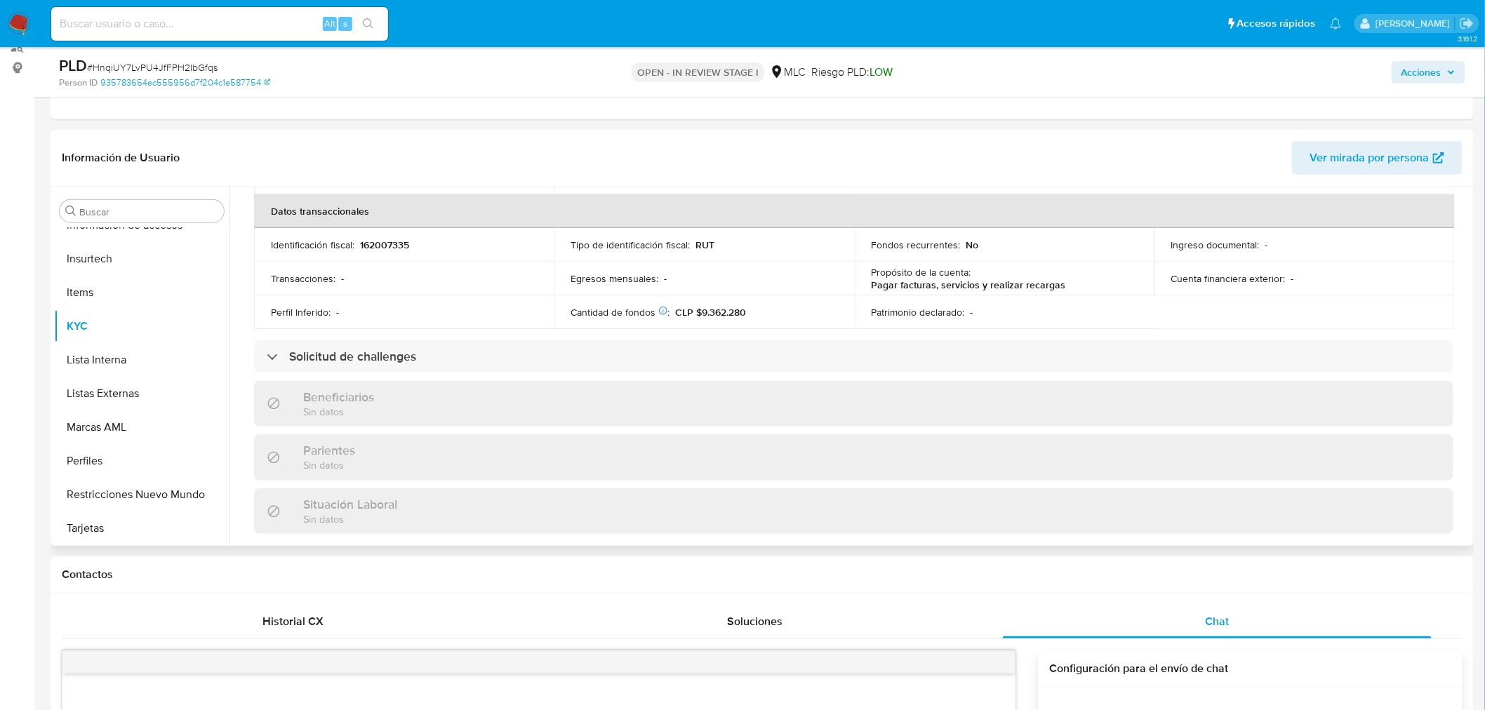
scroll to position [760, 0]
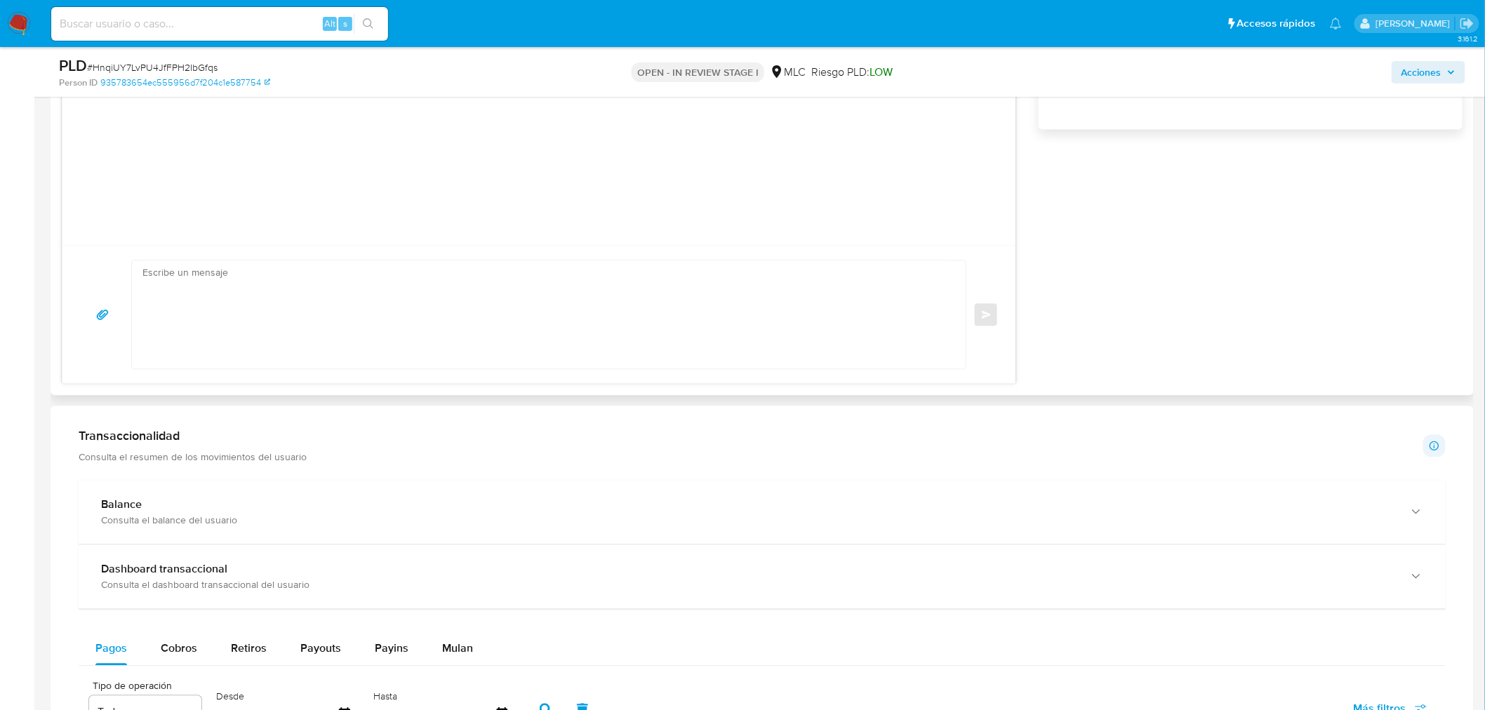
click at [831, 285] on textarea at bounding box center [545, 315] width 806 height 108
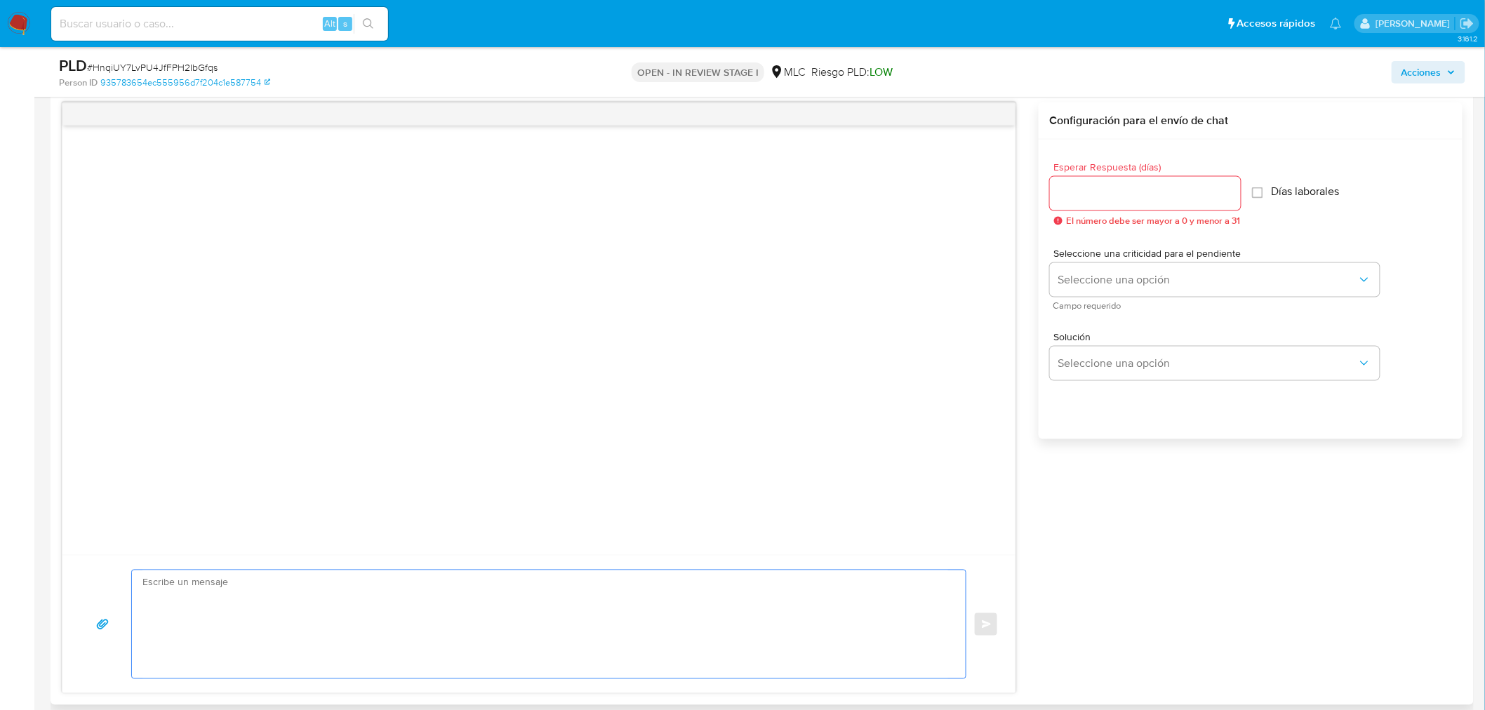
scroll to position [723, 0]
click at [433, 613] on textarea at bounding box center [545, 627] width 806 height 108
paste textarea "Hola XXX, Te contactamos desde el Equipo de Mercado Pago para verificar tus dat…"
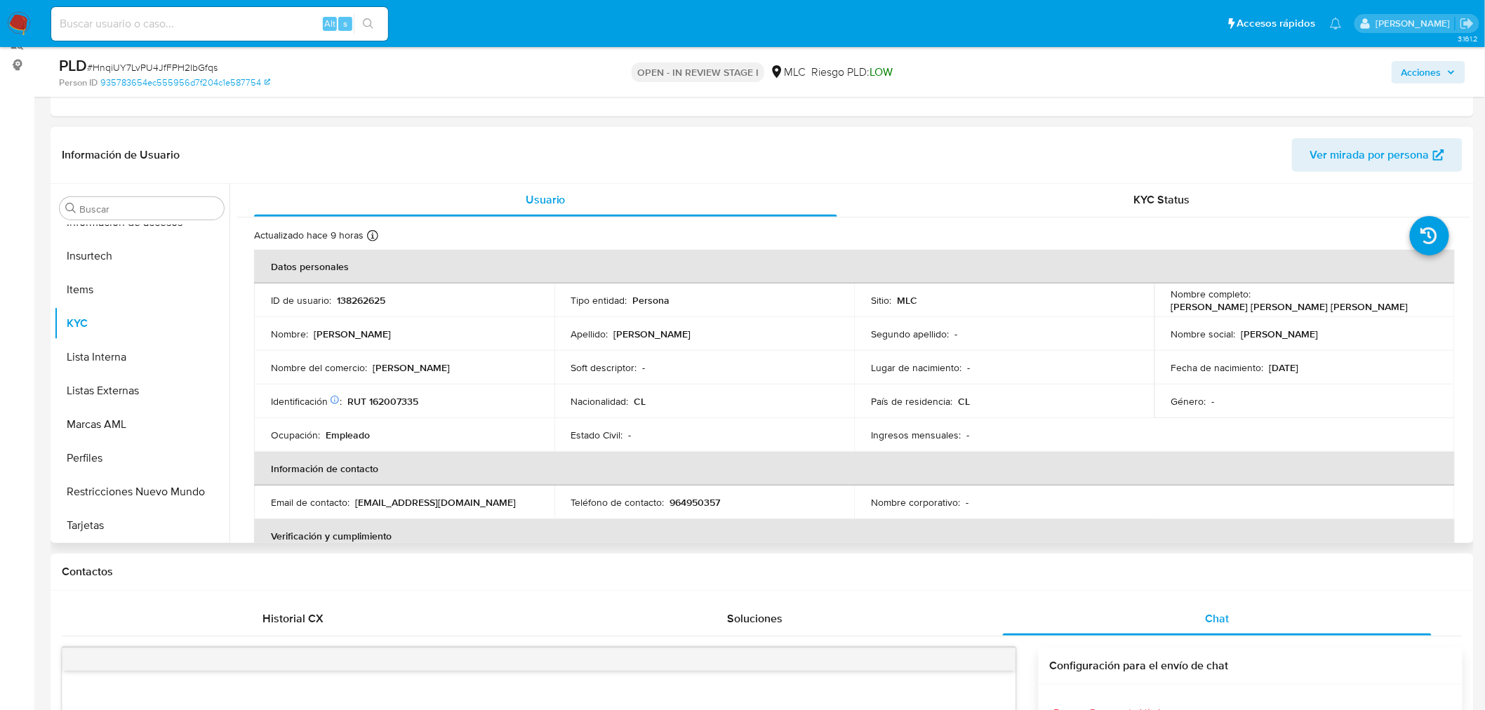
scroll to position [0, 0]
click at [1267, 301] on p "Tamara Carolina González Sánchez" at bounding box center [1289, 307] width 237 height 13
copy p "Tamara"
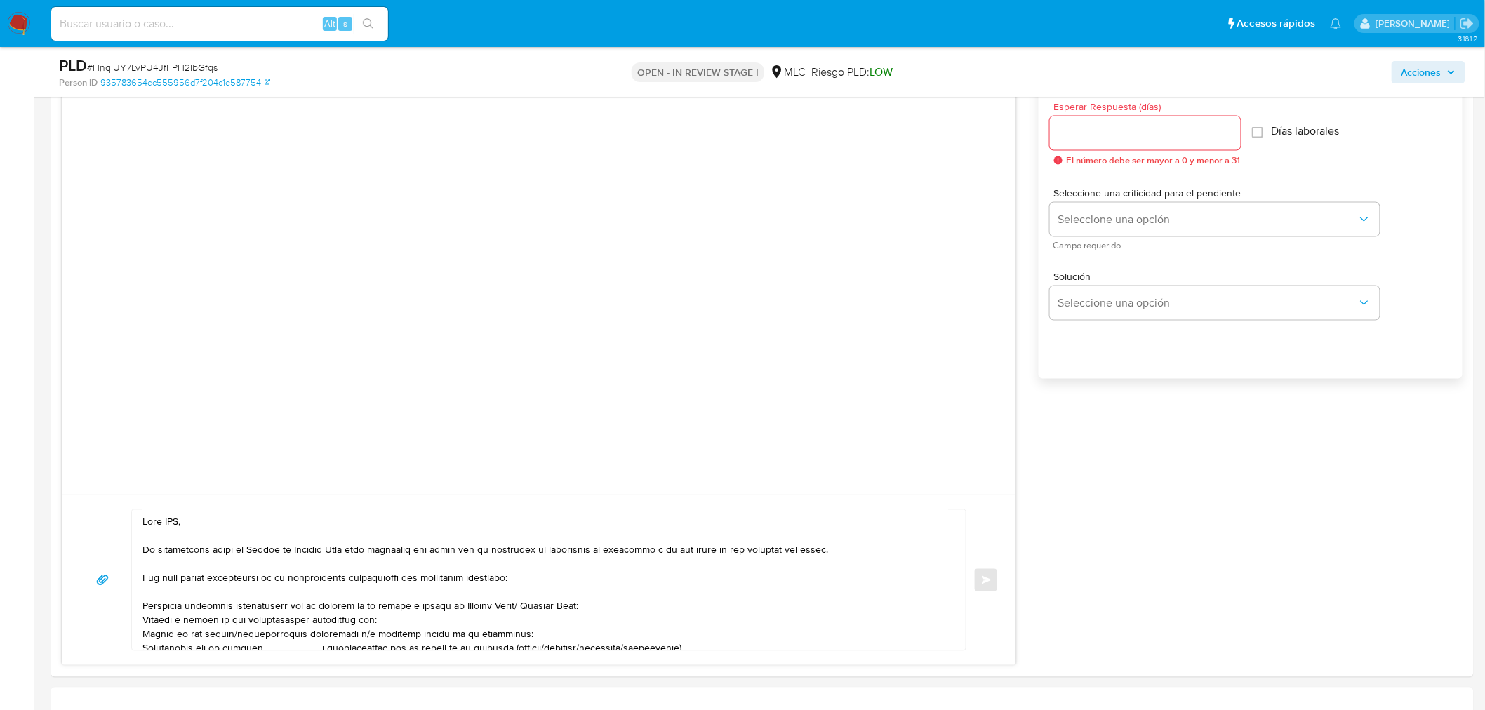
scroll to position [874, 0]
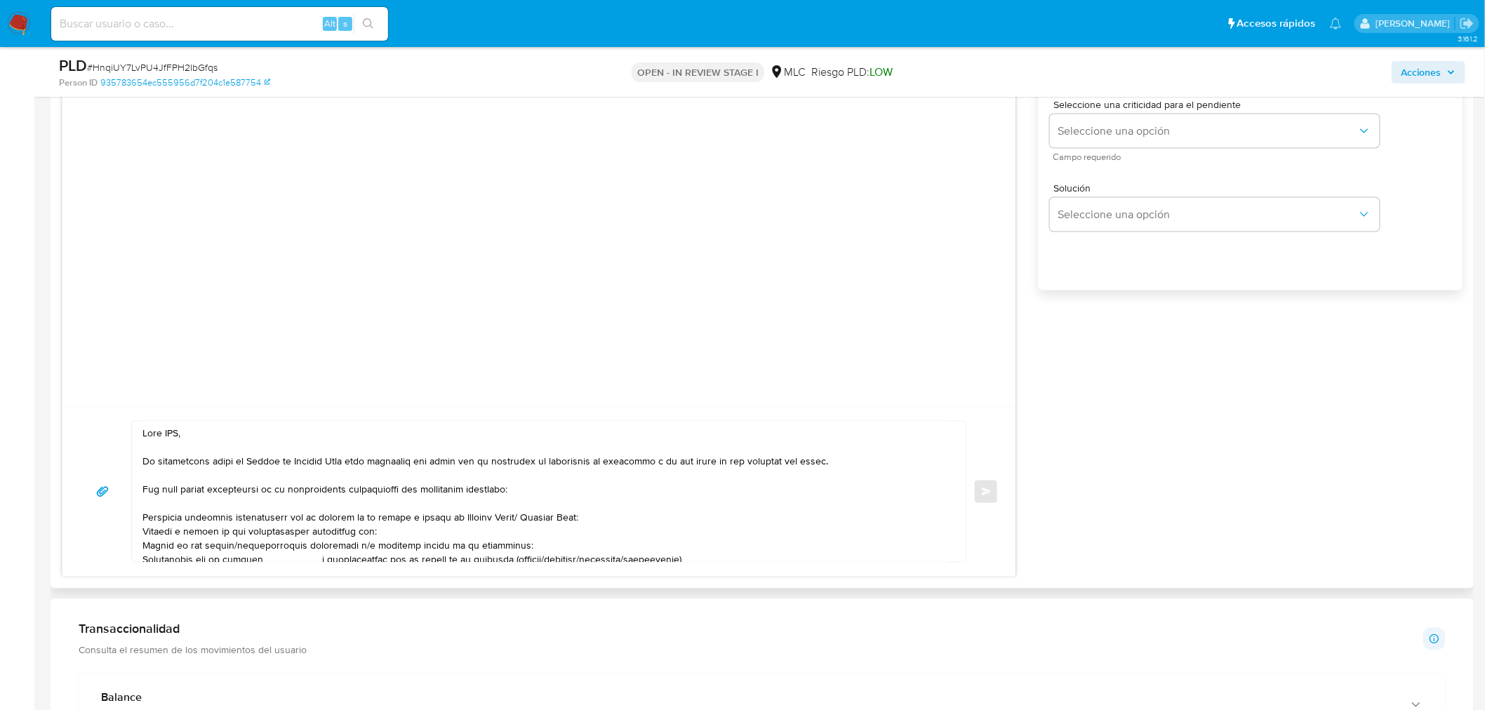
click at [173, 435] on textarea at bounding box center [545, 492] width 806 height 140
paste textarea "Tamara"
click at [206, 460] on textarea at bounding box center [545, 492] width 806 height 140
click at [170, 493] on textarea at bounding box center [545, 492] width 806 height 140
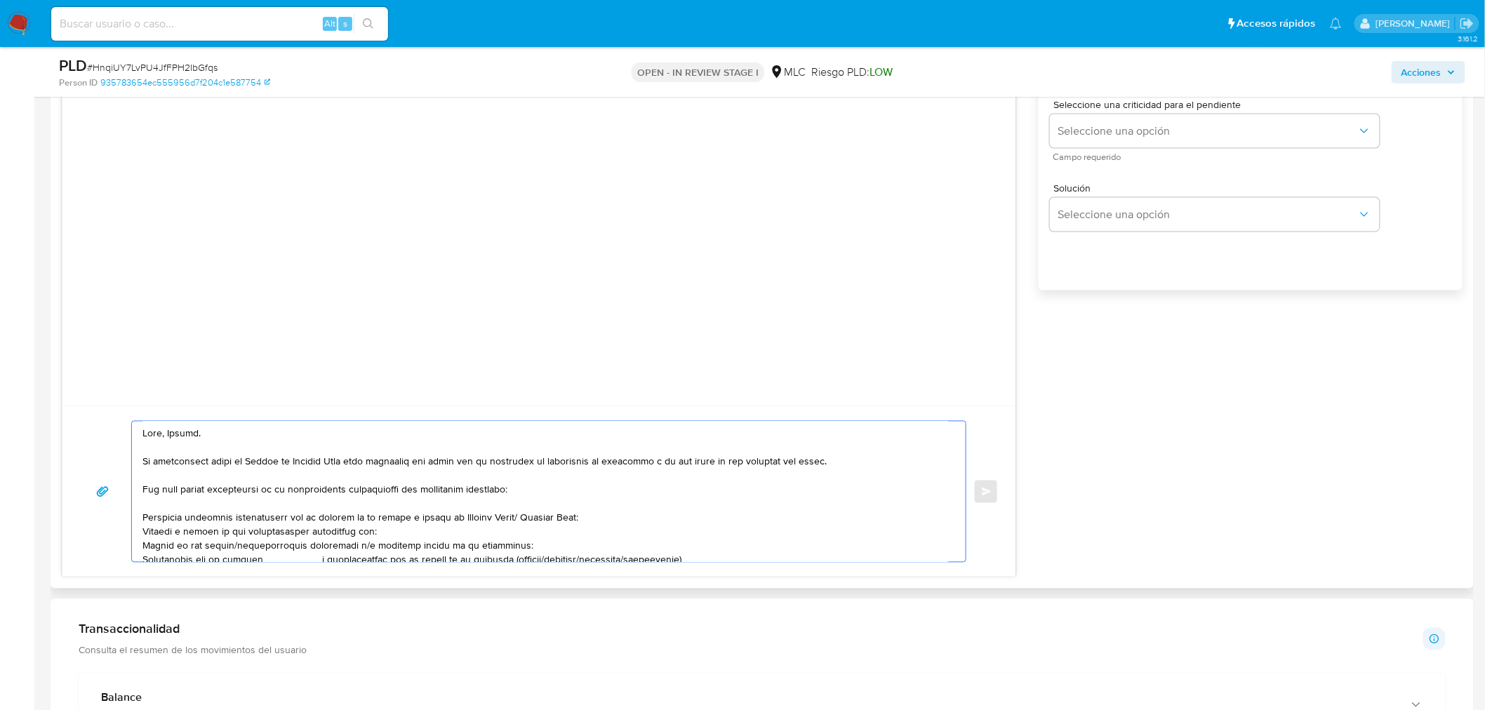
click at [265, 481] on textarea at bounding box center [545, 492] width 806 height 140
click at [418, 479] on textarea at bounding box center [545, 492] width 806 height 140
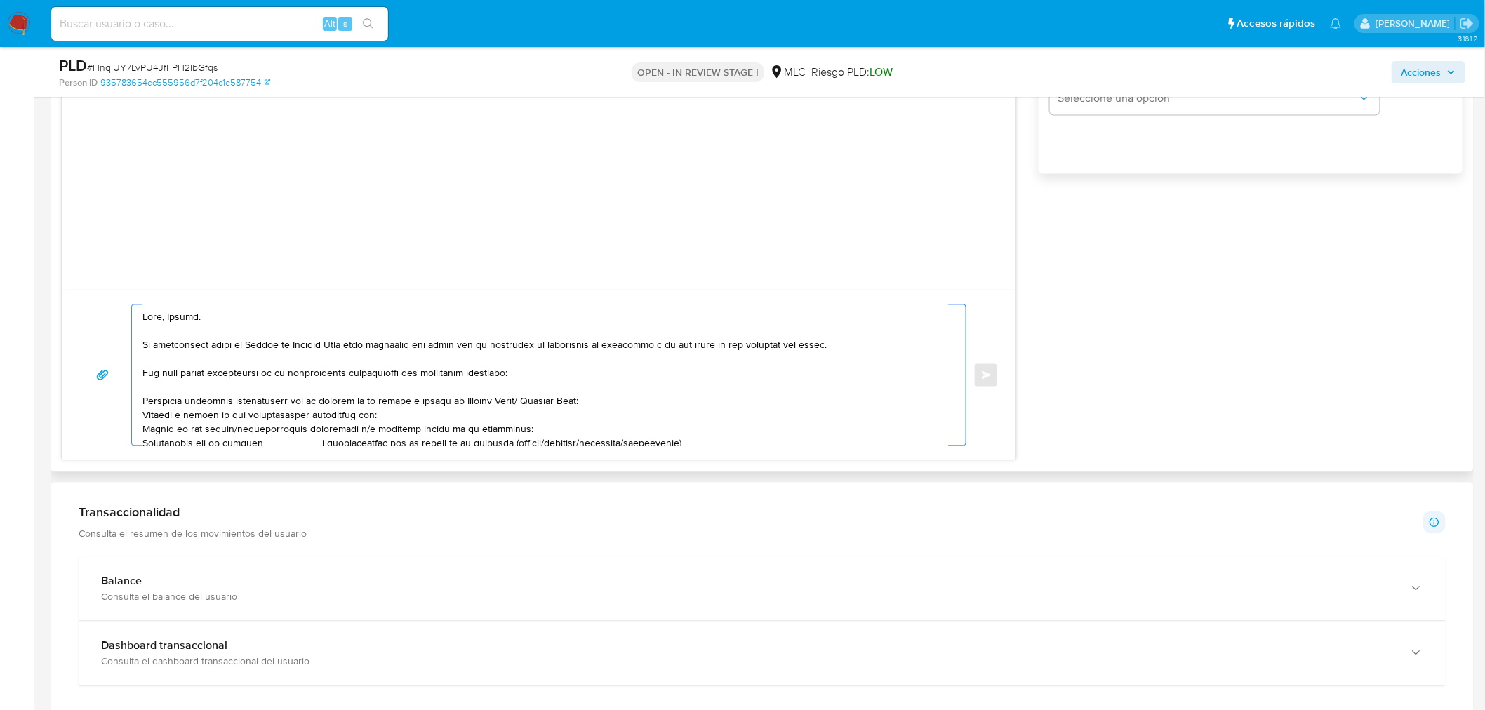
scroll to position [1030, 0]
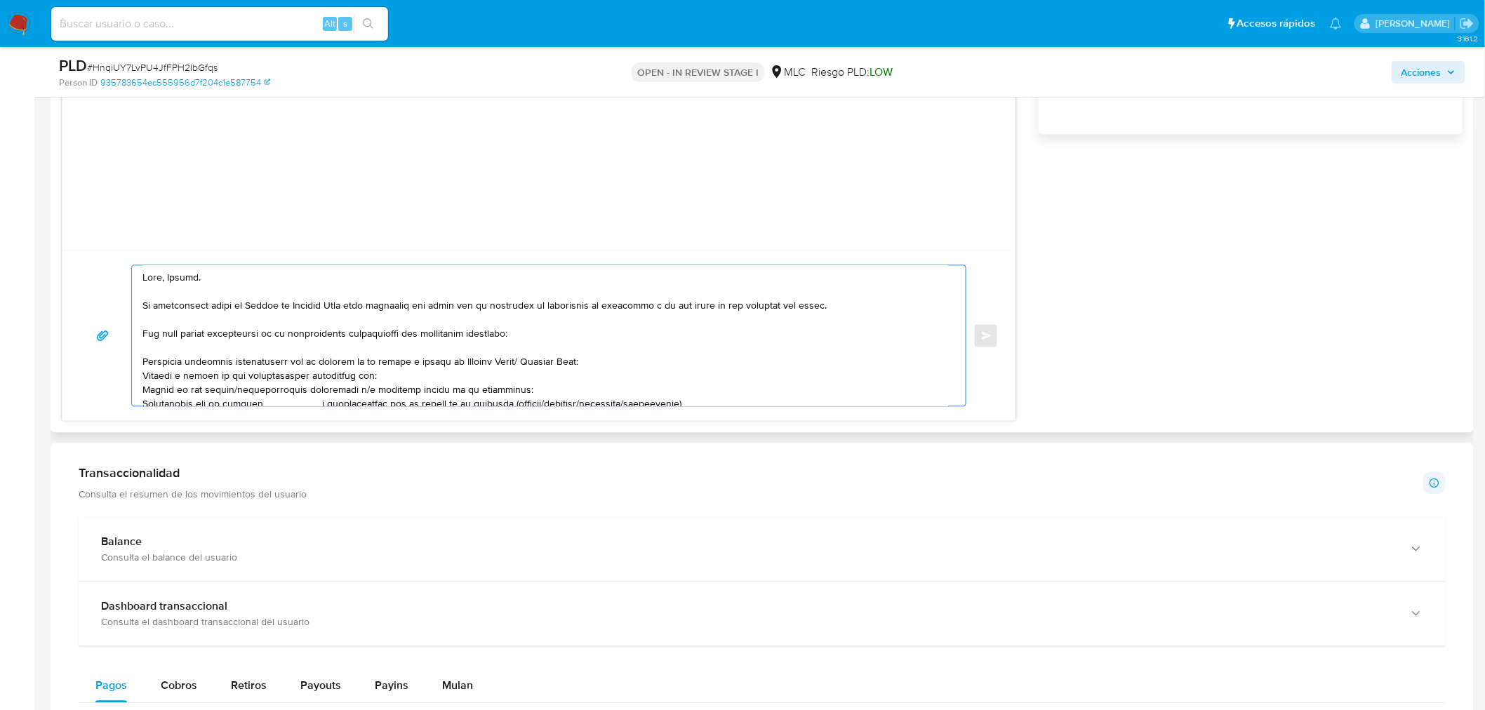
click at [233, 349] on textarea at bounding box center [545, 336] width 806 height 140
click at [542, 330] on textarea at bounding box center [545, 336] width 806 height 140
paste textarea "name: Angel Custodio Gonzalez Espinoza || alias:"
click at [518, 339] on textarea at bounding box center [545, 336] width 806 height 140
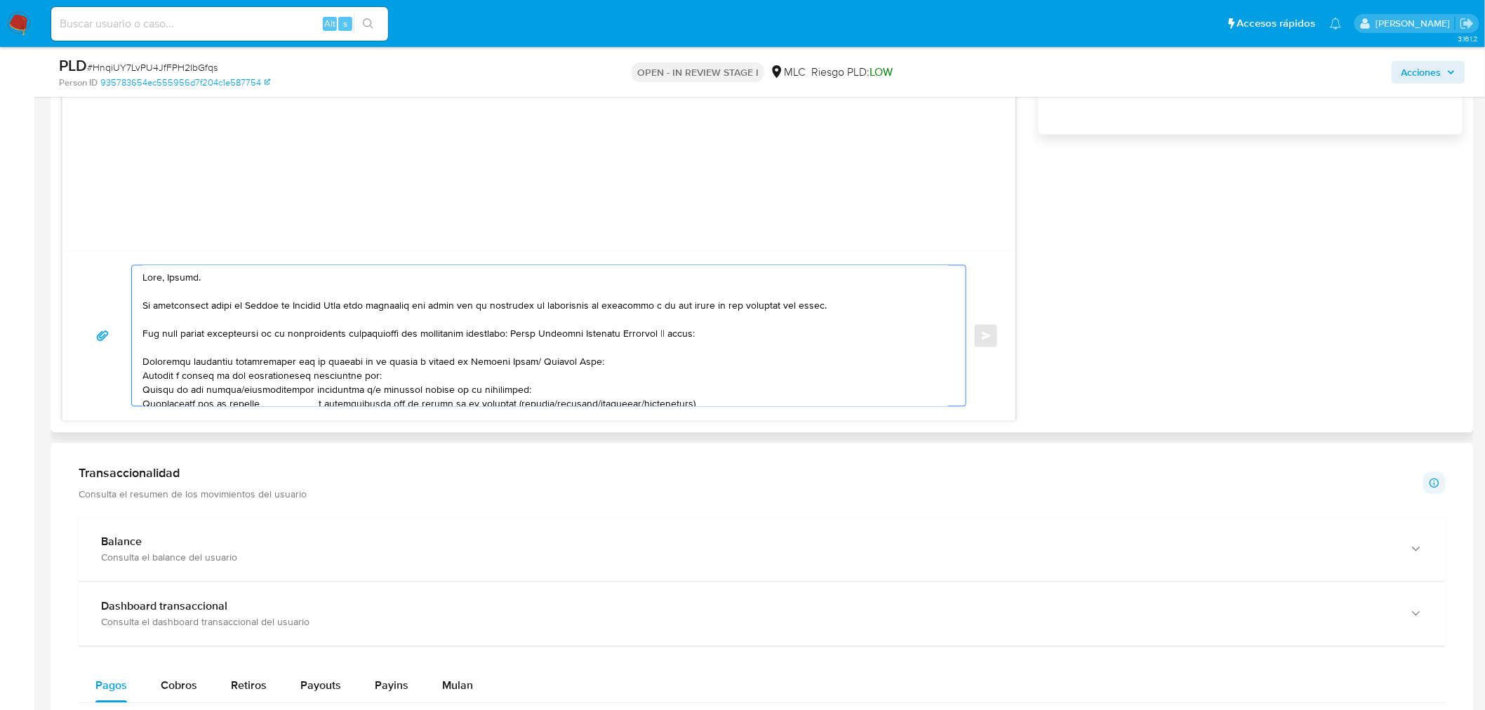
drag, startPoint x: 665, startPoint y: 337, endPoint x: 703, endPoint y: 334, distance: 38.7
click at [703, 334] on textarea at bounding box center [545, 336] width 806 height 140
drag, startPoint x: 516, startPoint y: 335, endPoint x: 678, endPoint y: 334, distance: 161.4
click at [678, 334] on textarea at bounding box center [545, 336] width 806 height 140
click at [187, 323] on textarea at bounding box center [545, 336] width 806 height 140
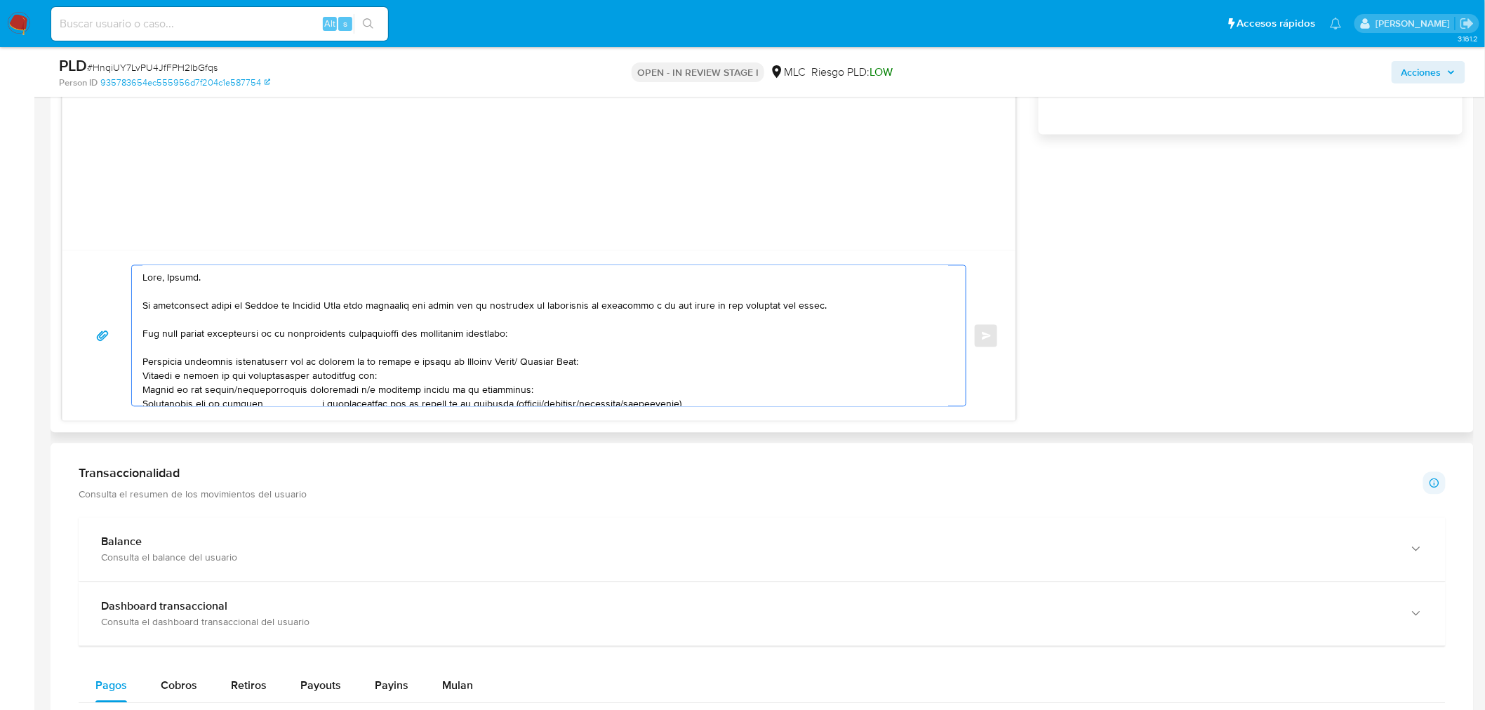
click at [278, 359] on textarea at bounding box center [545, 336] width 806 height 140
click at [394, 376] on textarea at bounding box center [545, 336] width 806 height 140
paste textarea "Angel Custodio Gonzalez Espinoza"
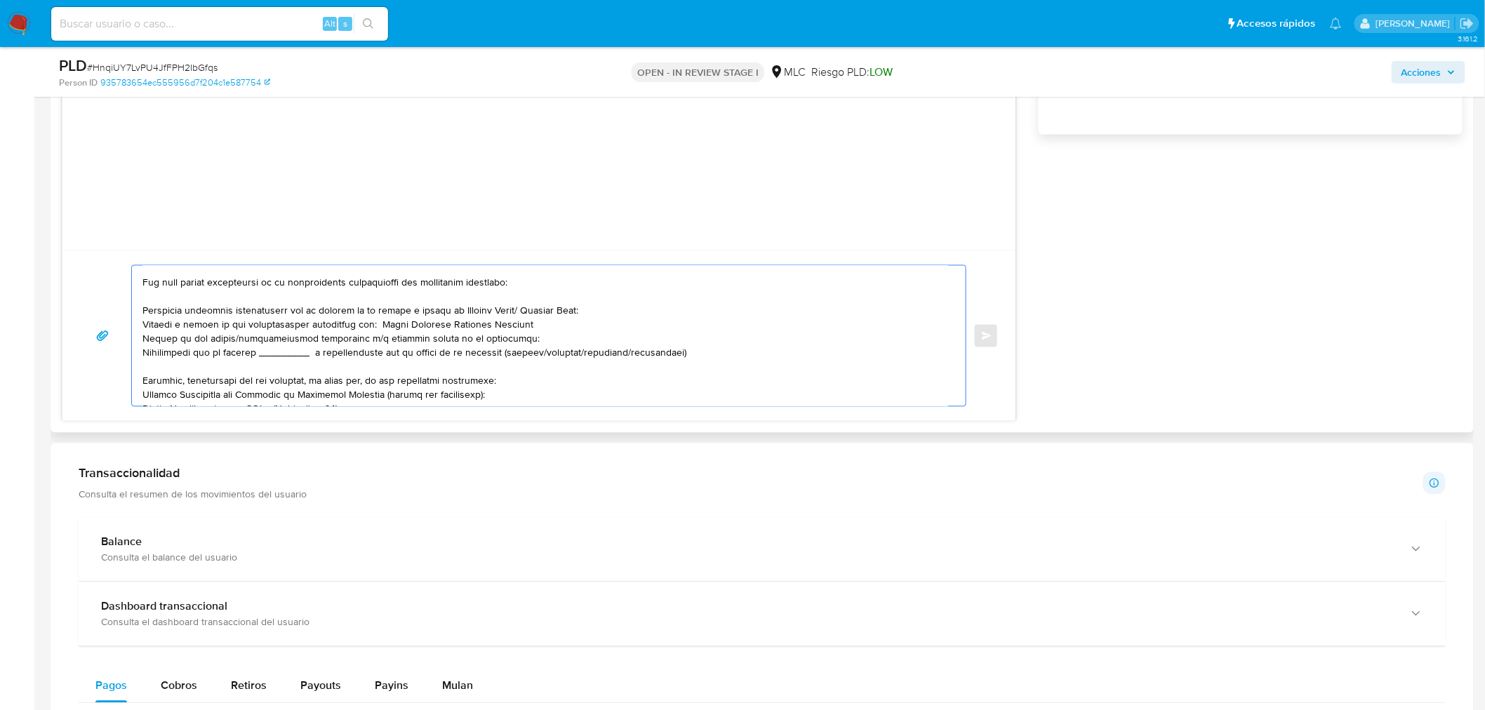
scroll to position [78, 0]
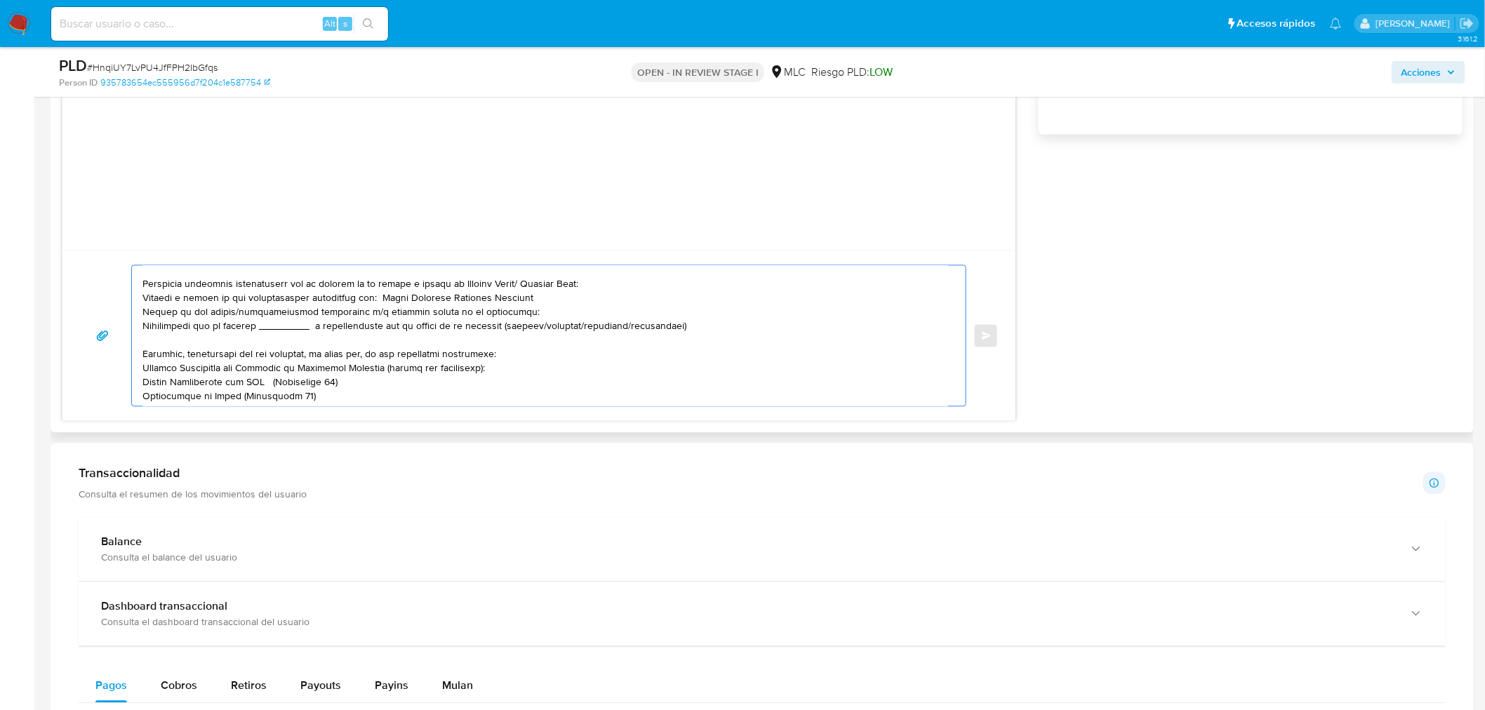
click at [180, 320] on textarea at bounding box center [545, 336] width 806 height 140
click at [223, 330] on textarea at bounding box center [545, 336] width 806 height 140
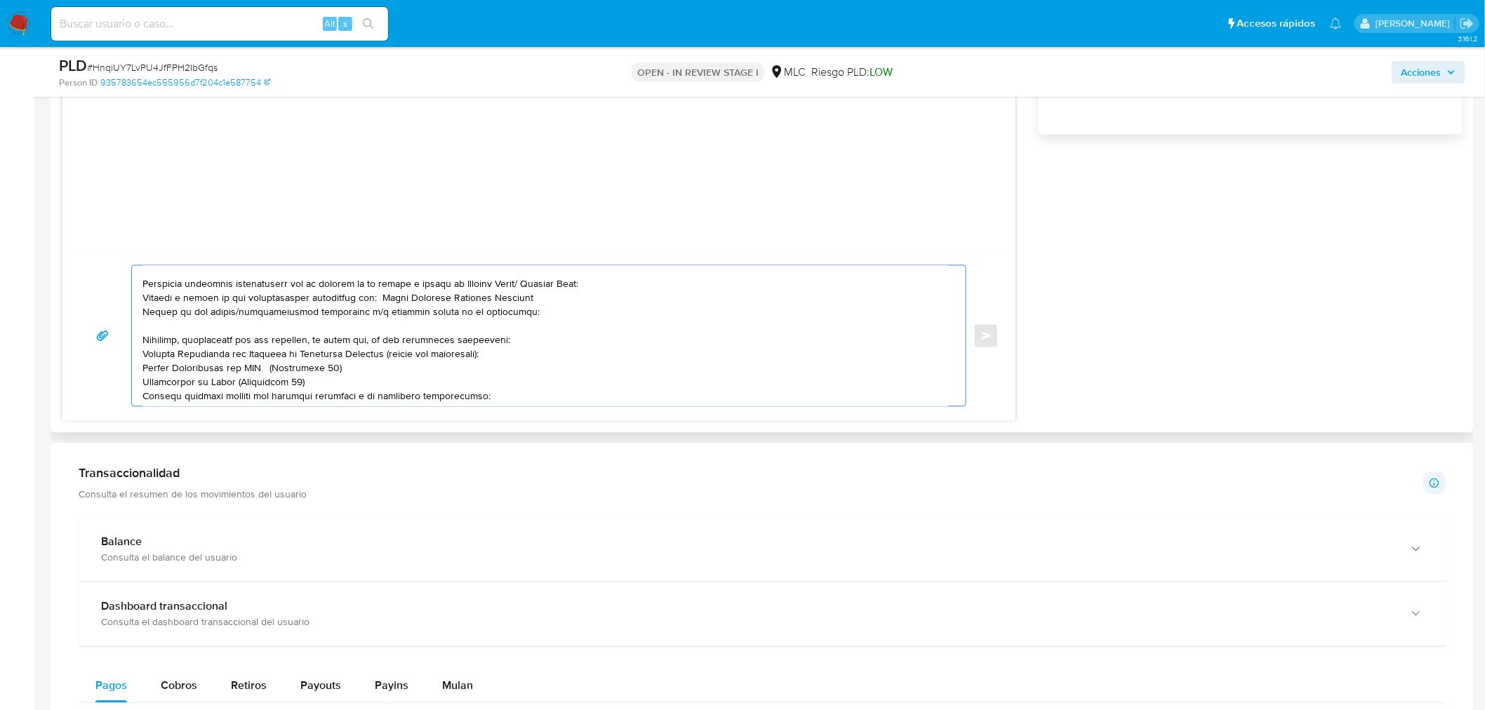
click at [521, 341] on textarea at bounding box center [545, 336] width 806 height 140
click at [604, 340] on textarea at bounding box center [545, 336] width 806 height 140
click at [527, 342] on textarea at bounding box center [545, 336] width 806 height 140
click at [0, 0] on lt-span "que" at bounding box center [0, 0] width 0 height 0
click at [550, 346] on textarea at bounding box center [545, 336] width 806 height 140
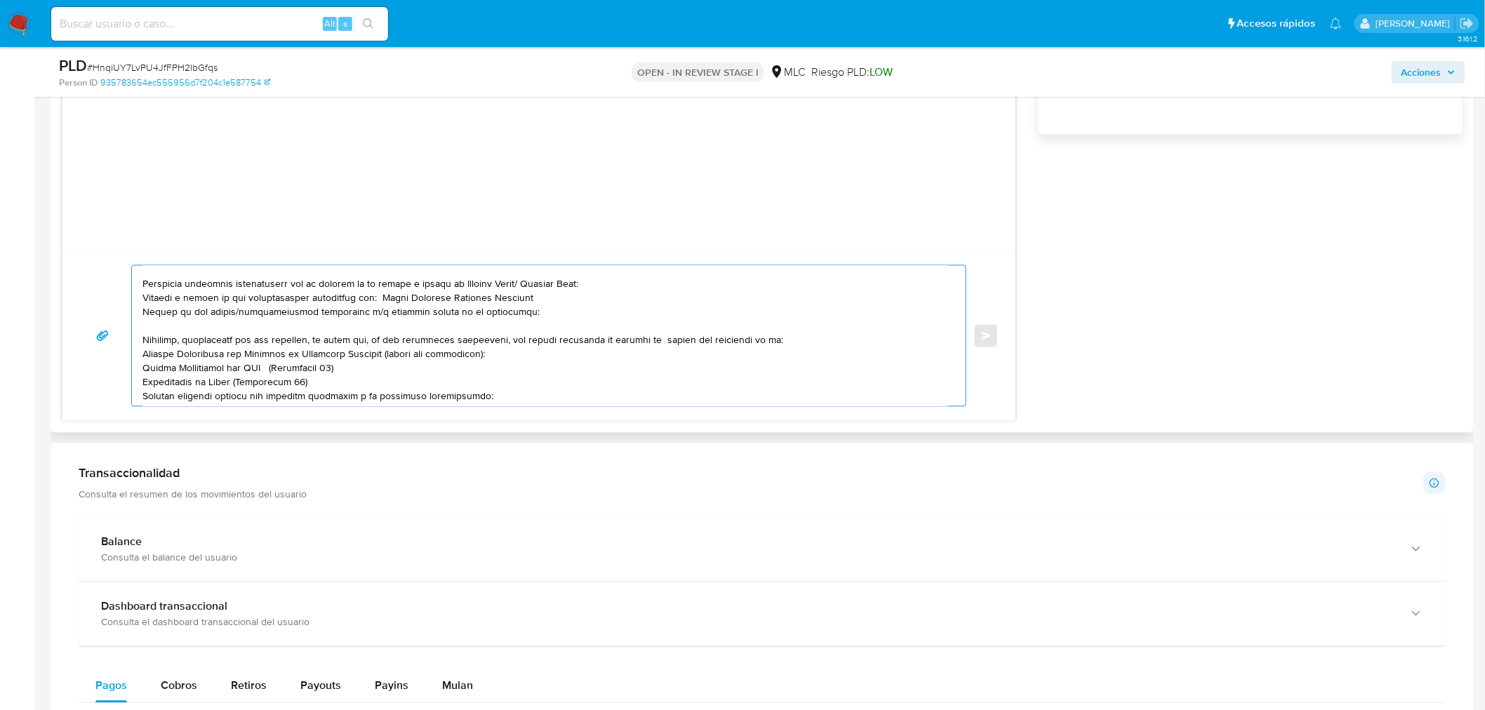
click at [589, 338] on textarea at bounding box center [545, 336] width 806 height 140
click at [629, 347] on textarea at bounding box center [545, 336] width 806 height 140
click at [629, 340] on textarea at bounding box center [545, 336] width 806 height 140
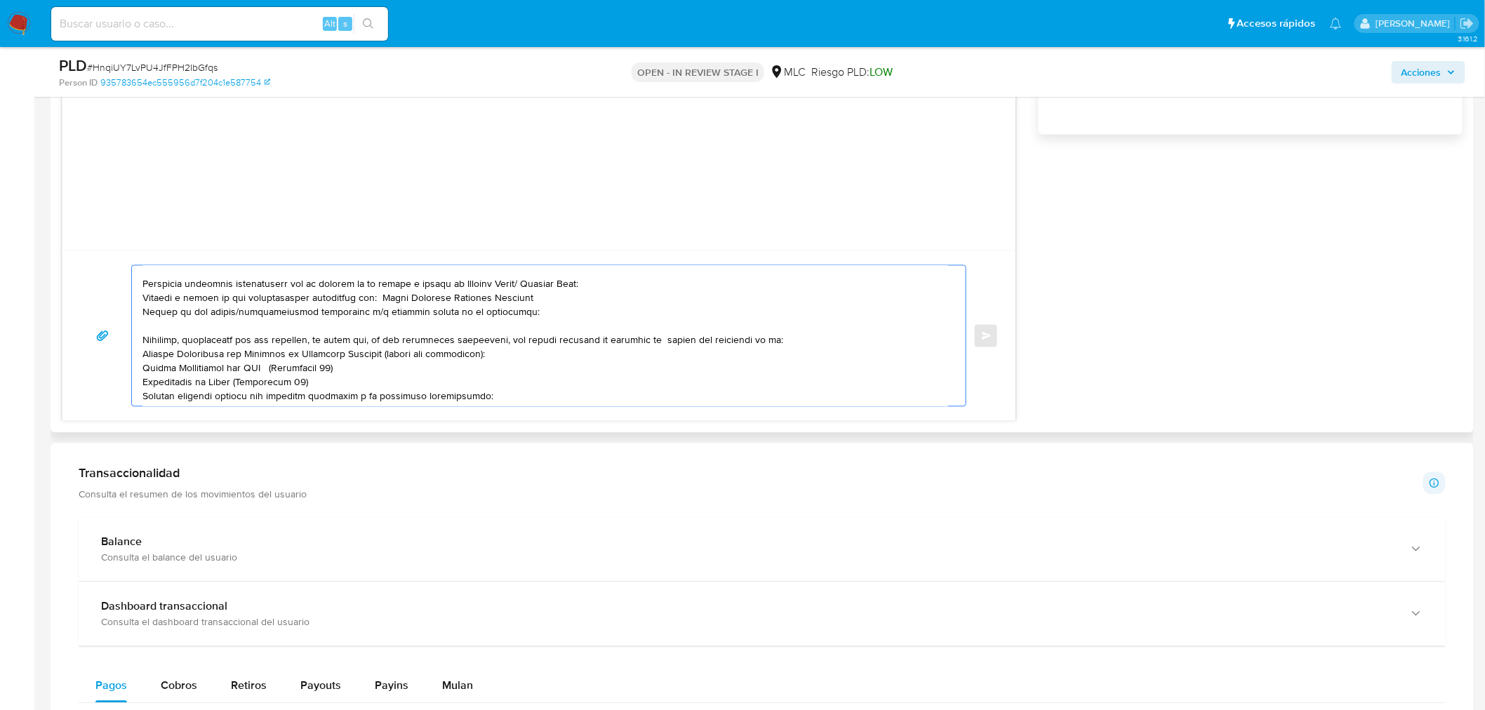
click at [669, 339] on textarea at bounding box center [545, 336] width 806 height 140
click at [776, 342] on textarea at bounding box center [545, 336] width 806 height 140
click at [679, 340] on textarea at bounding box center [545, 336] width 806 height 140
click at [0, 0] on lt-span "fondos" at bounding box center [0, 0] width 0 height 0
click at [642, 349] on textarea at bounding box center [545, 336] width 806 height 140
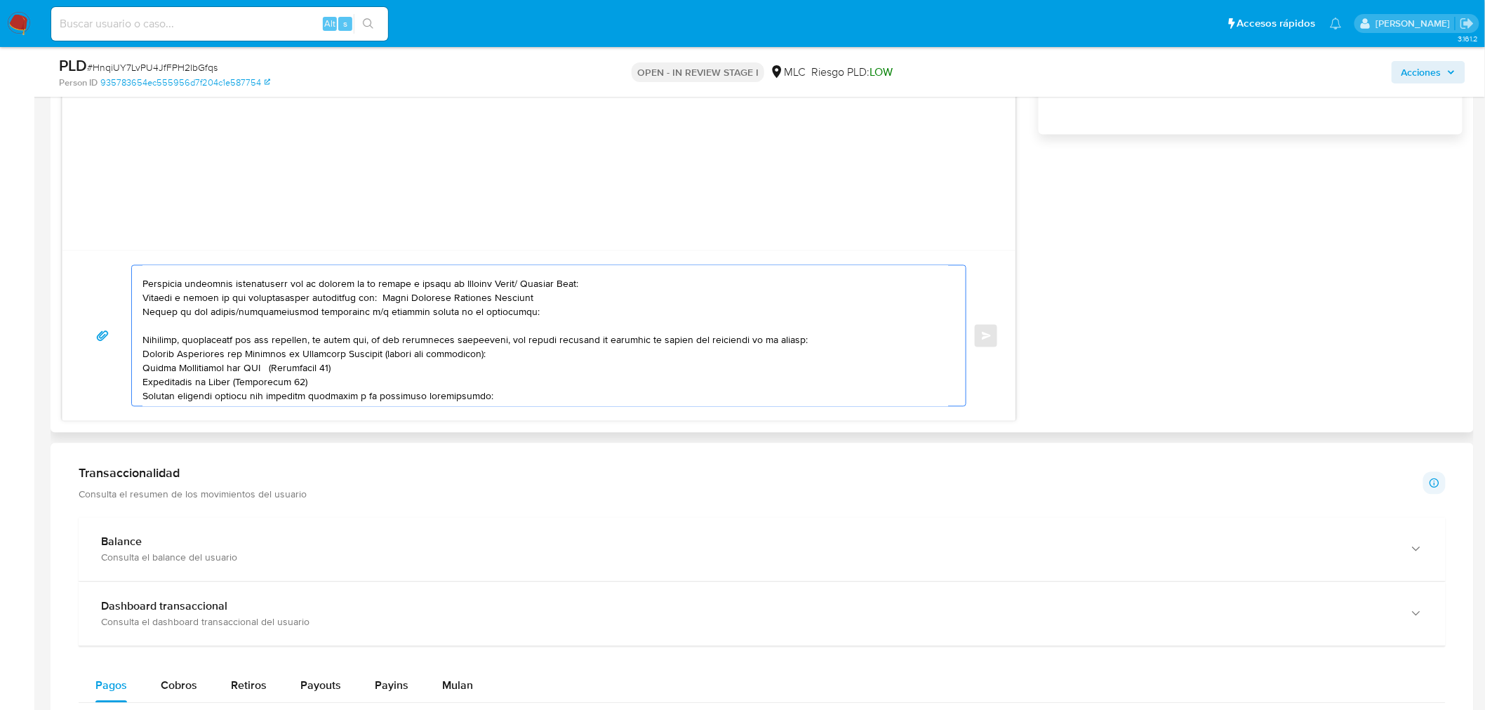
click at [488, 337] on textarea at bounding box center [545, 336] width 806 height 140
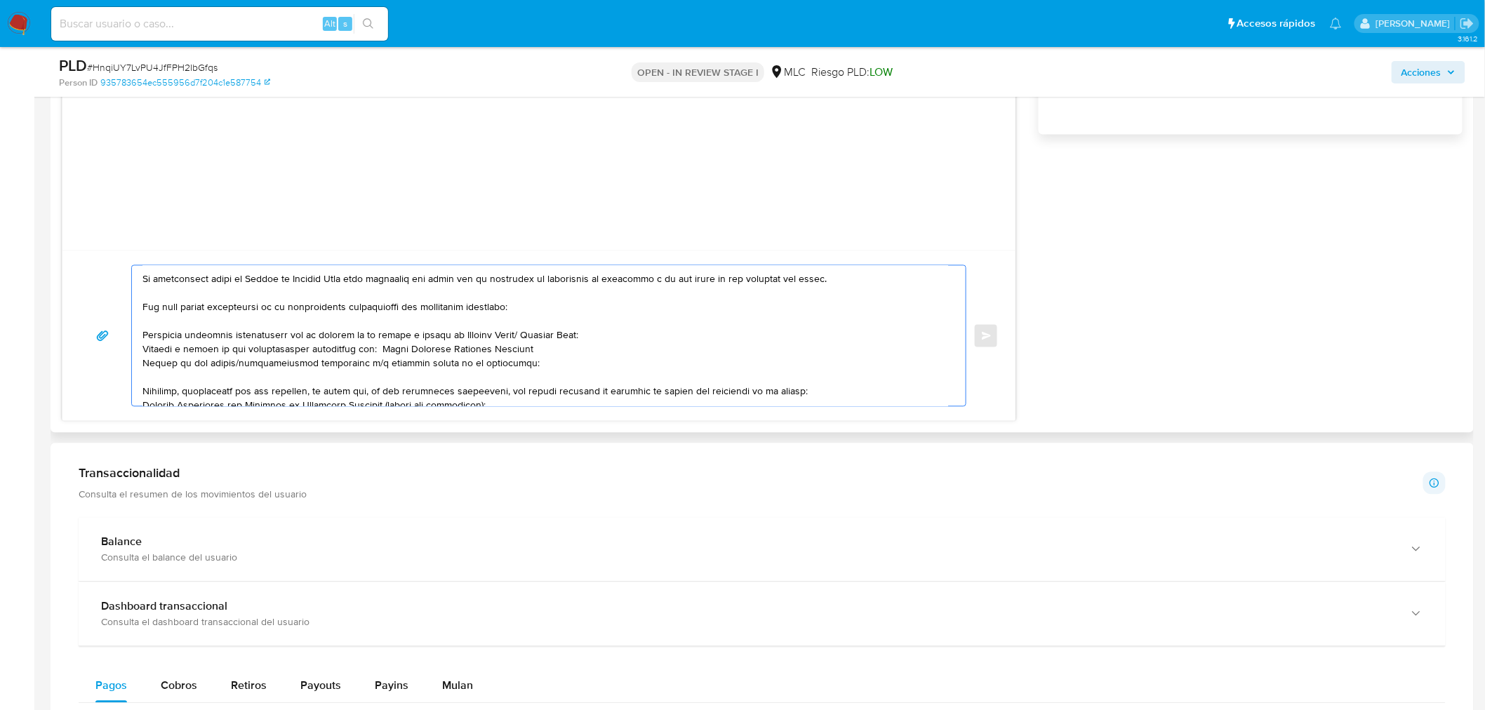
scroll to position [0, 0]
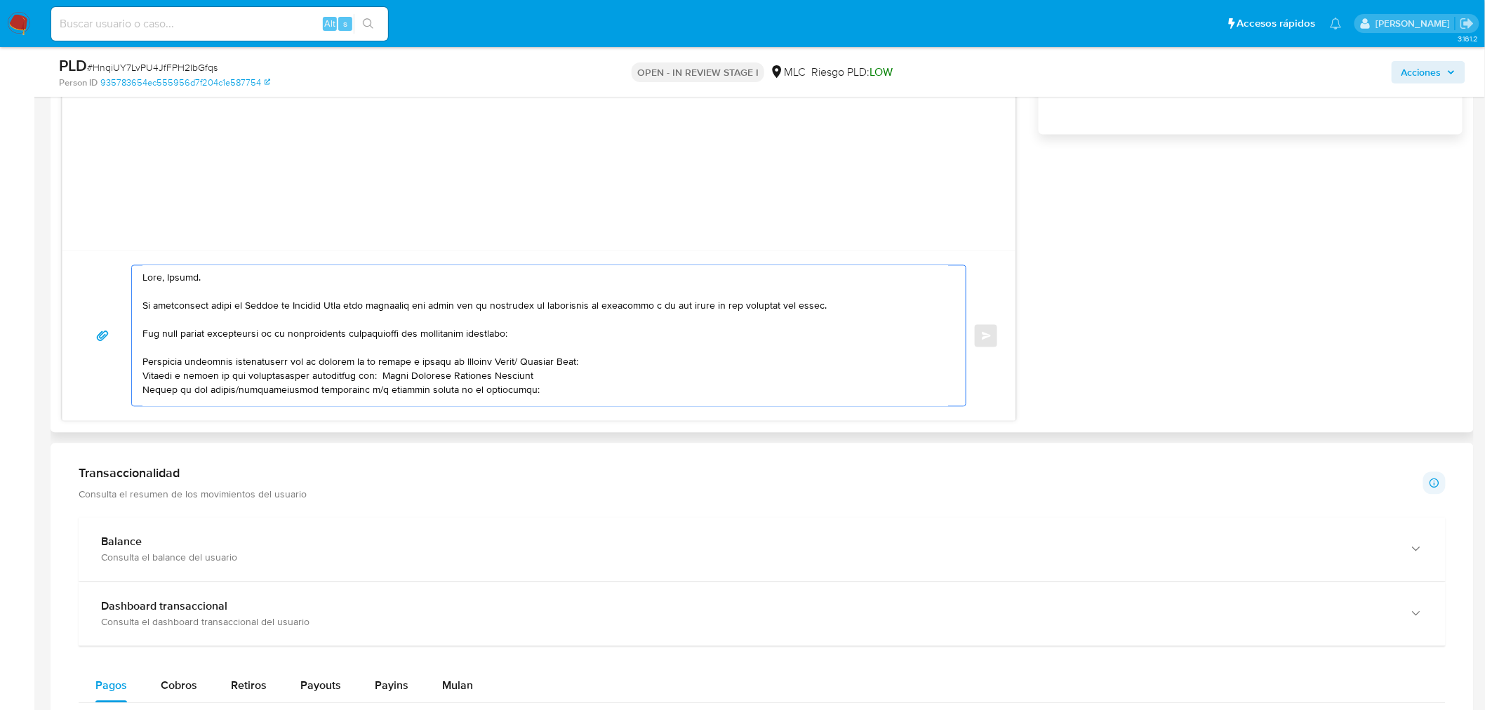
click at [460, 382] on textarea at bounding box center [545, 336] width 806 height 140
click at [0, 0] on lt-span "Gonz á lez" at bounding box center [0, 0] width 0 height 0
click at [384, 372] on textarea at bounding box center [545, 336] width 806 height 140
click at [395, 378] on textarea at bounding box center [545, 336] width 806 height 140
click at [0, 0] on lt-span "Ángel" at bounding box center [0, 0] width 0 height 0
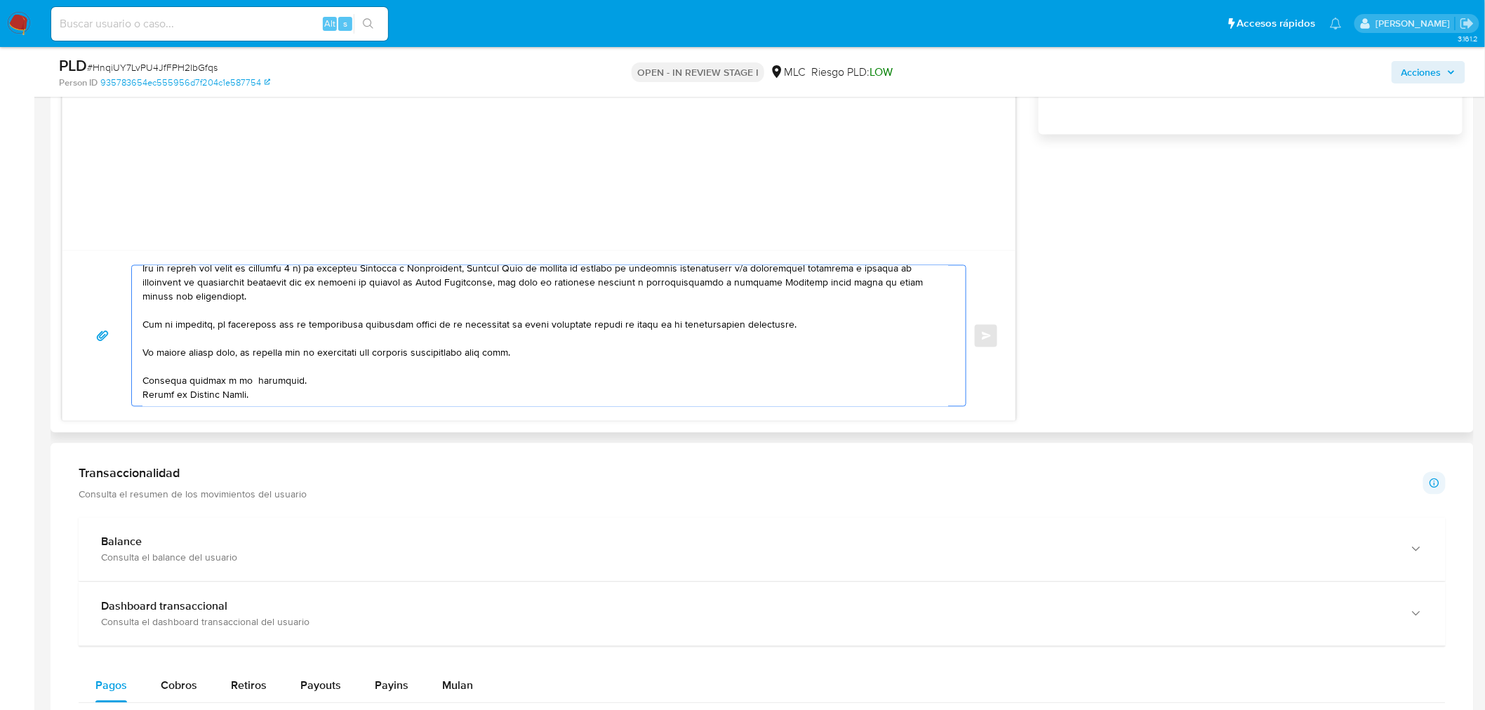
scroll to position [290, 0]
click at [244, 367] on textarea at bounding box center [545, 336] width 806 height 140
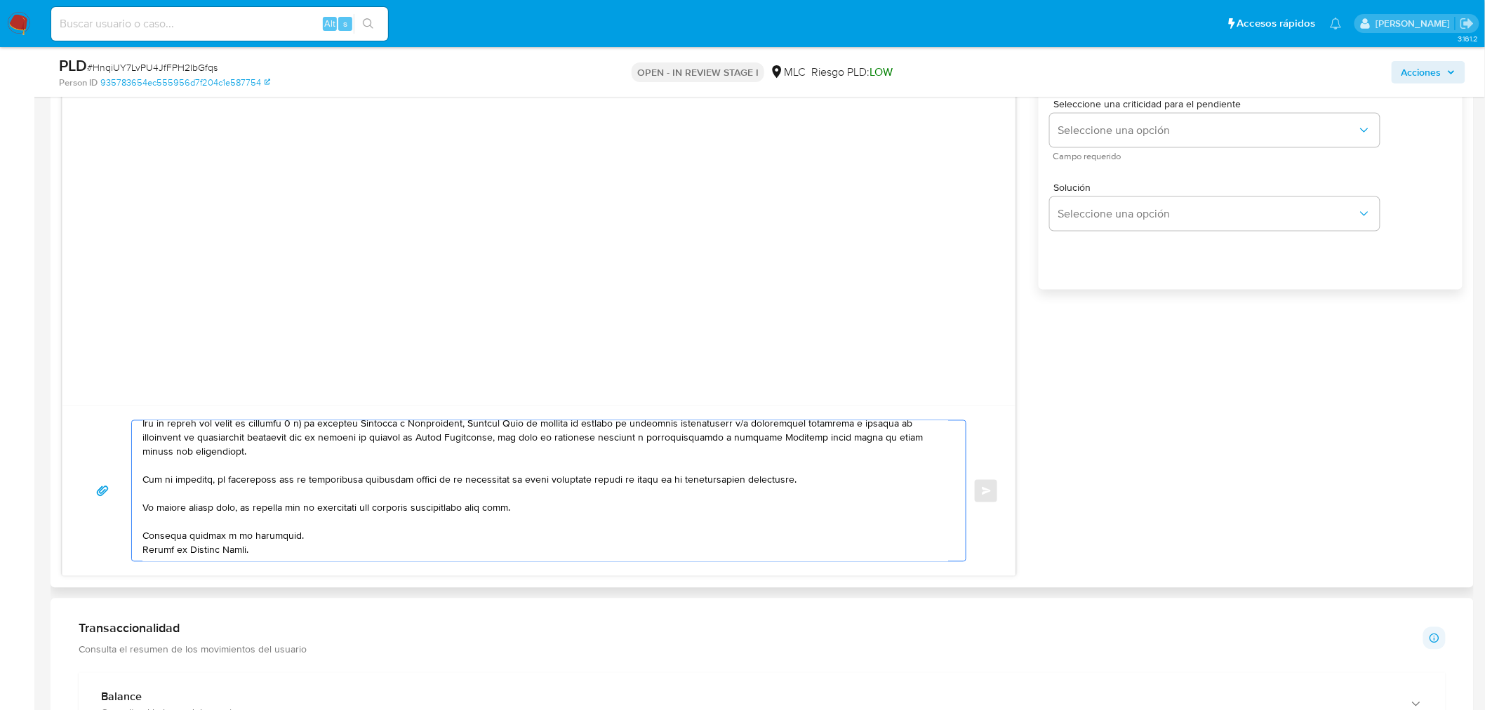
scroll to position [641, 0]
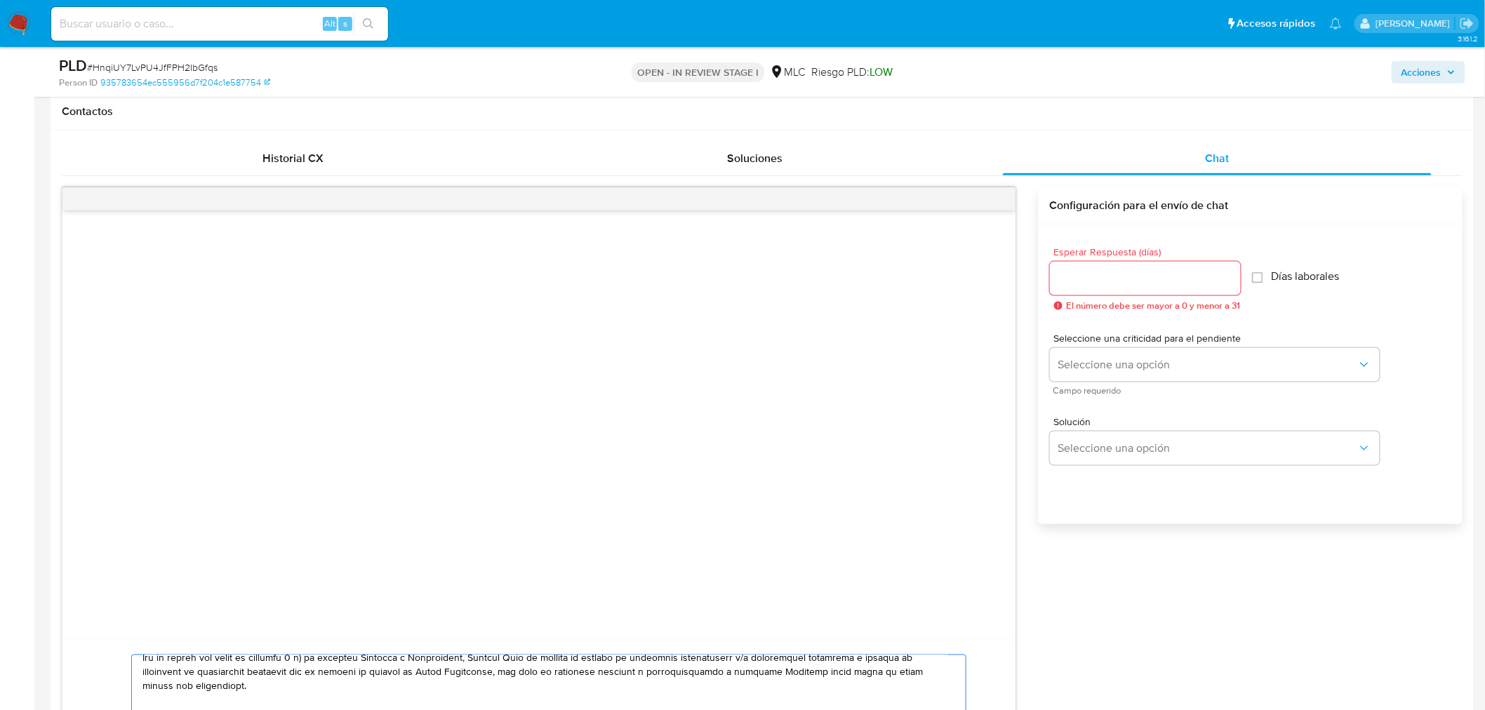
type textarea "Hola, Tamara. Te contactamos desde el Equipo de Mercado Pago para verificar tus…"
click at [1159, 291] on div at bounding box center [1145, 279] width 191 height 34
click at [1156, 282] on input "Esperar Respuesta (días)" at bounding box center [1145, 278] width 191 height 18
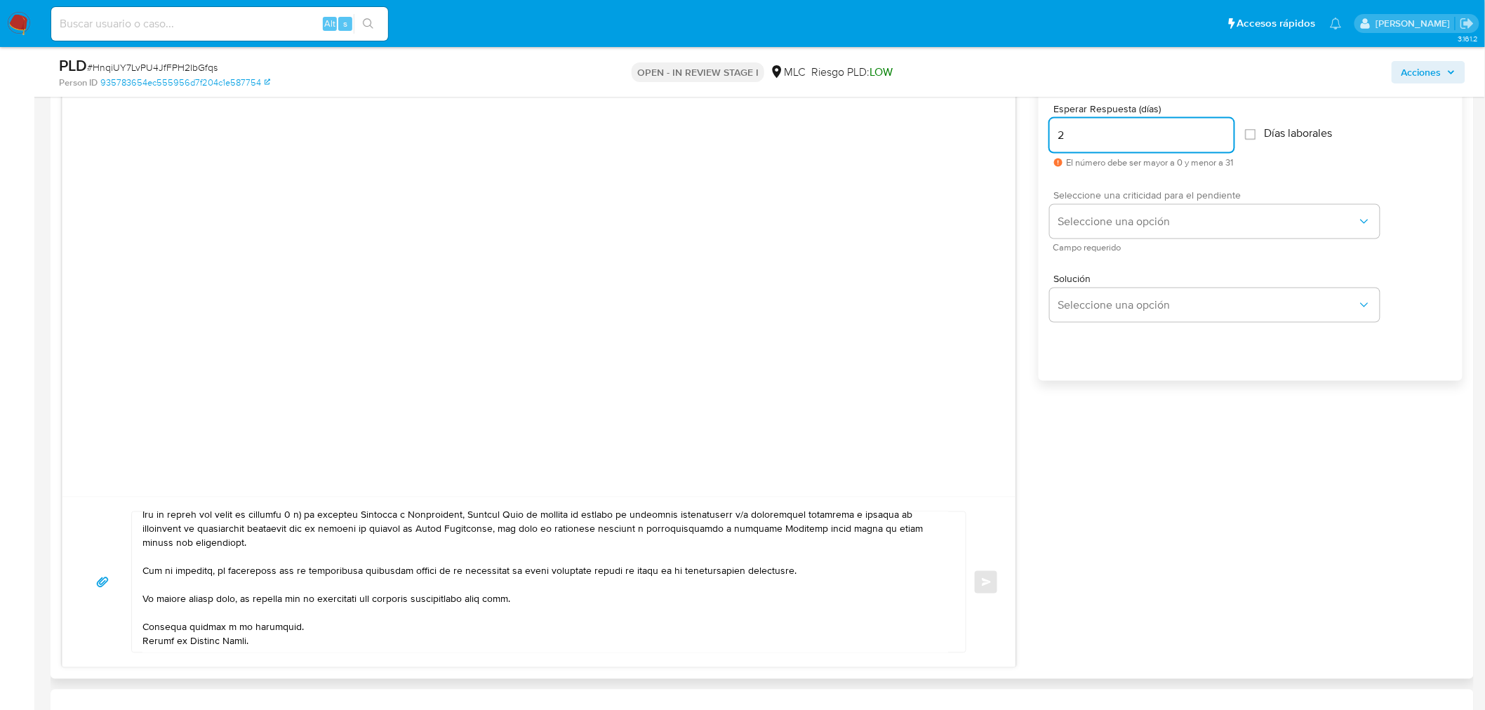
scroll to position [796, 0]
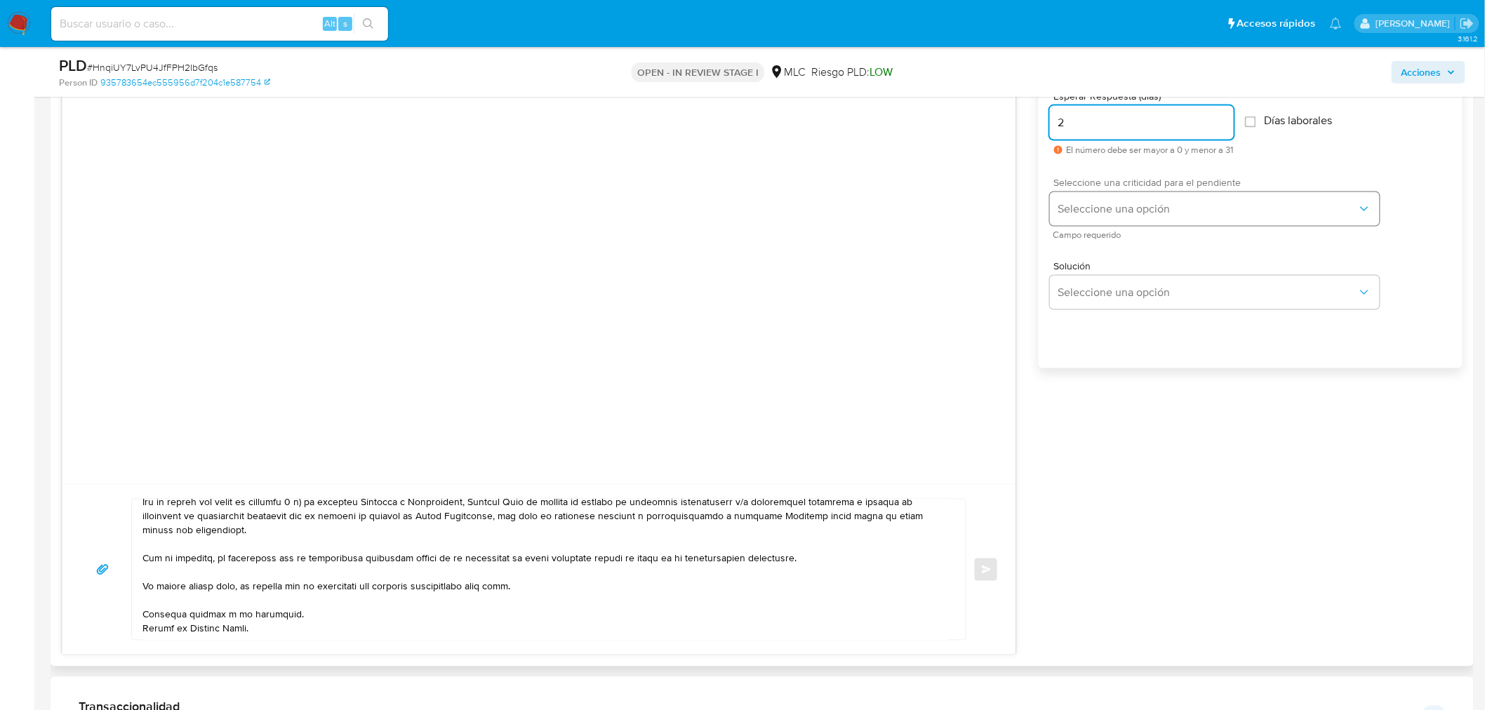
type input "2"
click at [1127, 213] on span "Seleccione una opción" at bounding box center [1207, 209] width 299 height 14
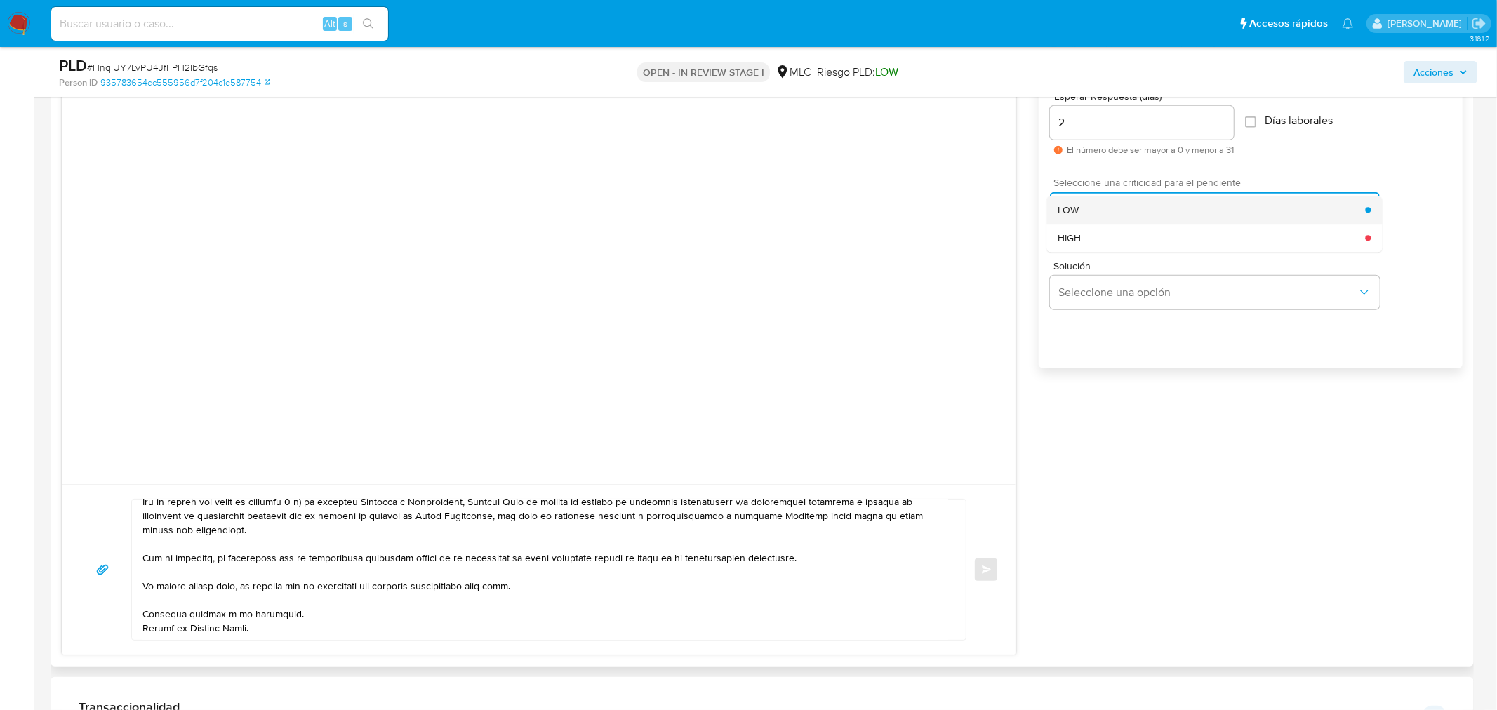
click at [1096, 211] on div "LOW" at bounding box center [1211, 210] width 307 height 28
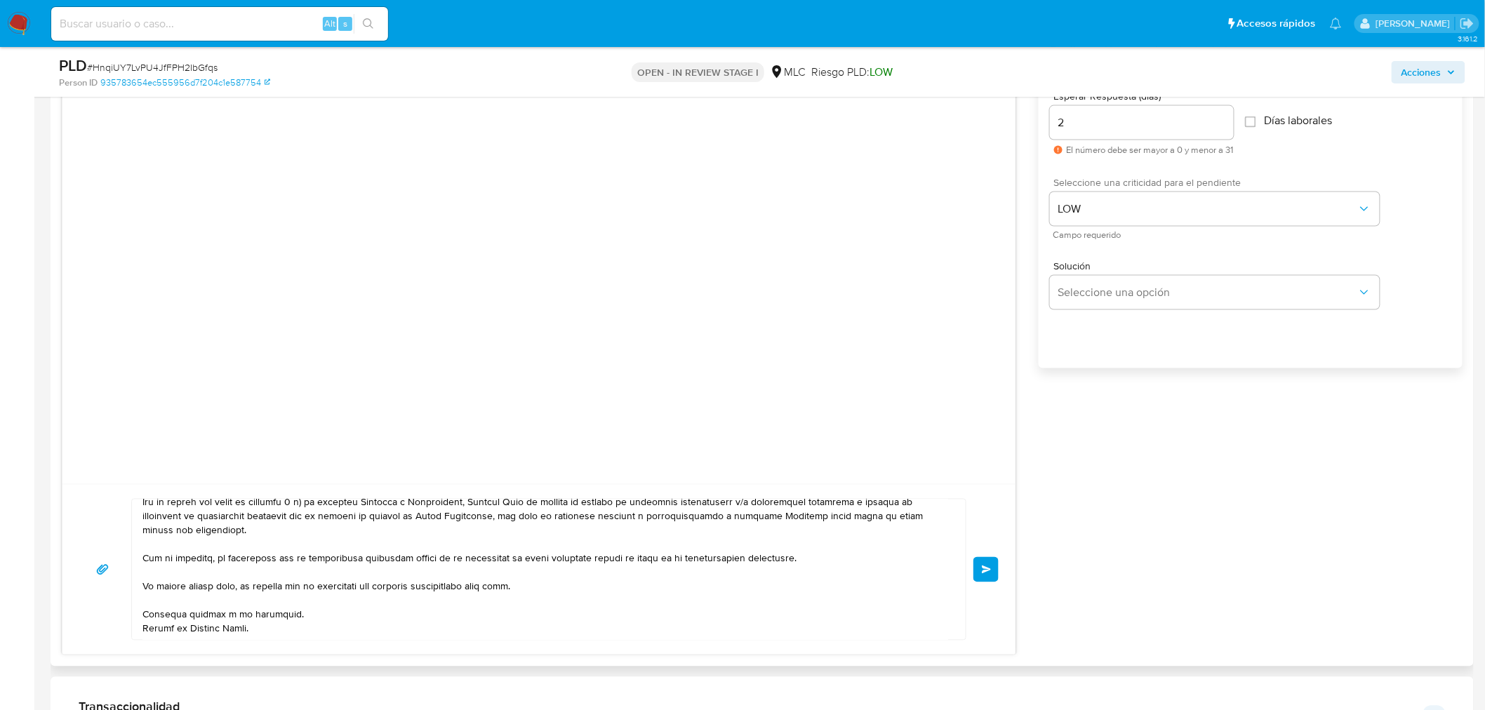
click at [980, 574] on button "Enviar" at bounding box center [985, 569] width 25 height 25
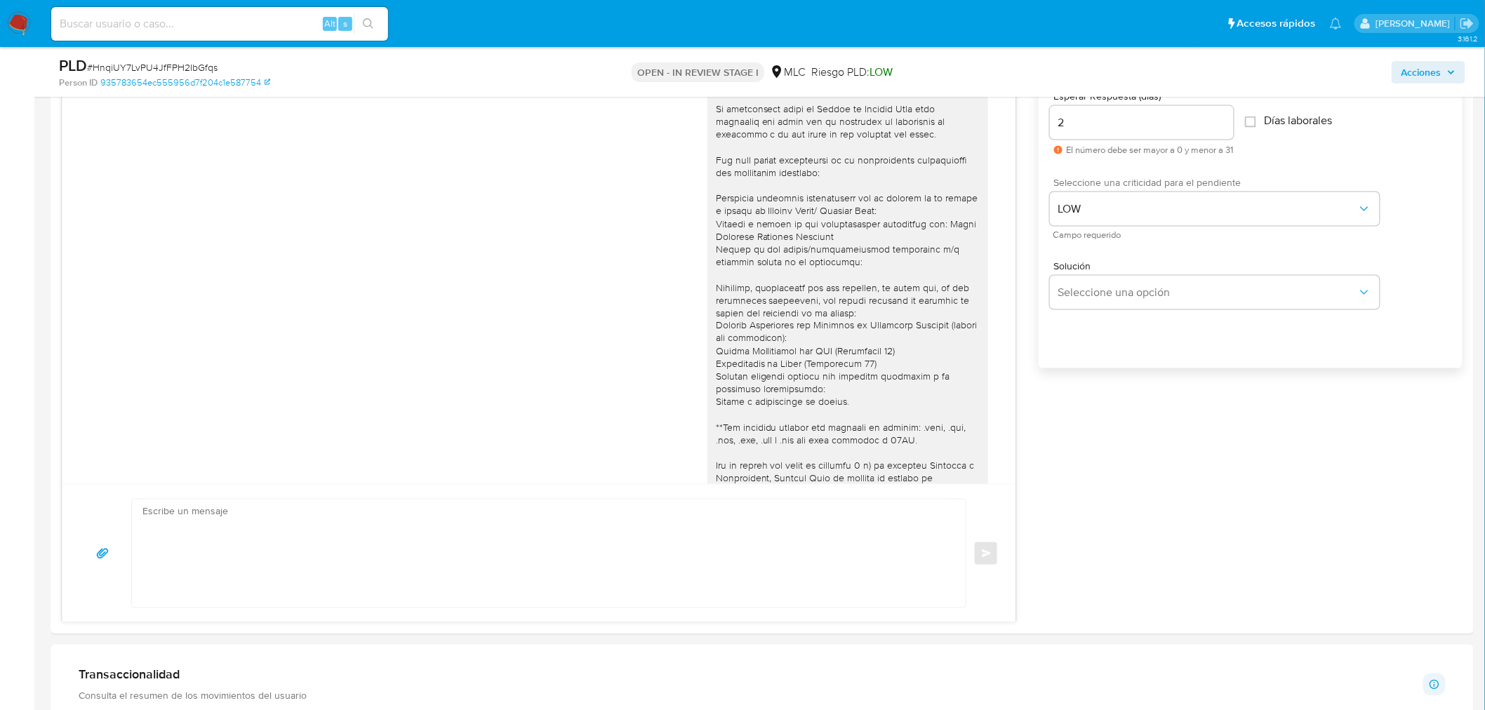
scroll to position [225, 0]
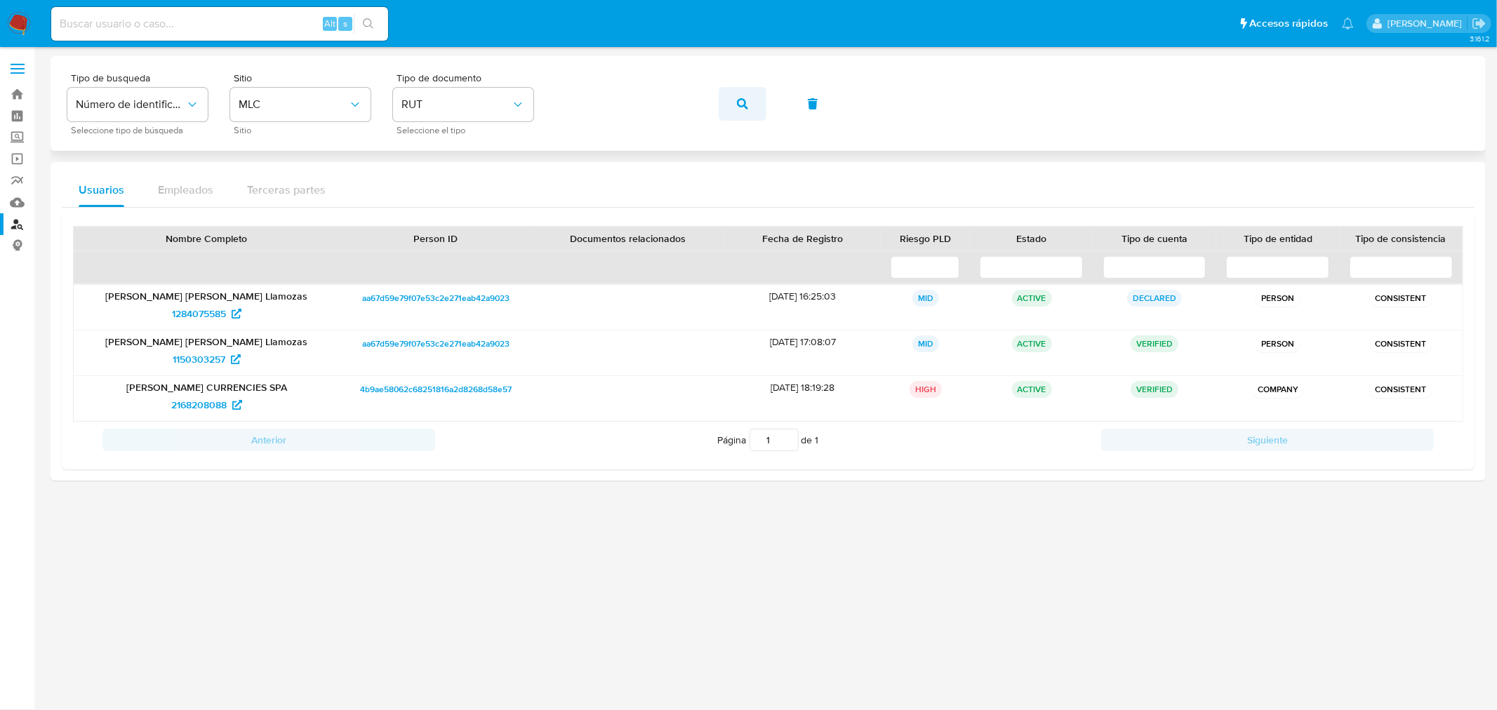
click at [740, 103] on icon "button" at bounding box center [742, 103] width 11 height 11
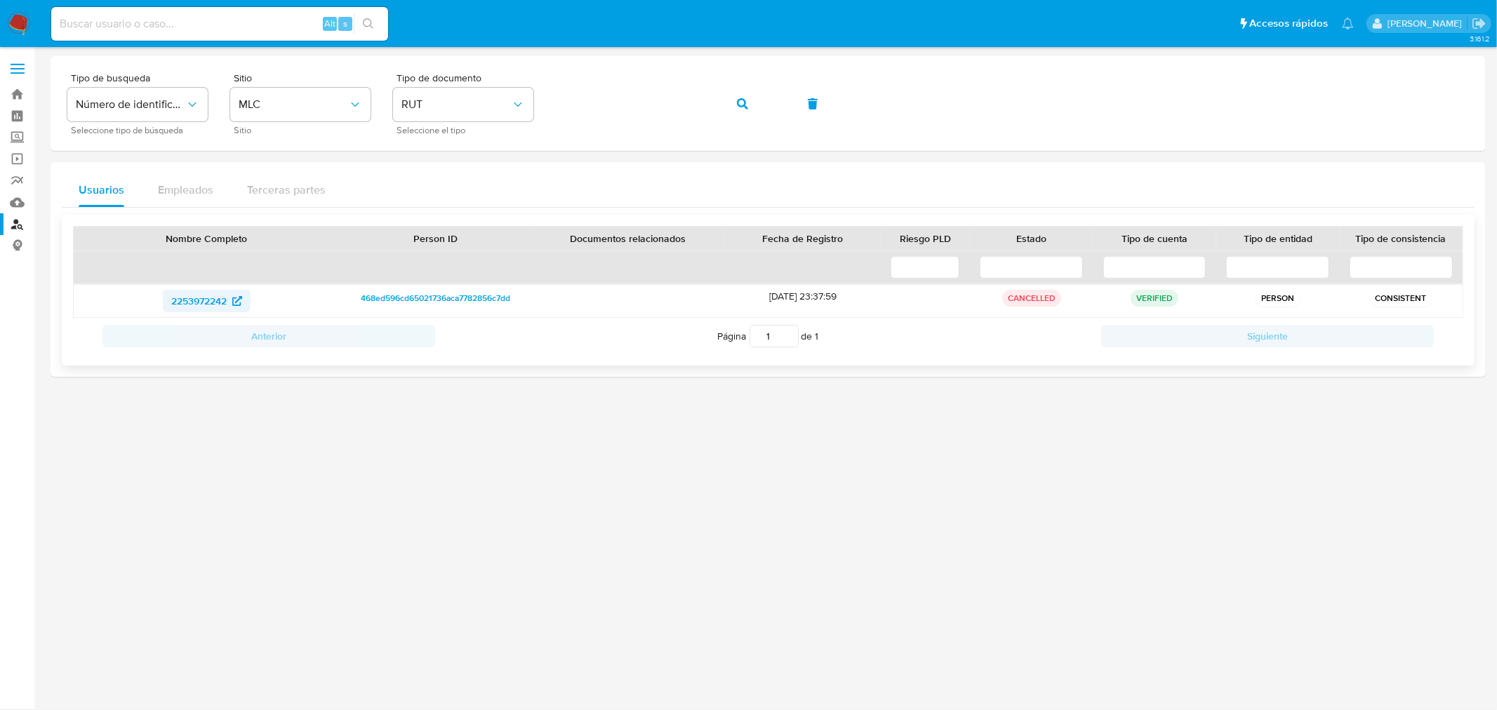
click at [185, 302] on span "2253972242" at bounding box center [198, 301] width 55 height 22
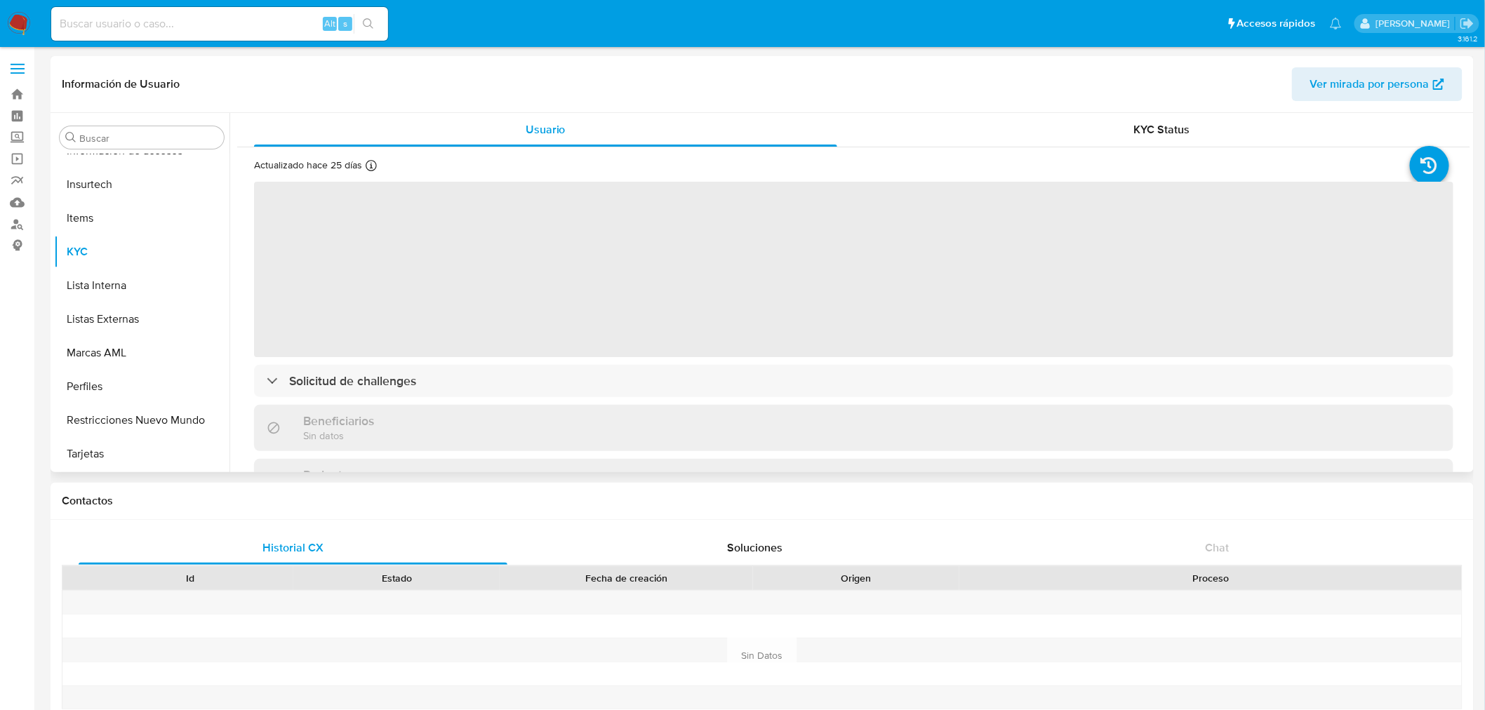
scroll to position [660, 0]
select select "10"
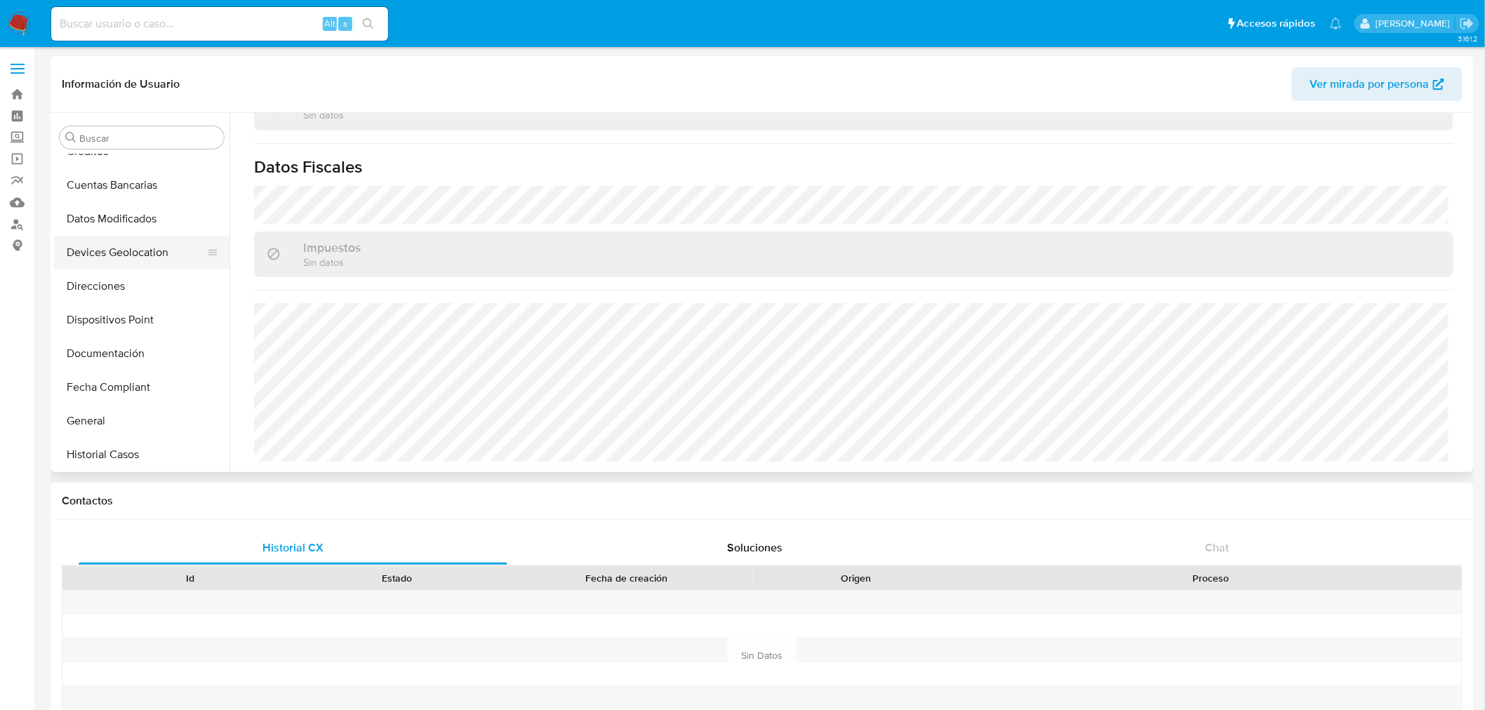
scroll to position [192, 0]
click at [126, 380] on button "Documentación" at bounding box center [136, 383] width 164 height 34
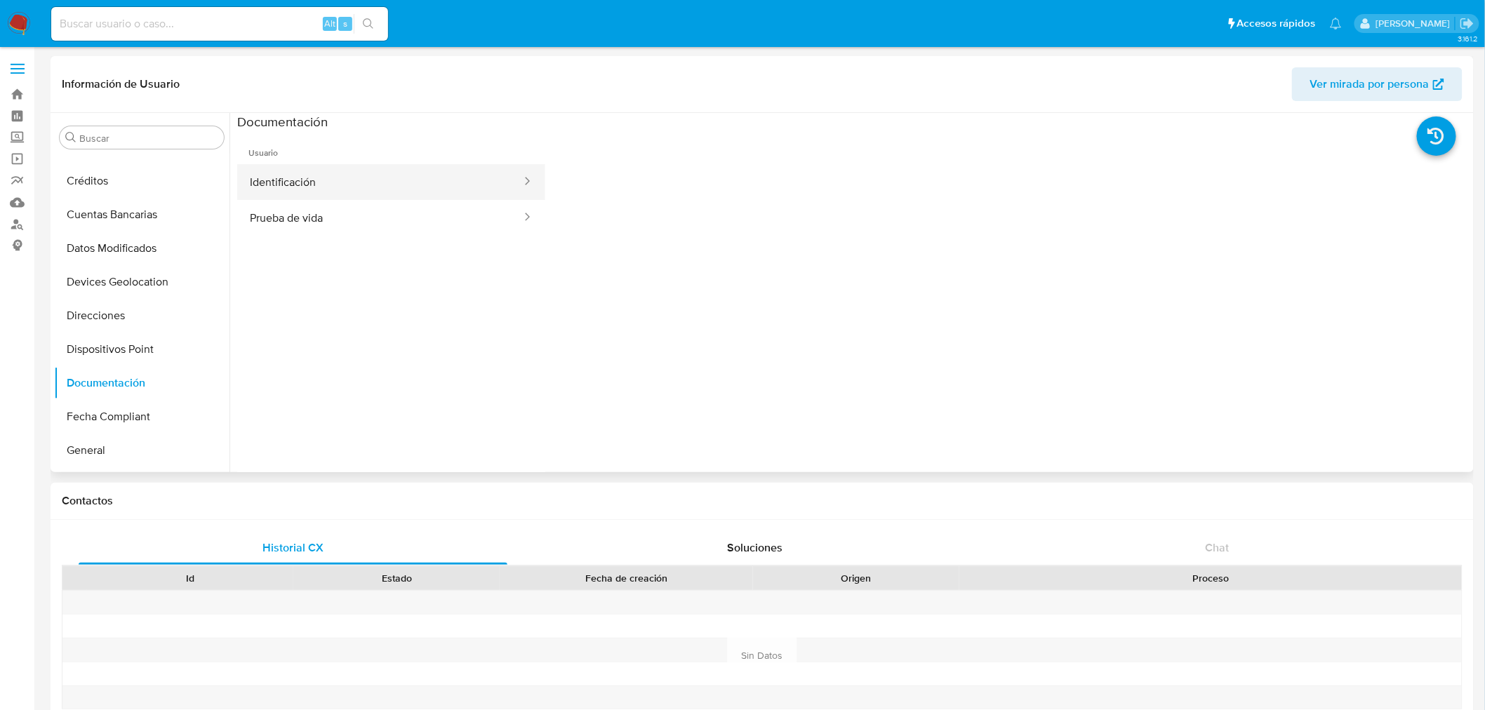
click at [368, 185] on button "Identificación" at bounding box center [380, 182] width 286 height 36
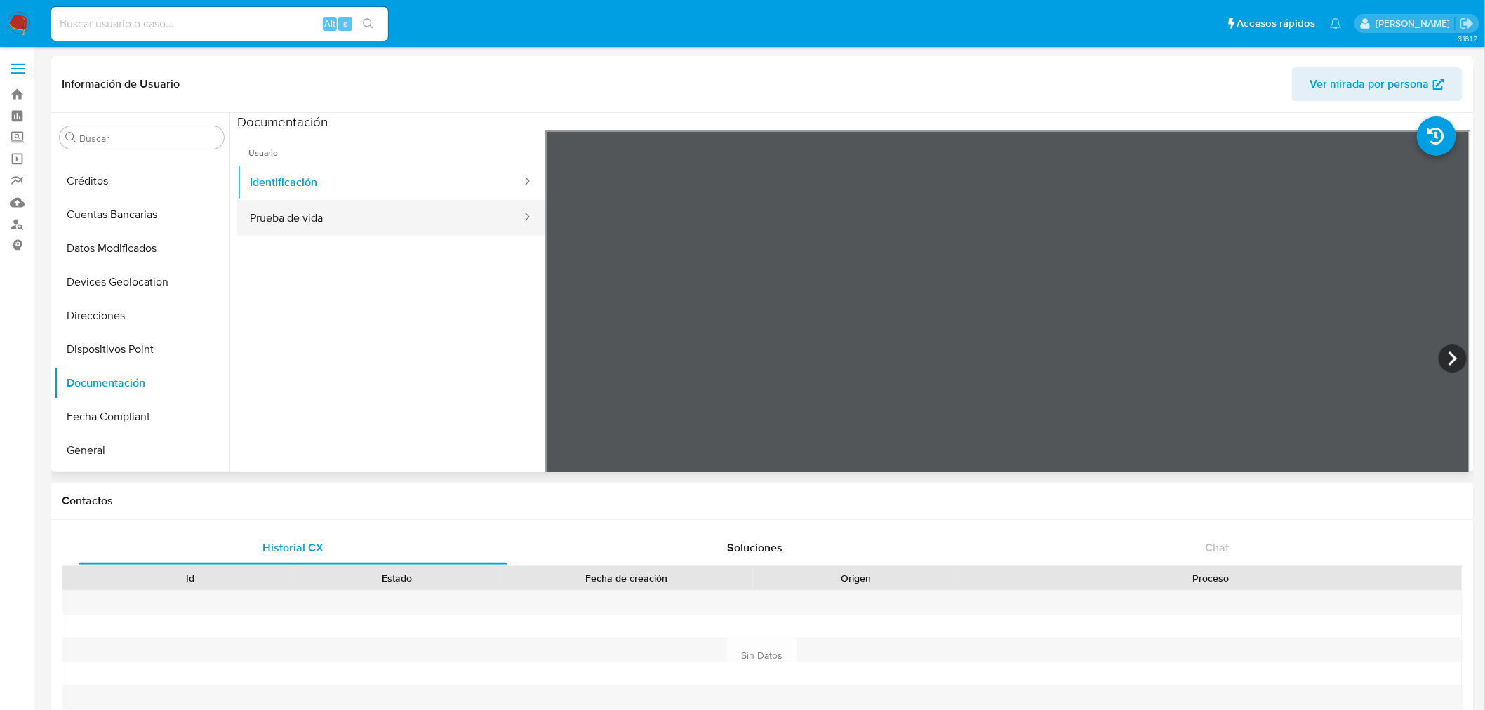
click at [321, 222] on button "Prueba de vida" at bounding box center [380, 218] width 286 height 36
click at [380, 182] on button "Identificación" at bounding box center [380, 182] width 286 height 36
click at [1448, 355] on icon at bounding box center [1452, 359] width 8 height 14
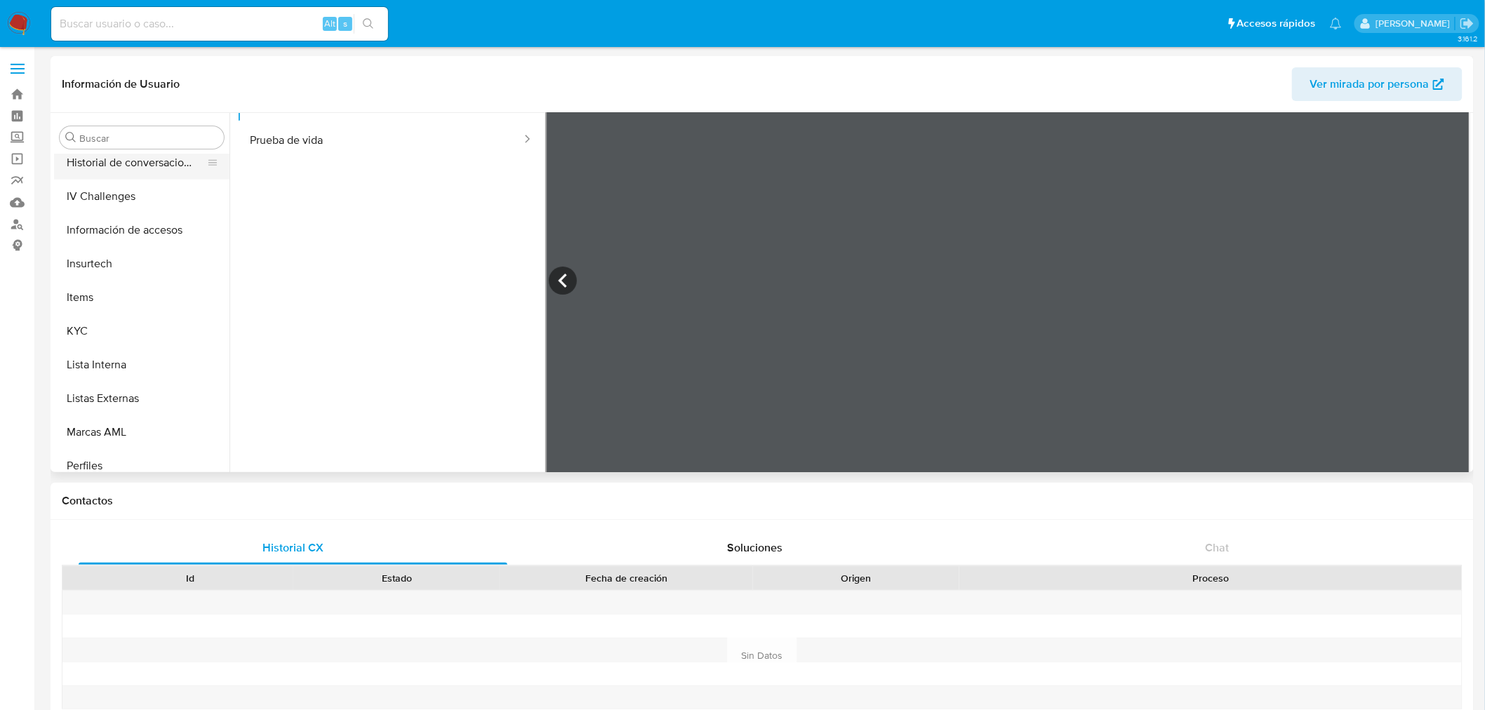
scroll to position [582, 0]
click at [124, 332] on button "KYC" at bounding box center [136, 330] width 164 height 34
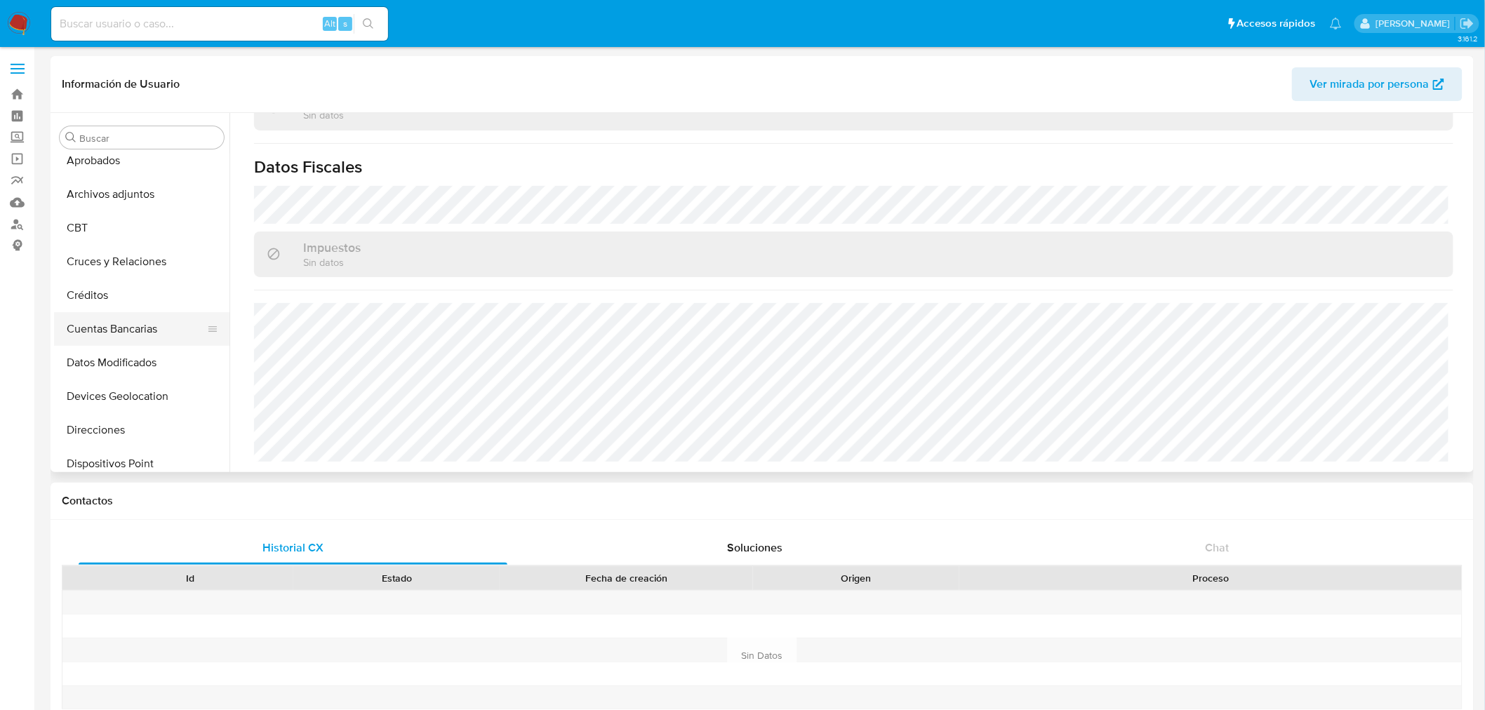
scroll to position [312, 0]
click at [141, 269] on button "Documentación" at bounding box center [136, 264] width 164 height 34
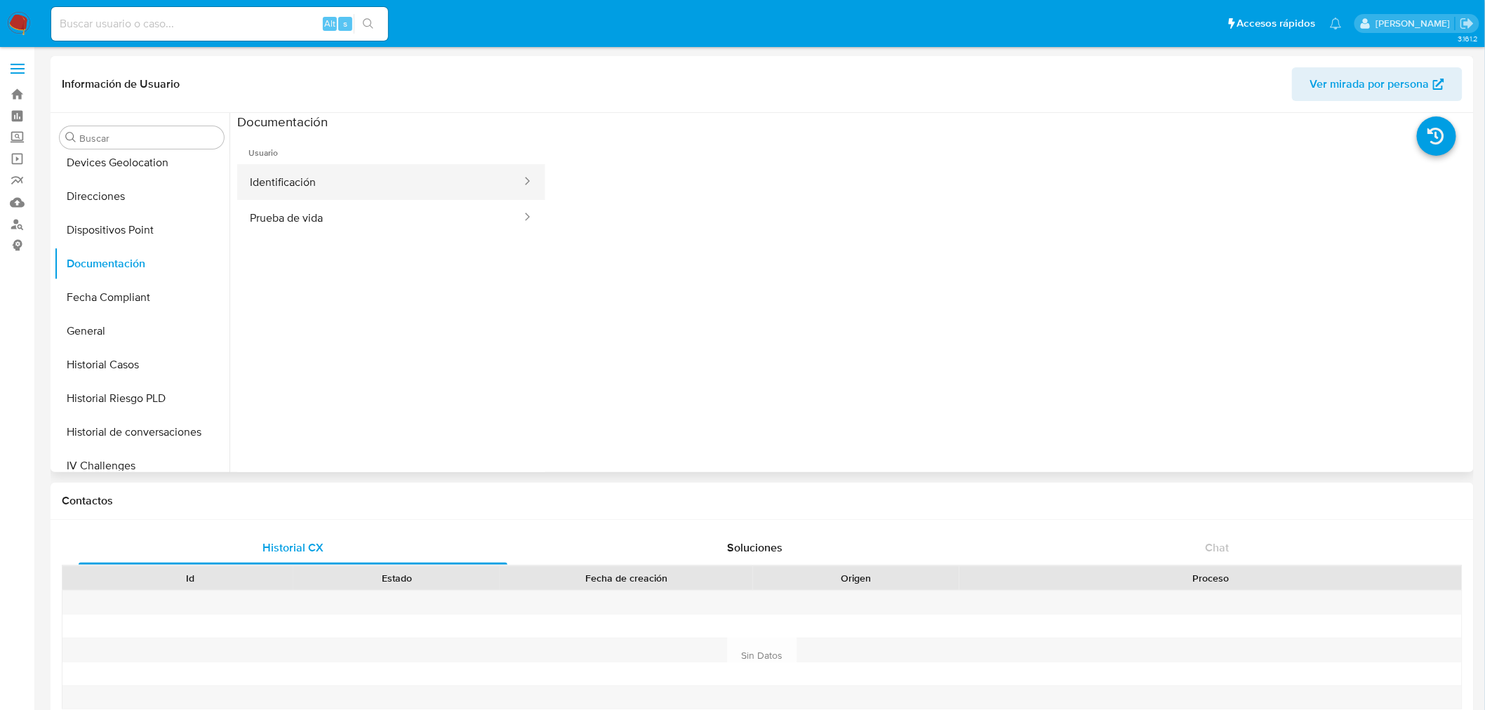
click at [396, 194] on button "Identificación" at bounding box center [380, 182] width 286 height 36
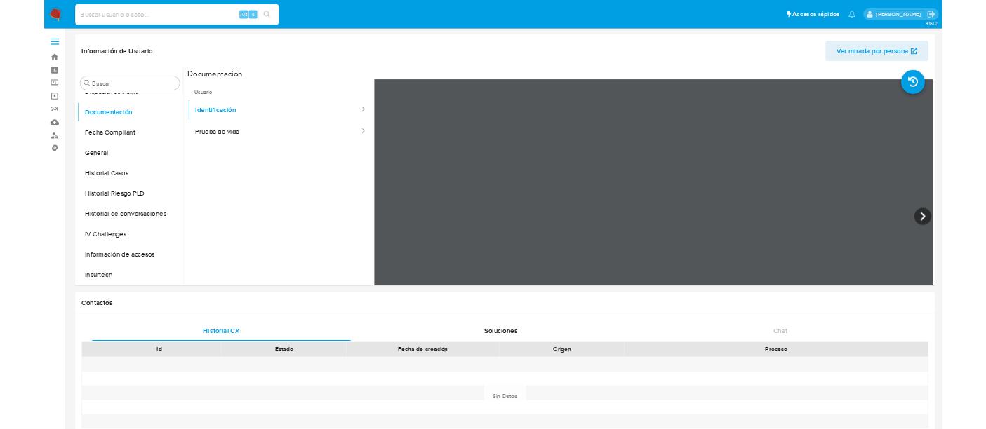
scroll to position [389, 0]
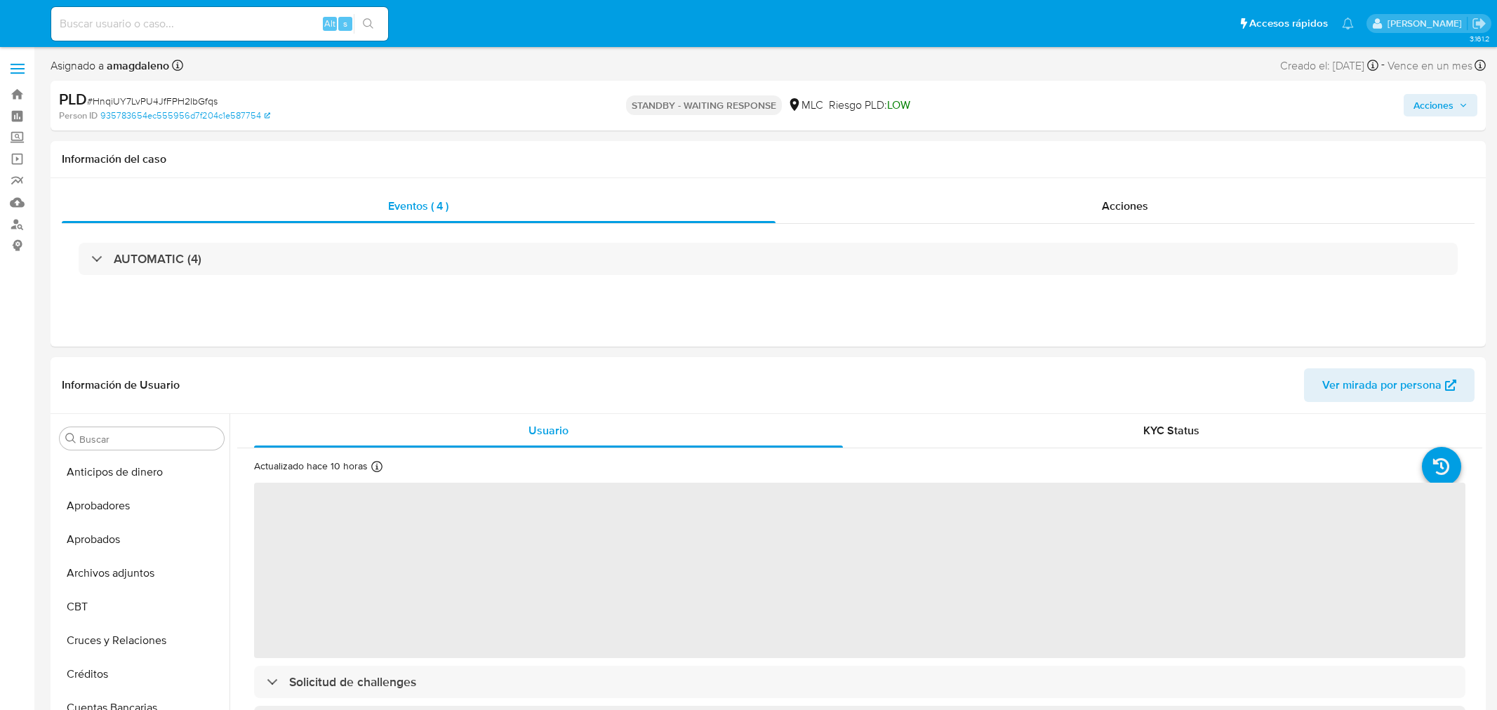
select select "10"
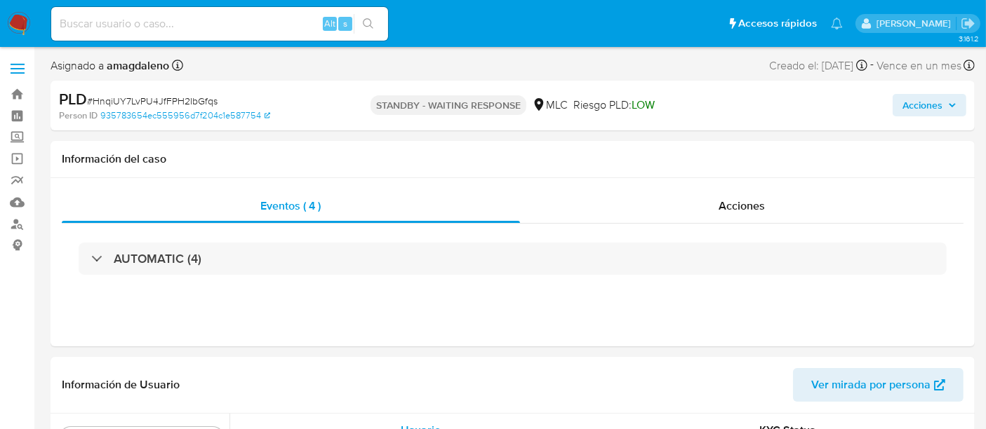
scroll to position [660, 0]
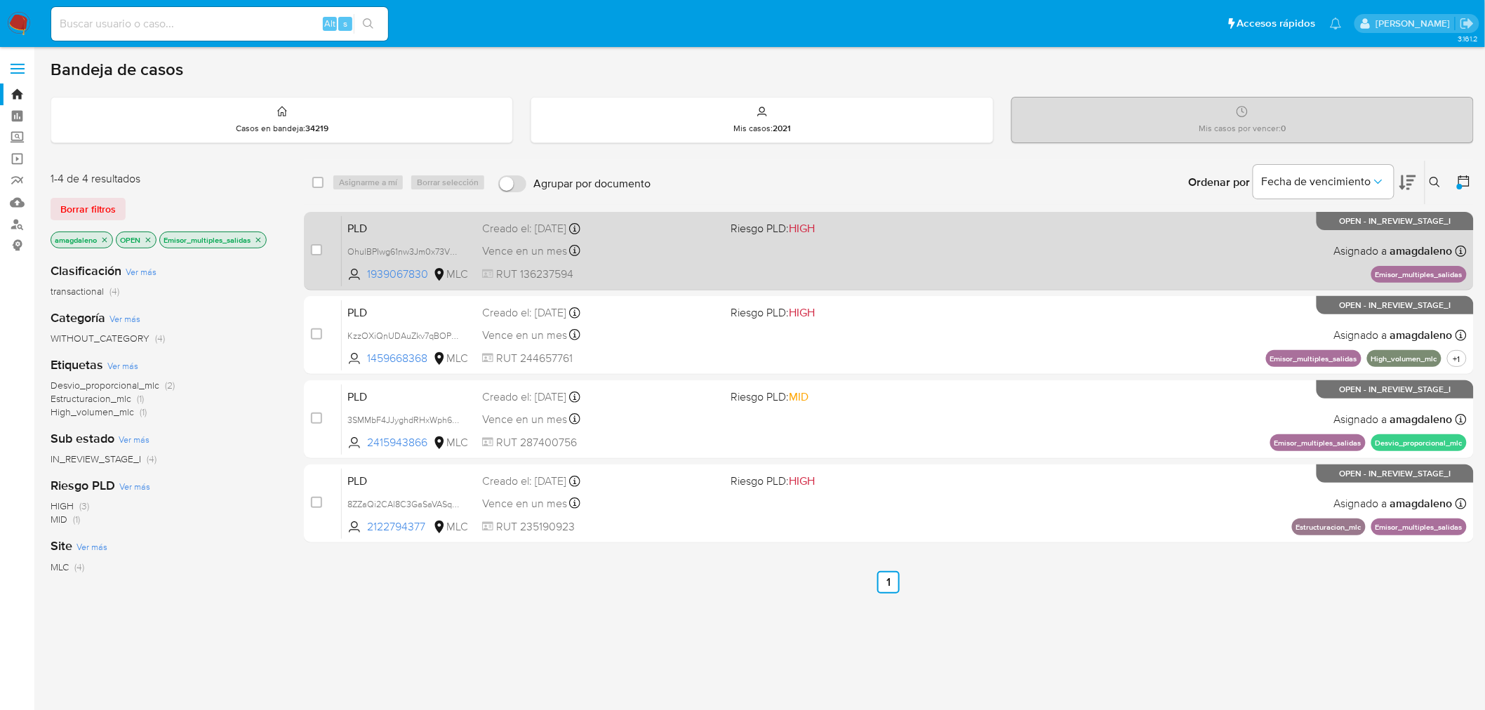
click at [689, 248] on div "Vence en un mes Vence el [DATE] 06:06:10" at bounding box center [601, 250] width 238 height 19
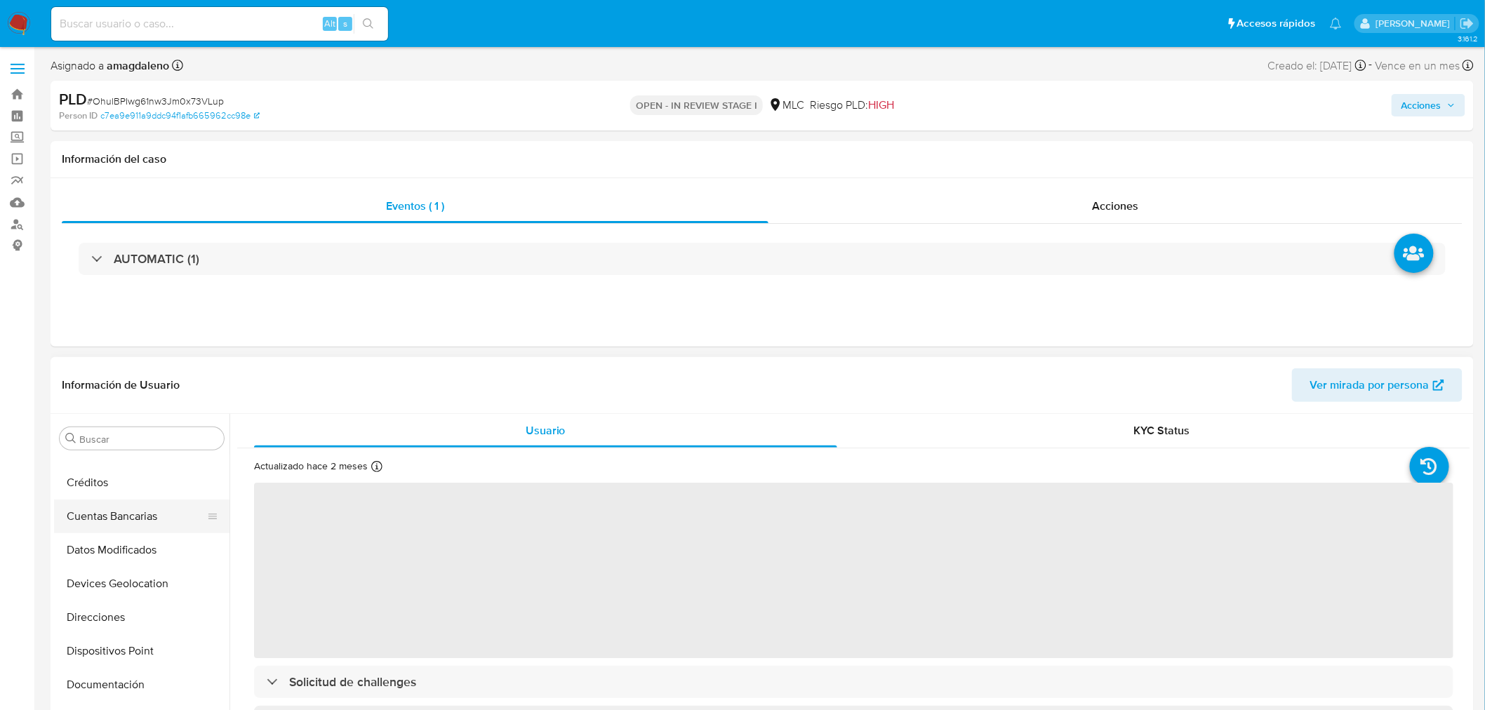
scroll to position [8, 0]
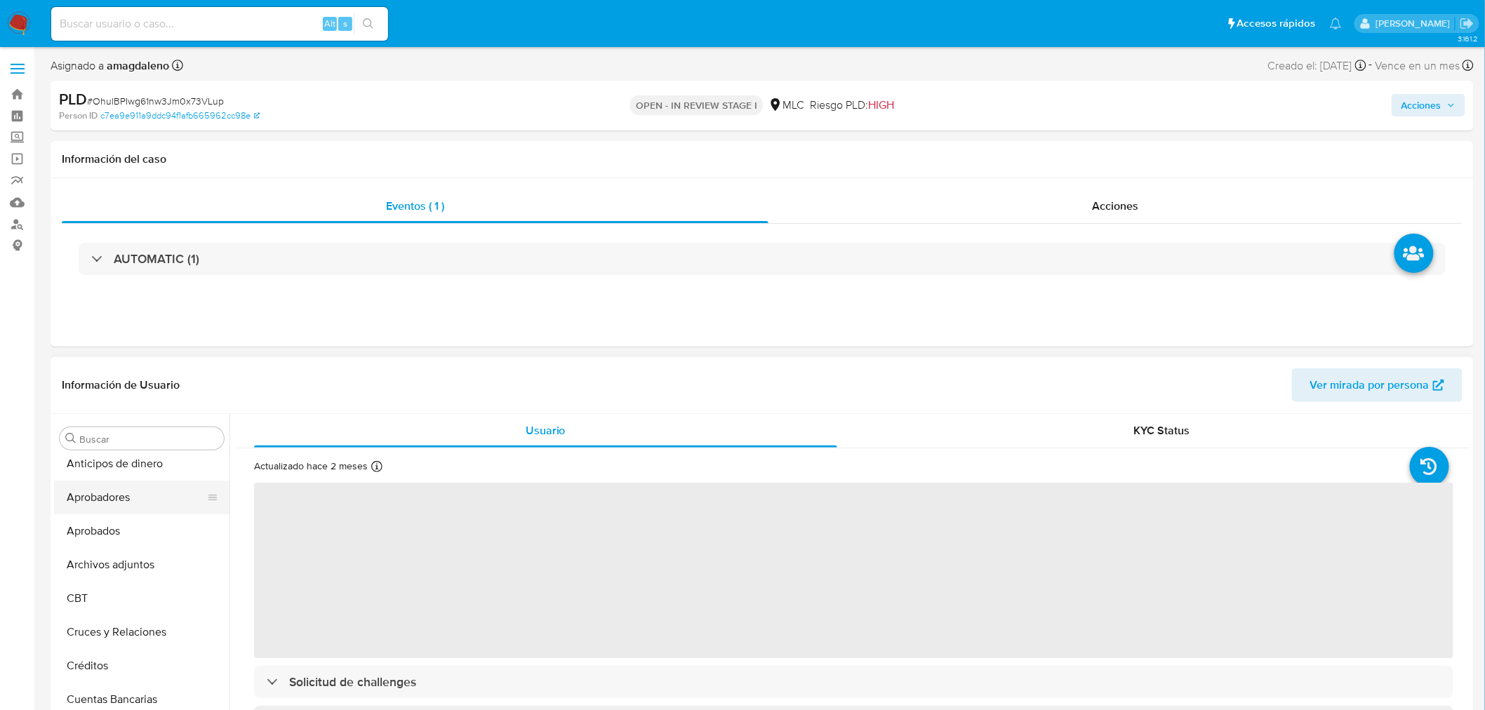
select select "10"
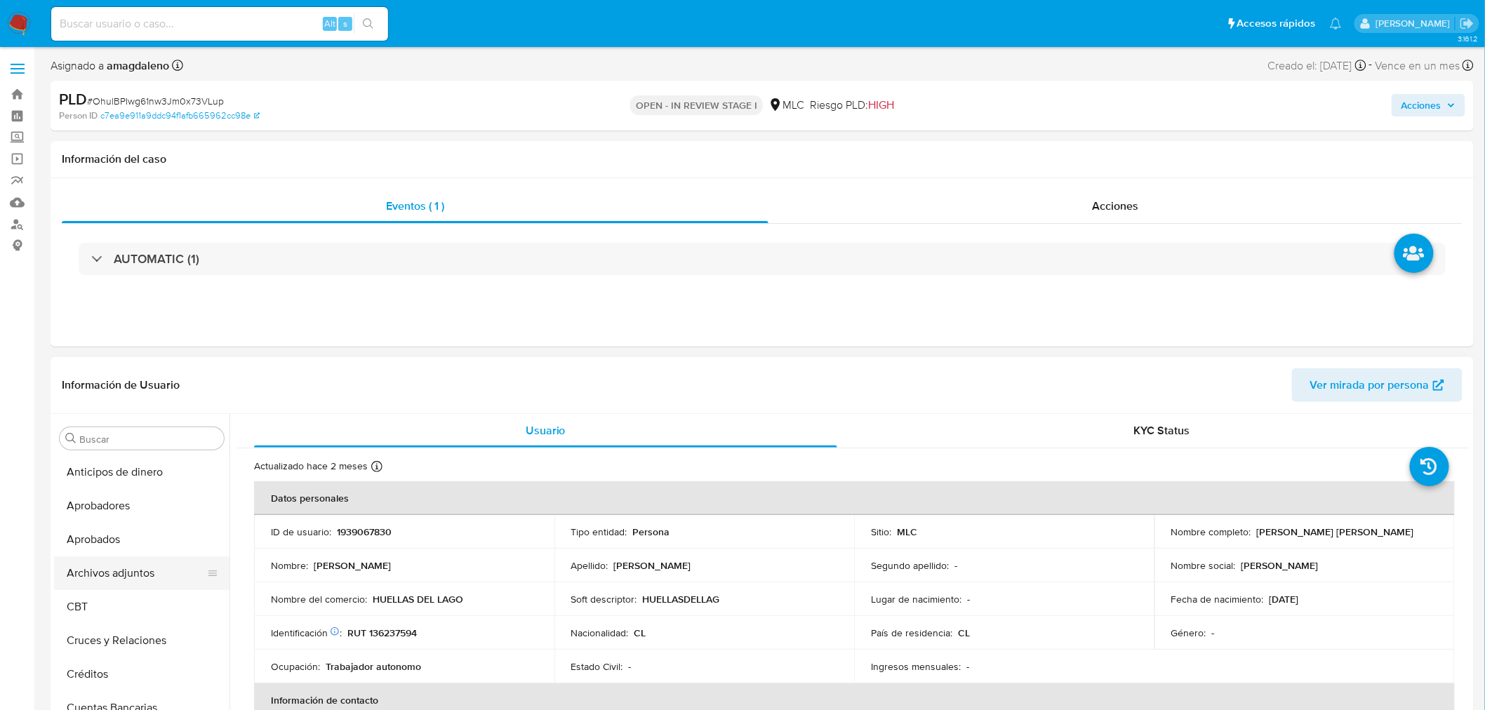
click at [120, 577] on button "Archivos adjuntos" at bounding box center [136, 573] width 164 height 34
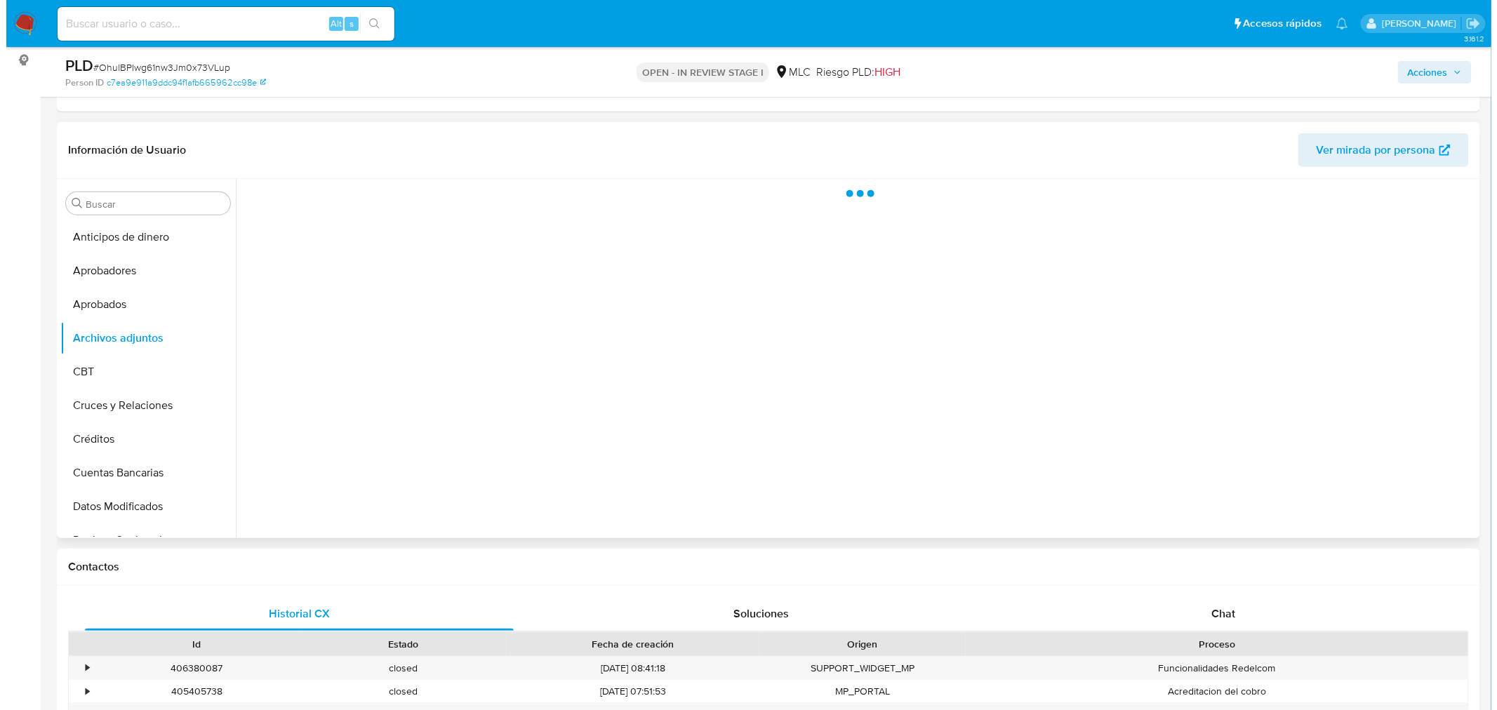
scroll to position [234, 0]
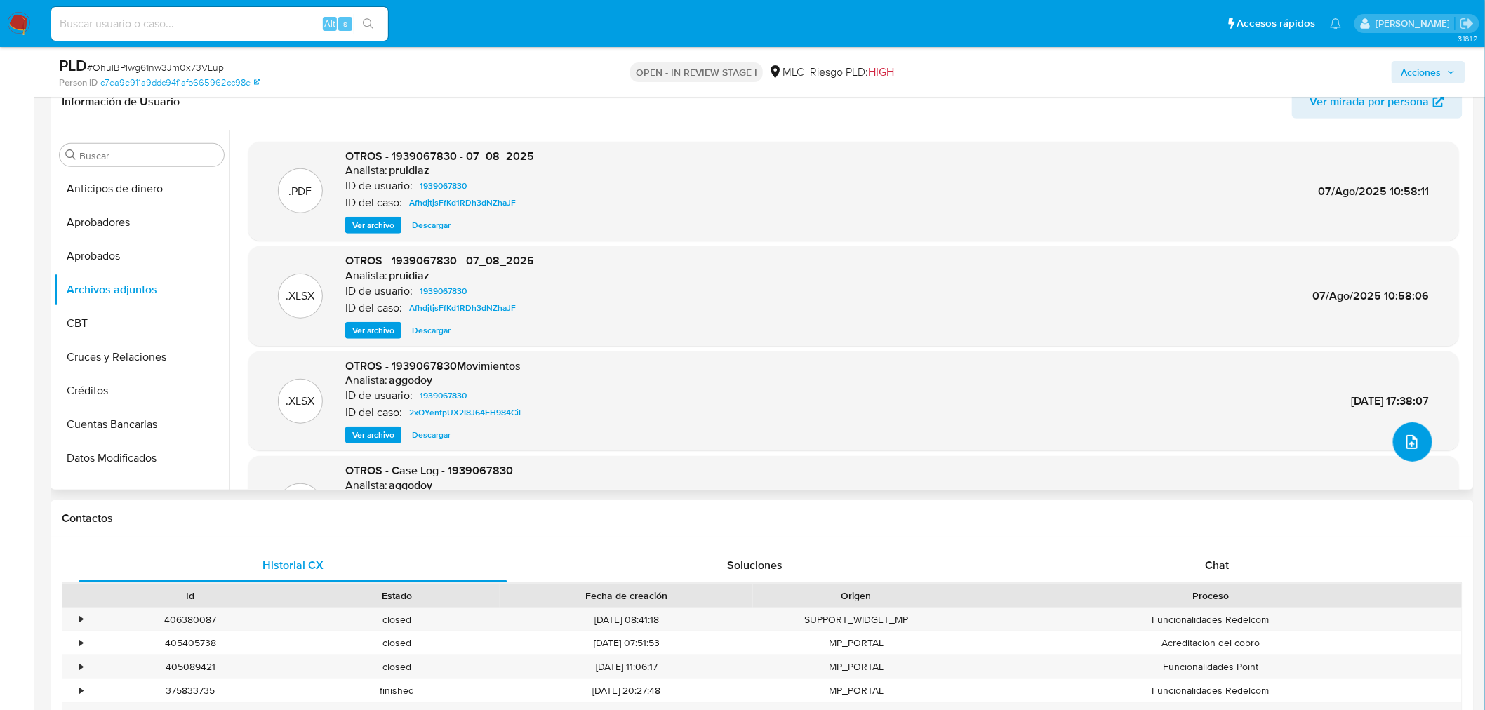
click at [1415, 449] on button "upload-file" at bounding box center [1412, 441] width 39 height 39
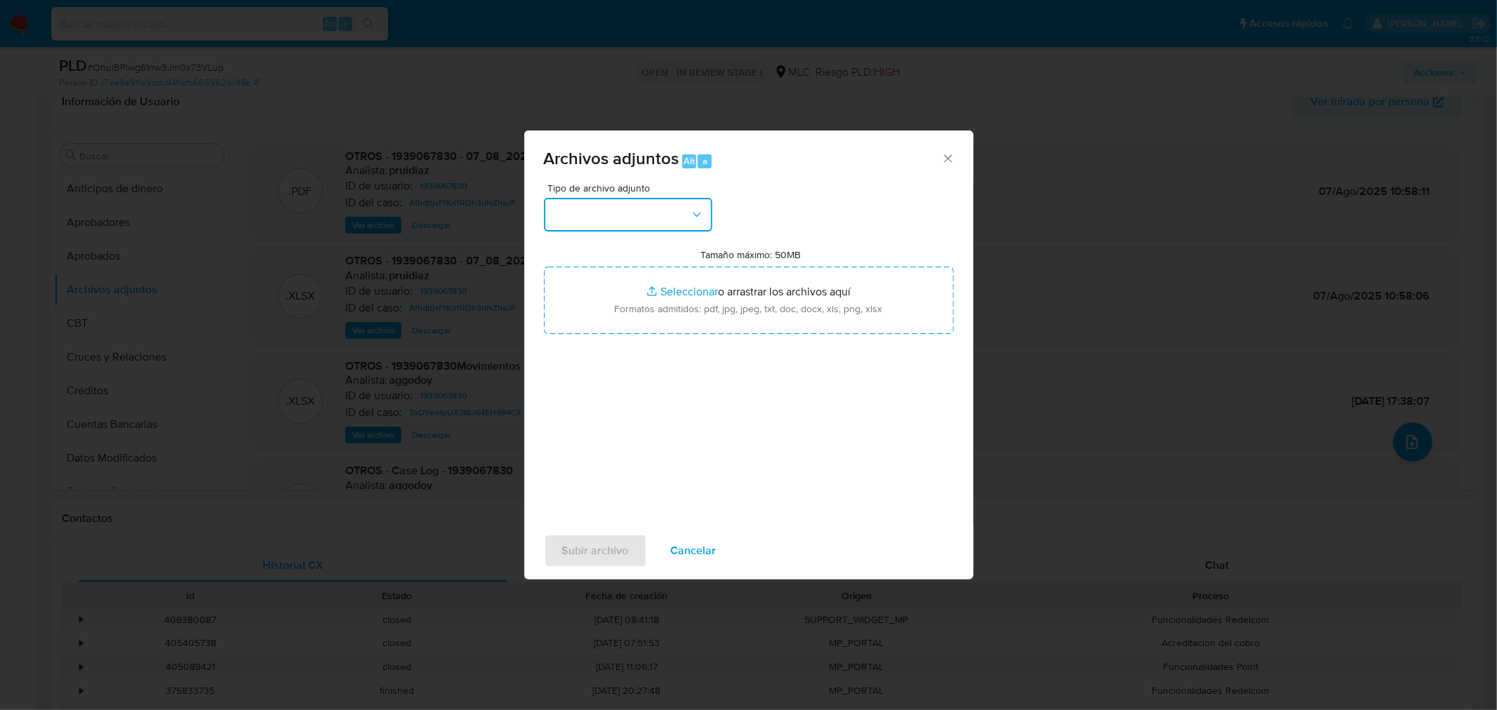
click at [614, 218] on button "button" at bounding box center [628, 215] width 168 height 34
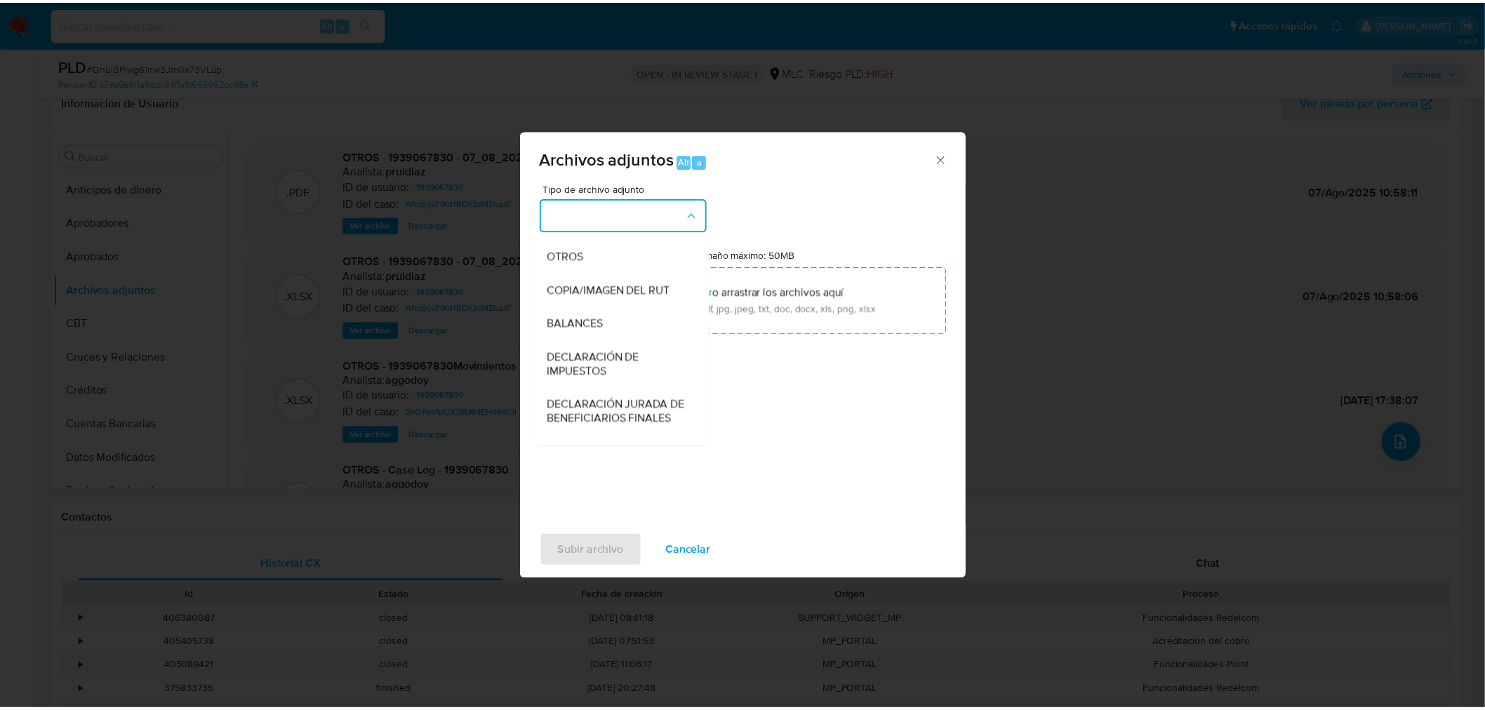
scroll to position [194, 0]
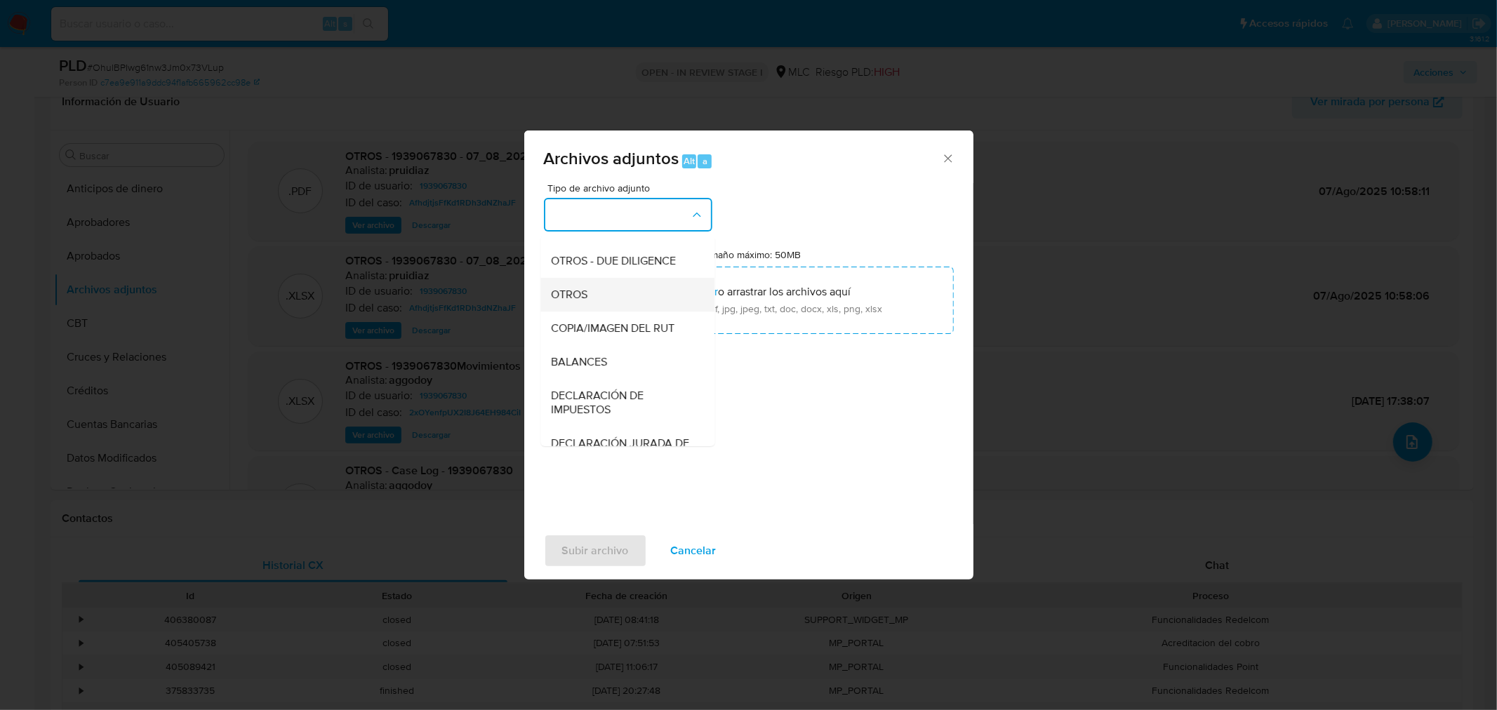
click at [566, 301] on span "OTROS" at bounding box center [570, 294] width 36 height 14
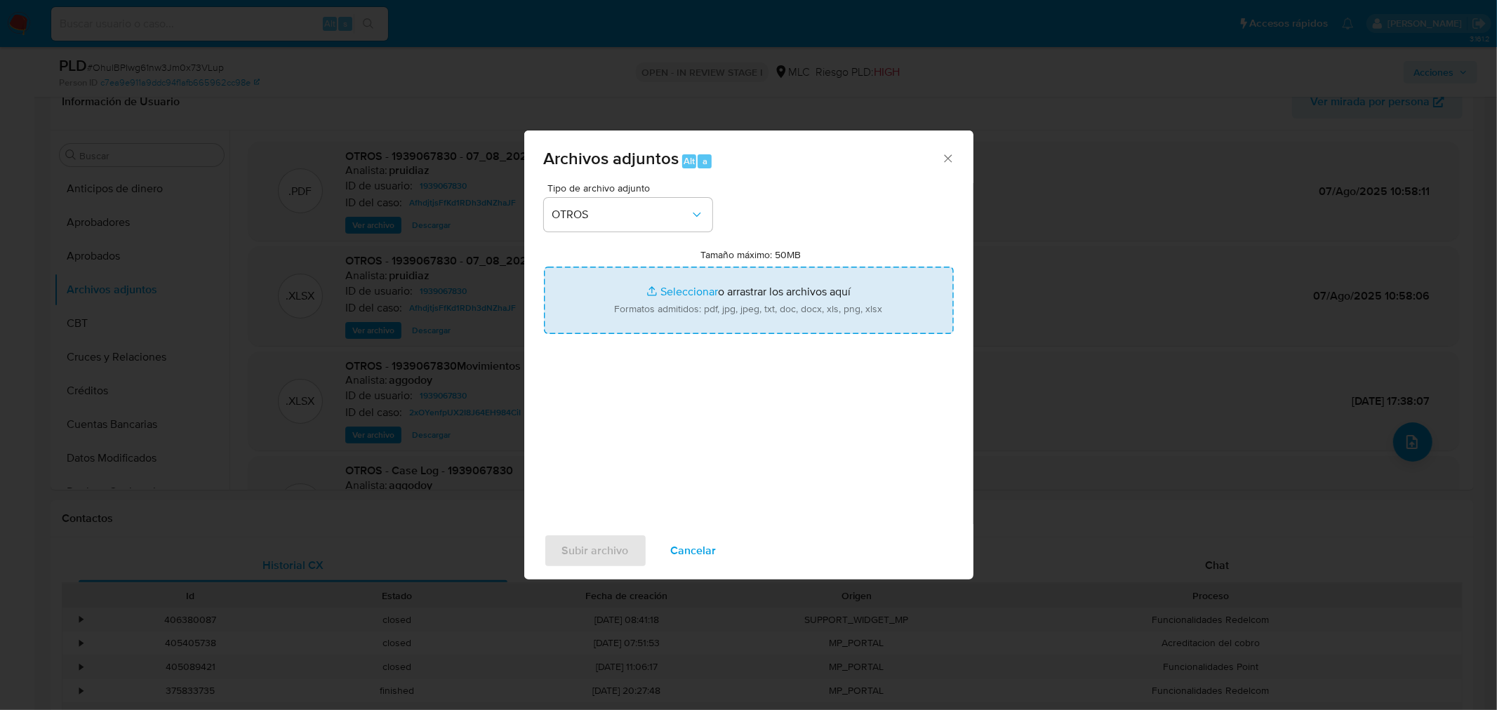
click at [675, 290] on input "Tamaño máximo: 50MB Seleccionar archivos" at bounding box center [749, 300] width 410 height 67
type input "C:\fakepath\1939067830 - 26_09_2025.xlsx"
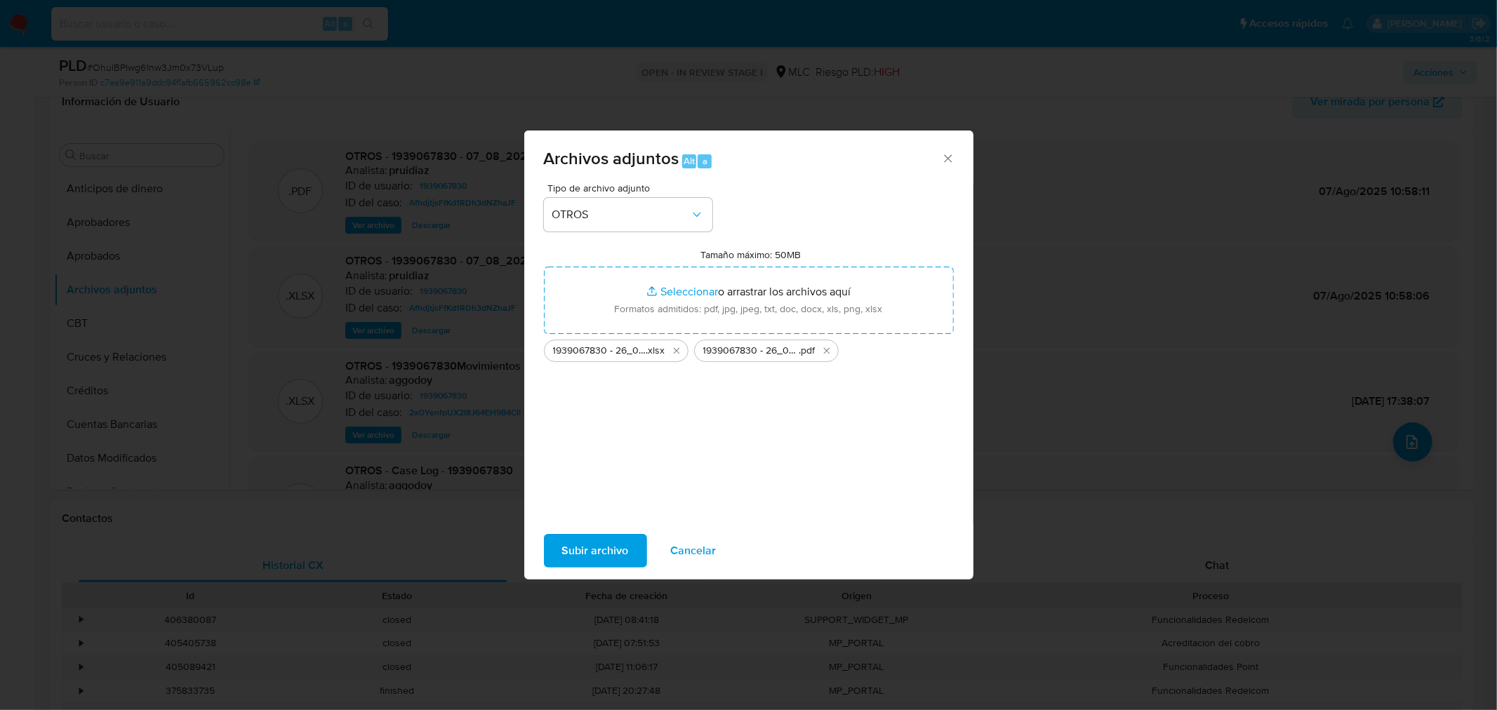
click at [621, 547] on span "Subir archivo" at bounding box center [595, 550] width 67 height 31
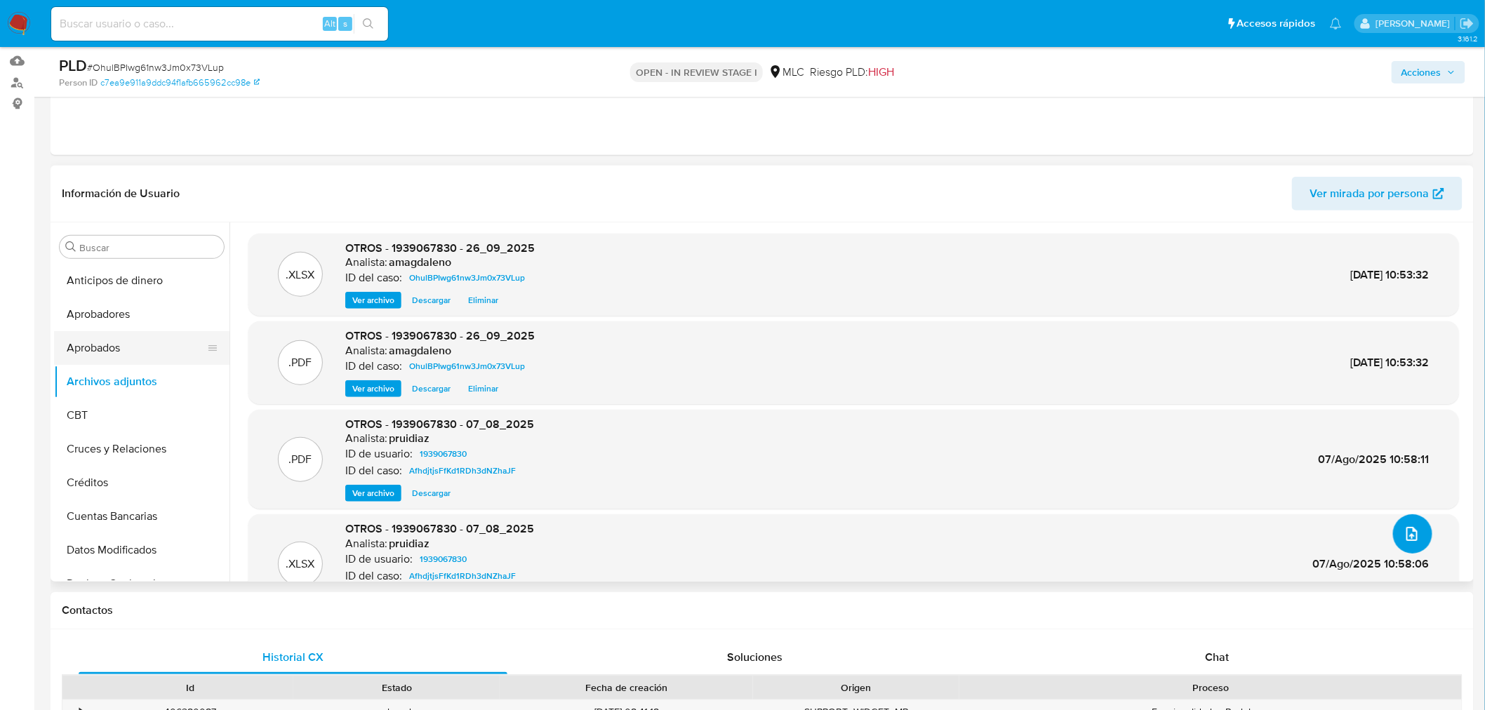
scroll to position [156, 0]
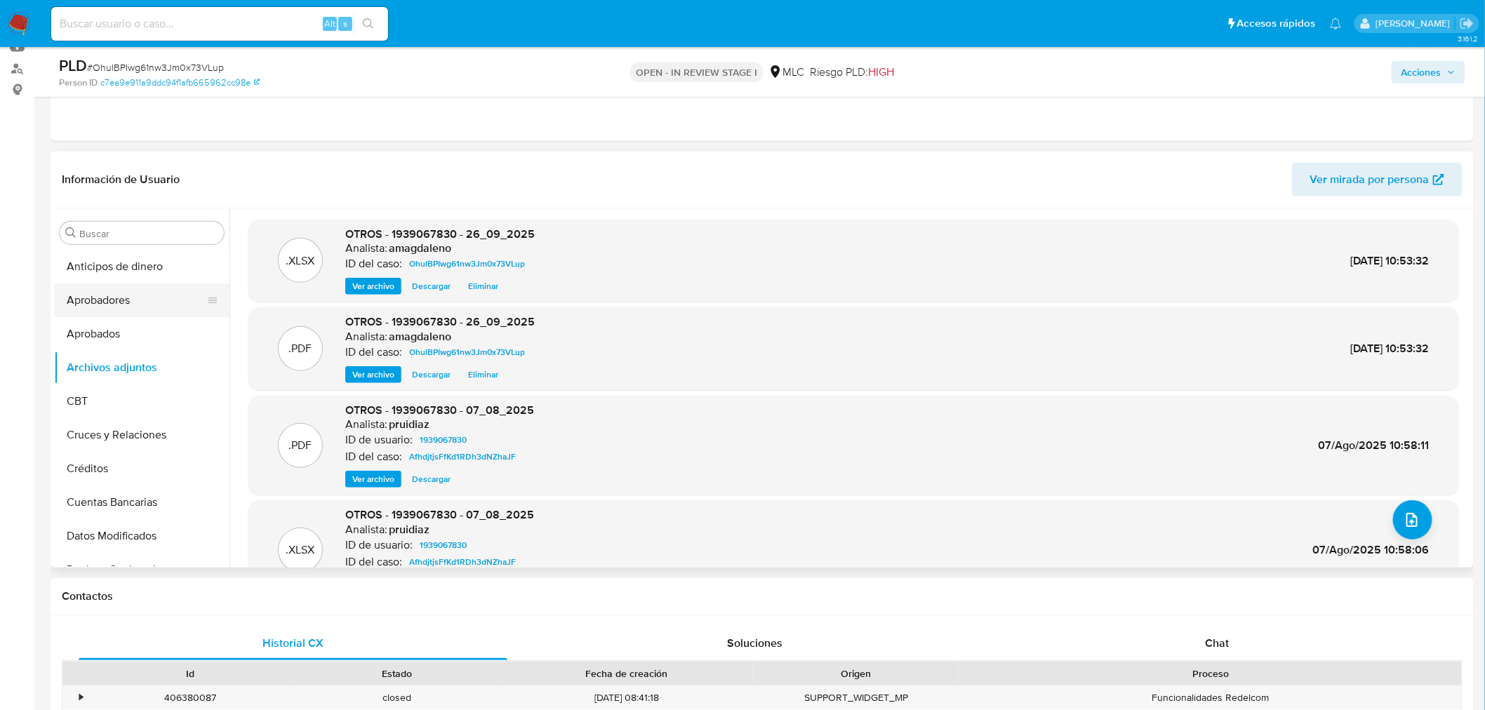
click at [157, 295] on button "Aprobadores" at bounding box center [136, 300] width 164 height 34
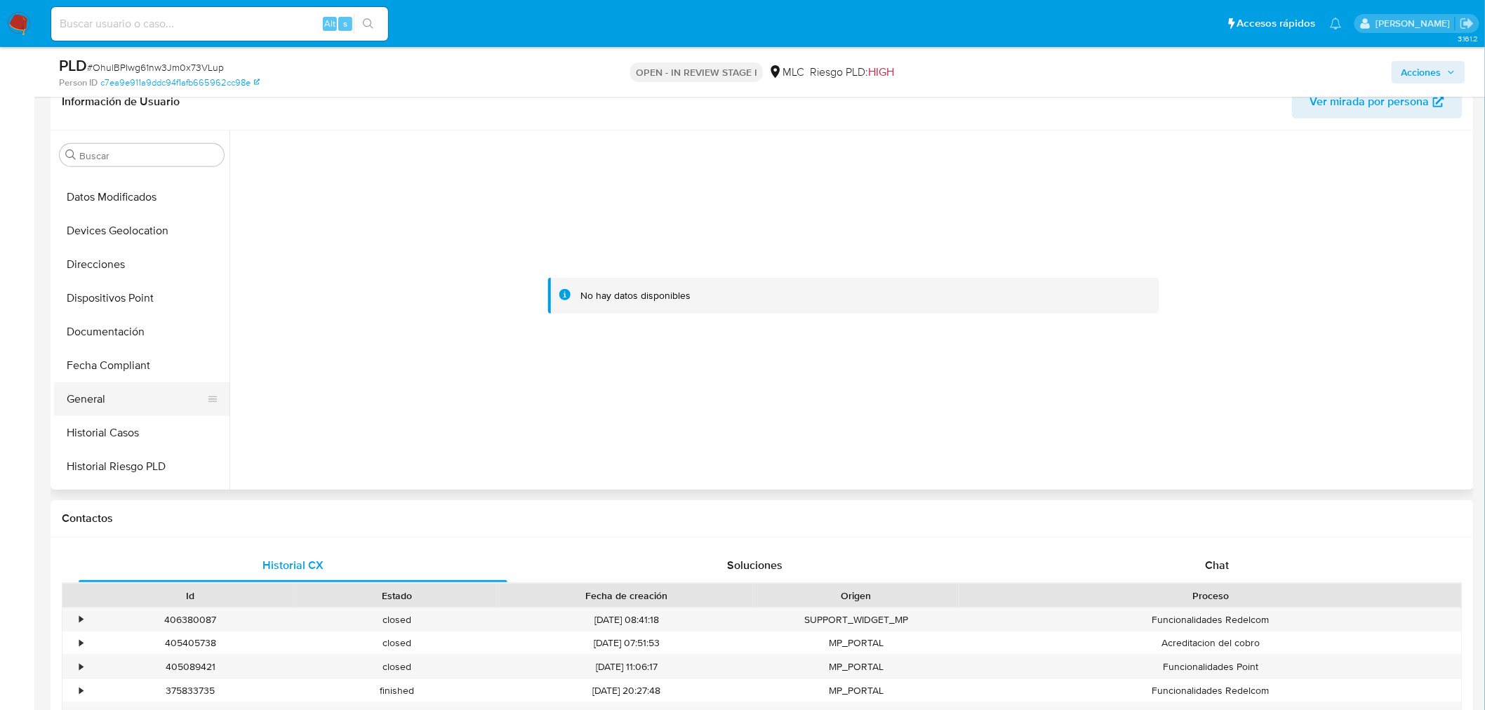
scroll to position [311, 0]
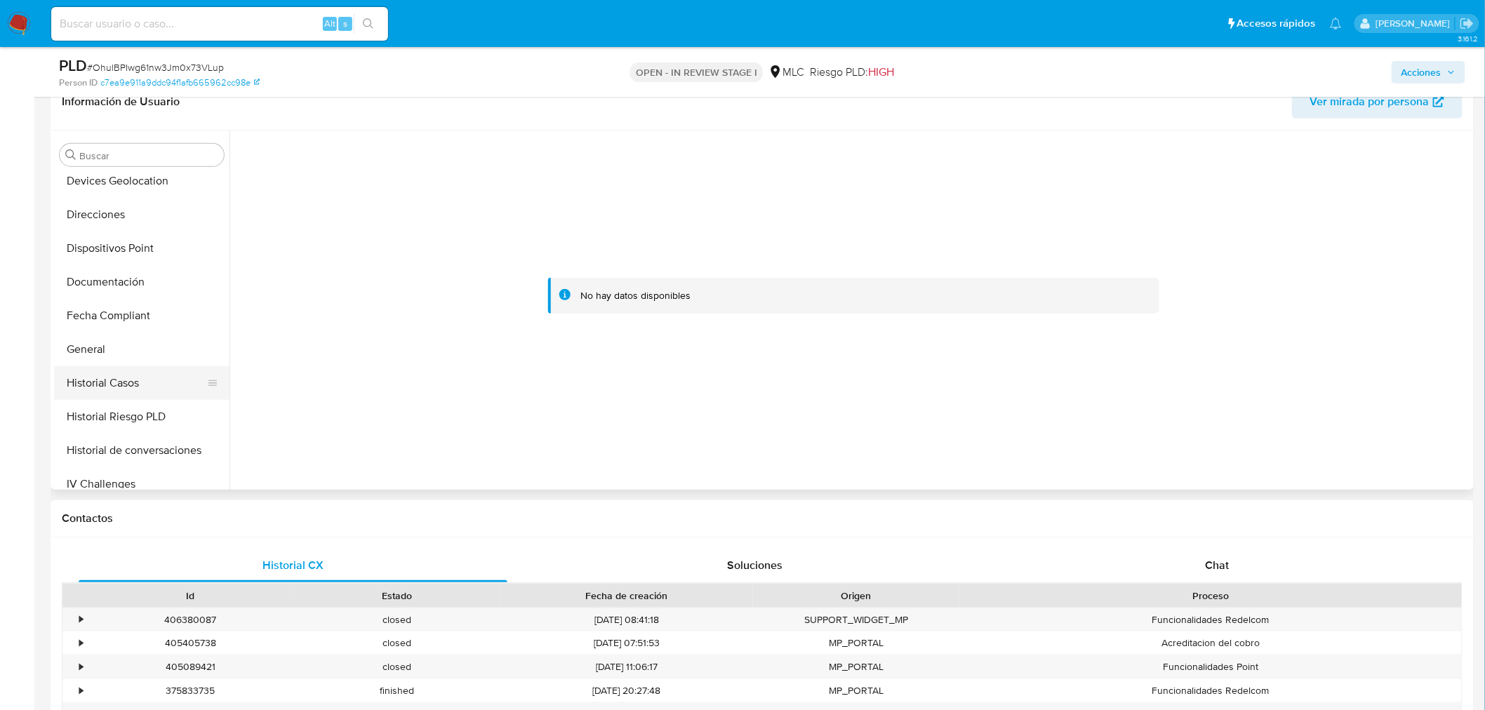
click at [121, 378] on button "Historial Casos" at bounding box center [136, 383] width 164 height 34
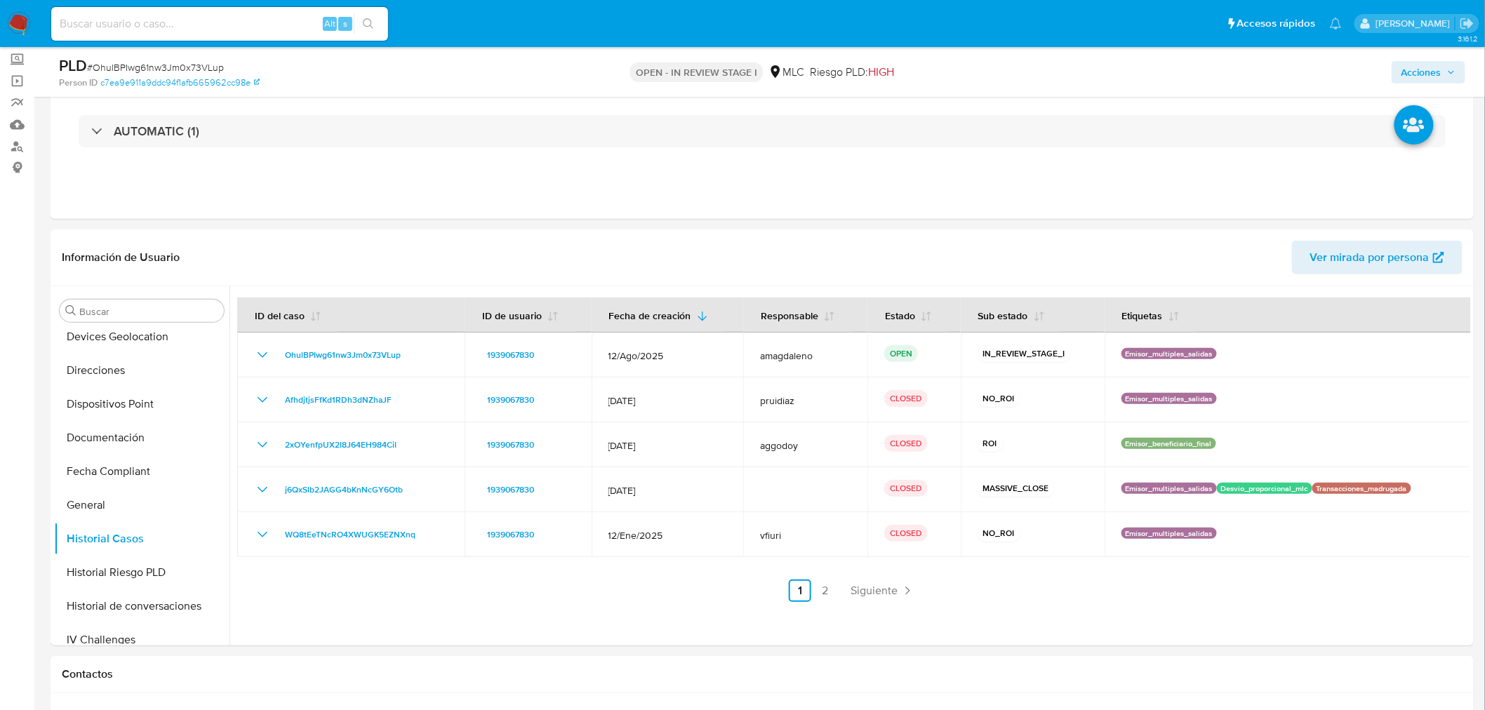
scroll to position [0, 0]
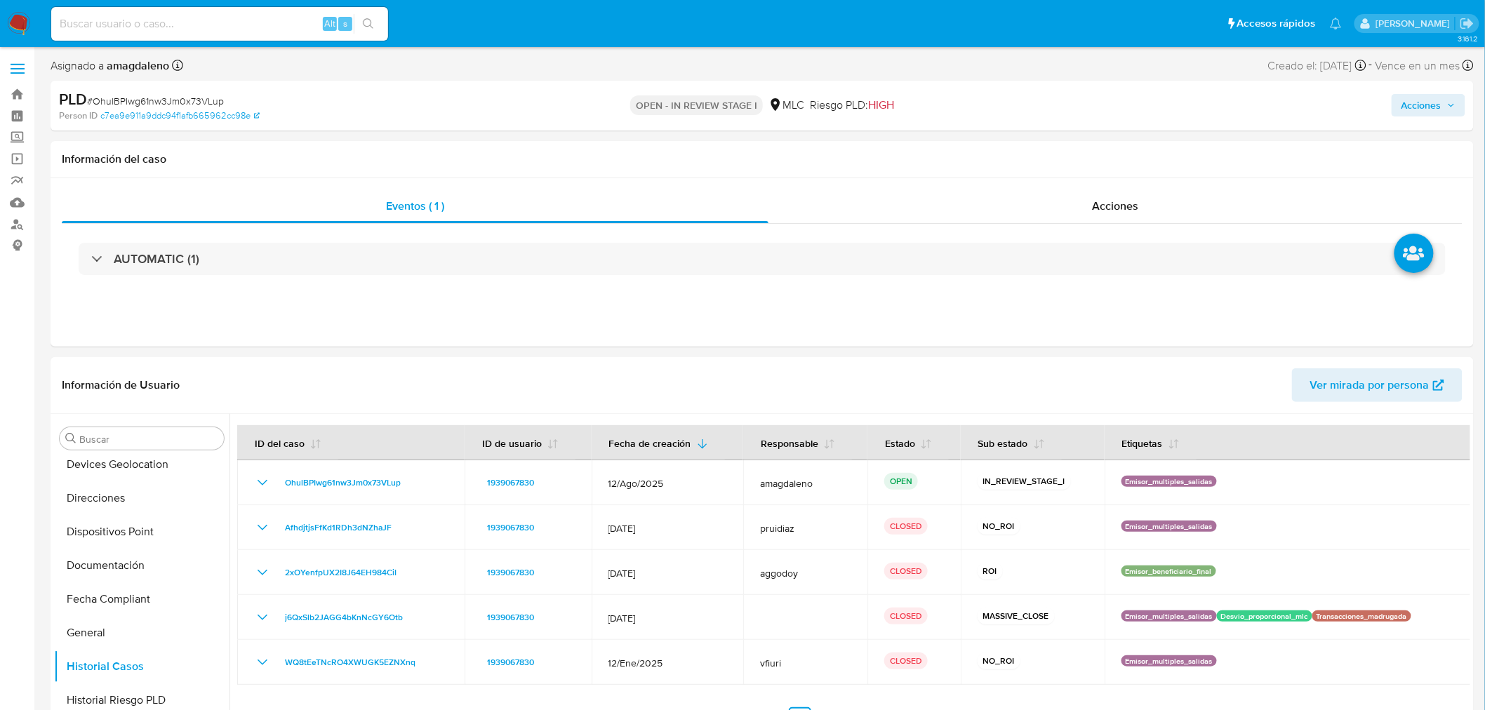
click at [1423, 94] on span "Acciones" at bounding box center [1421, 105] width 40 height 22
click at [1041, 147] on span "Resolución del caso" at bounding box center [1030, 150] width 100 height 16
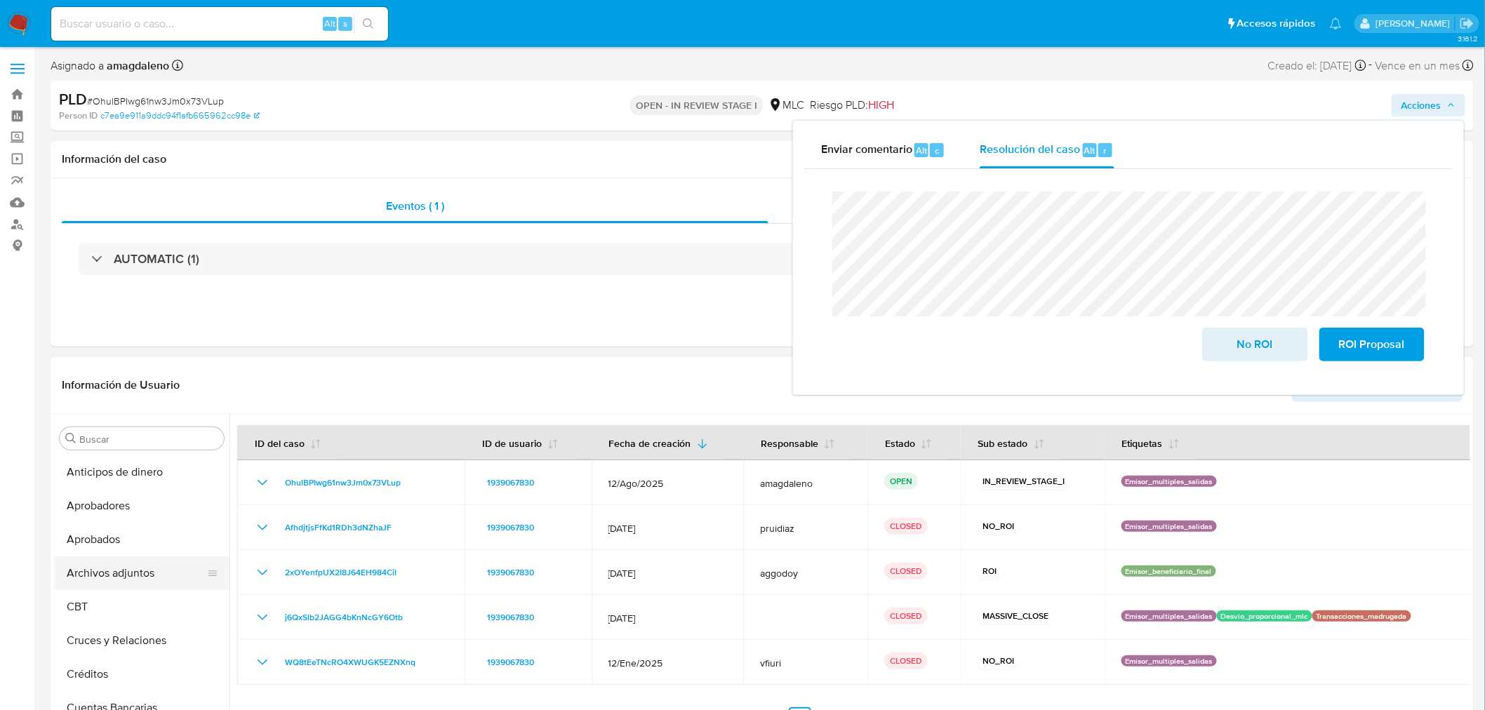
click at [142, 572] on button "Archivos adjuntos" at bounding box center [136, 573] width 164 height 34
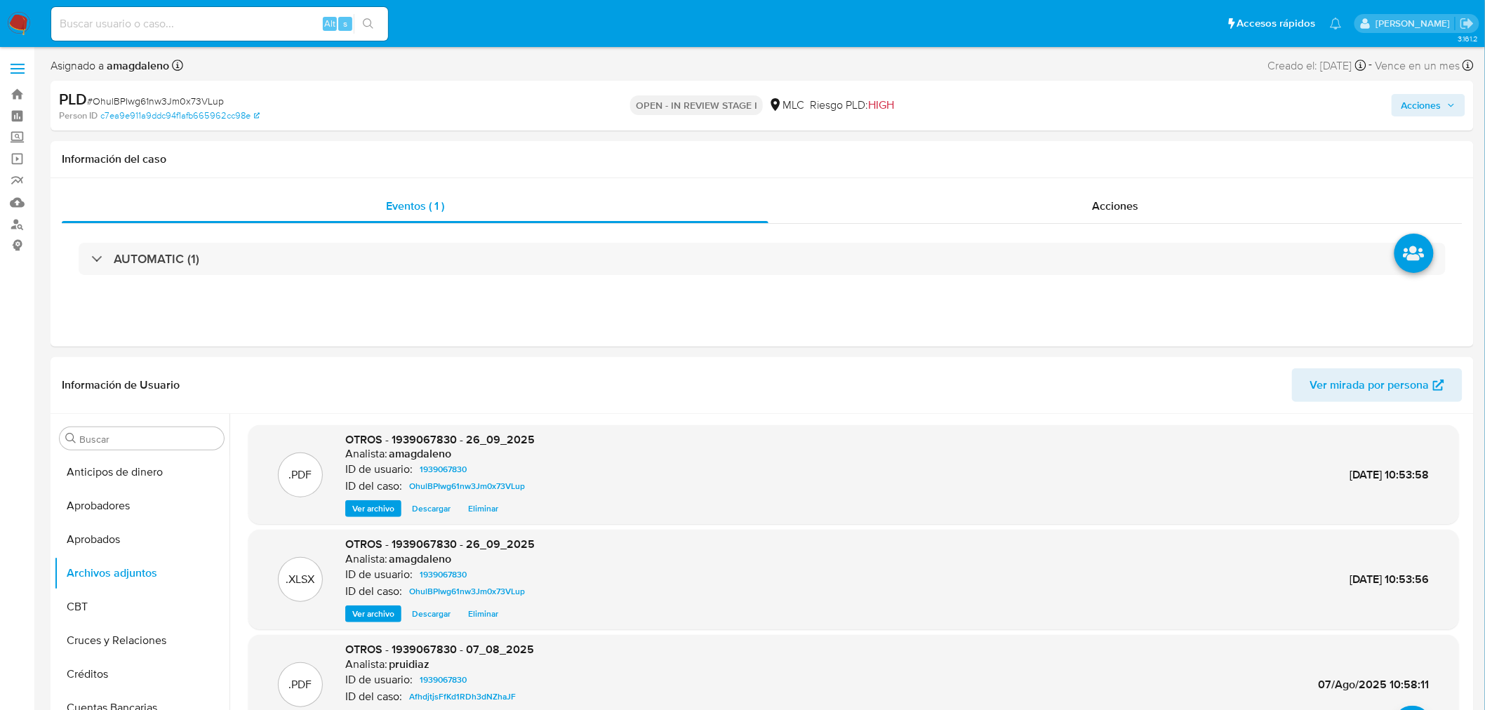
click at [1439, 92] on div "Acciones" at bounding box center [1232, 105] width 465 height 33
click at [1406, 101] on span "Acciones" at bounding box center [1421, 105] width 40 height 22
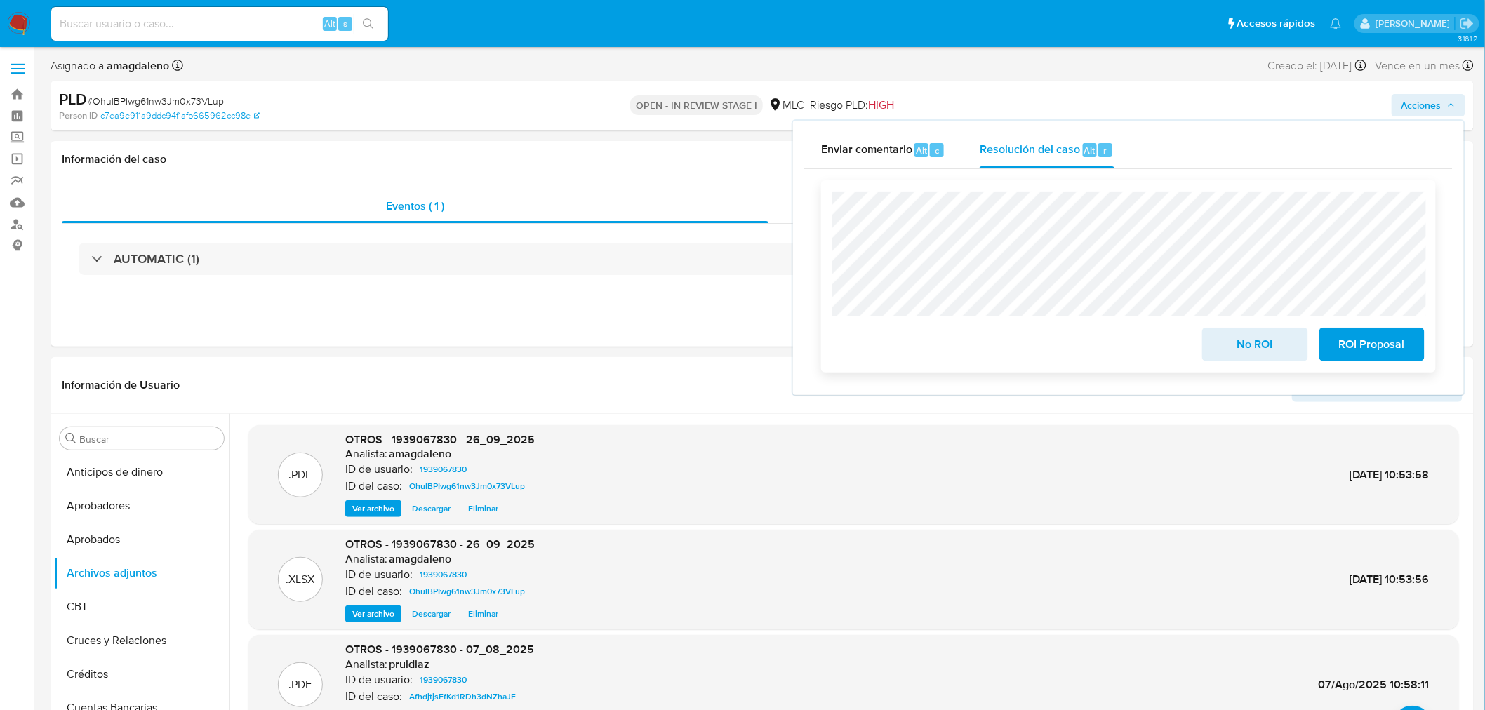
click at [1246, 345] on span "No ROI" at bounding box center [1254, 344] width 69 height 31
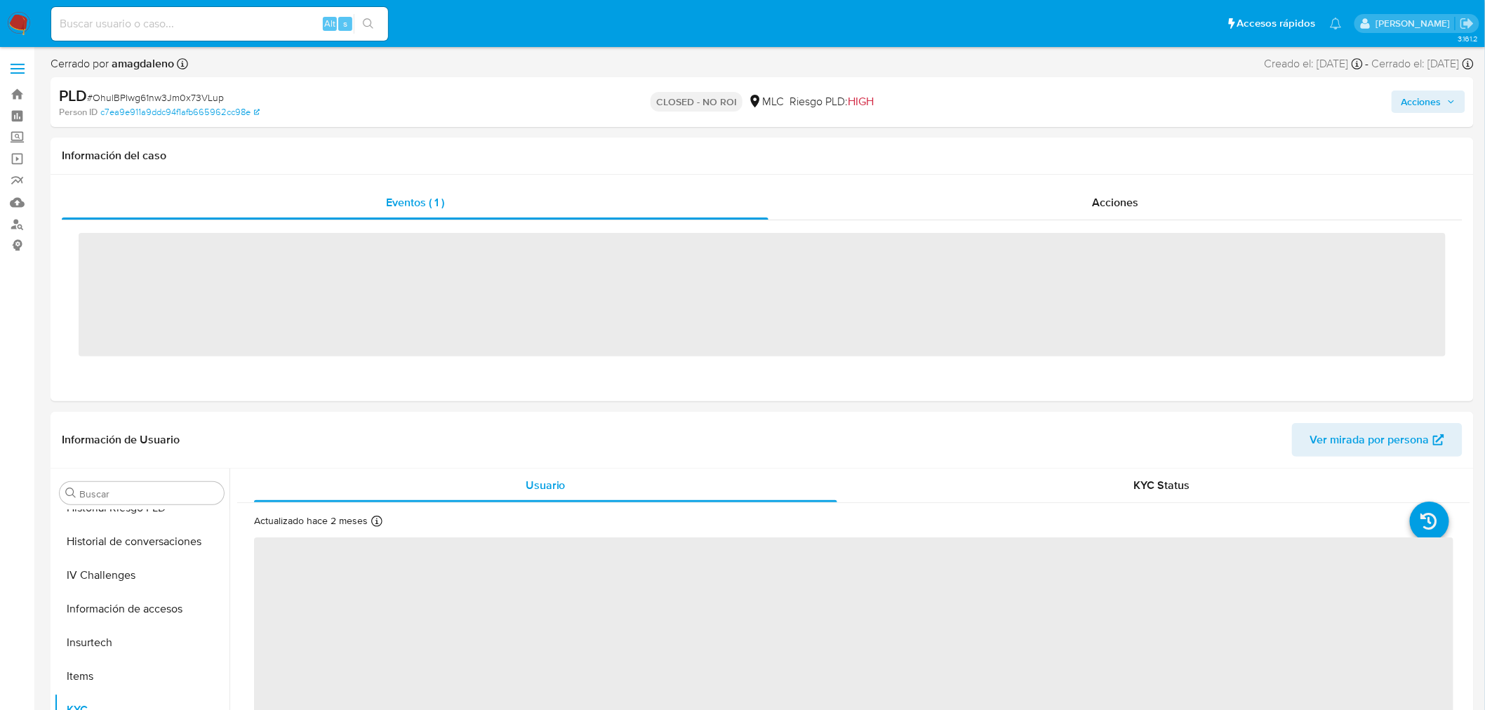
scroll to position [657, 0]
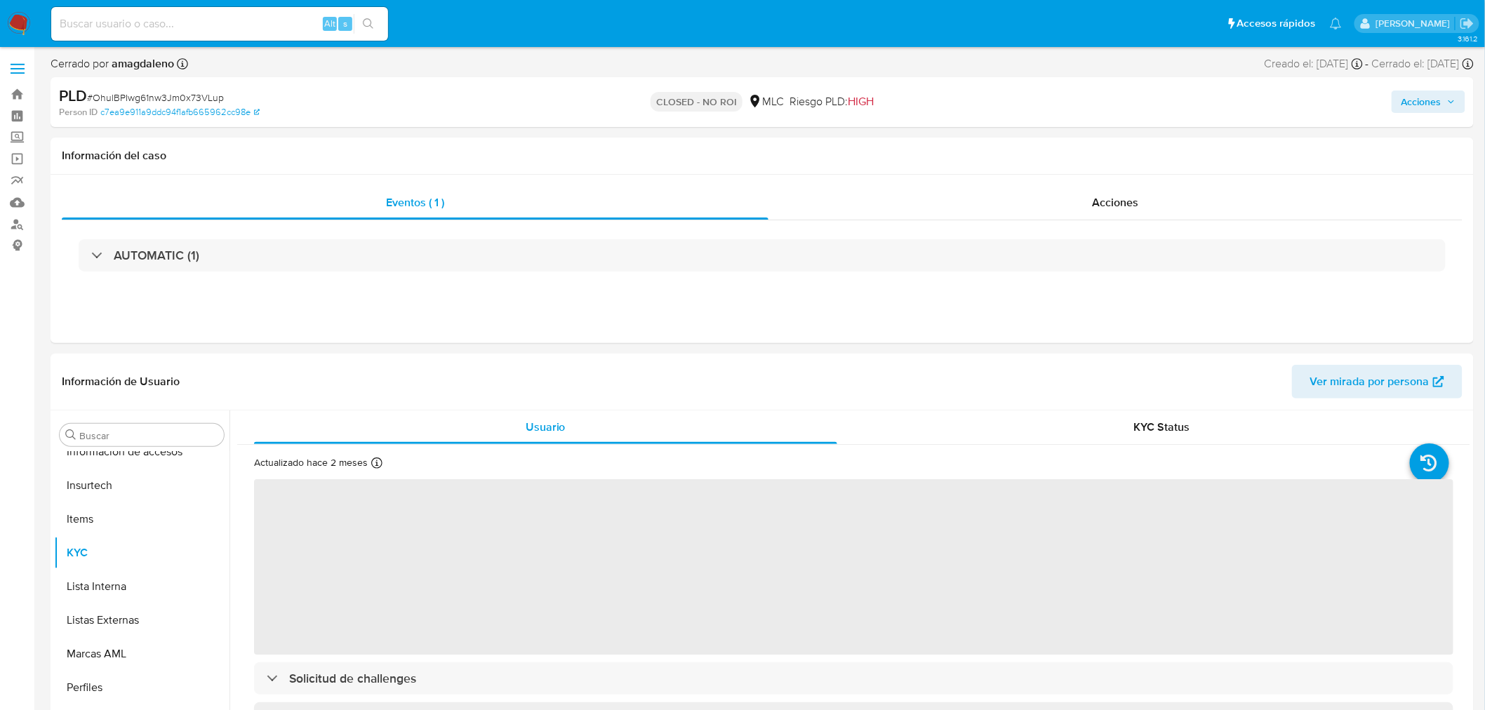
select select "10"
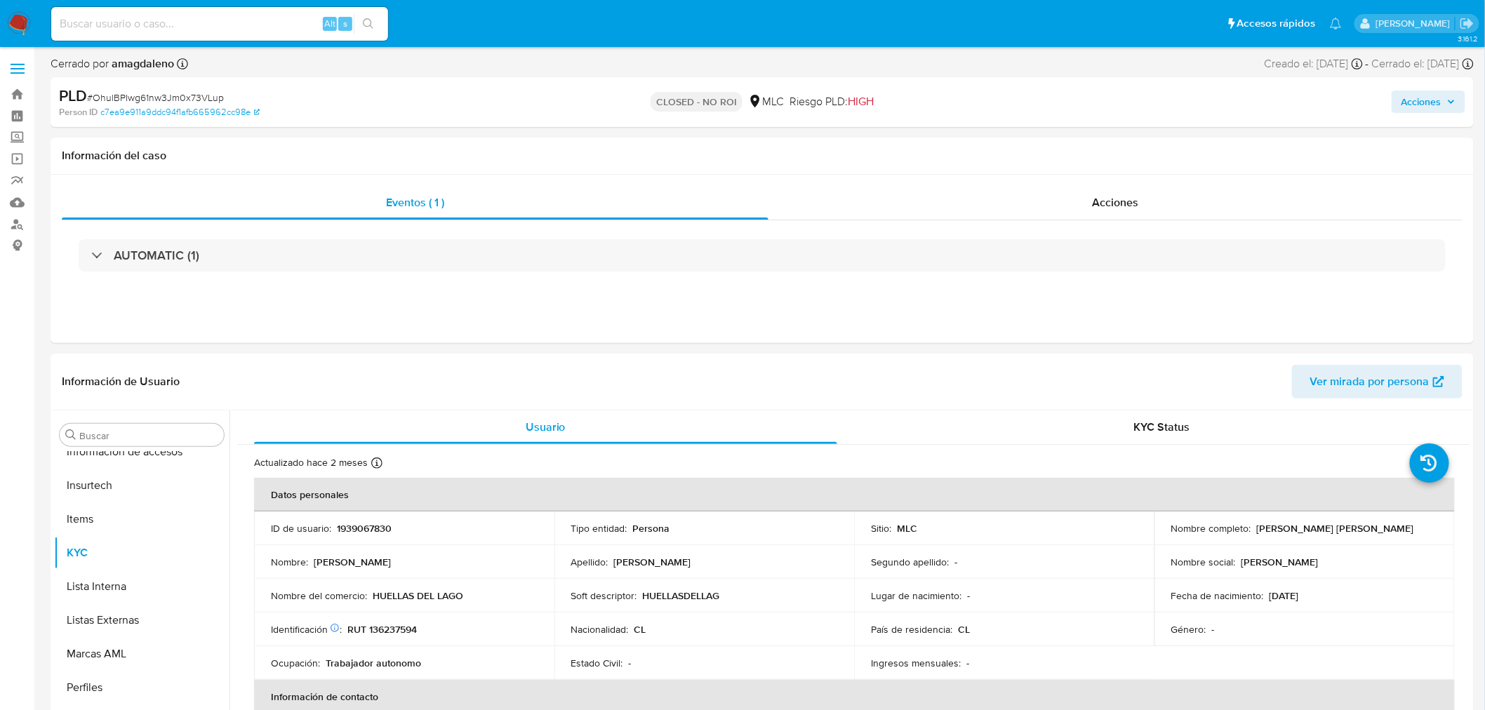
scroll to position [660, 0]
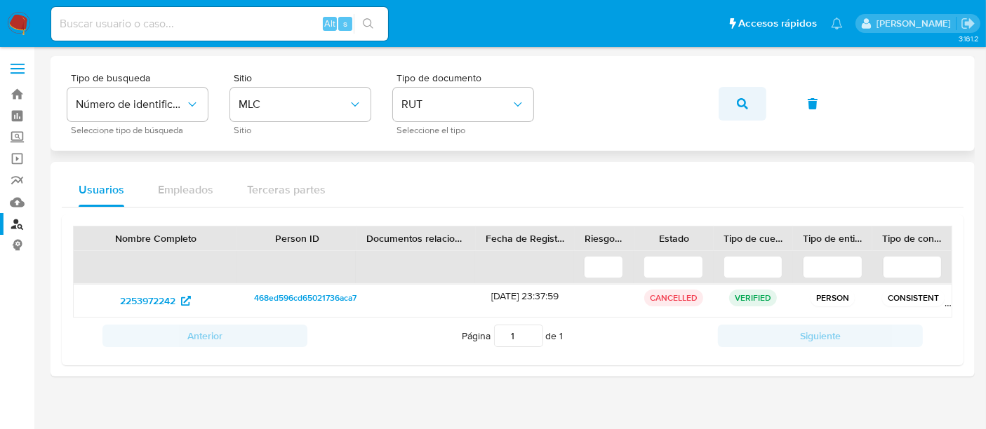
click at [734, 108] on button "button" at bounding box center [743, 104] width 48 height 34
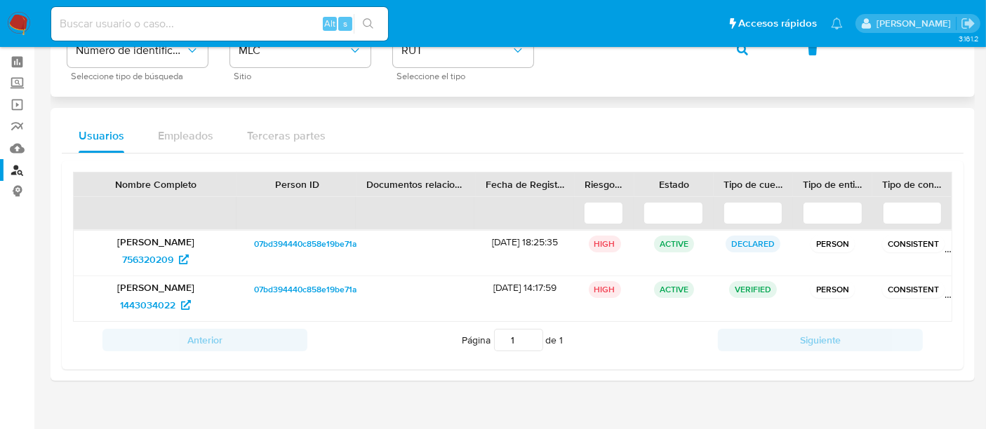
scroll to position [74, 0]
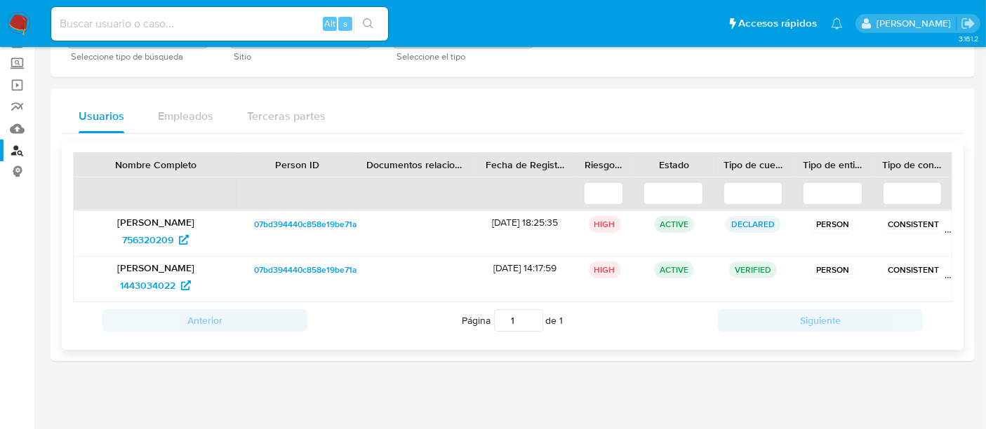
click at [312, 220] on span "07bd394440c858e19be71a1764284aa2" at bounding box center [328, 224] width 148 height 17
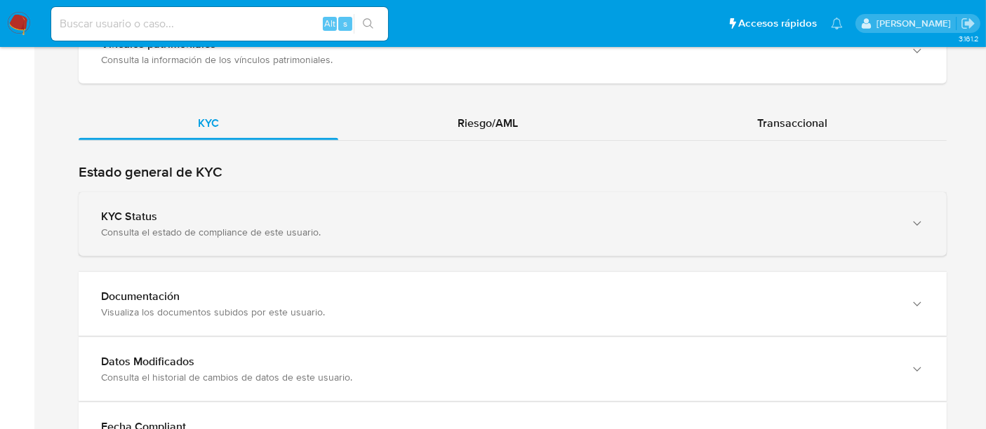
scroll to position [1247, 0]
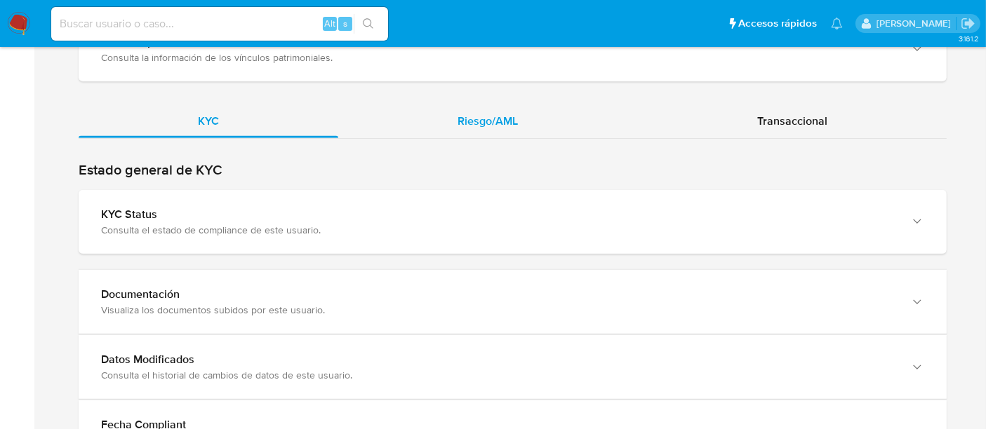
click at [460, 118] on span "Riesgo/AML" at bounding box center [488, 121] width 60 height 16
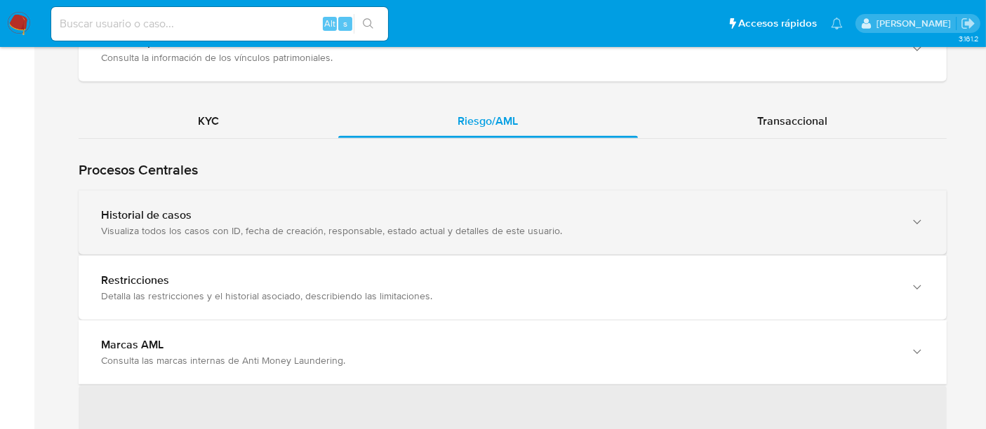
click at [179, 219] on div "Historial de casos" at bounding box center [498, 215] width 795 height 14
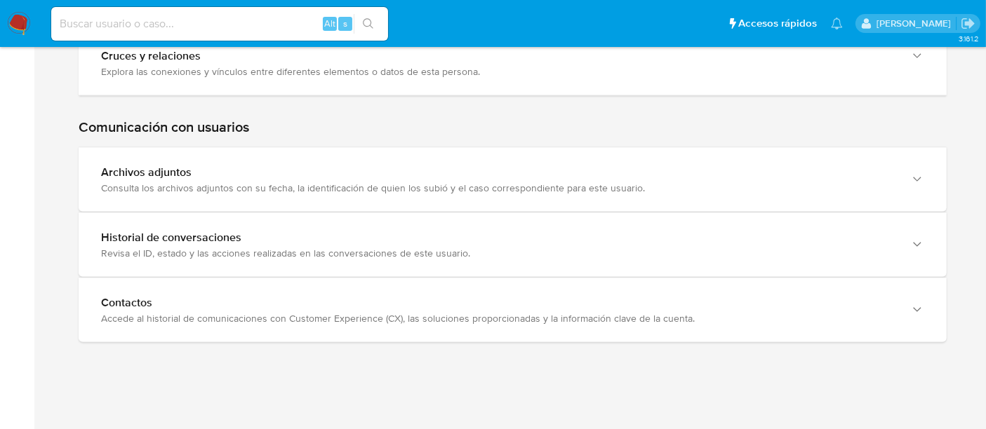
scroll to position [74, 0]
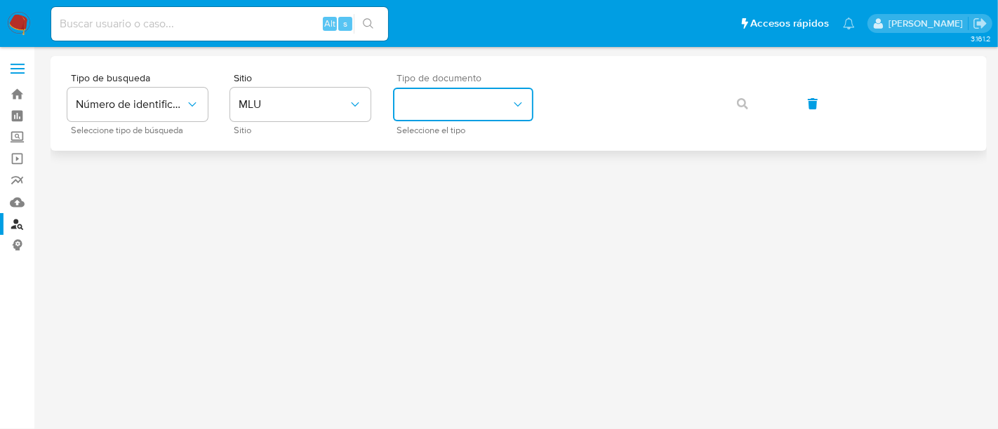
click at [523, 90] on button "identificationType" at bounding box center [463, 105] width 140 height 34
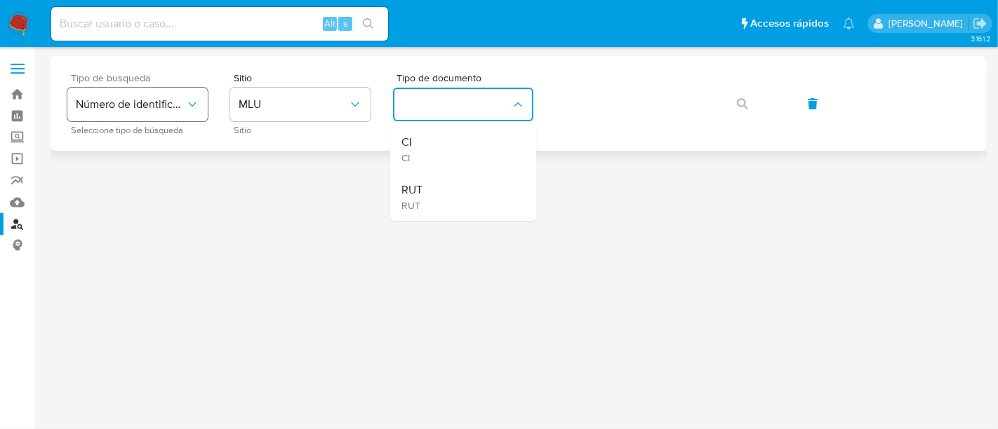
click at [186, 94] on button "Número de identificación" at bounding box center [137, 105] width 140 height 34
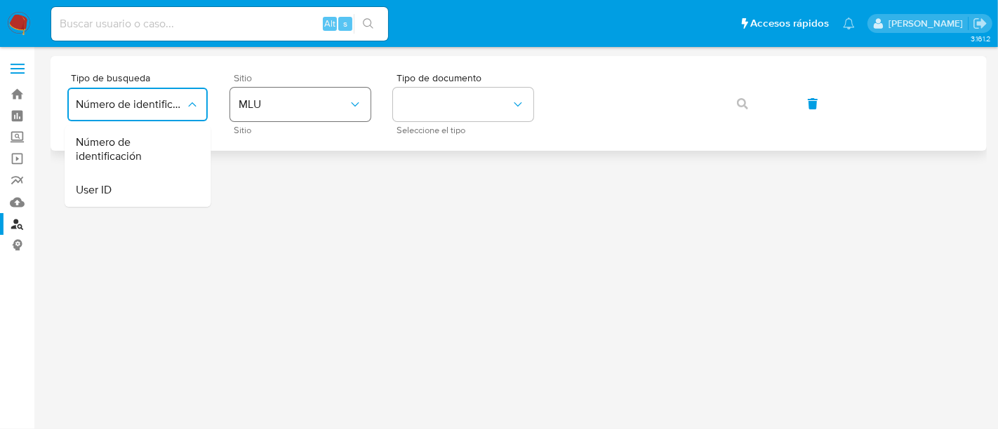
click at [276, 106] on span "MLU" at bounding box center [293, 105] width 109 height 14
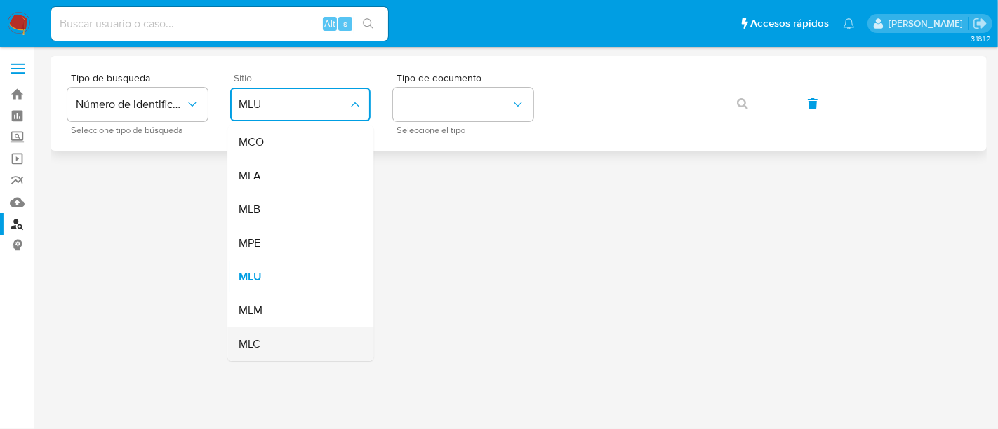
click at [260, 340] on span "MLC" at bounding box center [250, 345] width 22 height 14
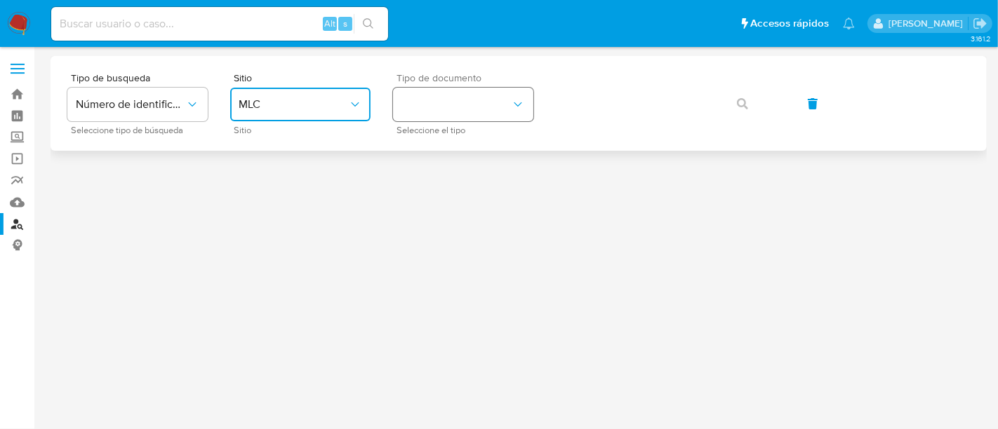
click at [433, 119] on button "identificationType" at bounding box center [463, 105] width 140 height 34
click at [436, 140] on div "RUT RUT" at bounding box center [458, 150] width 115 height 48
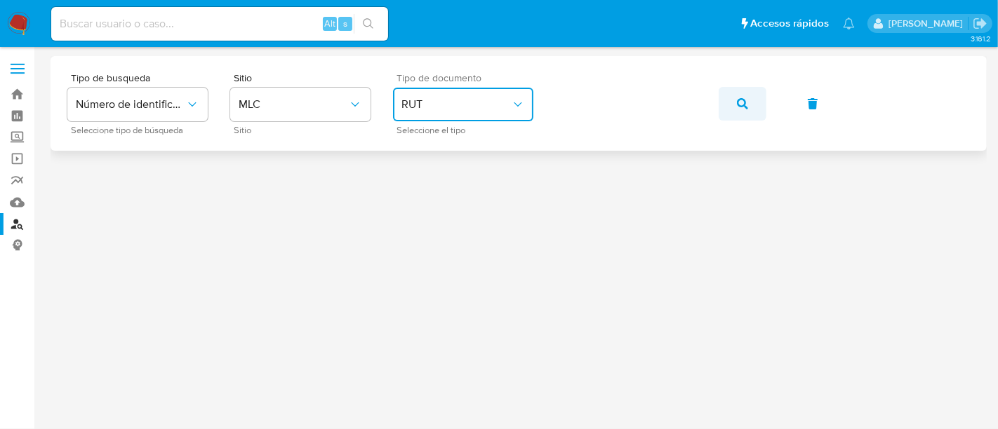
click at [752, 107] on button "button" at bounding box center [743, 104] width 48 height 34
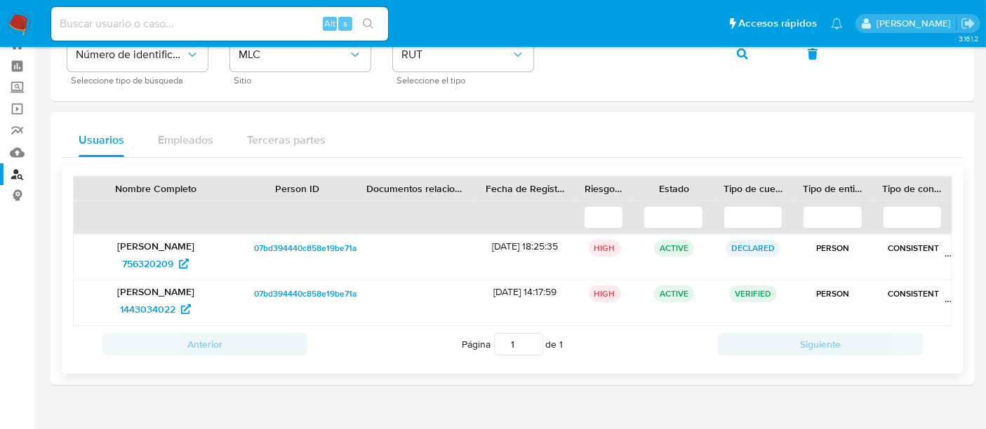
scroll to position [74, 0]
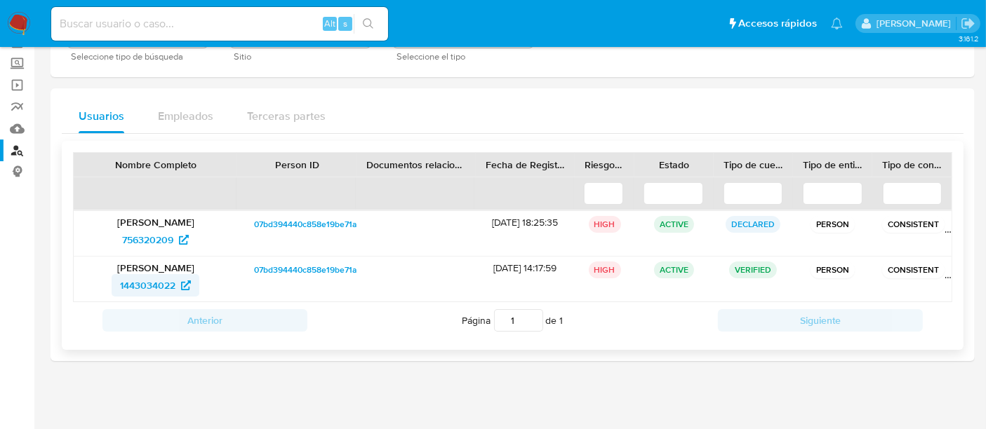
click at [145, 289] on span "1443034022" at bounding box center [147, 285] width 55 height 22
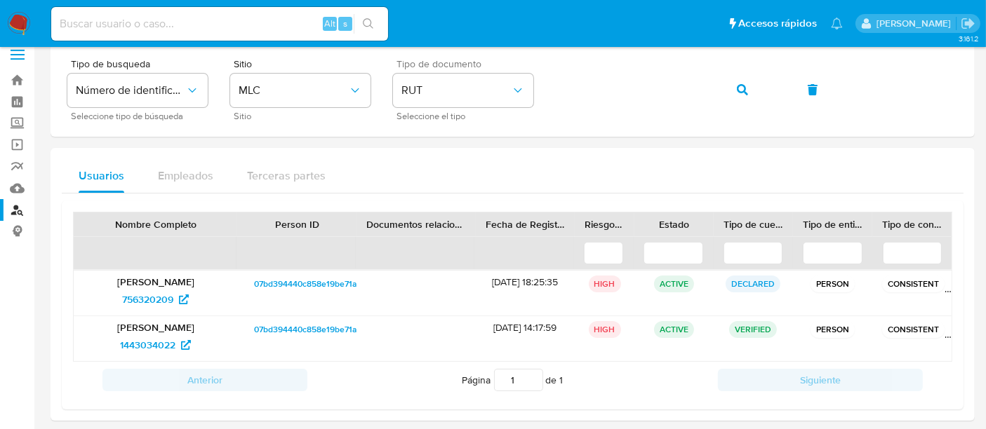
scroll to position [0, 0]
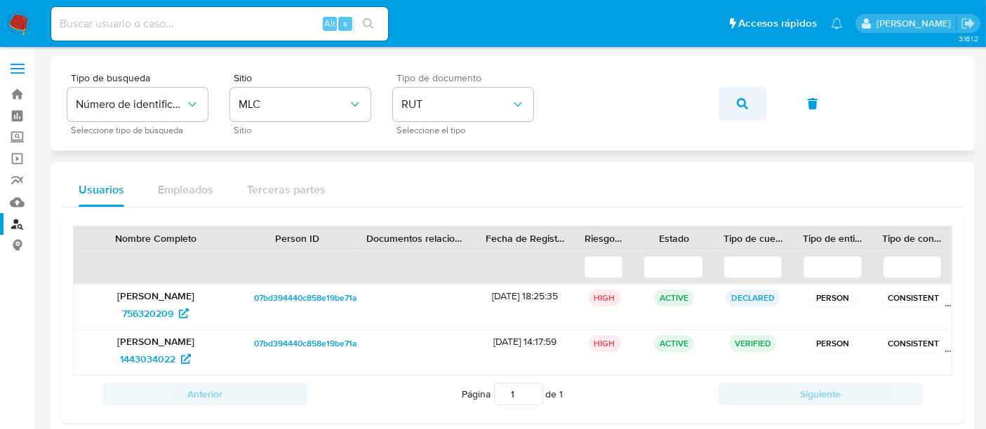
click at [740, 107] on icon "button" at bounding box center [742, 103] width 11 height 11
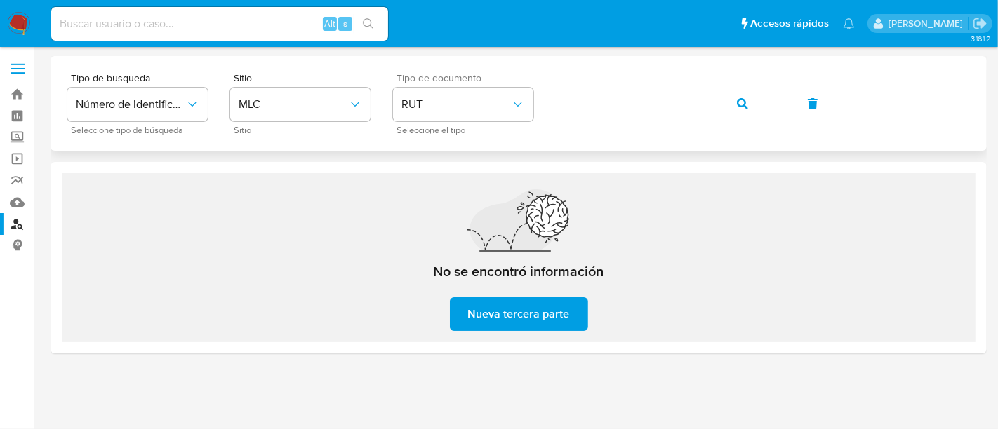
click at [755, 101] on button "button" at bounding box center [743, 104] width 48 height 34
click at [740, 104] on icon "button" at bounding box center [742, 103] width 11 height 11
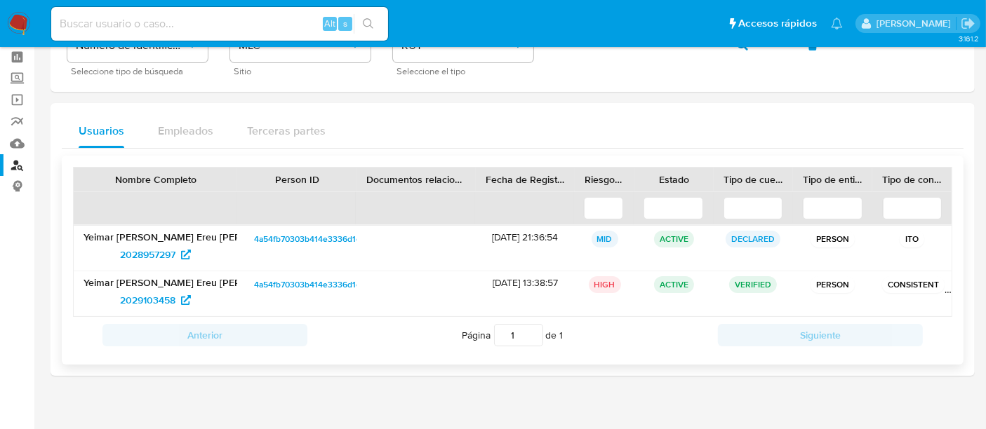
scroll to position [74, 0]
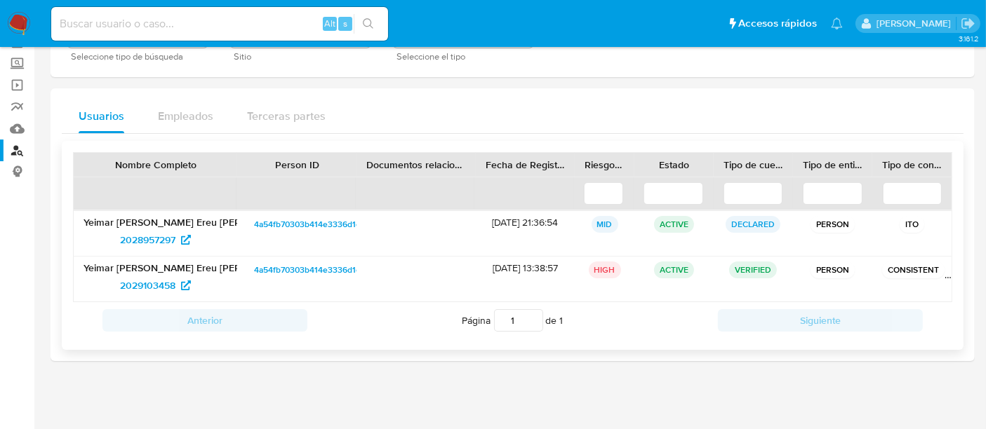
drag, startPoint x: 307, startPoint y: 271, endPoint x: 236, endPoint y: 298, distance: 75.1
click at [236, 298] on div "Yeimar [PERSON_NAME] Ereu [PERSON_NAME] 2029103458" at bounding box center [156, 279] width 164 height 45
click at [148, 280] on span "2029103458" at bounding box center [147, 285] width 55 height 22
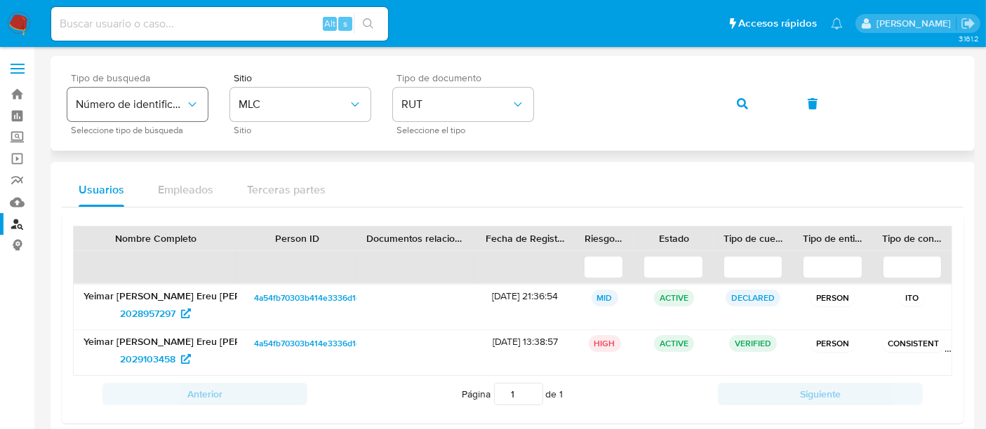
scroll to position [0, 0]
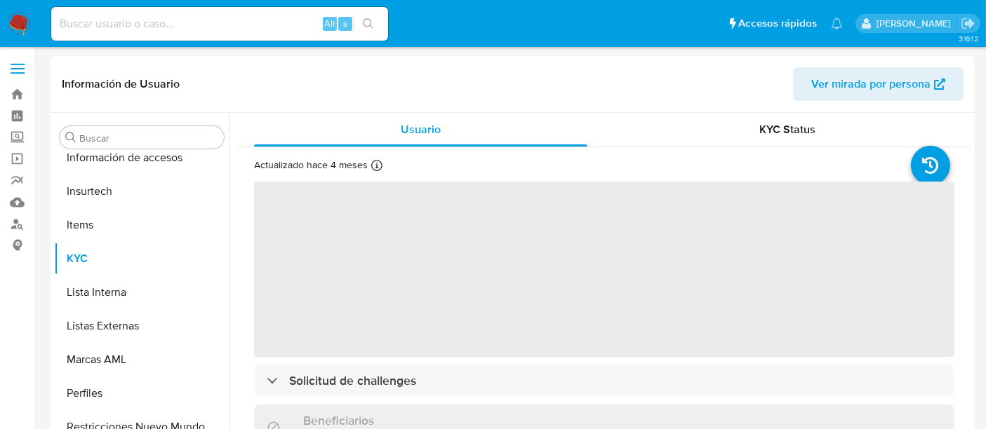
scroll to position [660, 0]
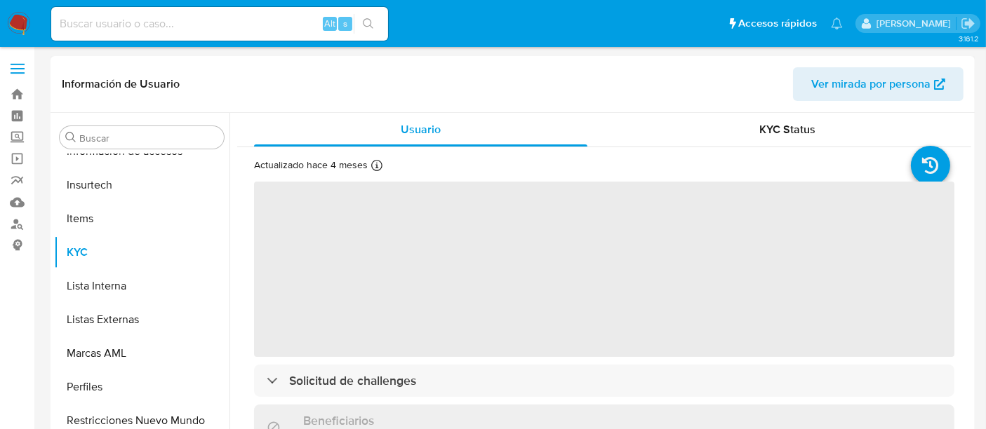
select select "10"
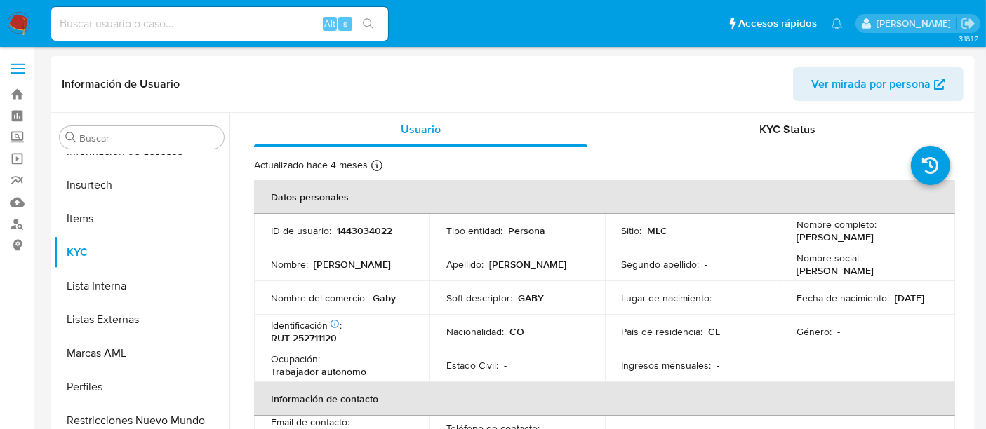
click at [828, 240] on p "[PERSON_NAME]" at bounding box center [834, 237] width 77 height 13
click at [815, 241] on p "[PERSON_NAME]" at bounding box center [834, 237] width 77 height 13
drag, startPoint x: 794, startPoint y: 237, endPoint x: 920, endPoint y: 237, distance: 125.6
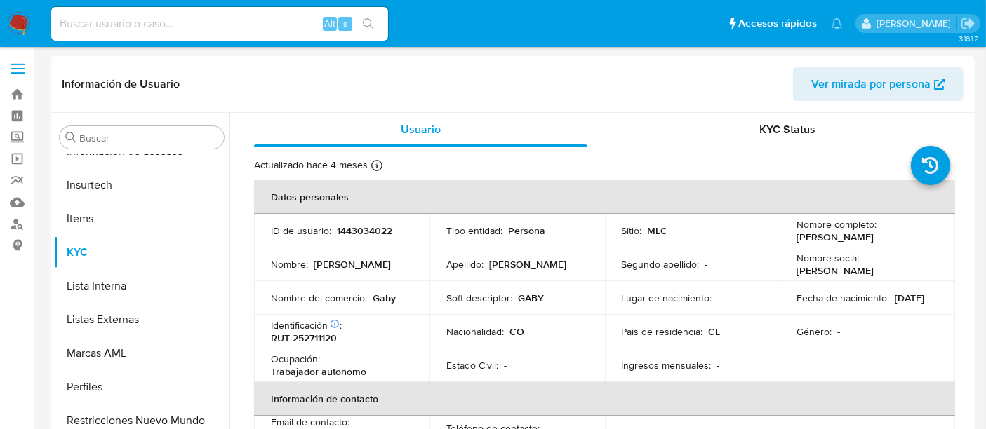
click at [874, 237] on p "[PERSON_NAME]" at bounding box center [834, 237] width 77 height 13
copy p "[PERSON_NAME]"
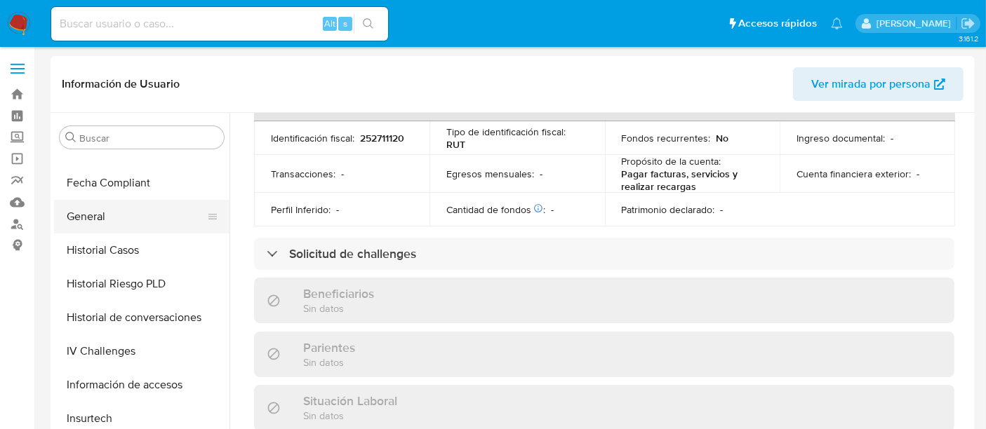
scroll to position [348, 0]
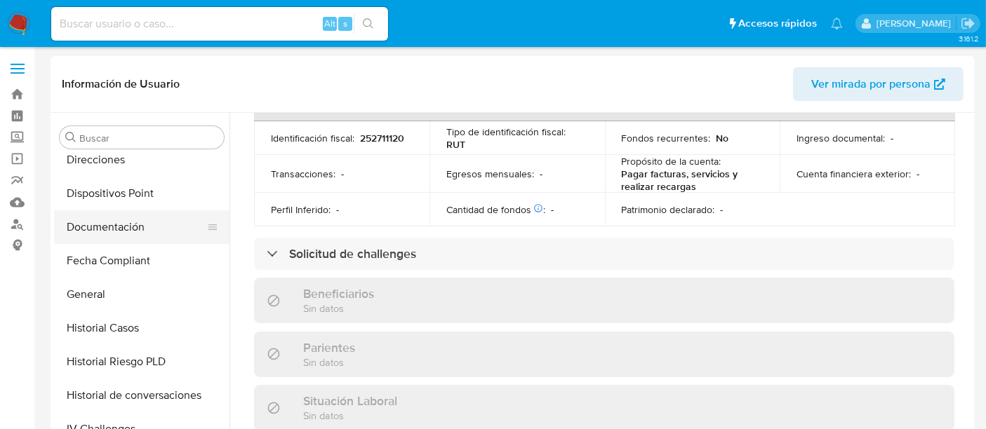
click at [168, 225] on button "Documentación" at bounding box center [136, 228] width 164 height 34
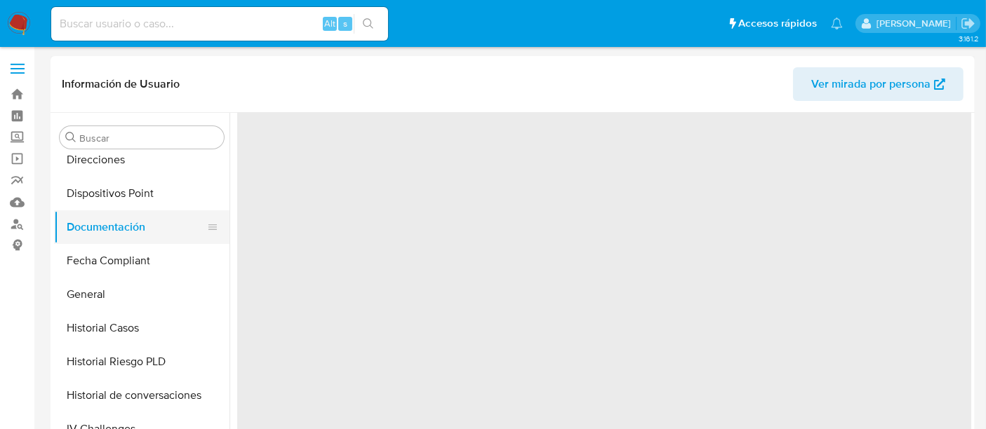
scroll to position [0, 0]
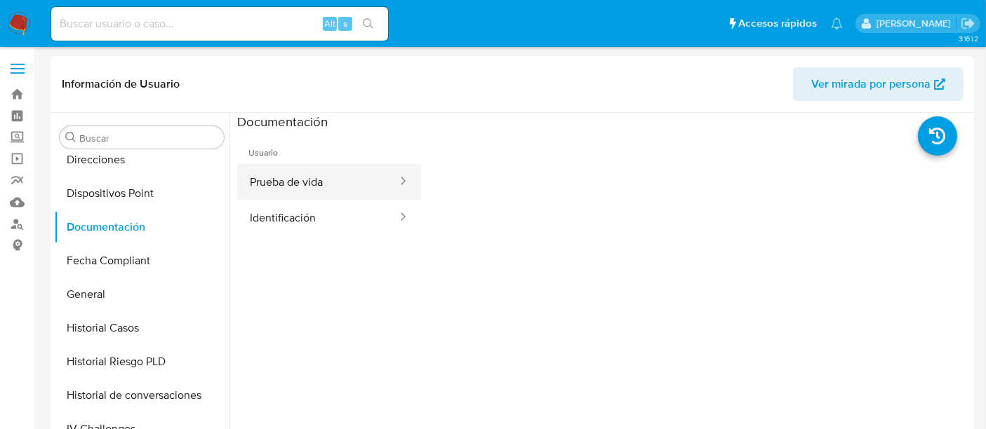
click at [307, 187] on button "Prueba de vida" at bounding box center [317, 182] width 161 height 36
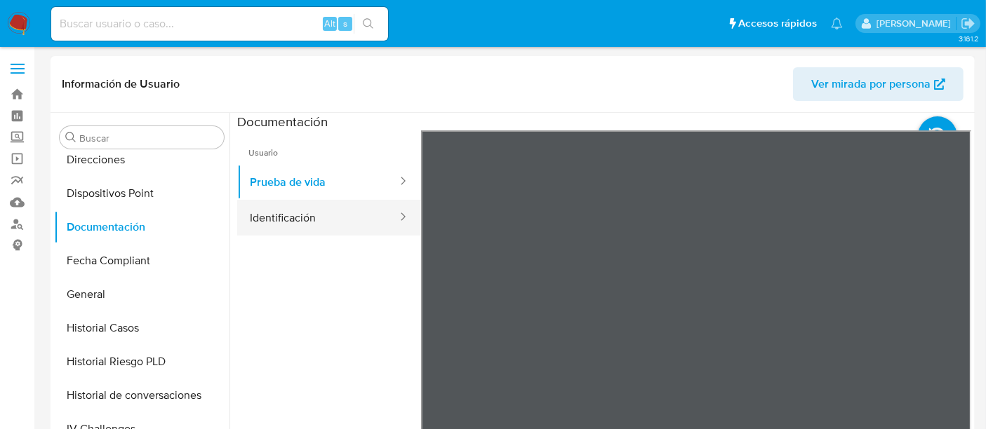
click at [328, 207] on button "Identificación" at bounding box center [317, 218] width 161 height 36
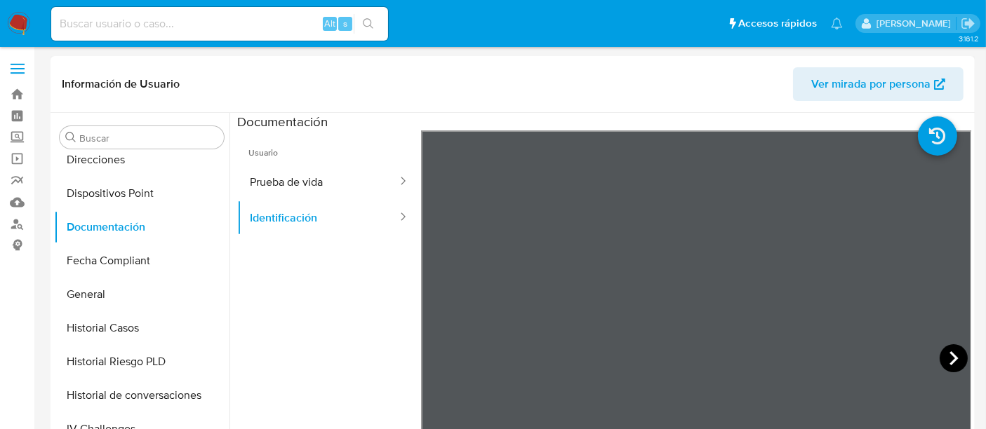
click at [948, 365] on icon at bounding box center [954, 359] width 28 height 28
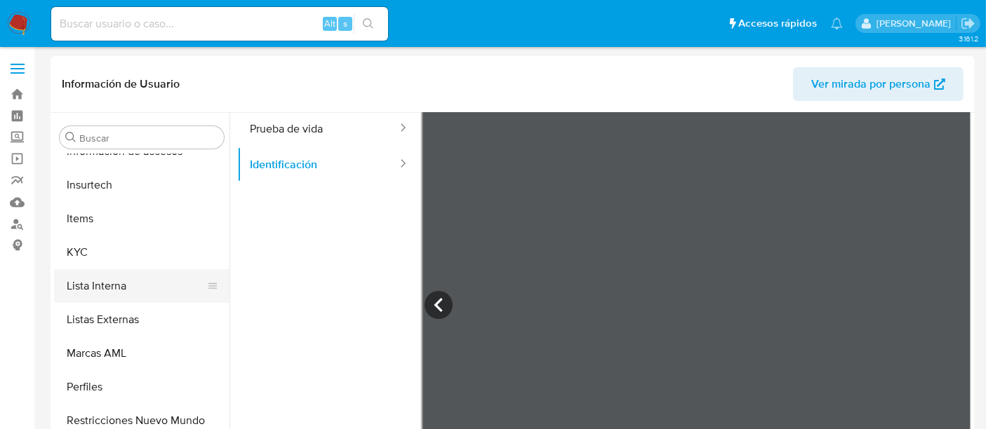
scroll to position [78, 0]
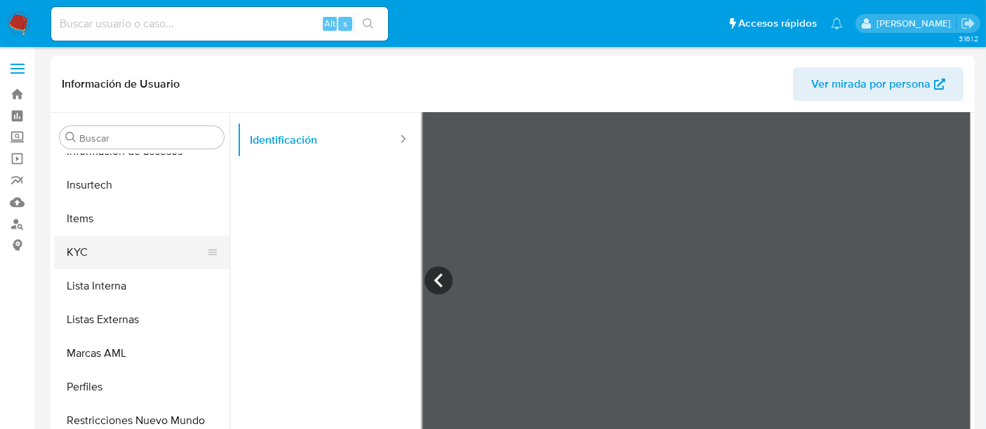
click at [119, 248] on button "KYC" at bounding box center [136, 253] width 164 height 34
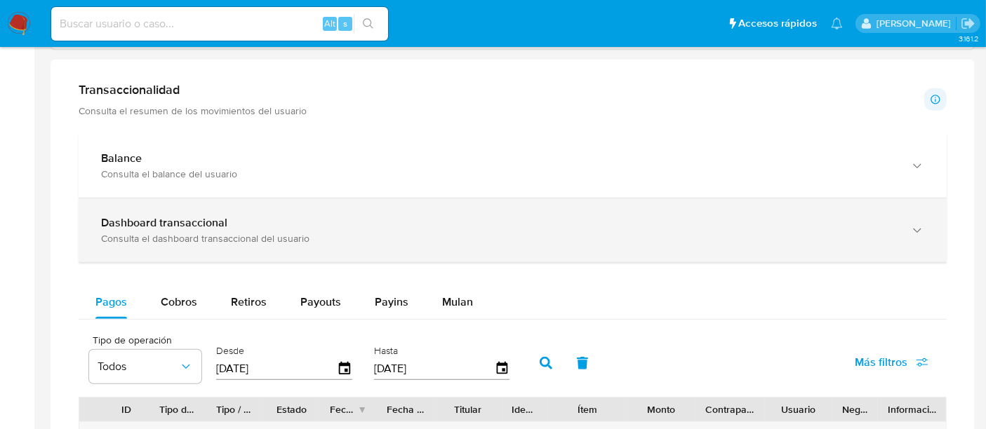
scroll to position [858, 0]
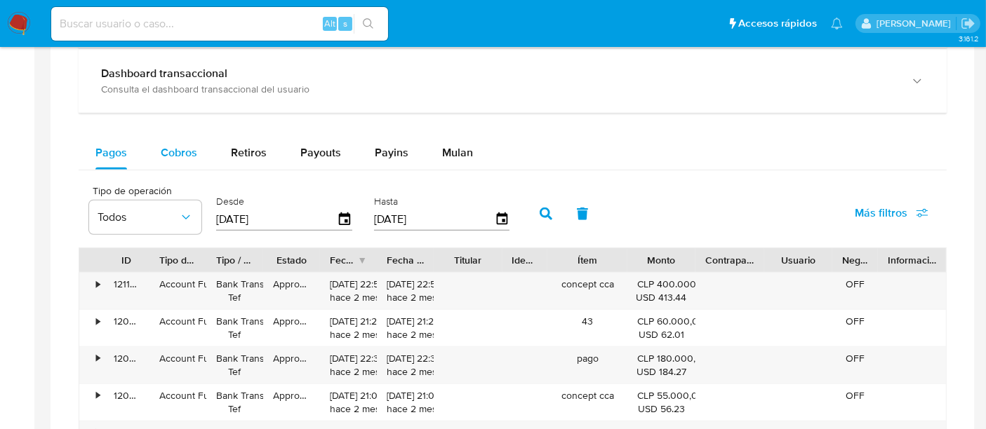
click at [176, 158] on span "Cobros" at bounding box center [179, 153] width 36 height 16
select select "10"
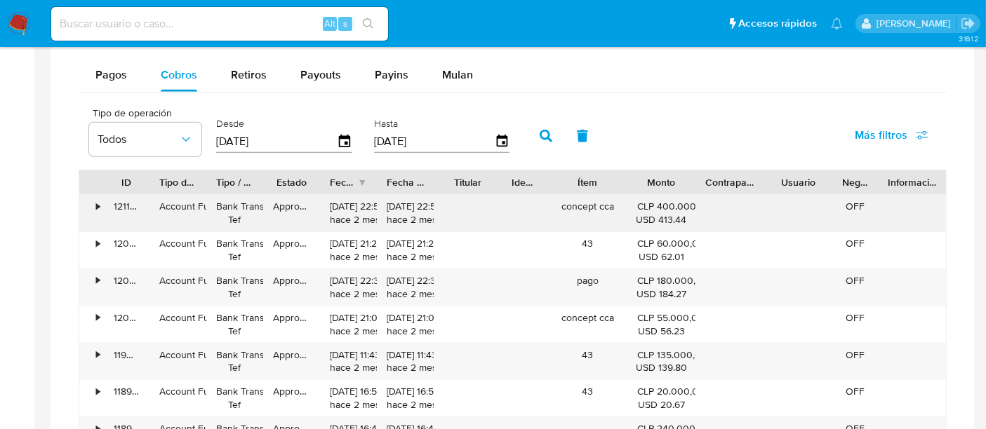
scroll to position [1013, 0]
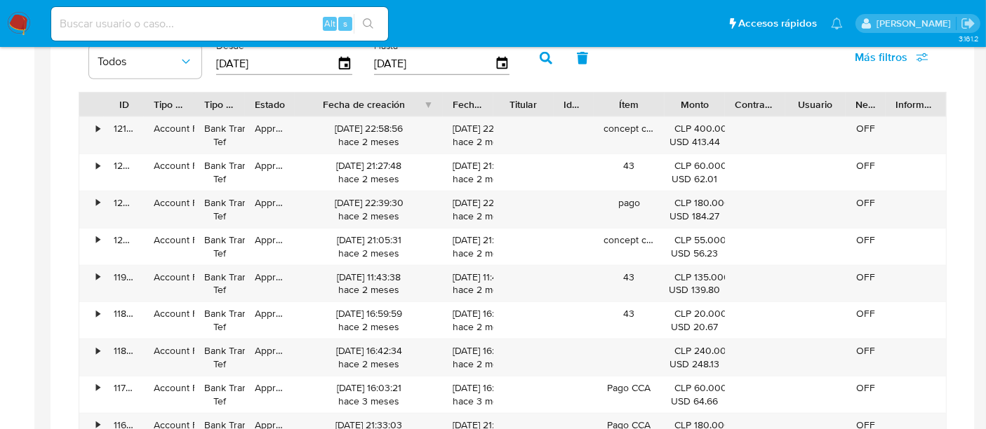
drag, startPoint x: 387, startPoint y: 99, endPoint x: 478, endPoint y: 98, distance: 91.2
click at [478, 98] on div "ID Tipo de operación Tipo / Método Estado Fecha de creación Fecha de aprobación…" at bounding box center [512, 105] width 867 height 24
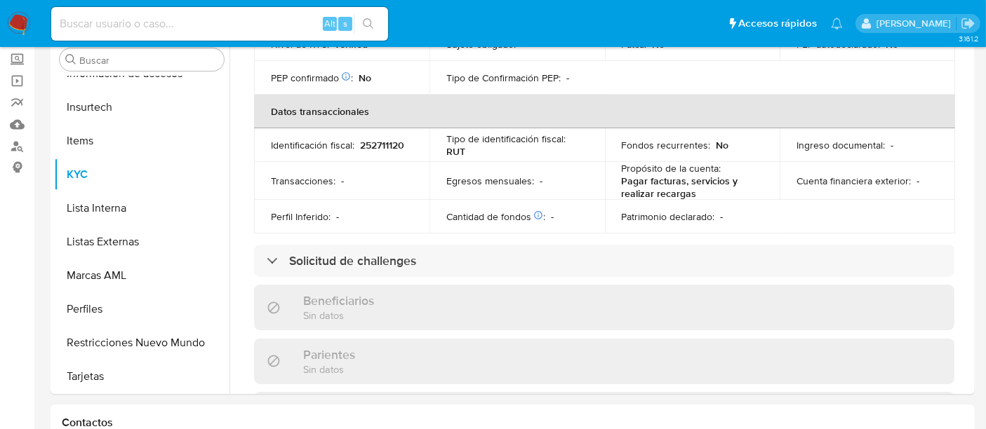
scroll to position [389, 0]
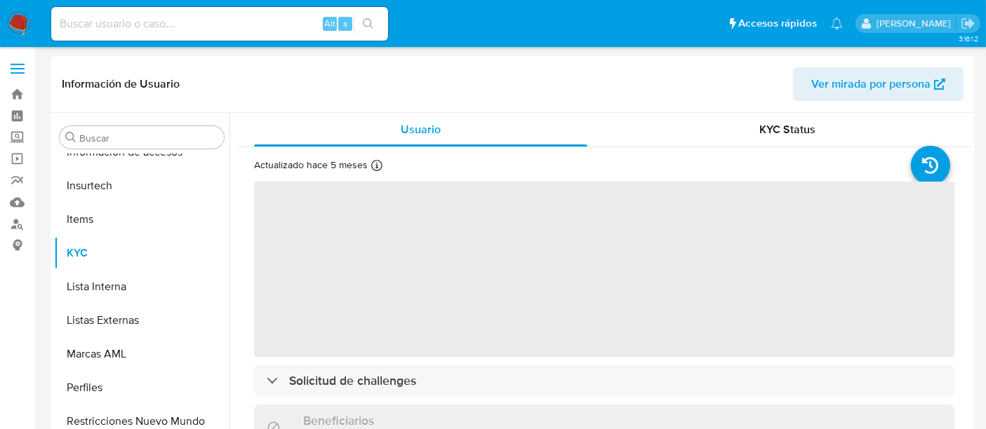
scroll to position [660, 0]
select select "10"
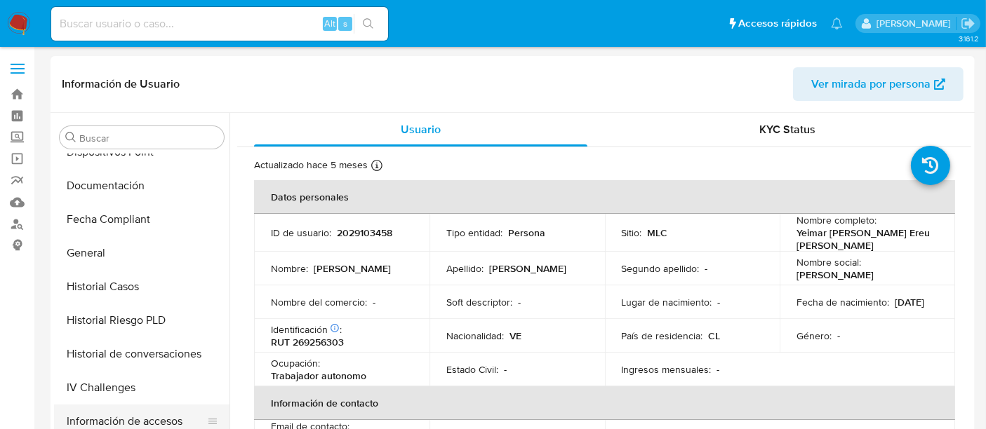
scroll to position [545, 0]
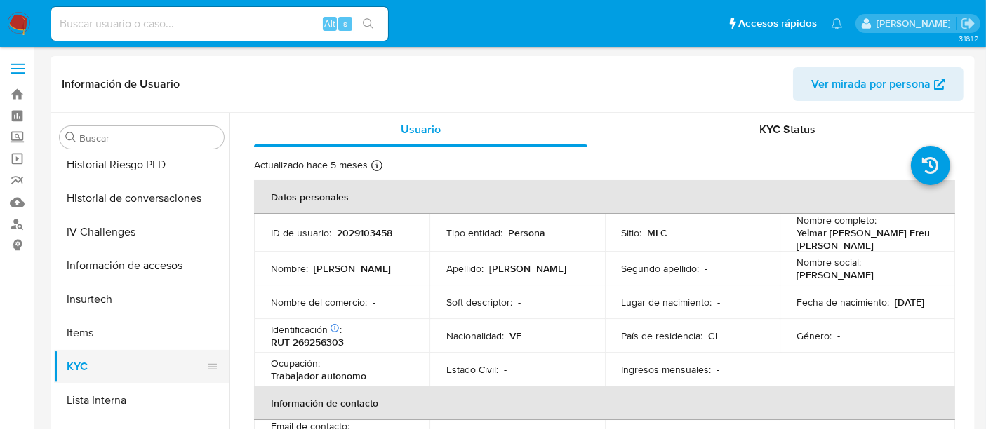
click at [142, 370] on button "KYC" at bounding box center [136, 367] width 164 height 34
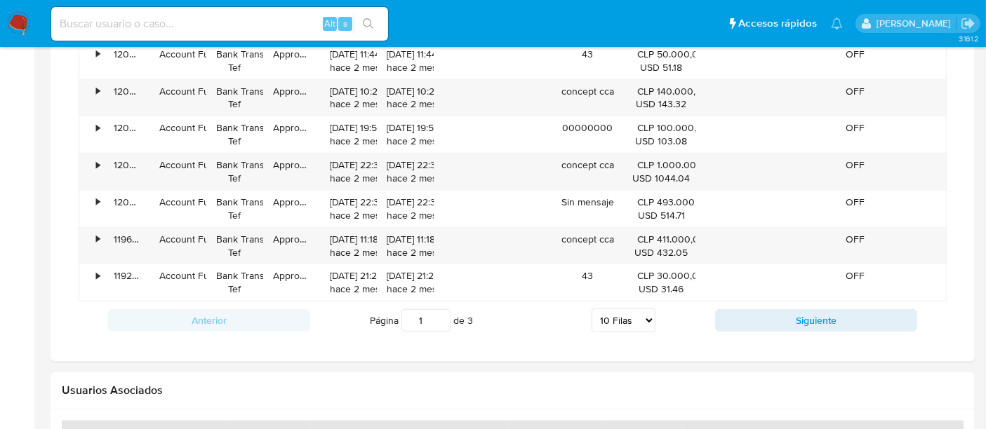
scroll to position [1453, 0]
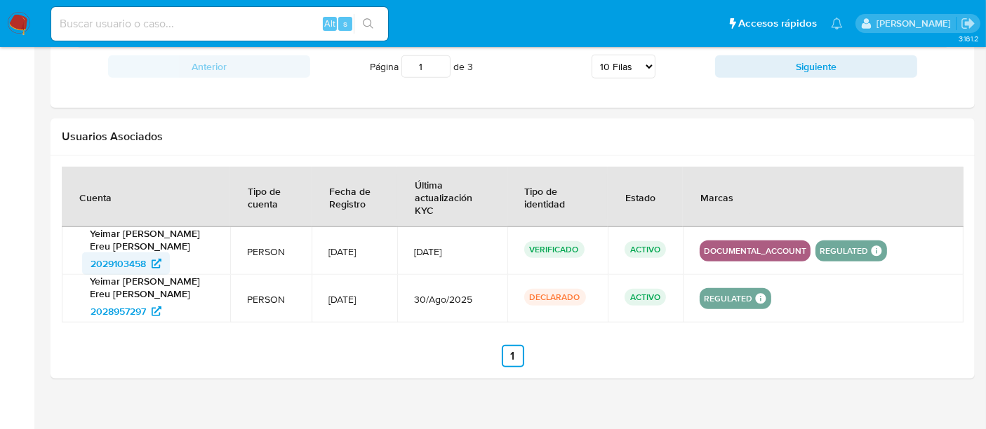
click at [118, 253] on span "2029103458" at bounding box center [118, 264] width 55 height 22
drag, startPoint x: 78, startPoint y: 249, endPoint x: 145, endPoint y: 247, distance: 67.4
click at [145, 247] on div "Yeimar Gabriela Ereu Ramos 2029103458" at bounding box center [146, 251] width 135 height 48
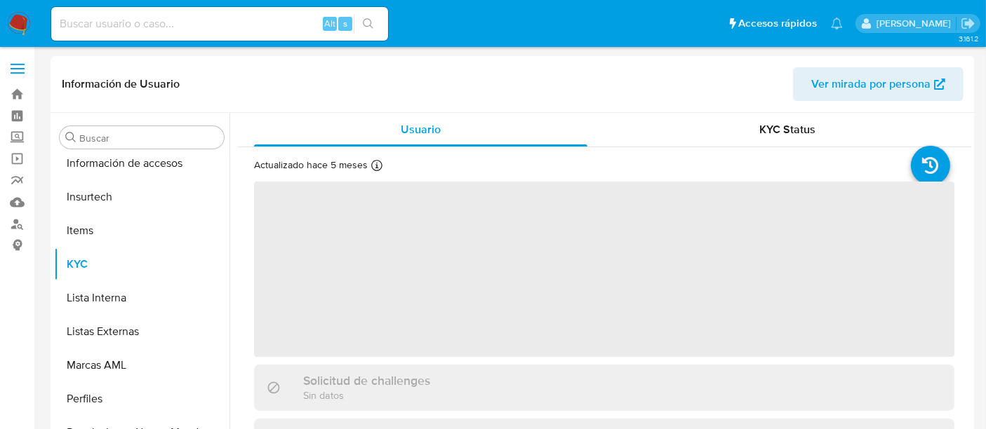
scroll to position [660, 0]
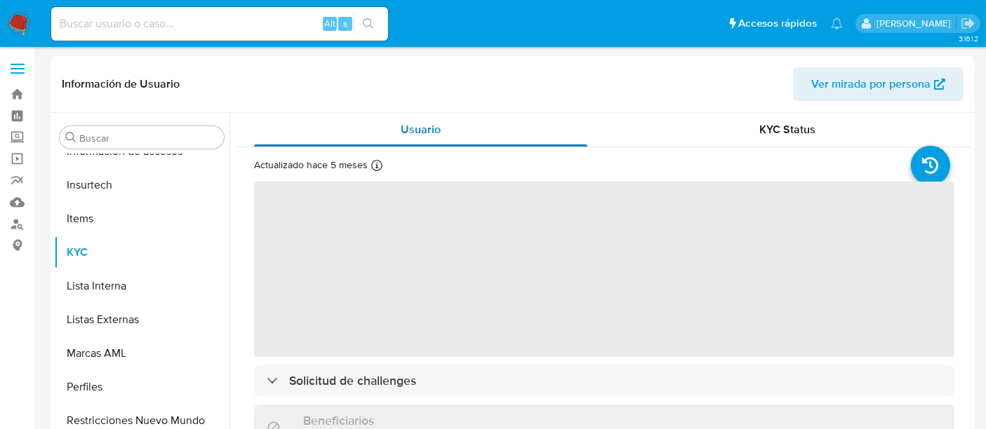
select select "10"
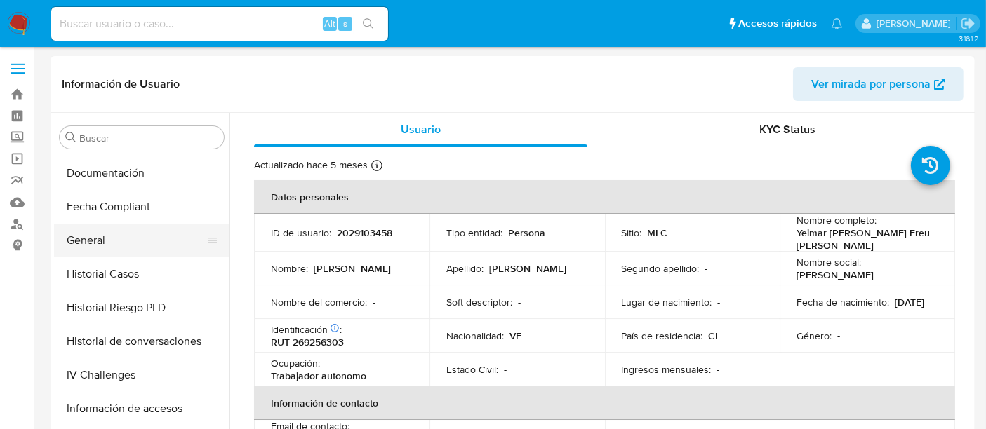
scroll to position [426, 0]
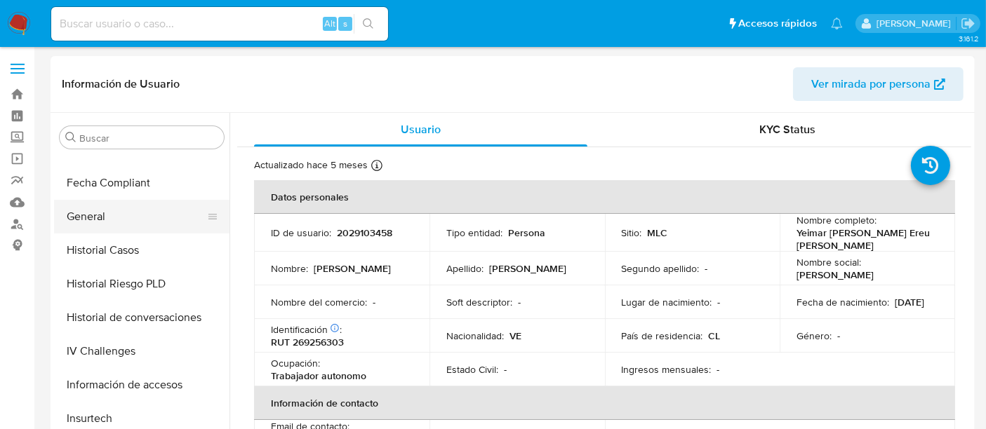
click at [123, 217] on button "General" at bounding box center [136, 217] width 164 height 34
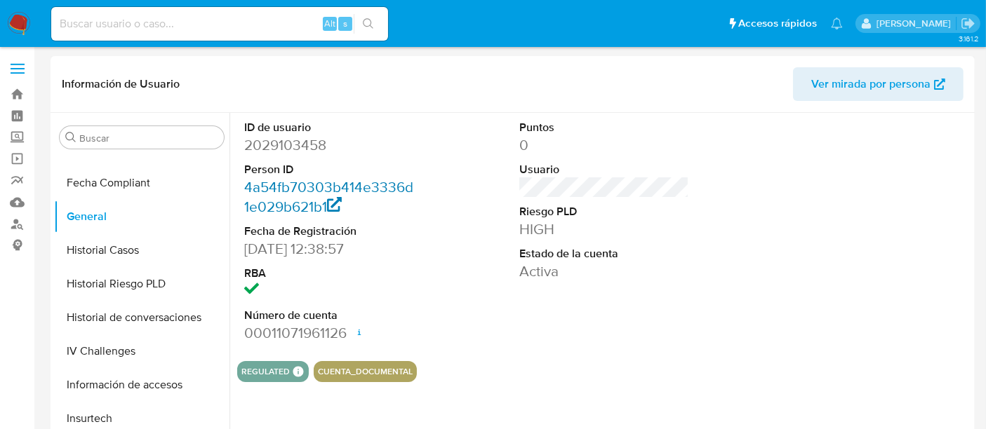
click at [357, 187] on link "4a54fb70303b414e3336d1e029b621b1" at bounding box center [328, 197] width 169 height 40
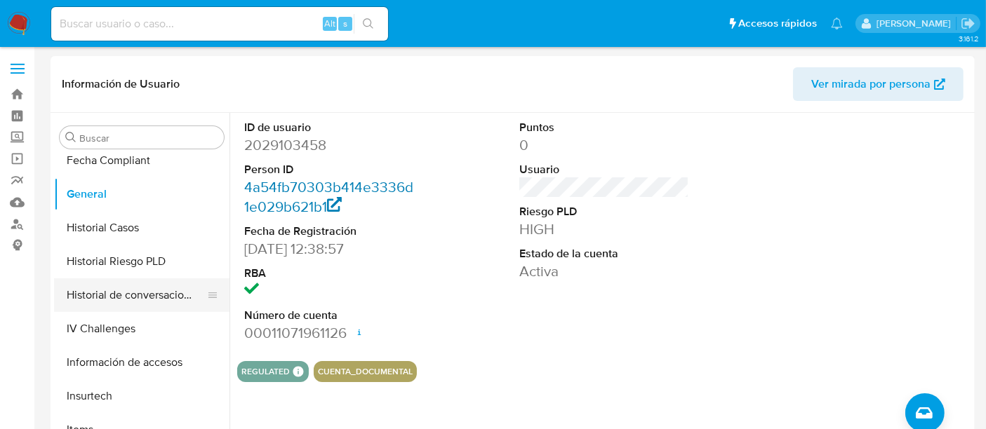
scroll to position [348, 0]
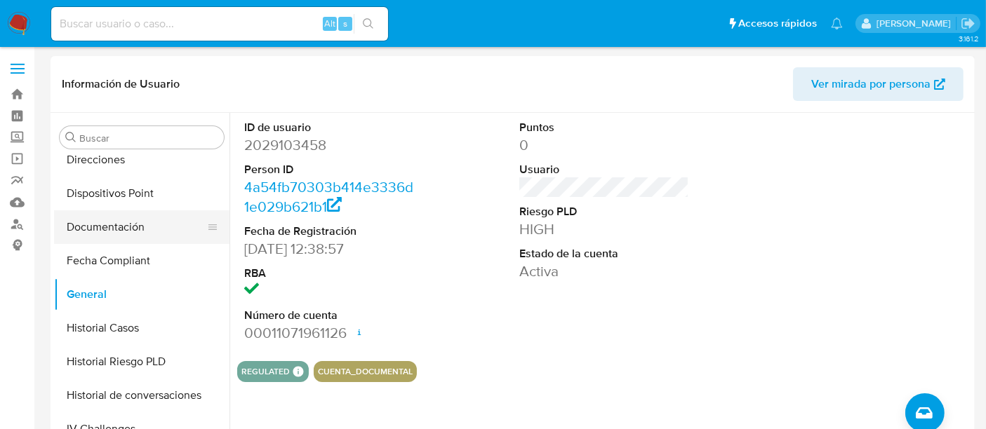
click at [147, 236] on button "Documentación" at bounding box center [136, 228] width 164 height 34
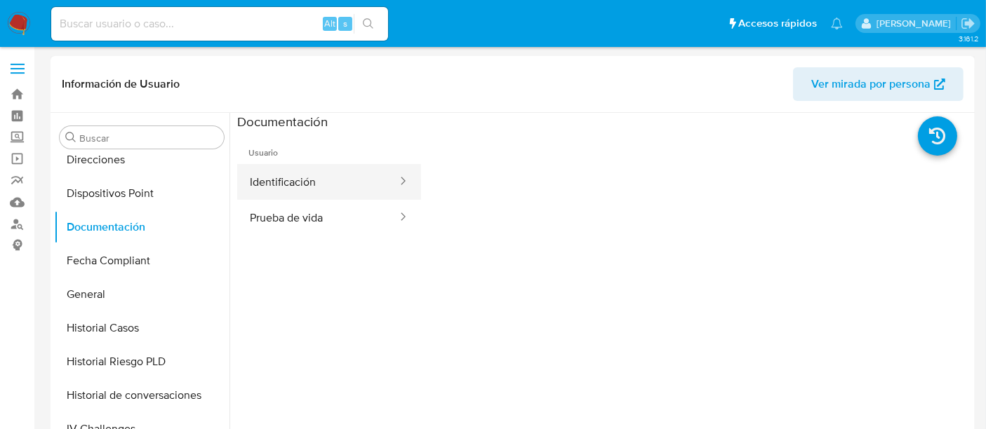
click at [349, 185] on button "Identificación" at bounding box center [317, 182] width 161 height 36
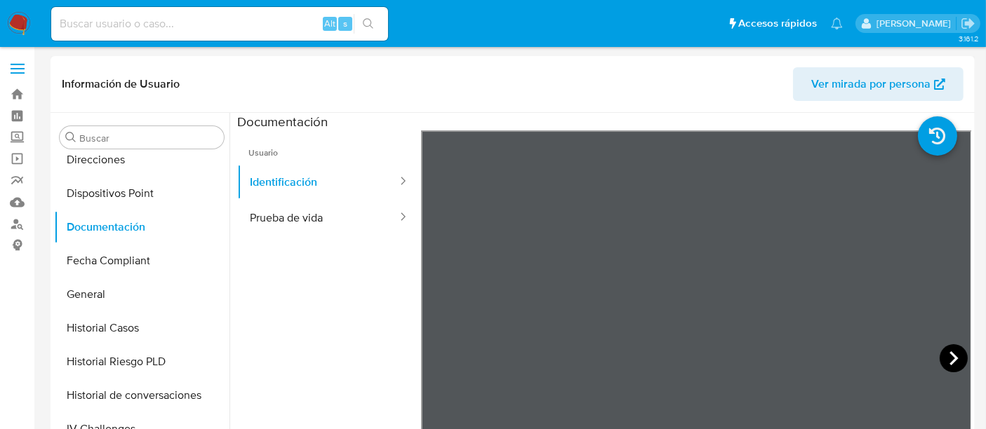
click at [953, 359] on icon at bounding box center [954, 359] width 28 height 28
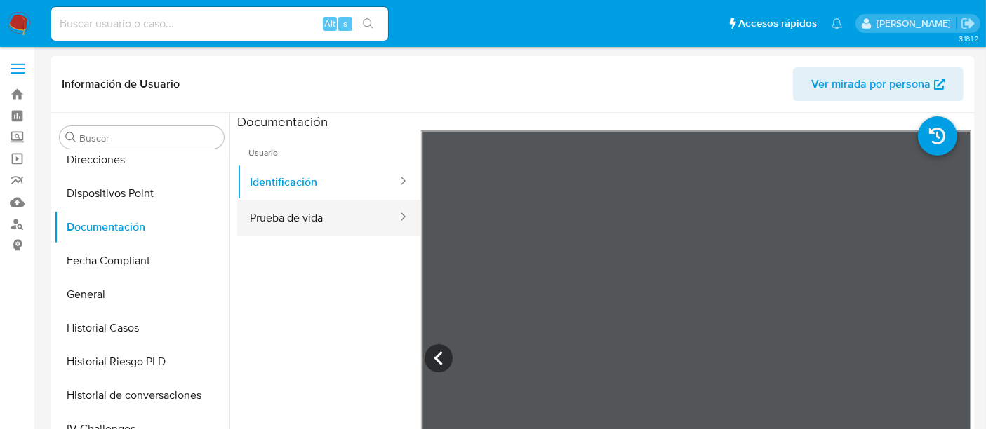
click at [281, 224] on button "Prueba de vida" at bounding box center [317, 218] width 161 height 36
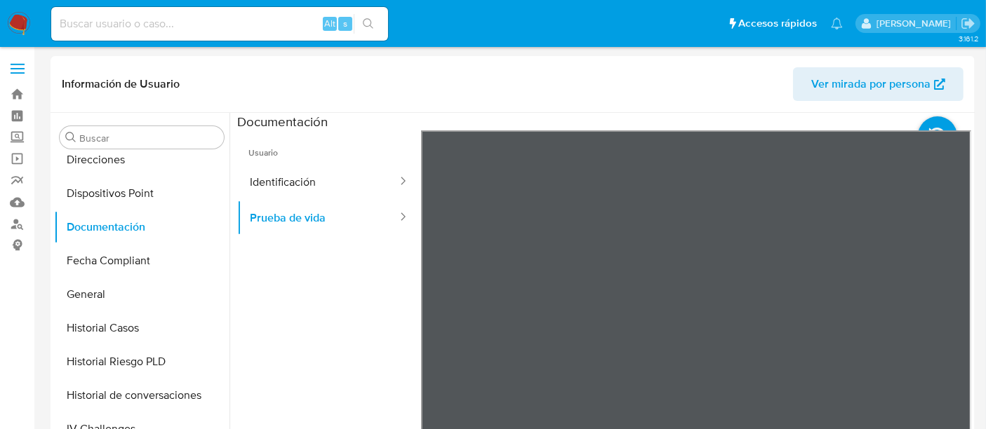
scroll to position [43, 0]
click at [295, 192] on button "Identificación" at bounding box center [317, 182] width 161 height 36
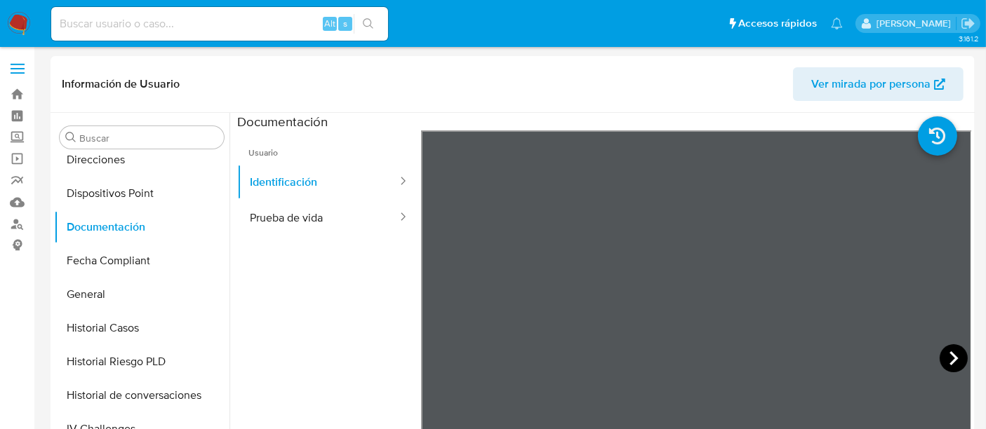
click at [949, 355] on icon at bounding box center [953, 359] width 8 height 14
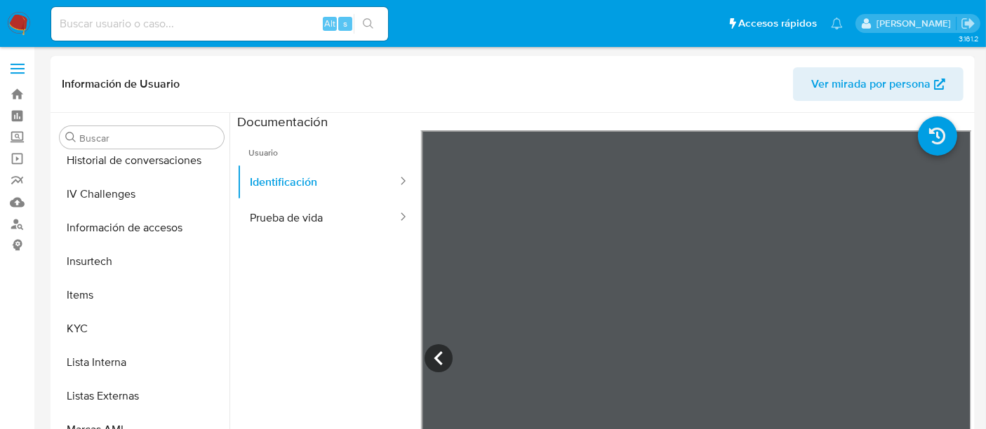
scroll to position [660, 0]
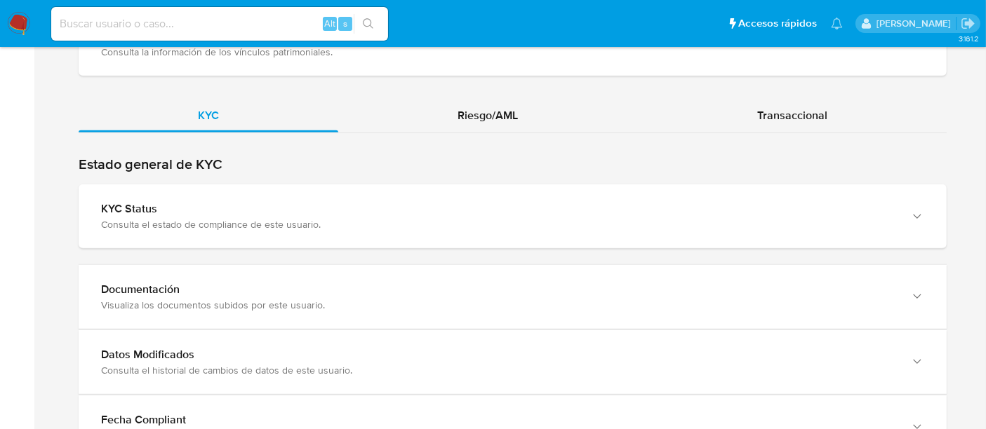
scroll to position [1176, 0]
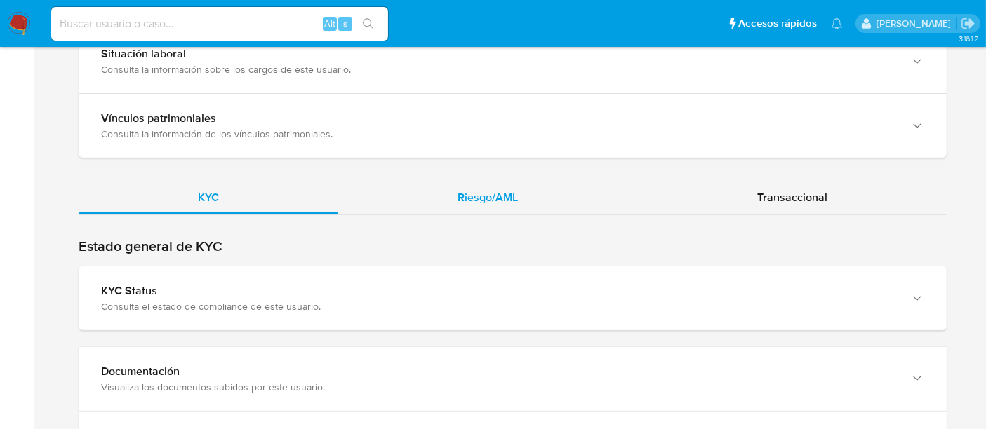
click at [467, 192] on span "Riesgo/AML" at bounding box center [488, 197] width 60 height 16
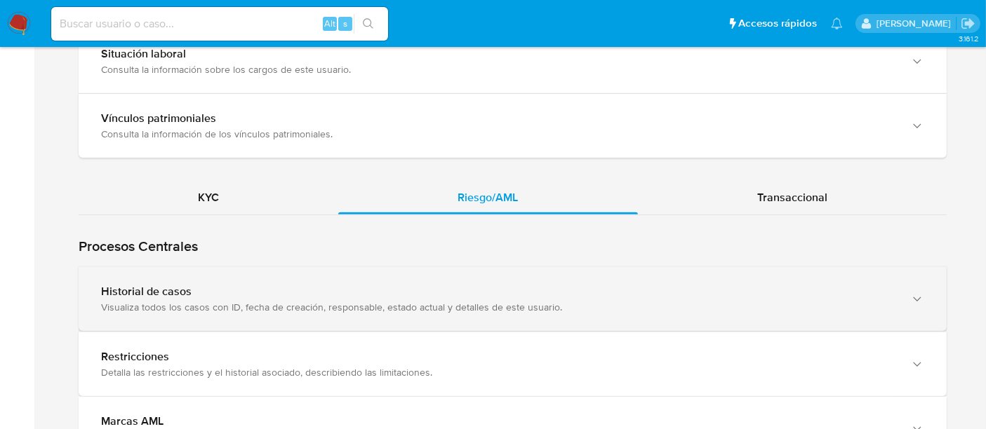
click at [297, 301] on div "Visualiza todos los casos con ID, fecha de creación, responsable, estado actual…" at bounding box center [498, 307] width 795 height 13
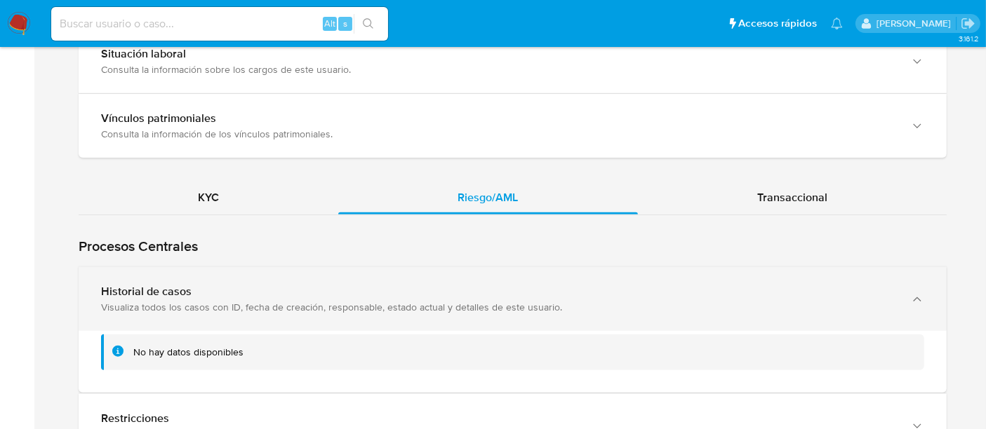
click at [708, 305] on div "Historial de casos Visualiza todos los casos con ID, fecha de creación, respons…" at bounding box center [513, 299] width 868 height 64
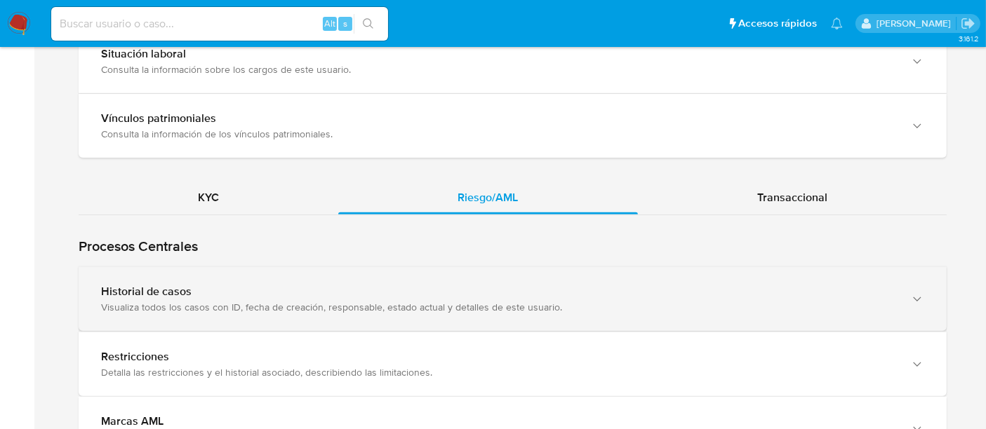
click at [708, 305] on div "Historial de casos Visualiza todos los casos con ID, fecha de creación, respons…" at bounding box center [513, 299] width 868 height 64
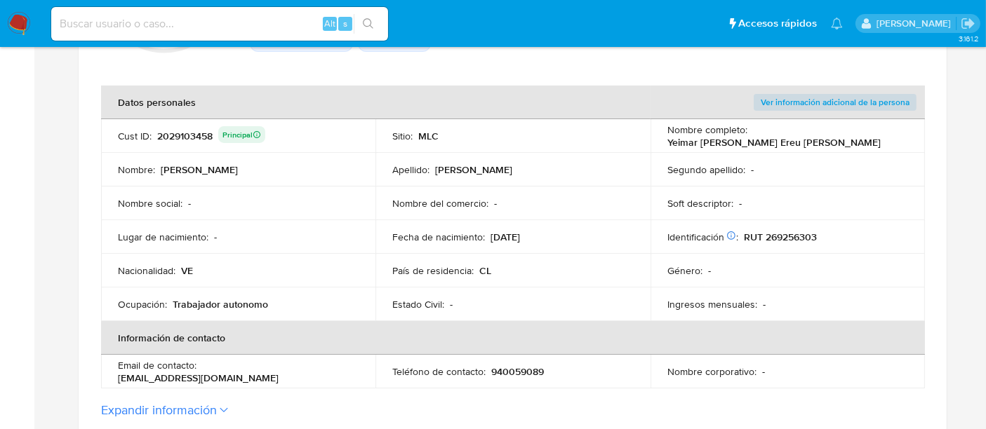
scroll to position [240, 0]
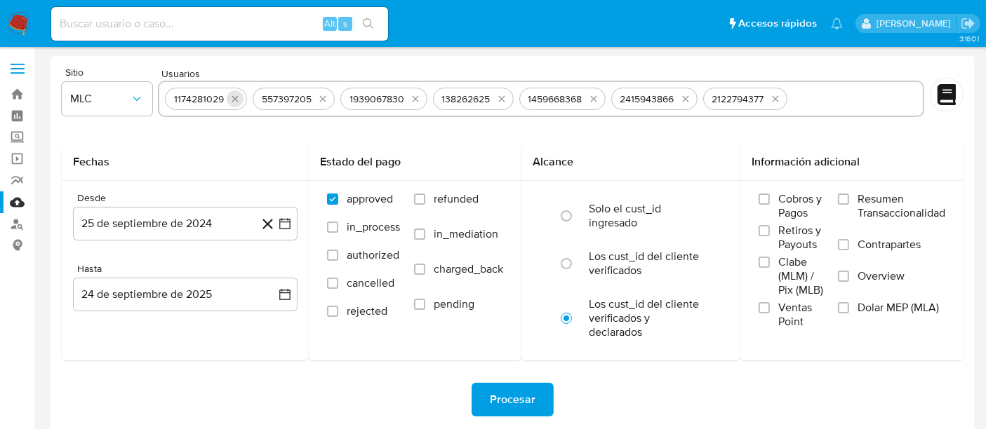
click at [239, 99] on icon "quitar 1174281029" at bounding box center [234, 98] width 11 height 11
click at [239, 99] on icon "quitar 557397205" at bounding box center [234, 98] width 11 height 11
click at [239, 99] on icon "quitar 1939067830" at bounding box center [239, 98] width 11 height 11
click at [239, 99] on icon "quitar 138262625" at bounding box center [233, 98] width 11 height 11
click at [239, 99] on icon "quitar 1459668368" at bounding box center [239, 98] width 11 height 11
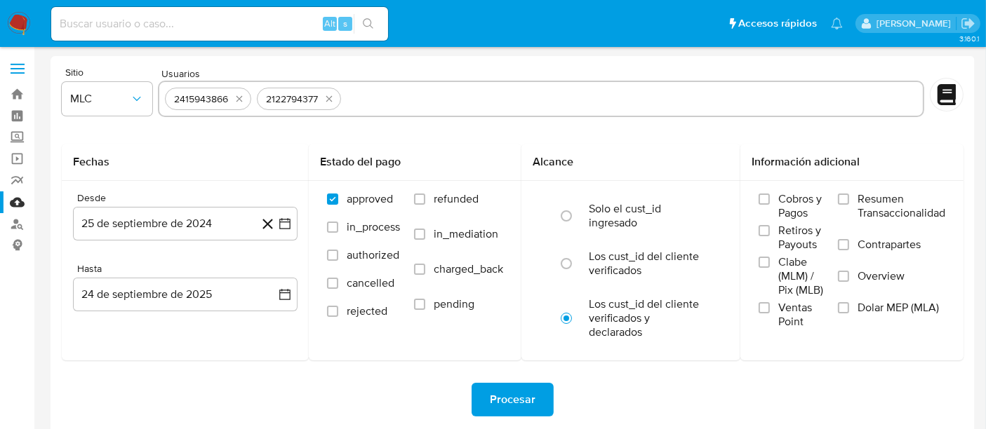
click at [239, 99] on icon "quitar 2415943866" at bounding box center [239, 98] width 11 height 11
click at [323, 99] on icon "quitar 2122794377" at bounding box center [328, 98] width 11 height 11
click at [239, 99] on input "text" at bounding box center [541, 99] width 752 height 22
paste input "2029103458"
type input "2029103458"
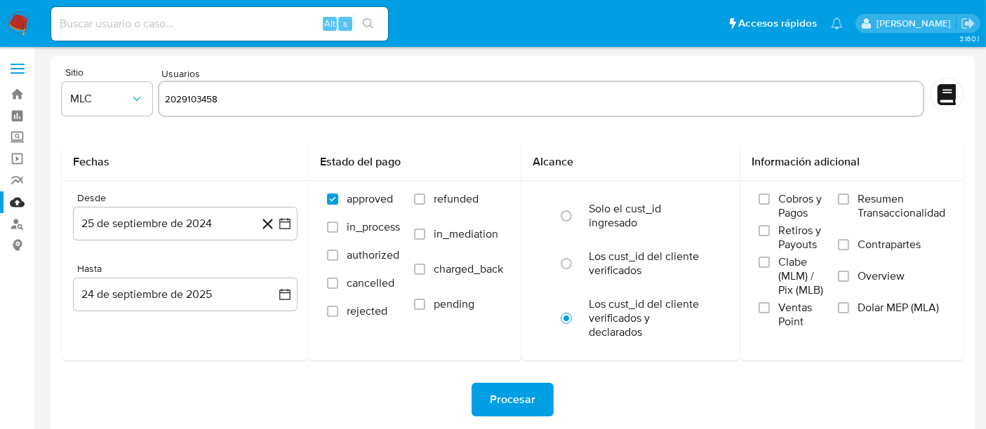
click at [380, 126] on form "Sitio MLC Usuarios 2029103458 Fechas Desde [DATE] [DATE] Hasta [DATE] [DATE] Es…" at bounding box center [513, 299] width 902 height 465
click at [321, 101] on input "2029103458" at bounding box center [587, 99] width 659 height 22
paste input "756320209"
click at [328, 101] on input "756320209" at bounding box center [587, 99] width 659 height 22
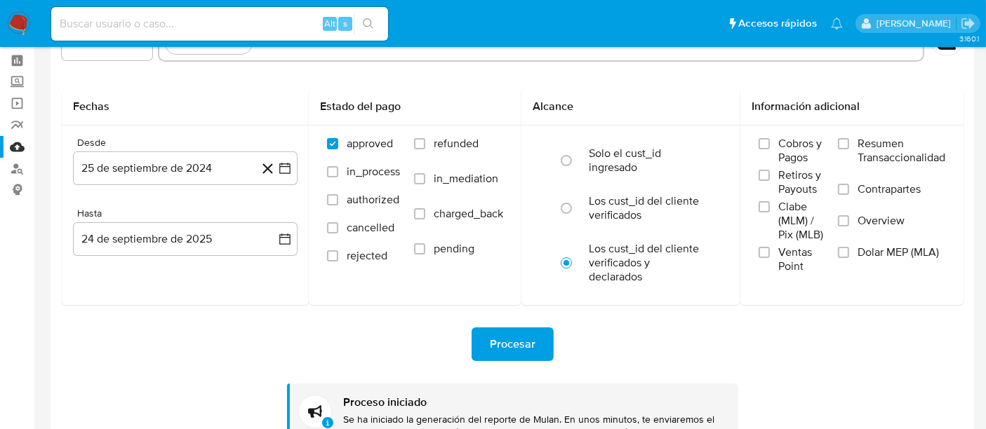
scroll to position [78, 0]
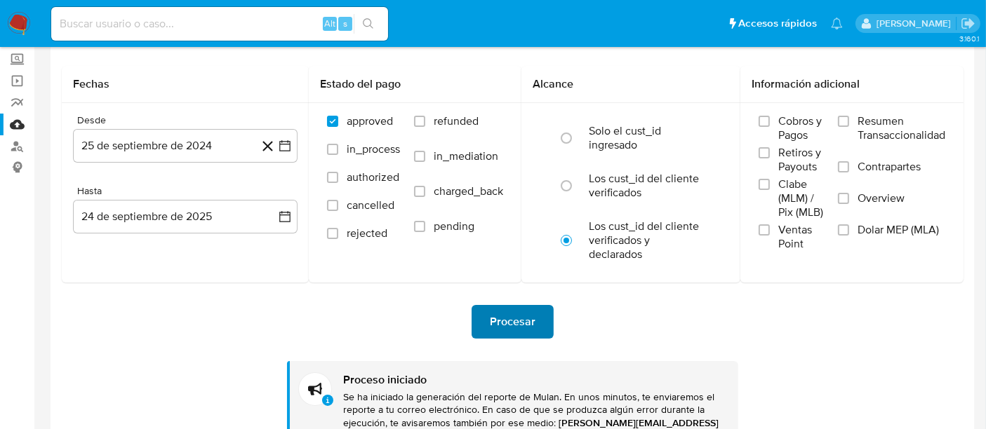
type input "756320209"
click at [505, 323] on span "Procesar" at bounding box center [513, 322] width 46 height 31
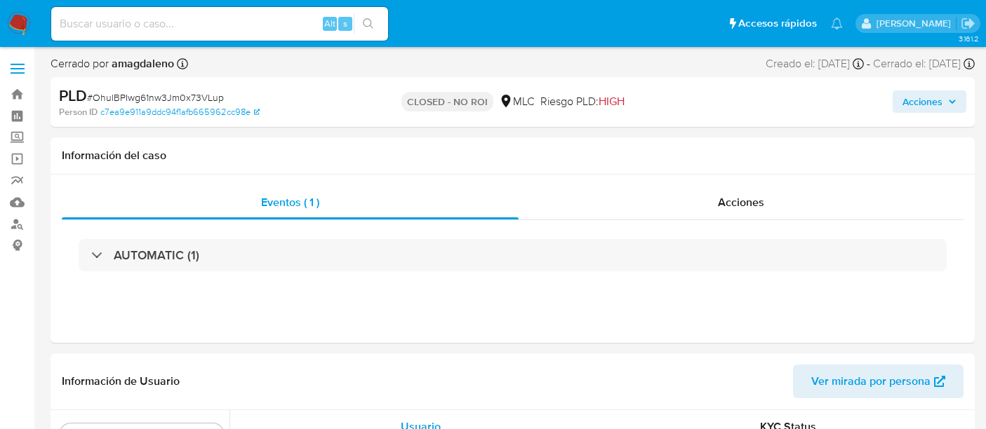
select select "10"
